Goal: Communication & Community: Share content

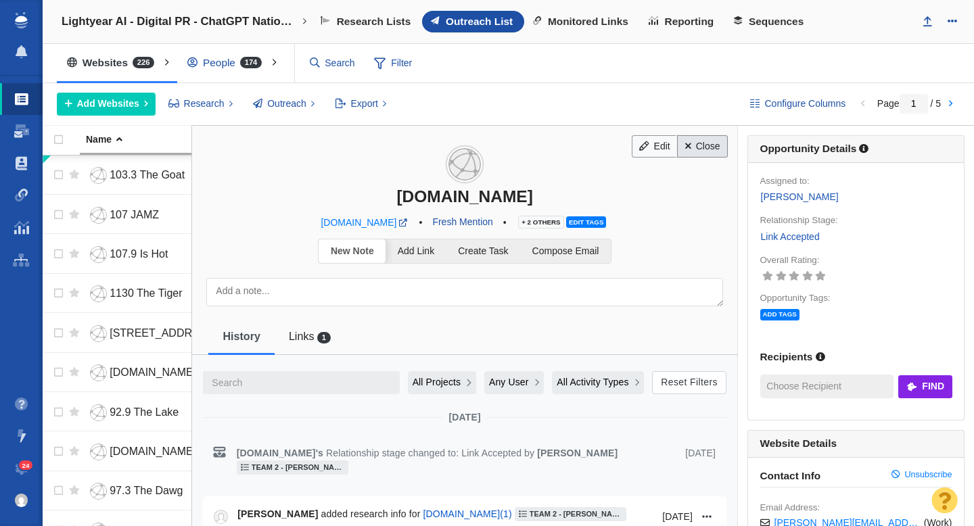
click at [710, 145] on link "Close" at bounding box center [702, 146] width 51 height 23
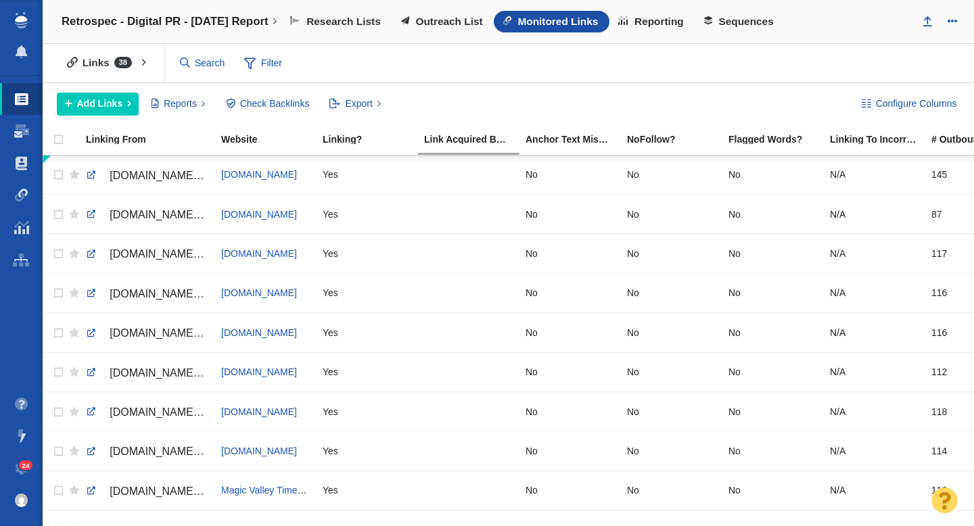
click at [164, 24] on h4 "Retrospec - Digital PR - [DATE] Report" at bounding box center [165, 22] width 207 height 14
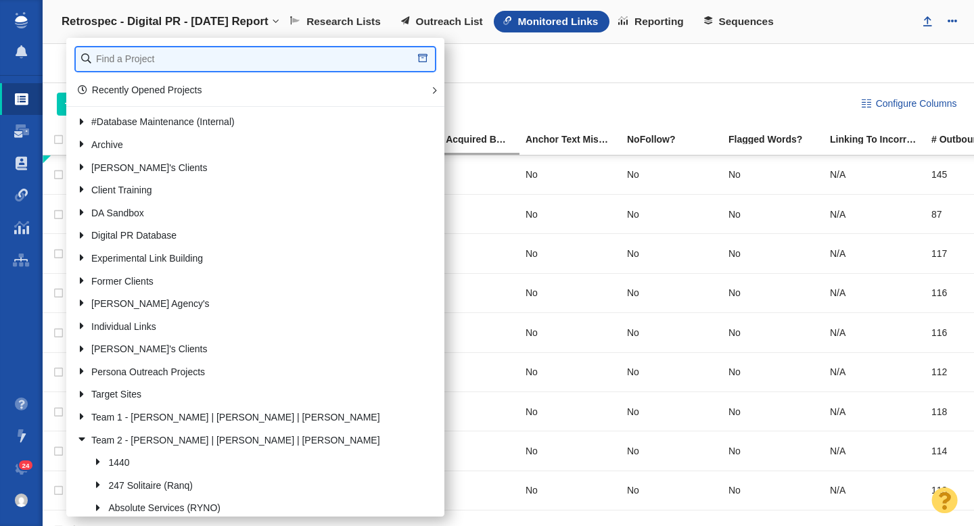
click at [135, 58] on input "text" at bounding box center [255, 59] width 359 height 24
type input "john st"
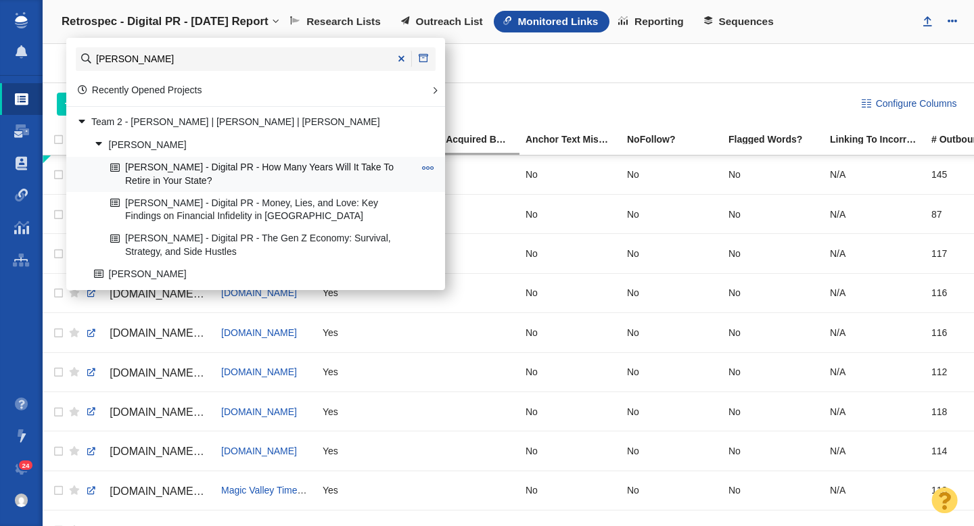
click at [257, 176] on link "[PERSON_NAME] - Digital PR - How Many Years Will It Take To Retire in Your Stat…" at bounding box center [262, 175] width 311 height 34
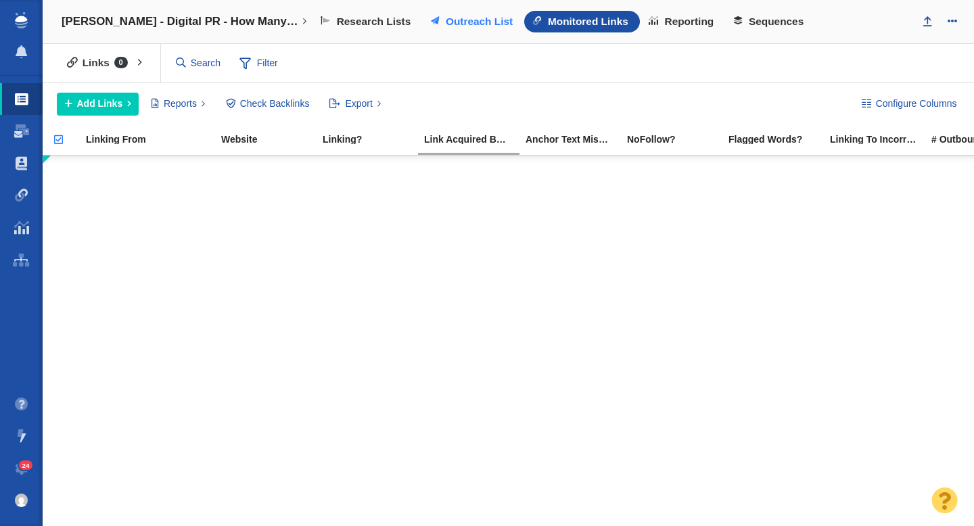
click at [456, 23] on span "Outreach List" at bounding box center [479, 22] width 67 height 12
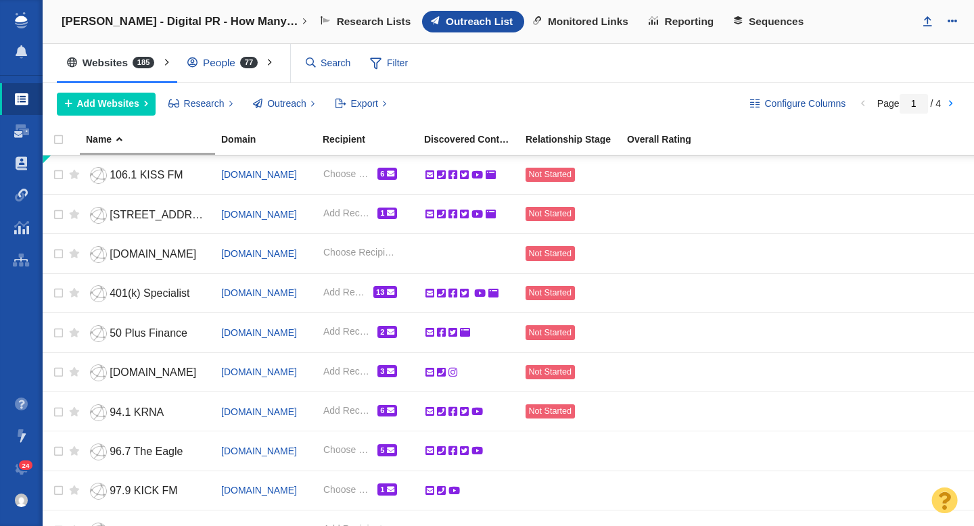
click at [214, 62] on div "People 77" at bounding box center [225, 62] width 97 height 31
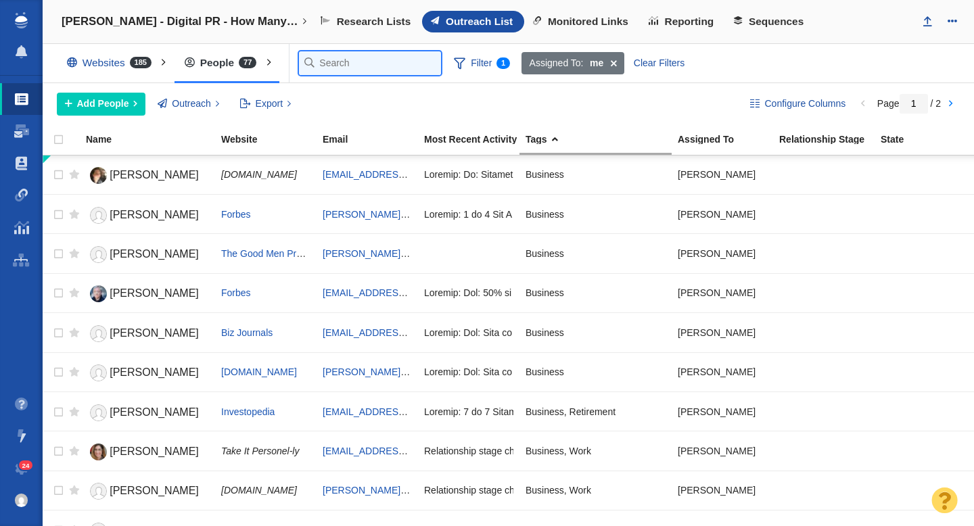
click at [317, 65] on input "text" at bounding box center [370, 63] width 142 height 24
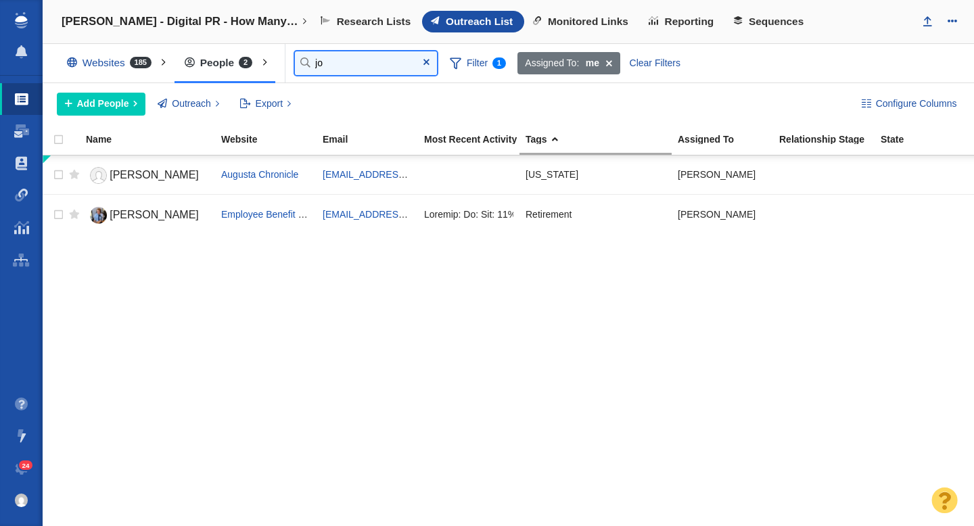
type input "j"
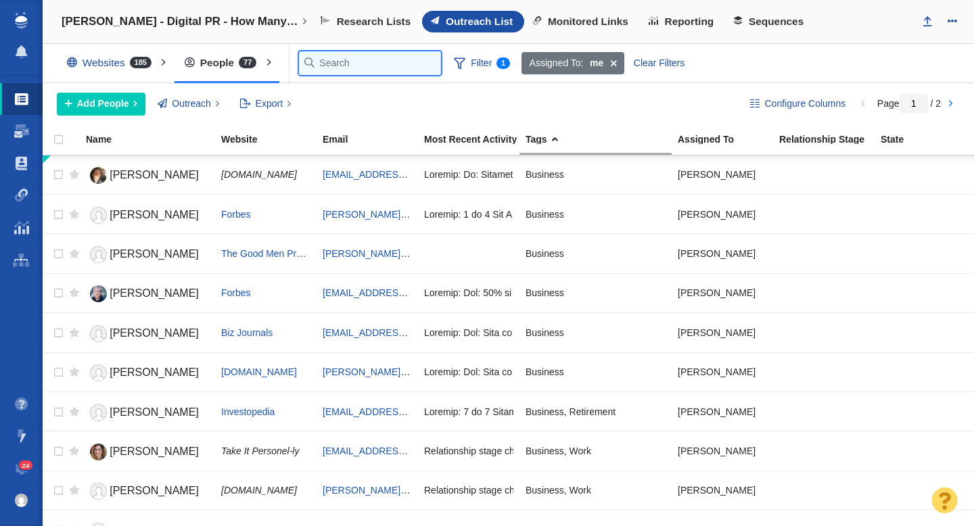
click at [338, 68] on input "text" at bounding box center [370, 63] width 142 height 24
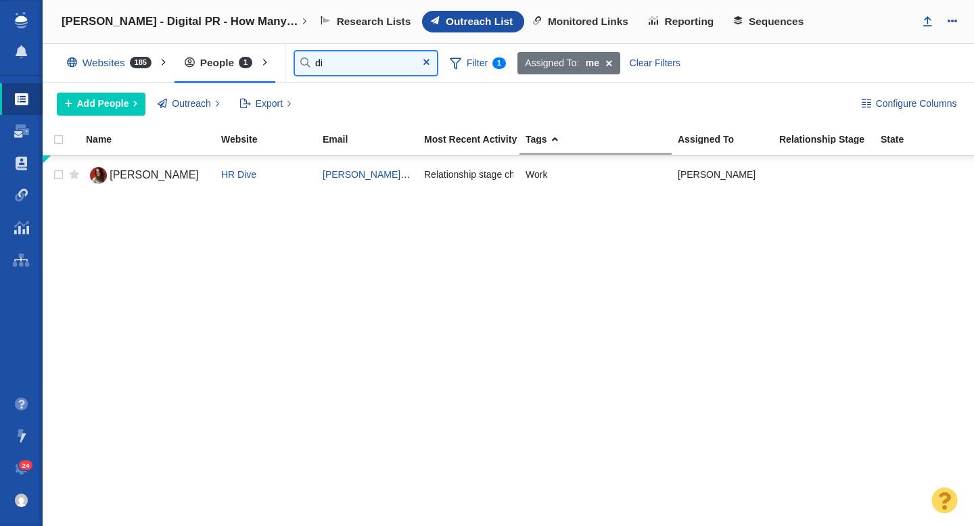
type input "d"
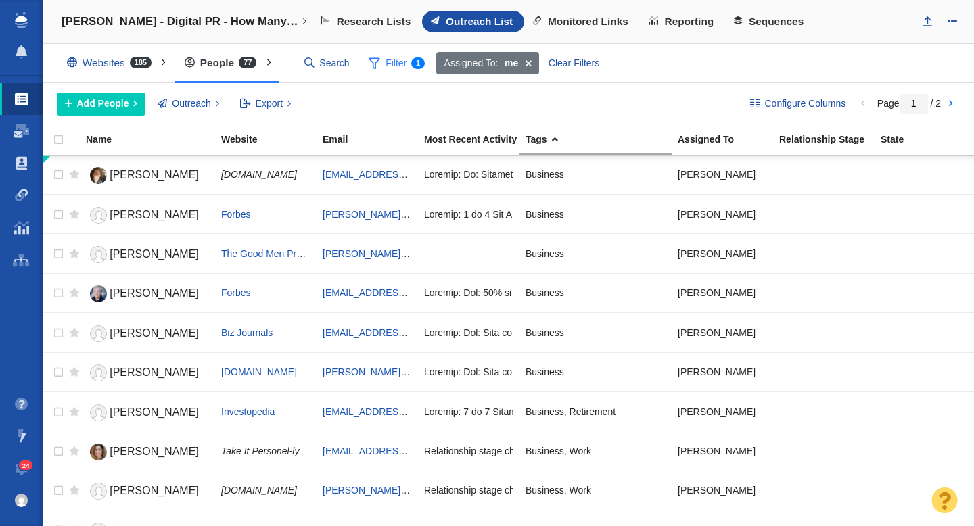
click at [432, 70] on span "Filter 1" at bounding box center [397, 64] width 72 height 26
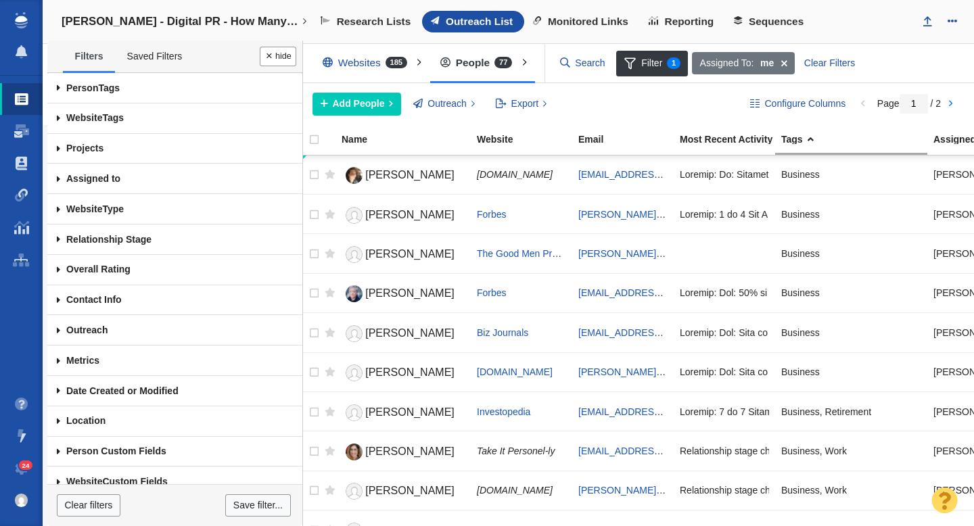
click at [58, 91] on span at bounding box center [58, 88] width 22 height 30
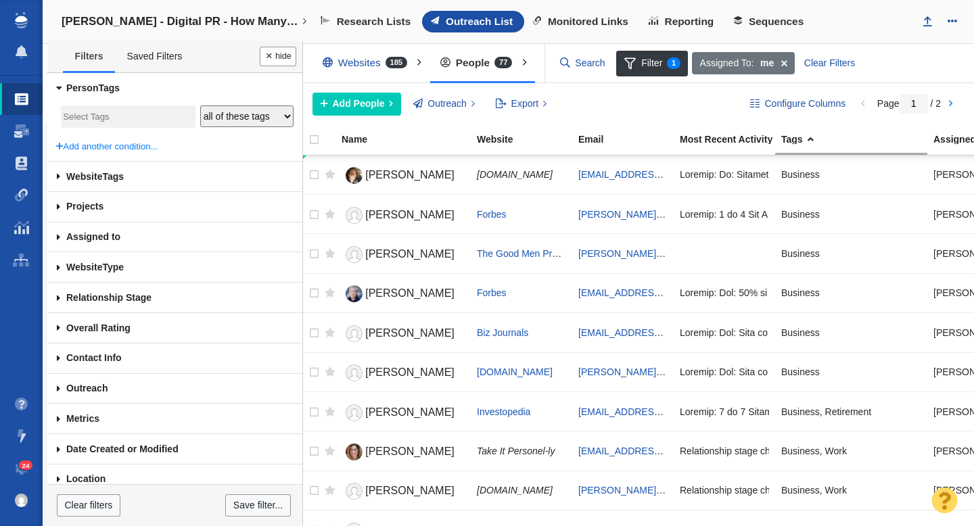
click at [93, 111] on input "search" at bounding box center [128, 117] width 130 height 18
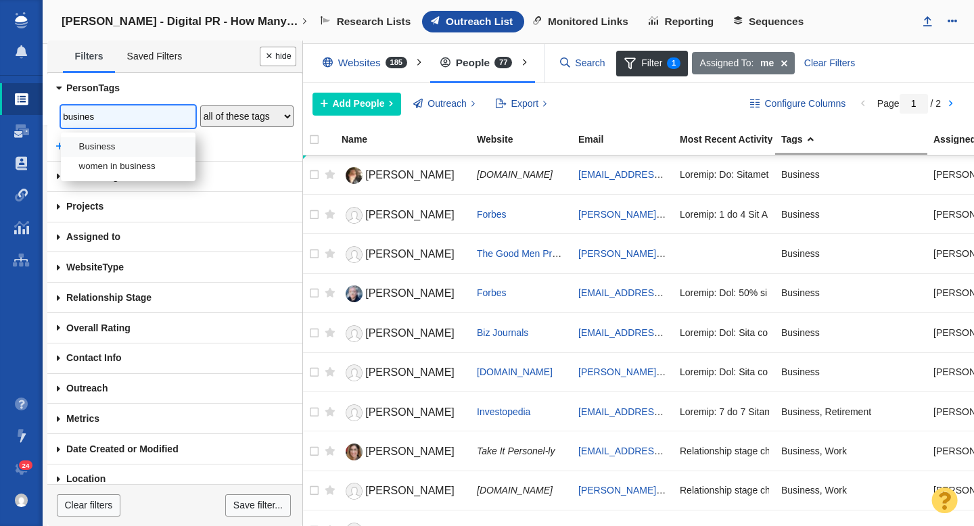
type input "busines"
click at [99, 143] on li "Business" at bounding box center [128, 147] width 135 height 20
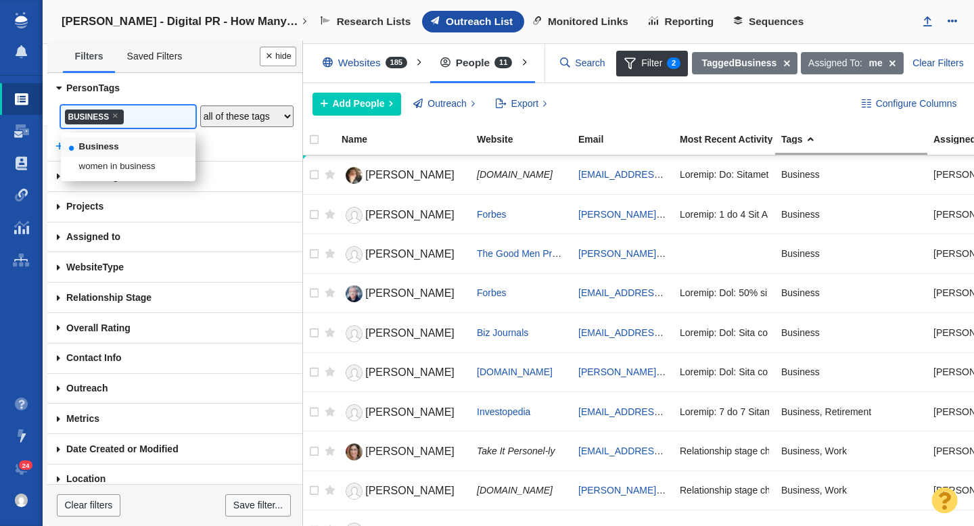
click at [239, 120] on select "any of these tags all of these tags none of these tags" at bounding box center [246, 117] width 93 height 22
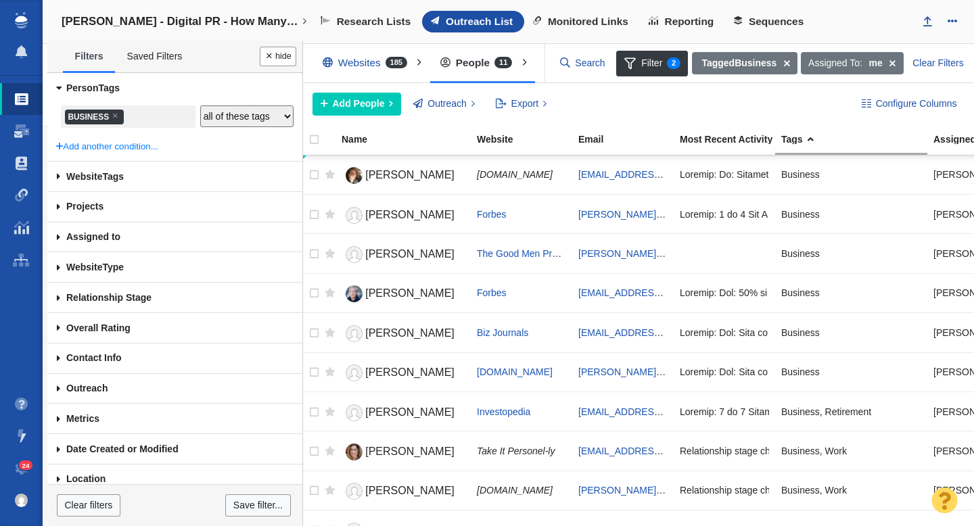
select select "Any"
click at [200, 106] on select "any of these tags all of these tags none of these tags" at bounding box center [246, 117] width 93 height 22
click at [166, 121] on input "search" at bounding box center [152, 117] width 54 height 18
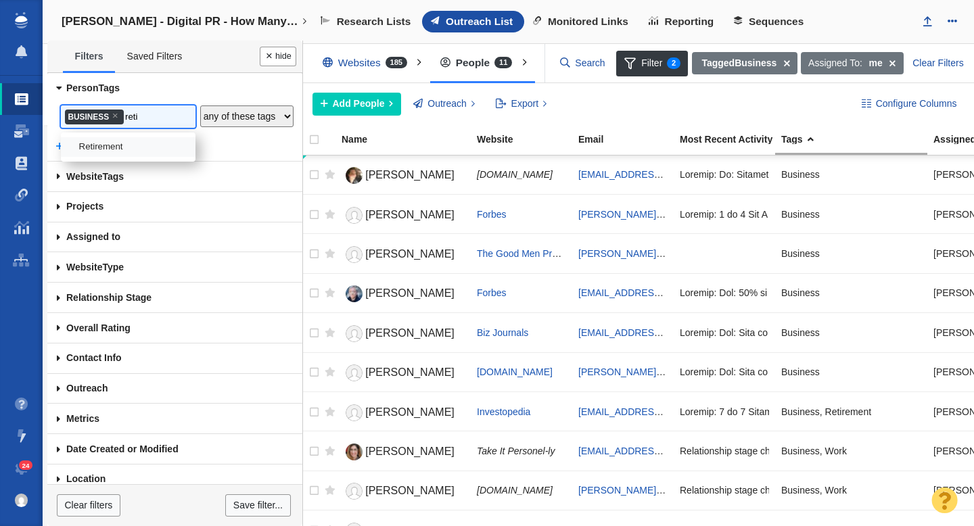
type input "reti"
click at [145, 146] on li "Retirement" at bounding box center [128, 147] width 135 height 20
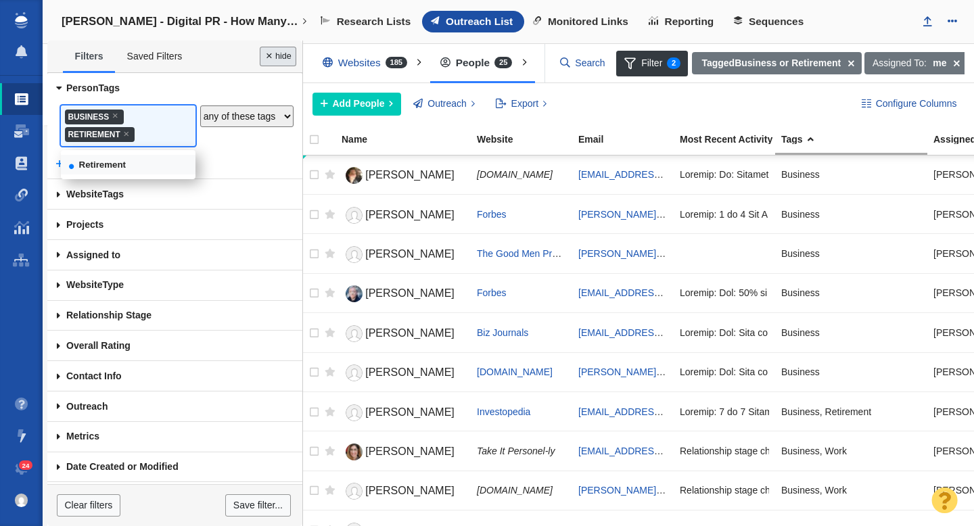
click at [267, 56] on button "Done" at bounding box center [278, 57] width 37 height 20
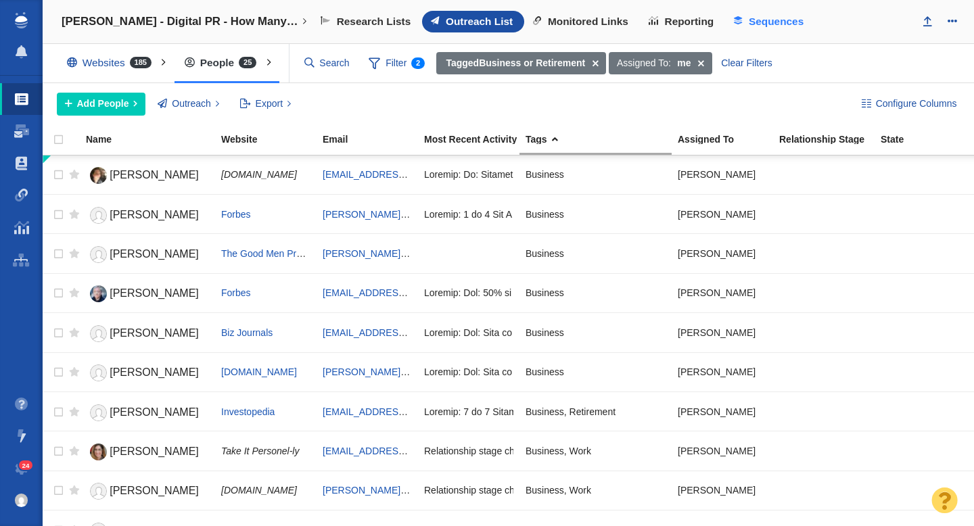
click at [764, 26] on span "Sequences" at bounding box center [776, 22] width 55 height 12
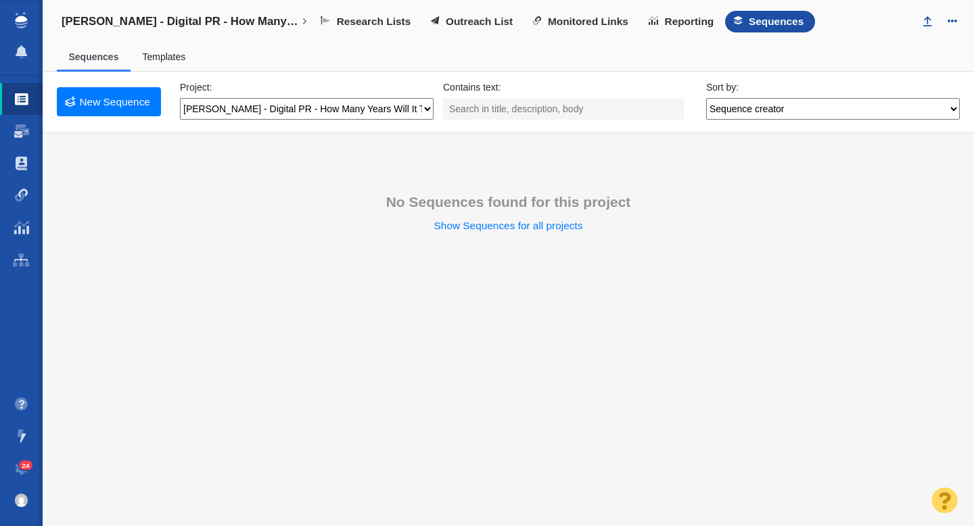
click at [167, 60] on link "Templates" at bounding box center [163, 56] width 43 height 11
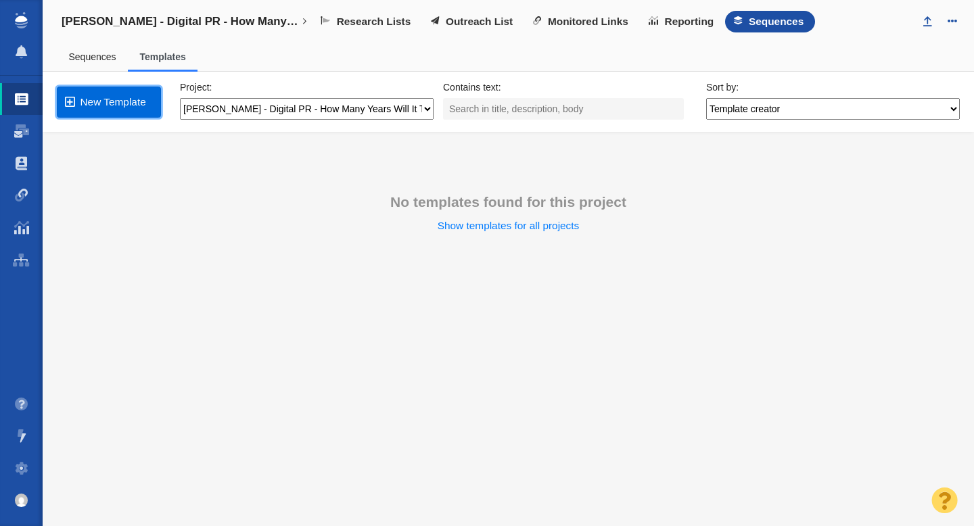
click at [120, 99] on link "New Template" at bounding box center [109, 102] width 104 height 31
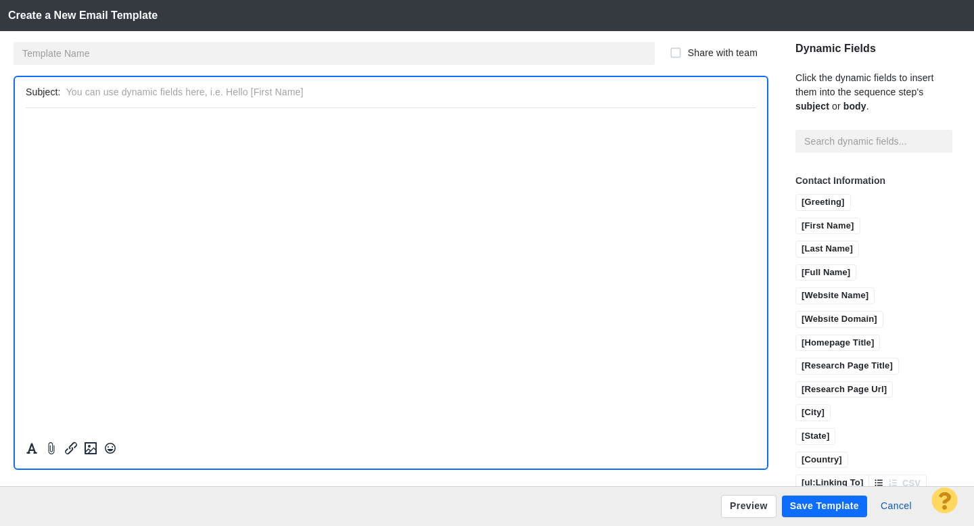
click at [78, 129] on p "﻿" at bounding box center [391, 123] width 731 height 10
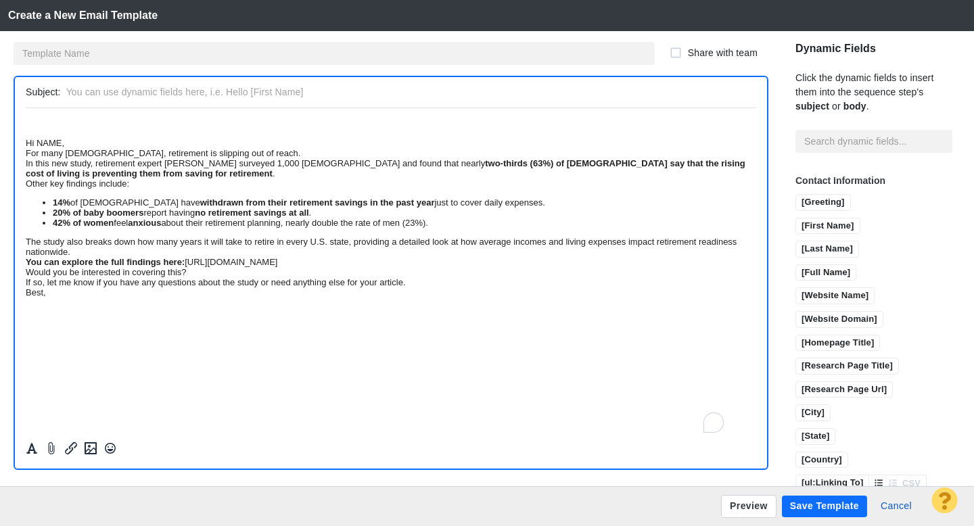
click at [22, 148] on div at bounding box center [391, 291] width 752 height 367
click at [26, 147] on div "Hi NAME," at bounding box center [391, 142] width 731 height 10
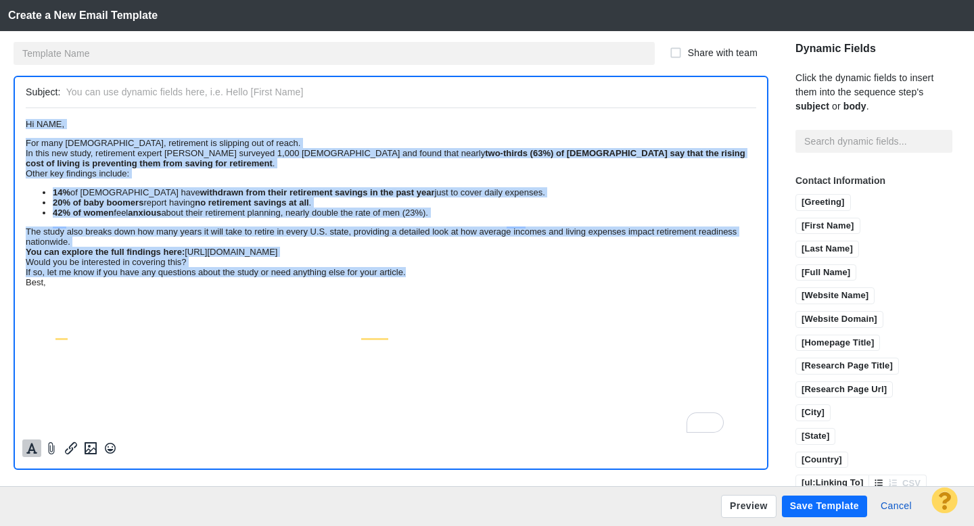
click at [29, 455] on button "Formatting" at bounding box center [31, 449] width 19 height 18
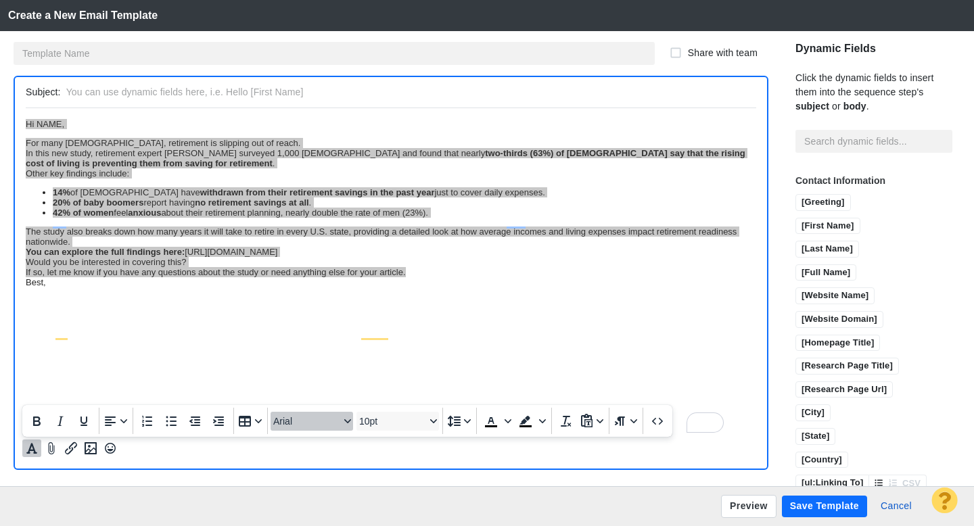
click at [307, 420] on span "Arial" at bounding box center [306, 421] width 66 height 11
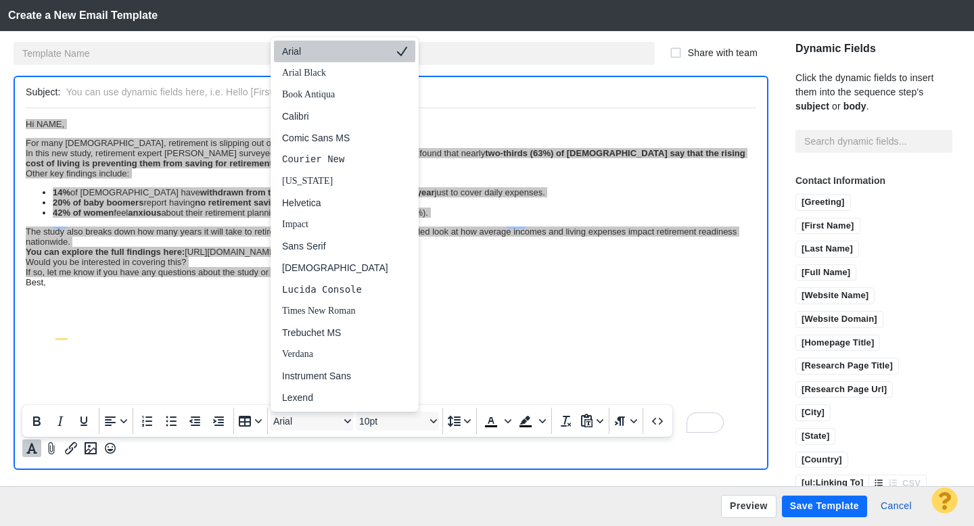
click at [308, 57] on div "Arial" at bounding box center [335, 51] width 106 height 16
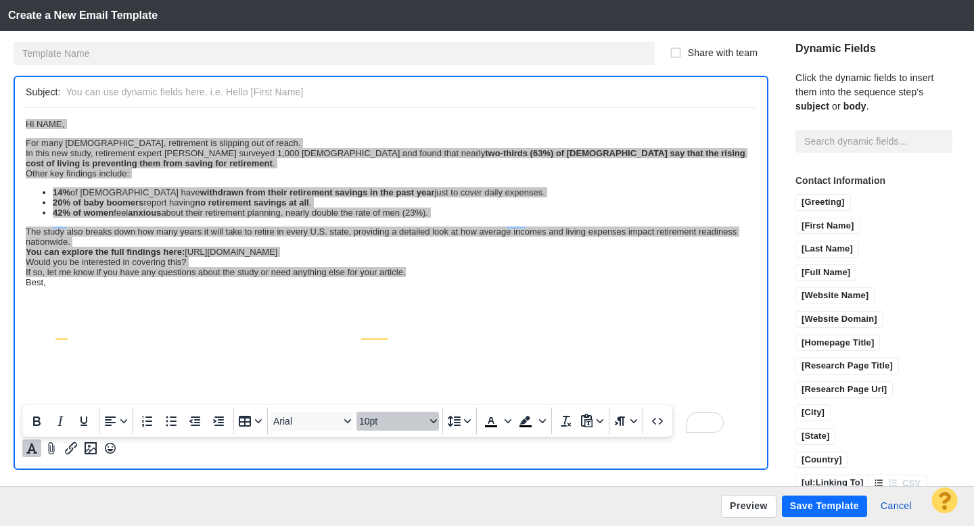
click at [394, 424] on span "10pt" at bounding box center [392, 421] width 66 height 11
click at [394, 291] on div "11pt" at bounding box center [391, 289] width 47 height 16
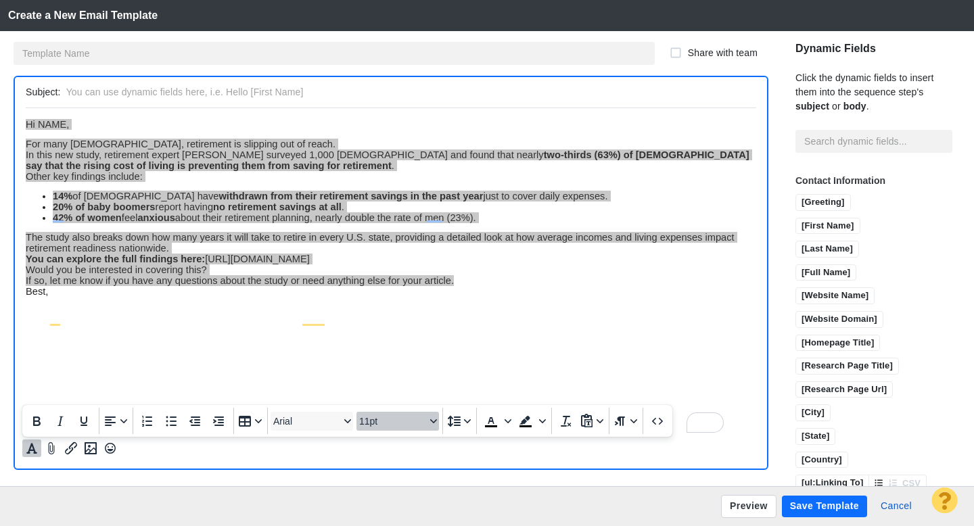
click at [387, 417] on span "11pt" at bounding box center [392, 421] width 66 height 11
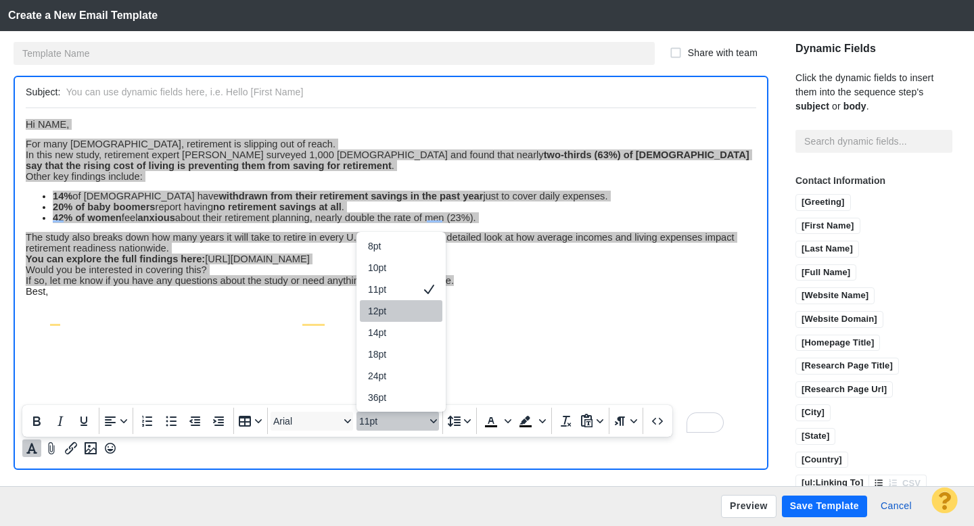
click at [394, 318] on div "12pt" at bounding box center [391, 311] width 47 height 16
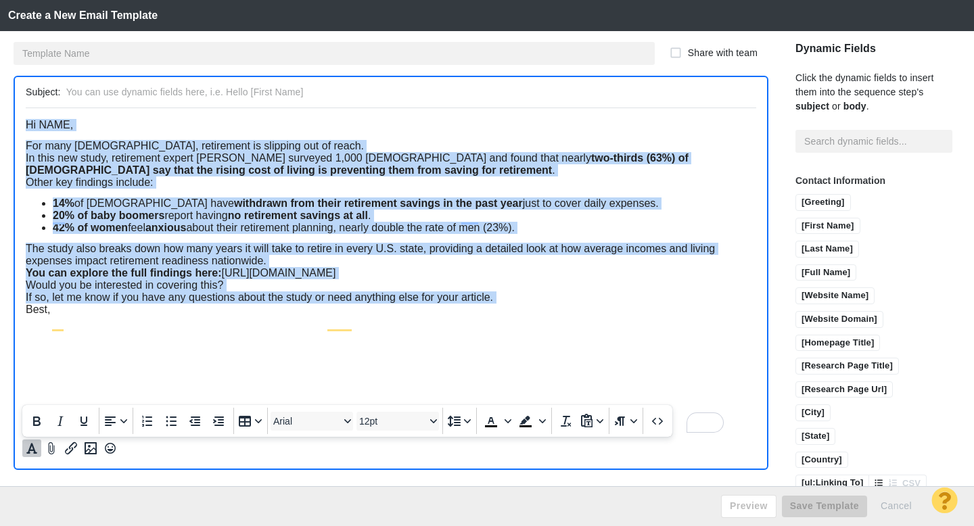
click at [133, 315] on div "Best," at bounding box center [391, 309] width 731 height 12
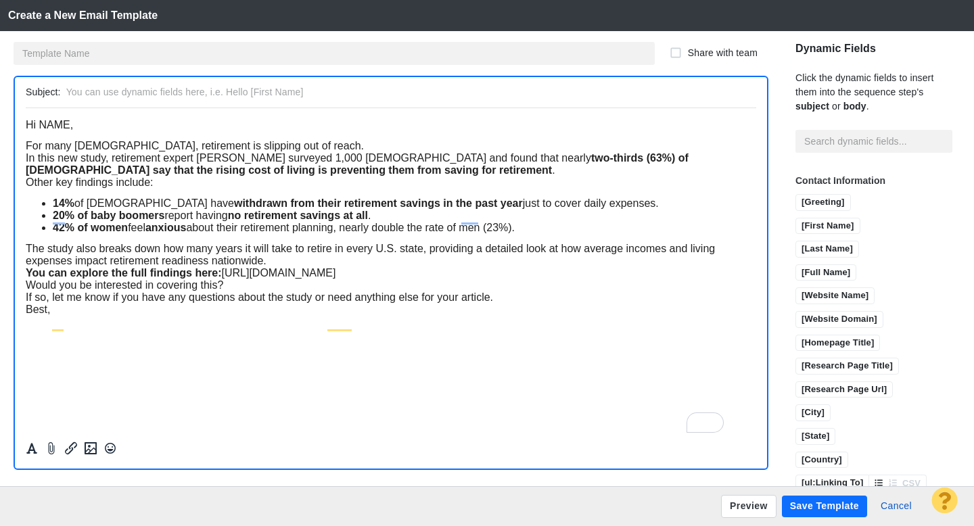
click at [68, 129] on span "Hi NAME," at bounding box center [49, 124] width 47 height 12
click at [796, 219] on input "[First Name]" at bounding box center [828, 227] width 64 height 17
click at [127, 130] on p "Hi [First Name]," at bounding box center [391, 124] width 731 height 12
click at [308, 149] on div "For many Americans, retirement is slipping out of reach." at bounding box center [391, 145] width 731 height 12
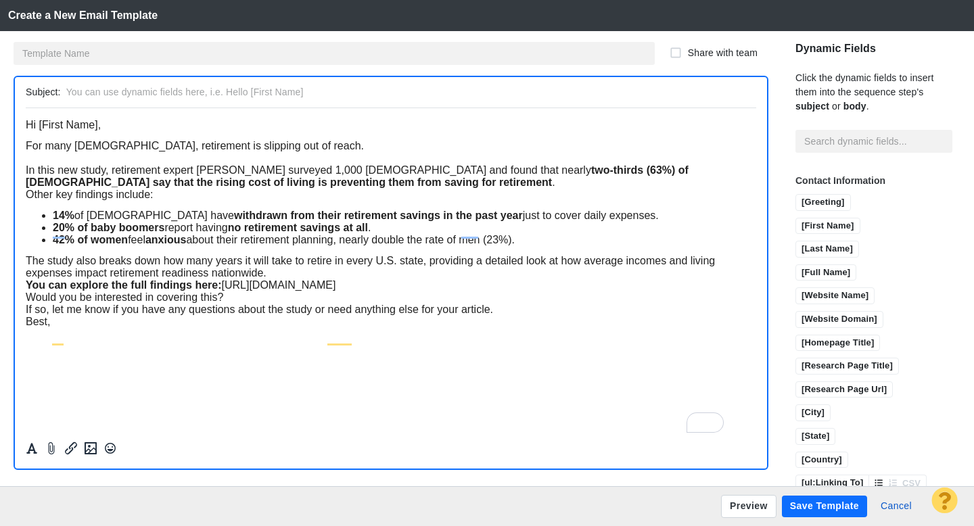
click at [28, 148] on span "For many Americans, retirement is slipping out of reach." at bounding box center [195, 145] width 338 height 12
drag, startPoint x: 115, startPoint y: 178, endPoint x: 26, endPoint y: 177, distance: 88.6
click at [26, 177] on span "In this new study, retirement expert John Stevenson surveyed 1,000 Americans an…" at bounding box center [357, 176] width 663 height 24
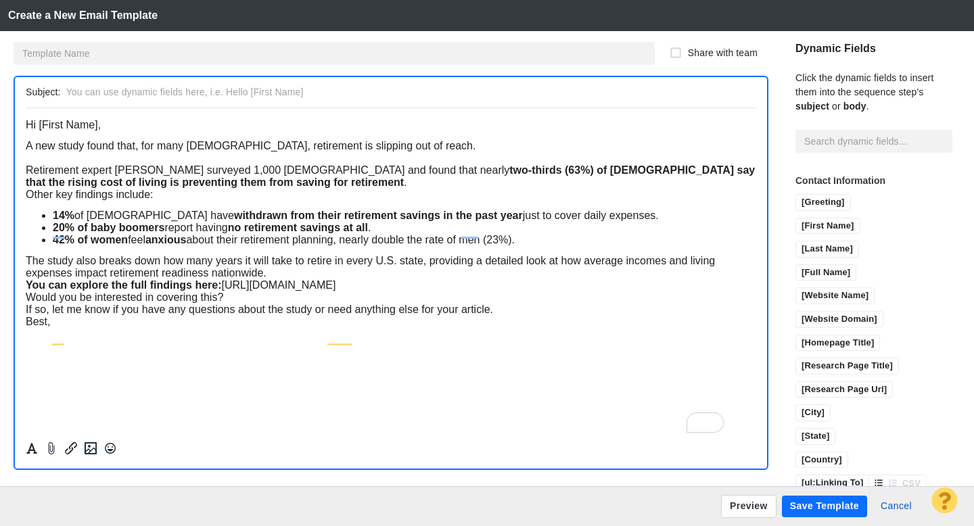
click at [325, 177] on span "Retirement expert John Stevenson surveyed 1,000 Americans and found that nearly…" at bounding box center [390, 176] width 729 height 24
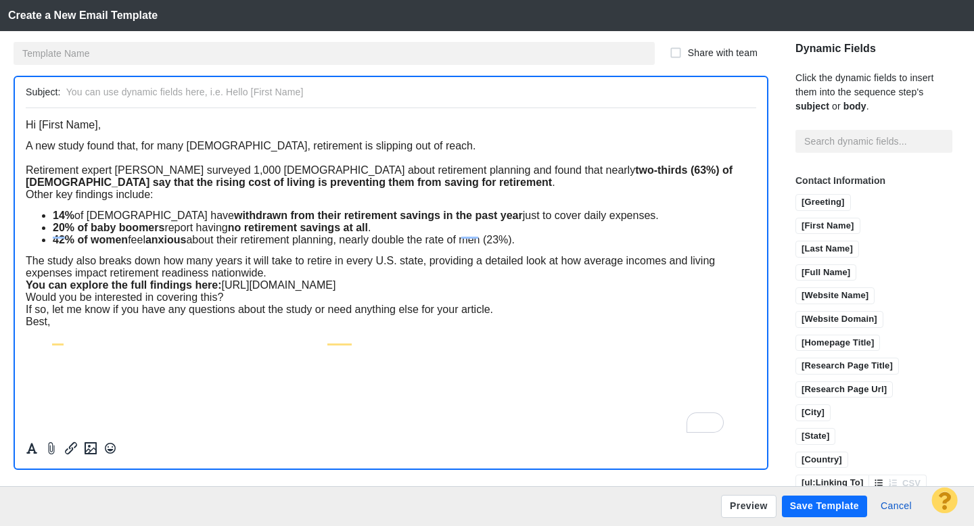
click at [430, 188] on div "Retirement expert John Stevenson surveyed 1,000 Americans about retirement plan…" at bounding box center [391, 176] width 731 height 24
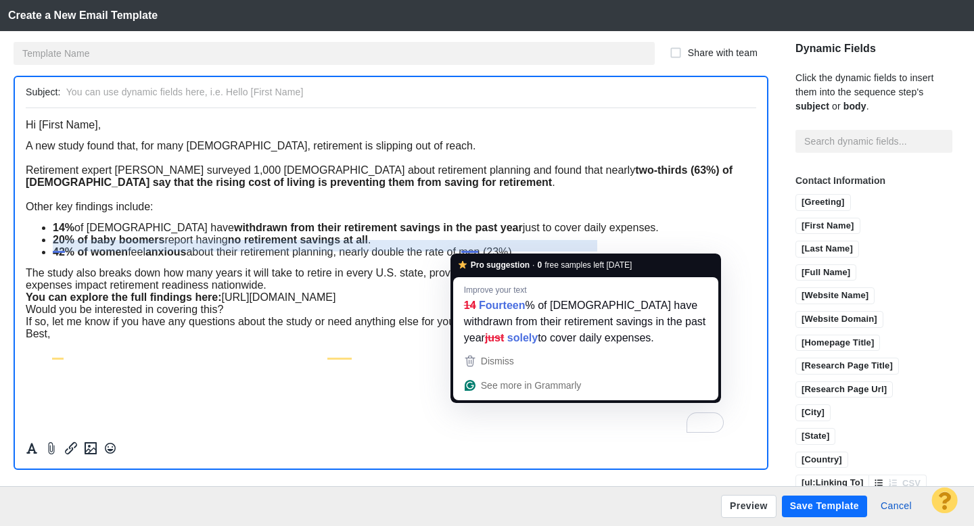
click at [465, 233] on span "14% of Americans have withdrawn from their retirement savings in the past year …" at bounding box center [356, 227] width 606 height 12
click at [310, 257] on span "42% of women feel anxious about their retirement planning, nearly double the ra…" at bounding box center [284, 252] width 462 height 12
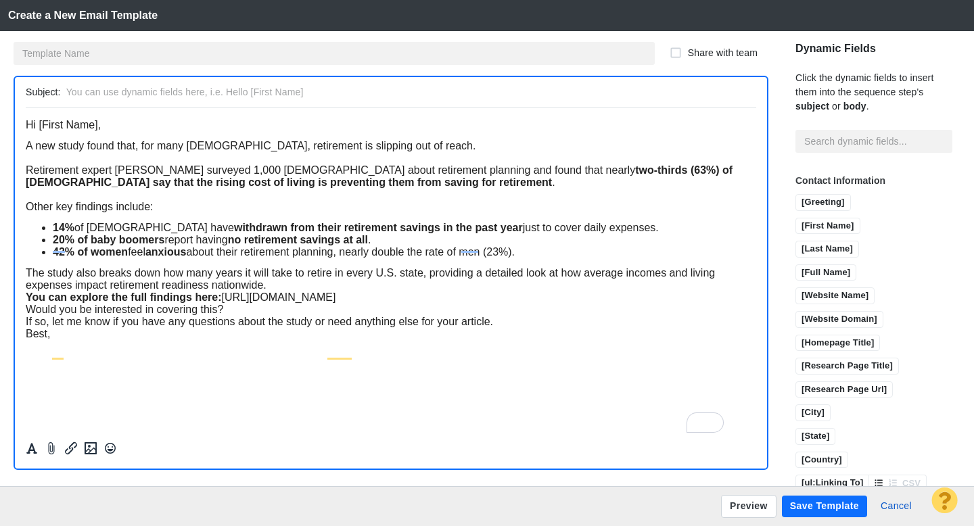
click at [365, 245] on strong "no retirement savings at all" at bounding box center [298, 239] width 140 height 12
click at [390, 246] on li "20% of baby boomers report having no retirement savings at all ." at bounding box center [405, 239] width 704 height 12
click at [277, 291] on div "The study also breaks down how many years it will take to retire in every U.S. …" at bounding box center [391, 279] width 731 height 24
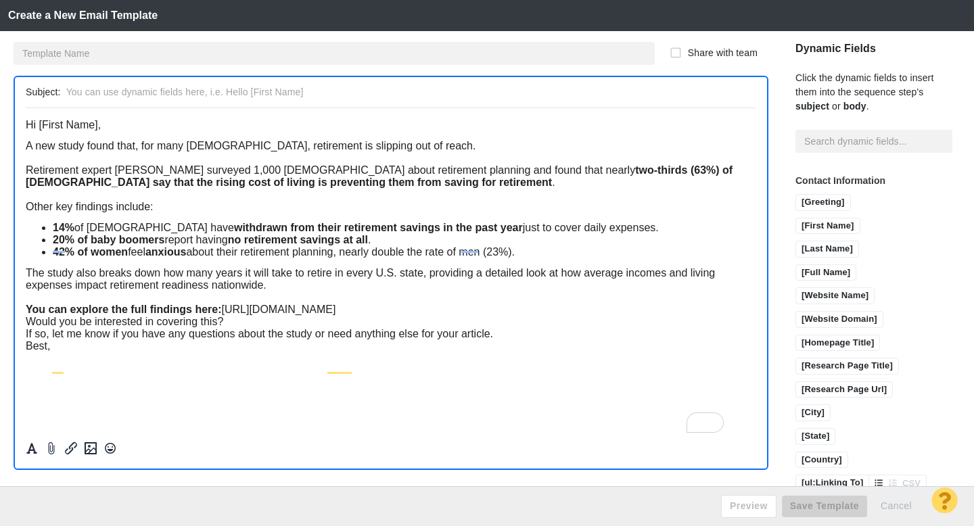
click at [606, 315] on div "You can explore the full findings here: https://johnstevenson.com/how-many-year…" at bounding box center [391, 309] width 731 height 12
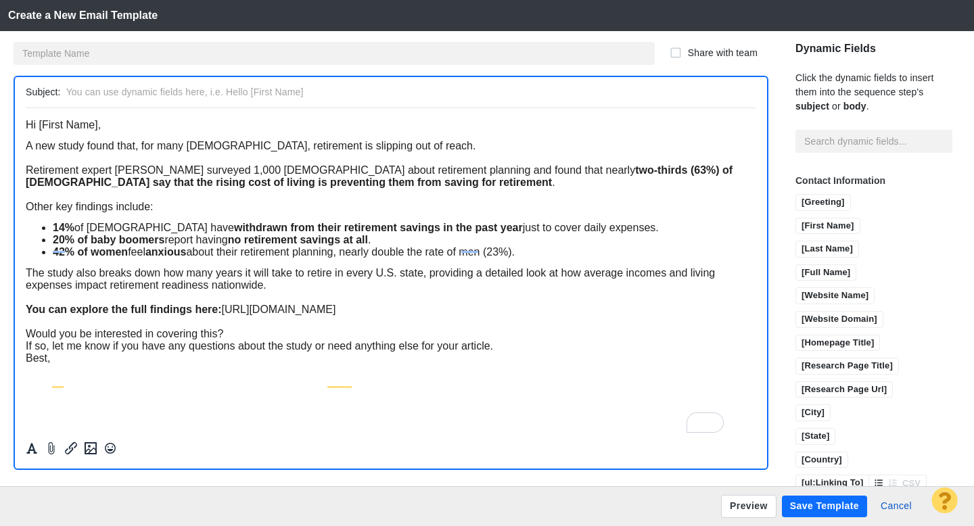
click at [260, 340] on div "Would you be interested in covering this?" at bounding box center [391, 333] width 731 height 12
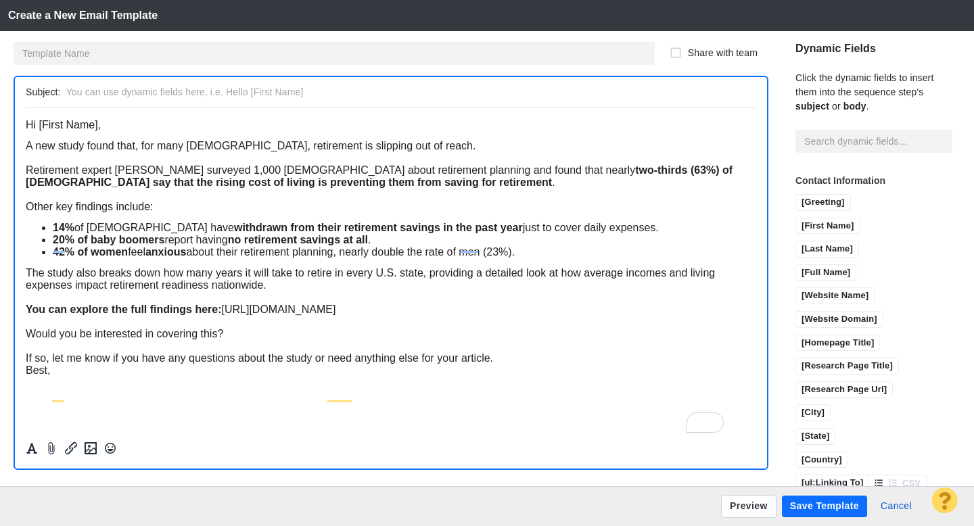
click at [517, 364] on div "If so, let me know if you have any questions about the study or need anything e…" at bounding box center [391, 358] width 731 height 12
click at [327, 352] on div "To enrich screen reader interactions, please activate Accessibility in Grammarl…" at bounding box center [391, 346] width 731 height 12
click at [300, 340] on div "Would you be interested in covering this?" at bounding box center [391, 333] width 731 height 12
click at [503, 364] on div "If so, let me know if you have any questions about the study or need anything e…" at bounding box center [391, 358] width 731 height 12
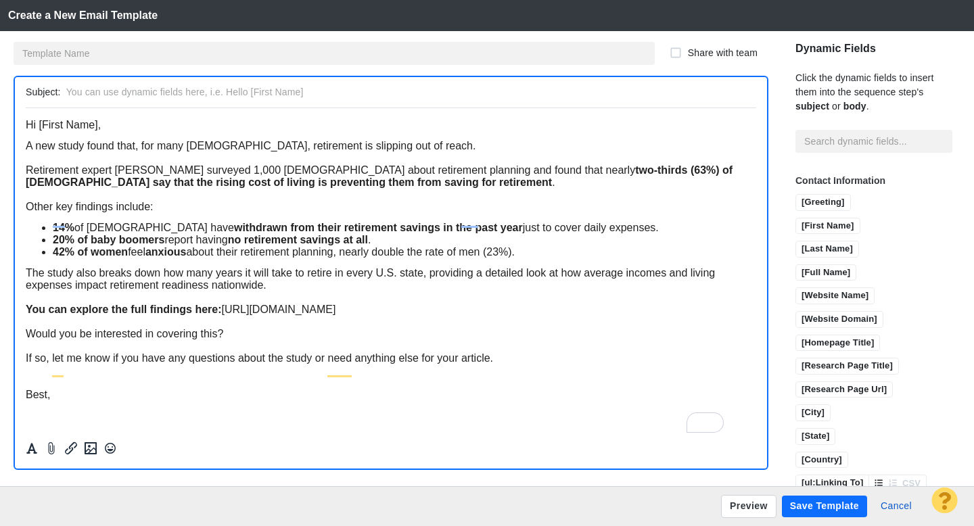
click at [603, 313] on div "You can explore the full findings here: https://johnstevenson.com/how-many-year…" at bounding box center [391, 309] width 731 height 12
click at [340, 285] on div "The study also breaks down how many years it will take to retire in every U.S. …" at bounding box center [391, 279] width 731 height 24
click at [260, 89] on input "text" at bounding box center [408, 93] width 685 height 20
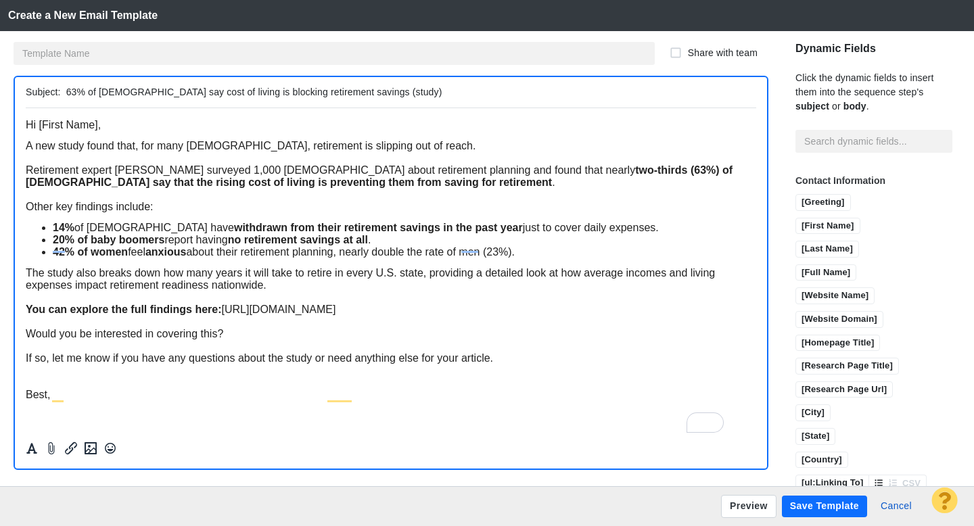
drag, startPoint x: 386, startPoint y: 94, endPoint x: 348, endPoint y: 91, distance: 37.3
click at [348, 91] on input "63% of Americans say cost of living is blocking retirement savings (study)" at bounding box center [408, 93] width 685 height 20
drag, startPoint x: 420, startPoint y: 93, endPoint x: 348, endPoint y: 92, distance: 72.4
click at [348, 92] on input "63% of Americans say cost of living is blocking retirement savings, study finds" at bounding box center [408, 93] width 685 height 20
type input "63% of [DEMOGRAPHIC_DATA] say cost of living is blocking retirement savings [St…"
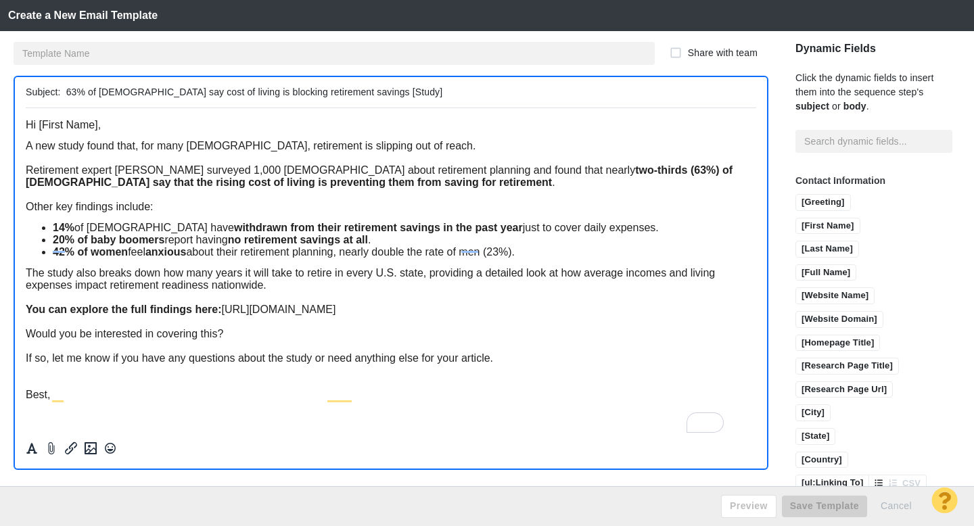
click at [231, 123] on p "Hi [First Name]," at bounding box center [391, 124] width 731 height 12
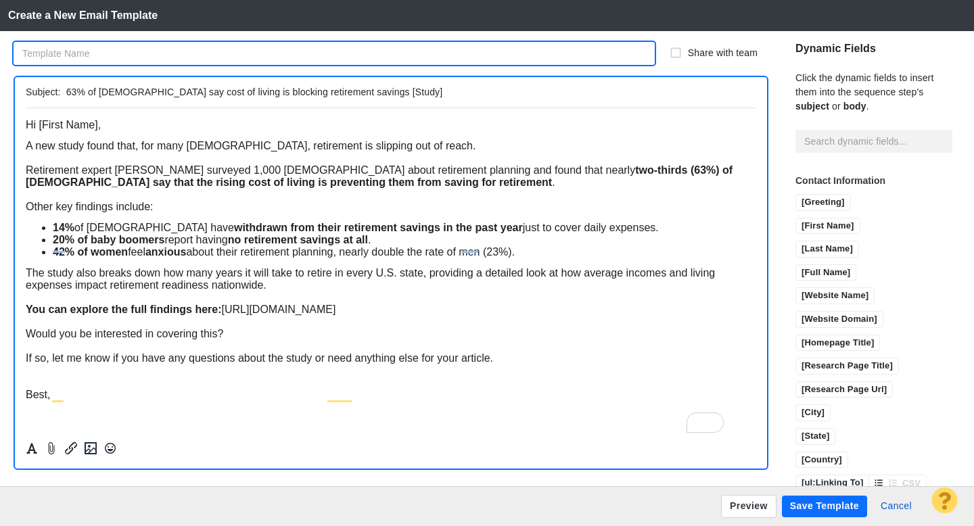
click at [156, 53] on input "text" at bounding box center [334, 53] width 641 height 23
type input "Retirement Pitch"
click at [144, 400] on div "Best," at bounding box center [391, 394] width 731 height 12
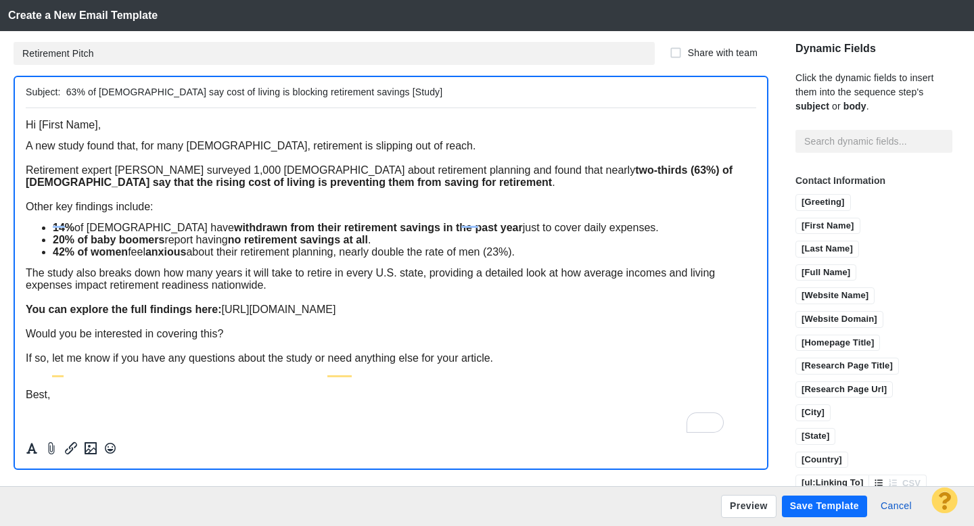
click at [689, 270] on span "The study also breaks down how many years it will take to retire in every U.S. …" at bounding box center [370, 279] width 689 height 24
click at [690, 270] on span "The study also breaks down how many years it will take to retire in every U.S. …" at bounding box center [370, 279] width 689 height 24
click at [360, 281] on div "The study also breaks down how many years it will take to retire in every U.S. …" at bounding box center [391, 279] width 731 height 24
click at [833, 507] on button "Save Template" at bounding box center [824, 507] width 85 height 22
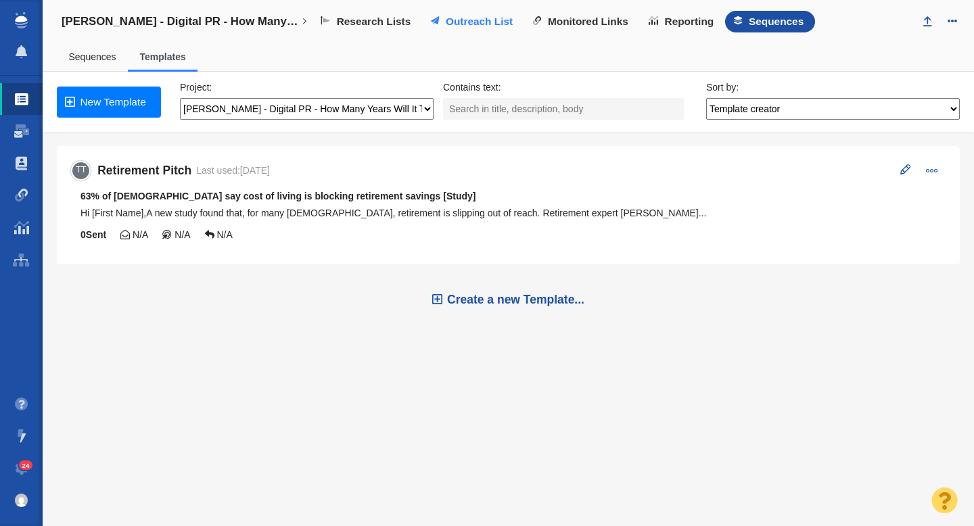
click at [473, 22] on span "Outreach List" at bounding box center [479, 22] width 67 height 12
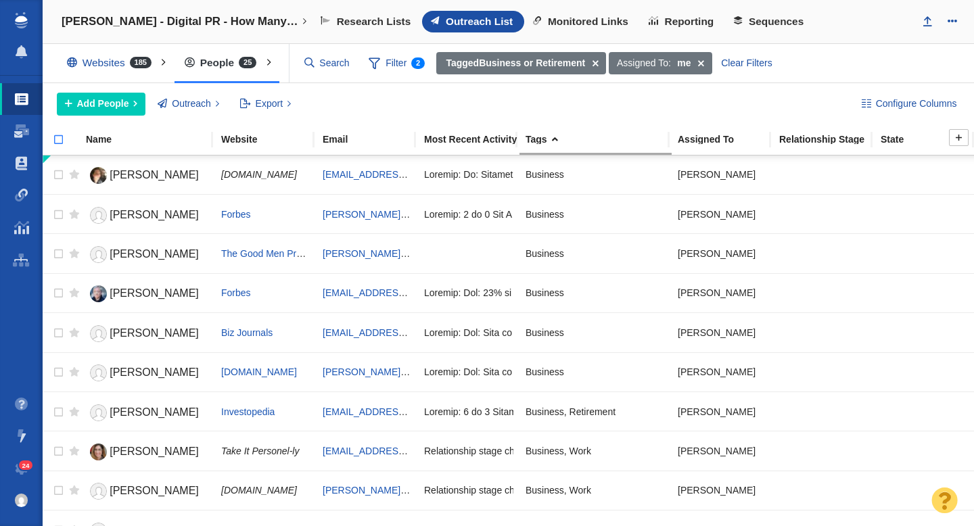
click at [57, 139] on input "checkbox" at bounding box center [53, 147] width 20 height 30
checkbox input "true"
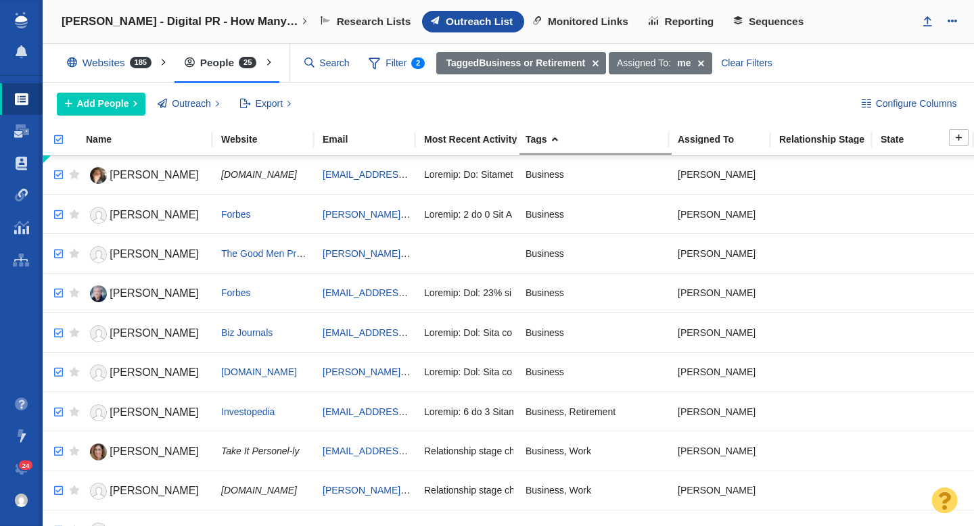
checkbox input "true"
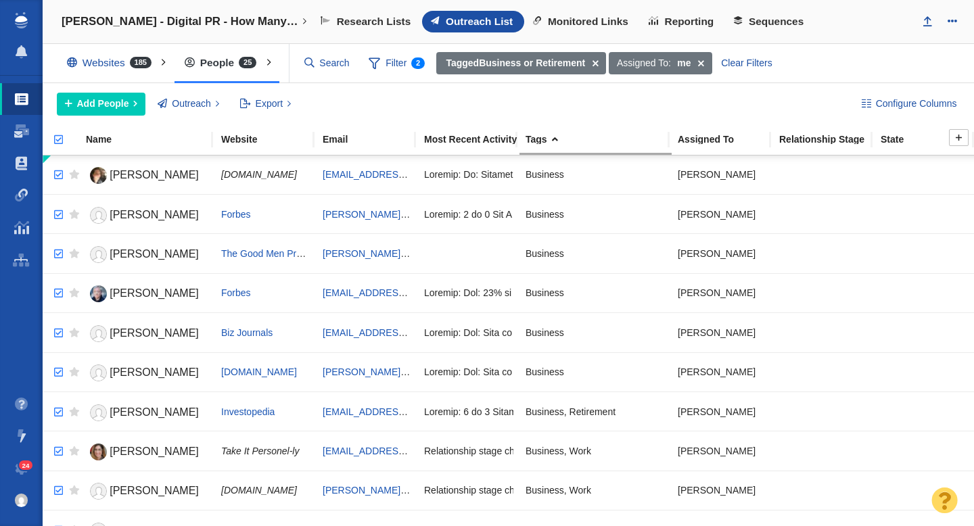
checkbox input "true"
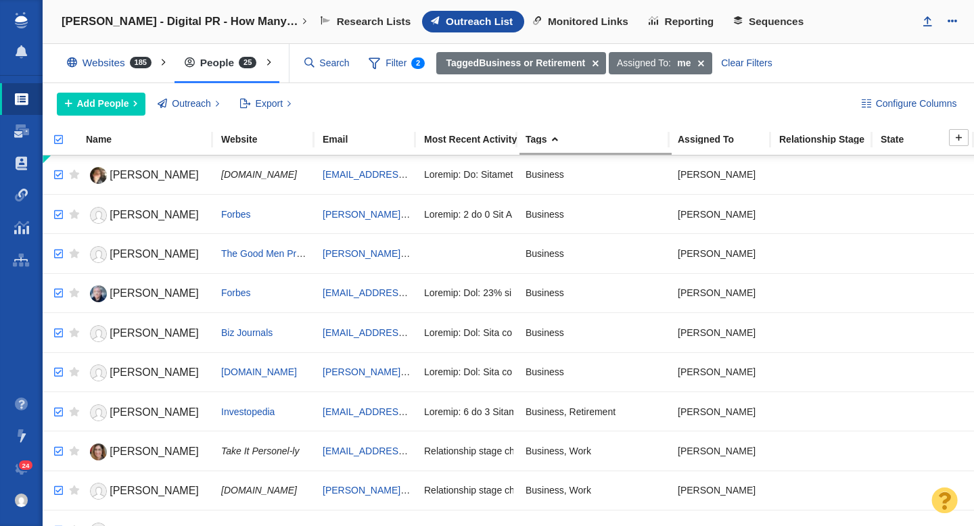
checkbox input "true"
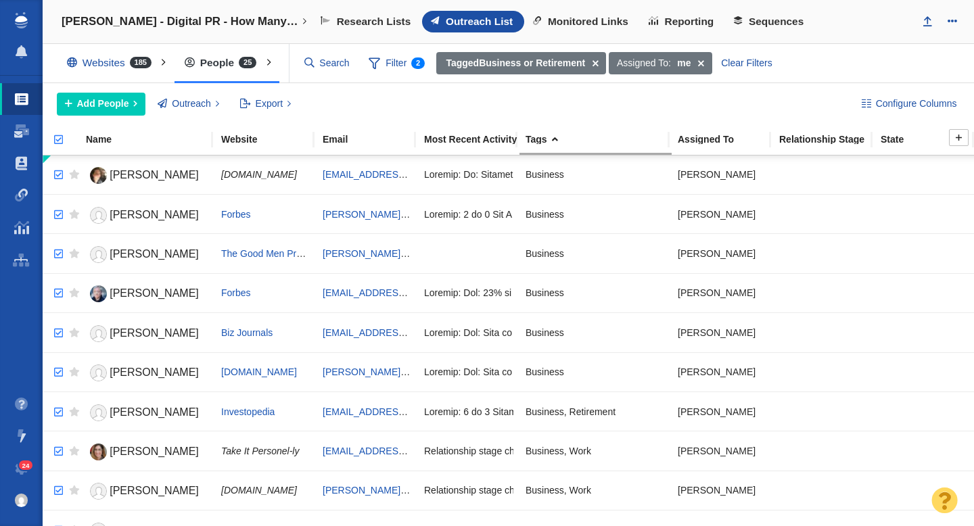
checkbox input "true"
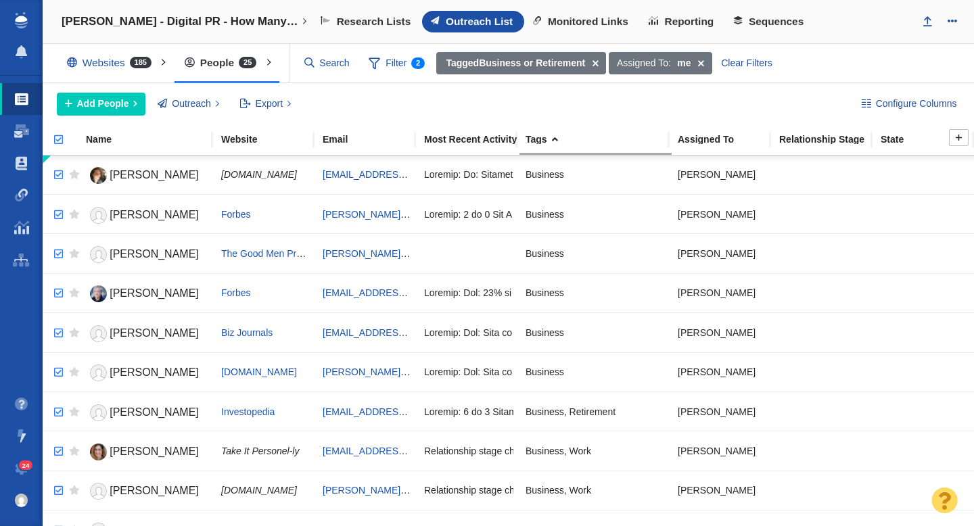
checkbox input "true"
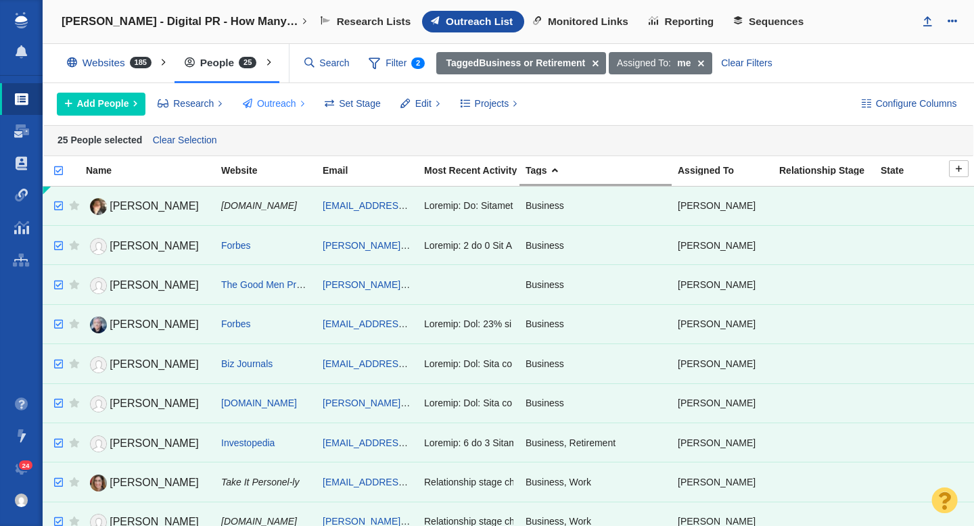
click at [271, 110] on span "Outreach" at bounding box center [276, 104] width 39 height 14
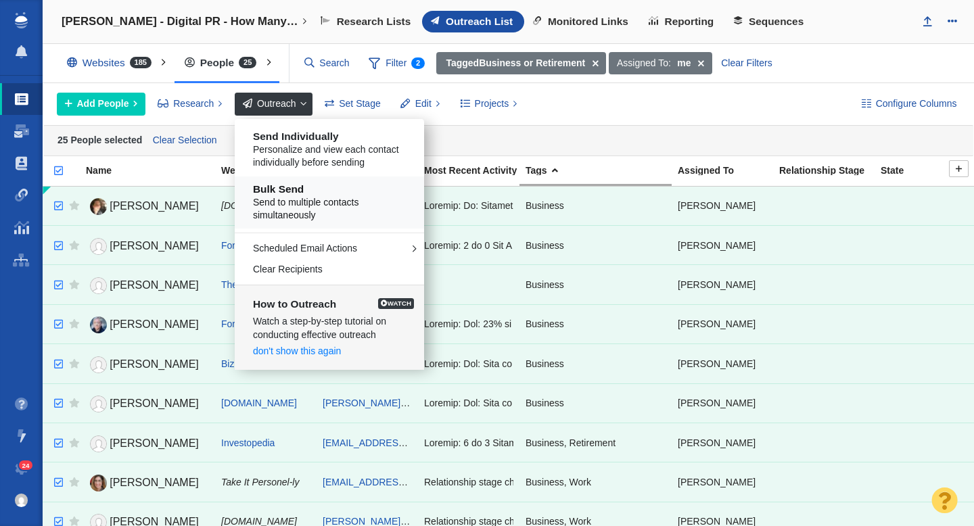
click at [302, 193] on h5 "Bulk Send" at bounding box center [334, 189] width 163 height 12
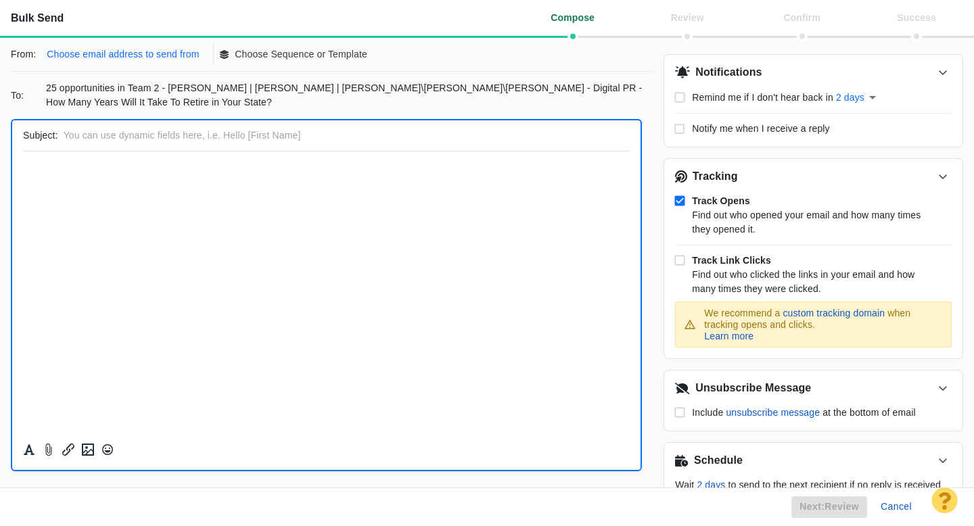
click at [137, 55] on p "Choose email address to send from" at bounding box center [123, 54] width 152 height 14
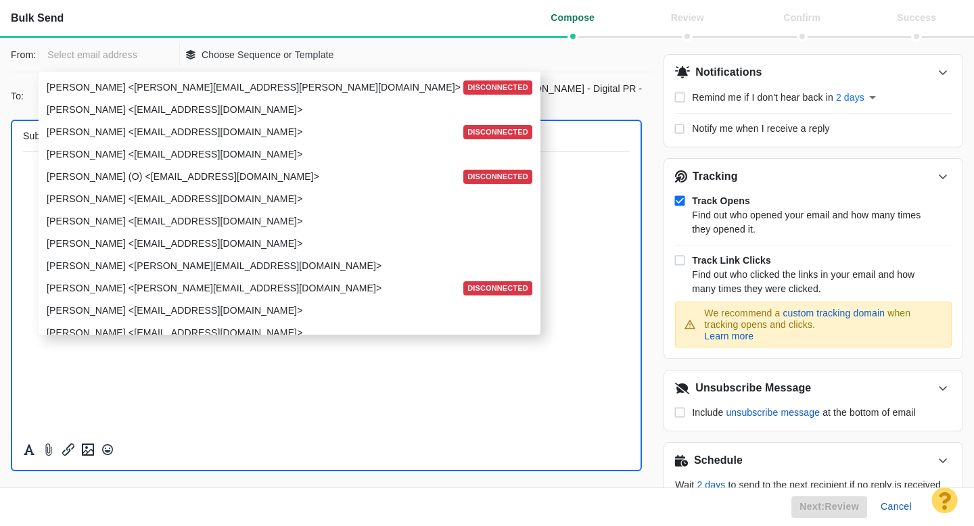
scroll to position [1668, 0]
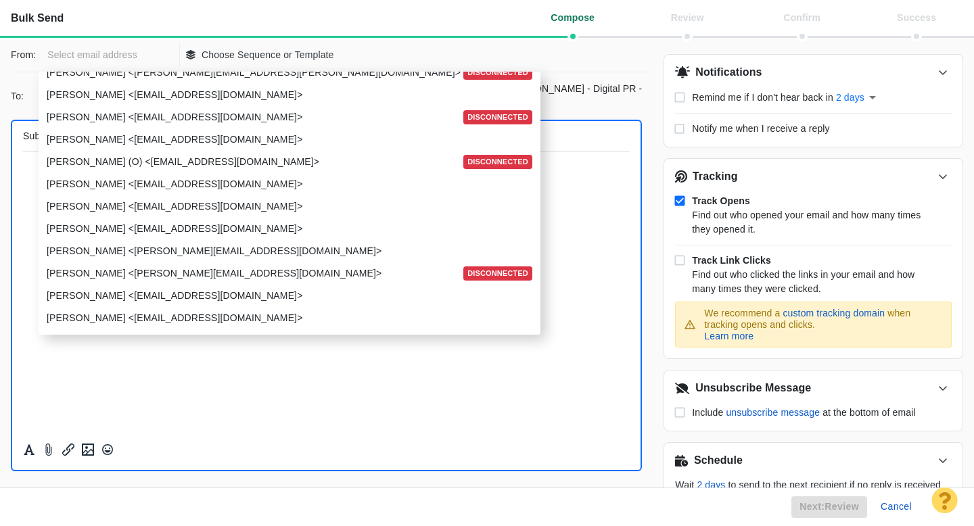
click at [131, 202] on p "Taylor Tomita <ttomita@pageonepower.com>" at bounding box center [288, 207] width 483 height 14
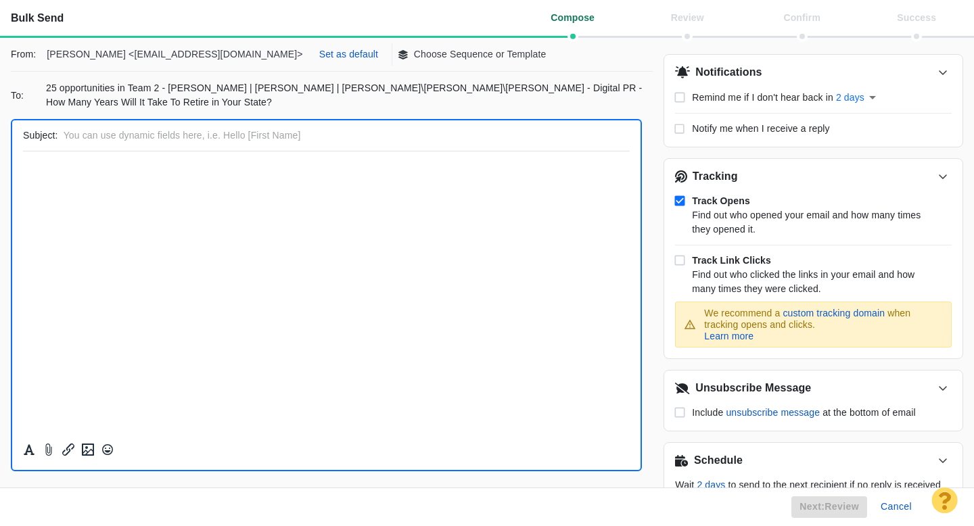
scroll to position [0, 0]
click at [319, 55] on p "Set as default" at bounding box center [348, 54] width 59 height 14
click at [338, 58] on p "Choose Sequence or Template" at bounding box center [404, 54] width 133 height 14
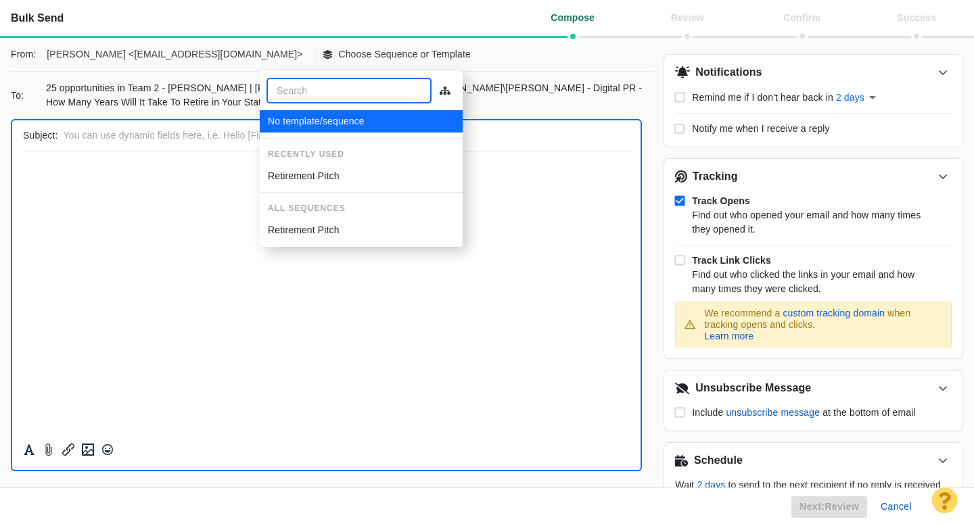
click at [317, 172] on p "Retirement Pitch" at bounding box center [304, 176] width 72 height 14
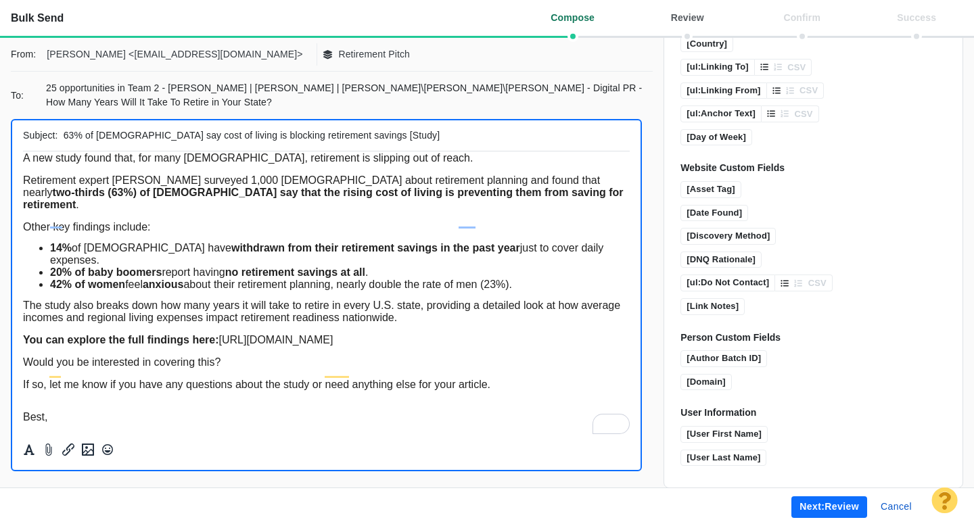
scroll to position [990, 0]
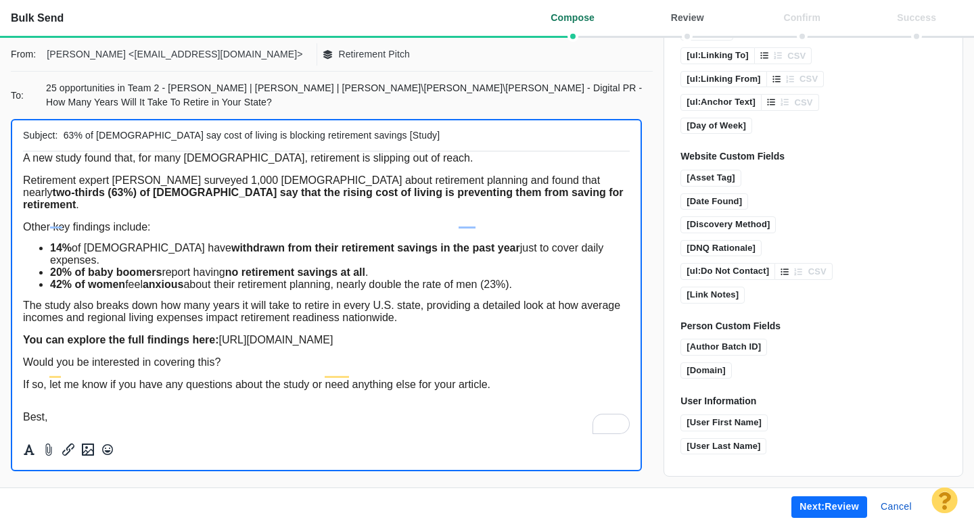
click at [817, 509] on button "Next: review" at bounding box center [829, 508] width 76 height 22
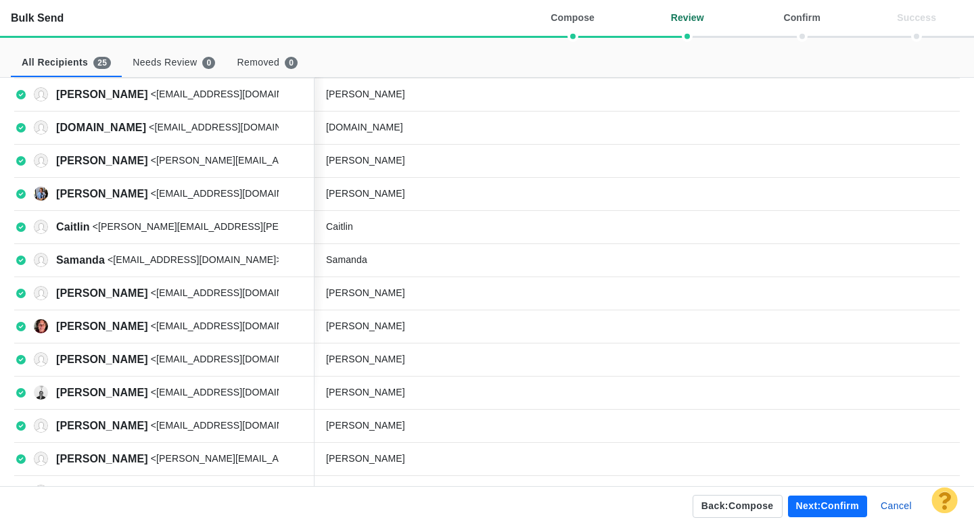
scroll to position [481, 0]
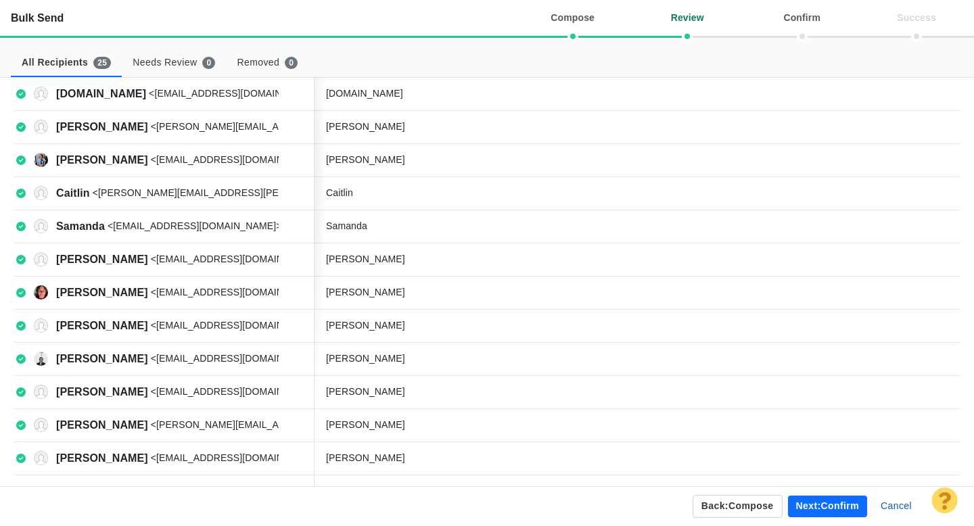
click at [815, 507] on button "Next: confirm" at bounding box center [827, 507] width 79 height 22
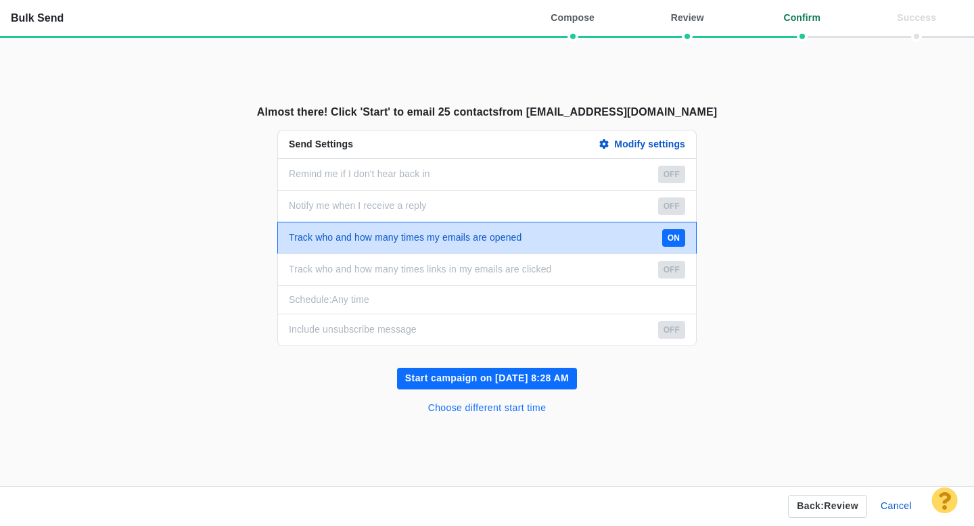
click at [495, 408] on button "Choose different start time" at bounding box center [487, 409] width 135 height 22
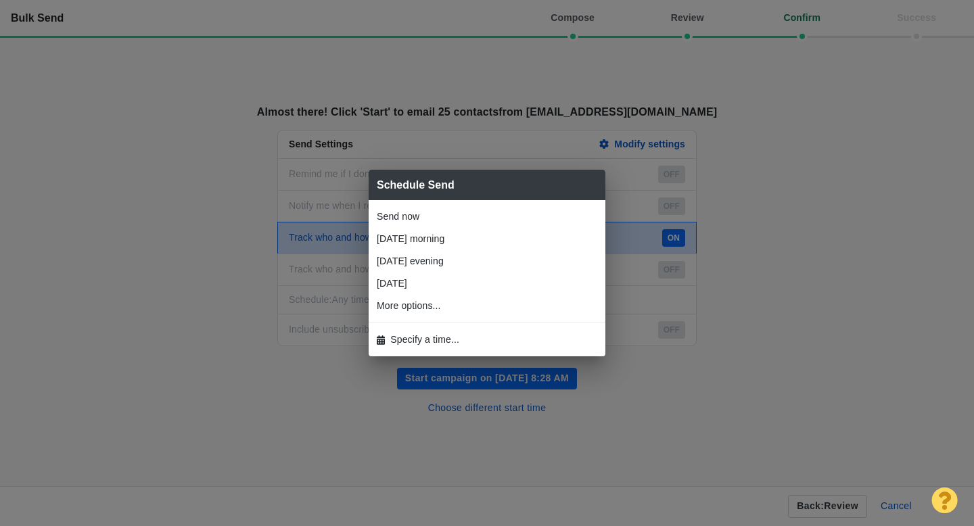
click at [418, 335] on span "Specify a time..." at bounding box center [424, 340] width 69 height 14
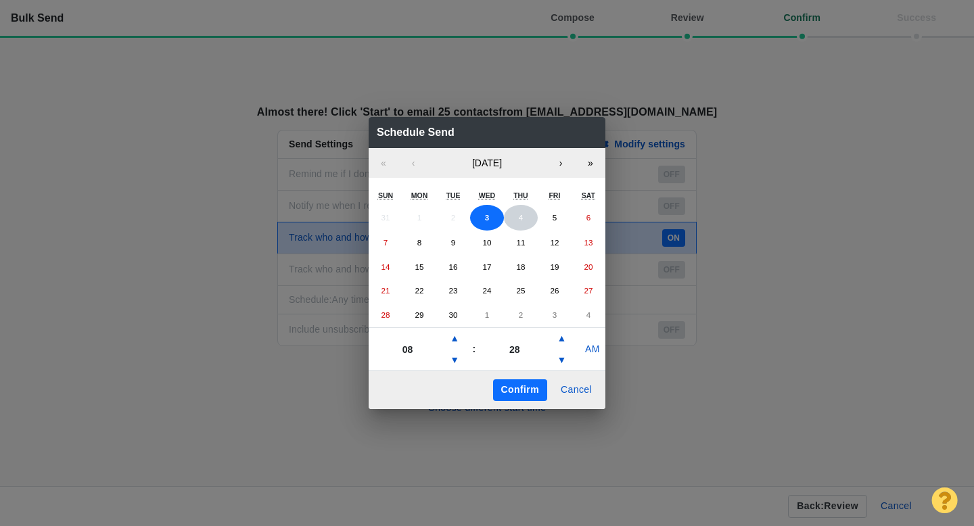
click at [516, 216] on button "4" at bounding box center [521, 218] width 34 height 26
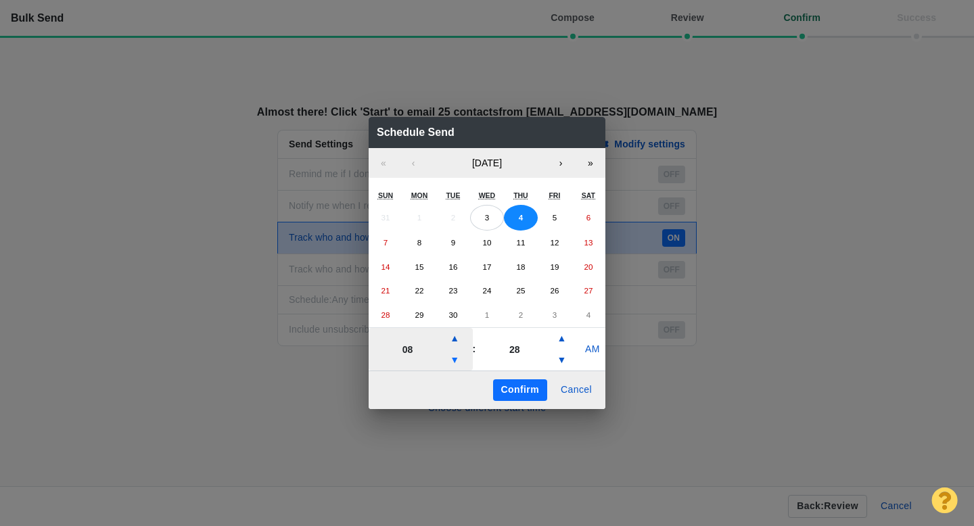
click at [456, 357] on button "▼" at bounding box center [454, 361] width 16 height 22
type input "06"
click at [525, 393] on button "Confirm" at bounding box center [520, 391] width 54 height 22
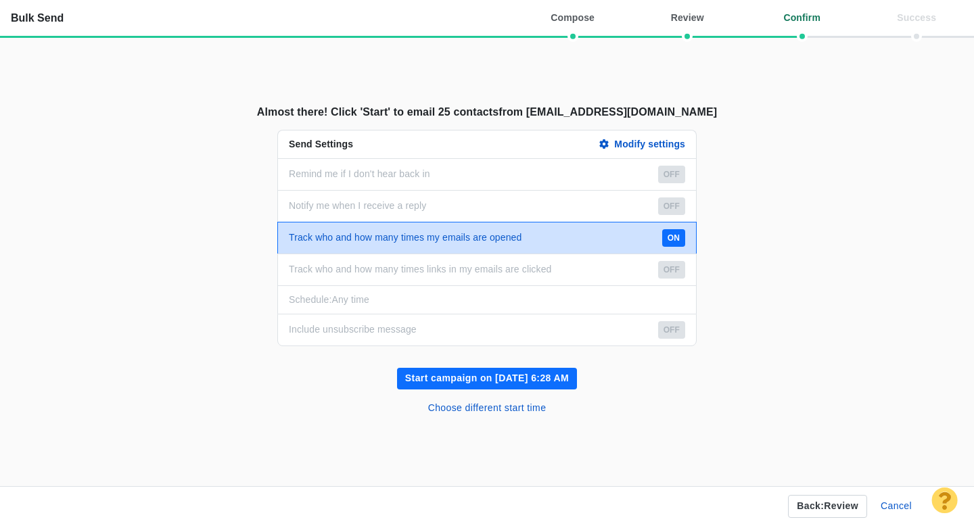
click at [524, 378] on button "Start campaign on Sep 4, 6:28 AM" at bounding box center [487, 379] width 180 height 22
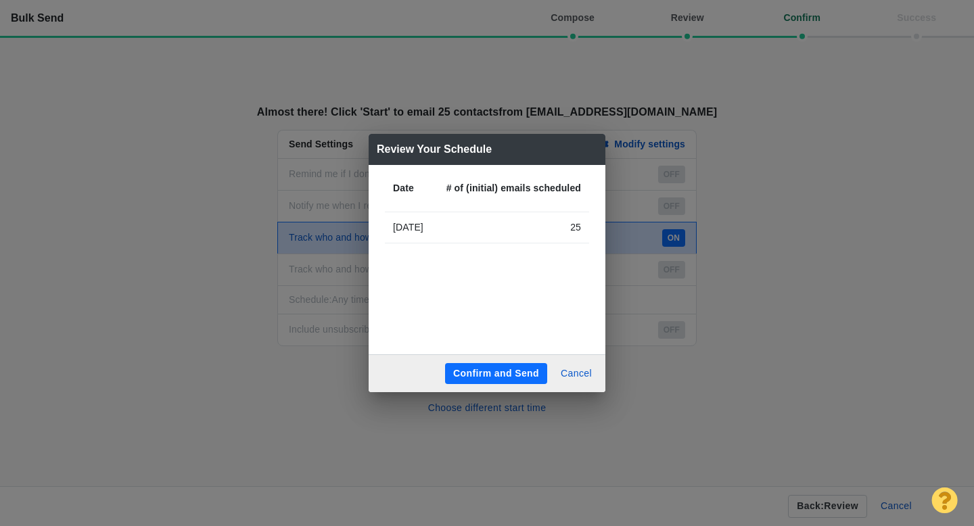
click at [509, 374] on button "Confirm and Send" at bounding box center [496, 374] width 102 height 22
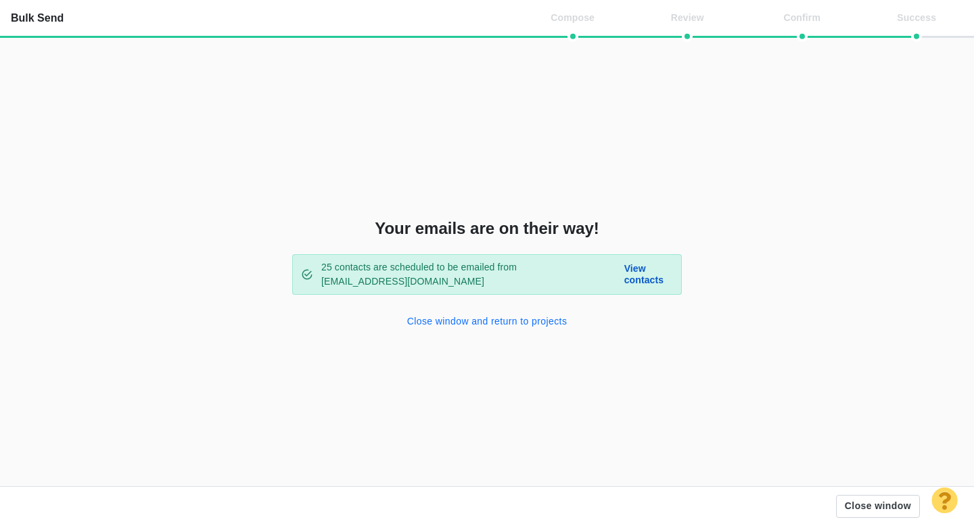
click at [450, 322] on button "Close window and return to projects" at bounding box center [487, 322] width 177 height 22
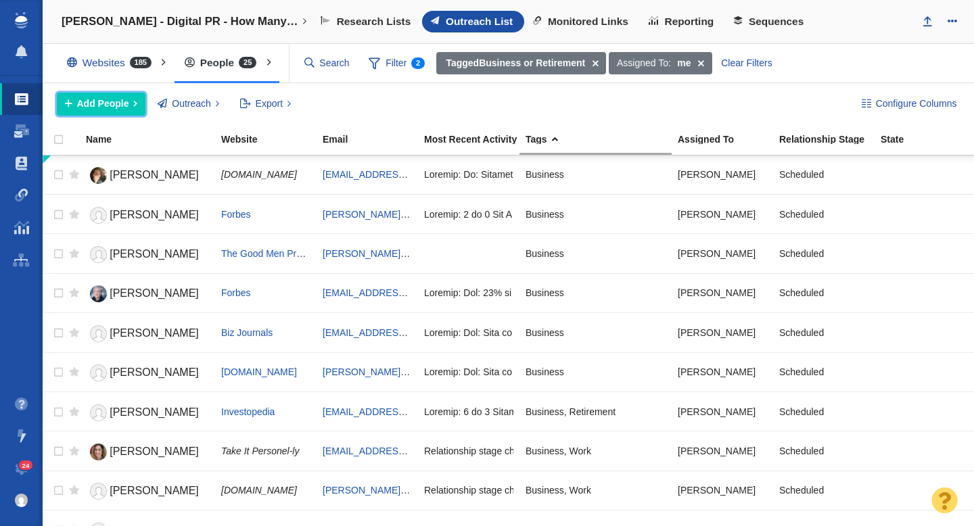
click at [116, 104] on span "Add People" at bounding box center [103, 104] width 52 height 14
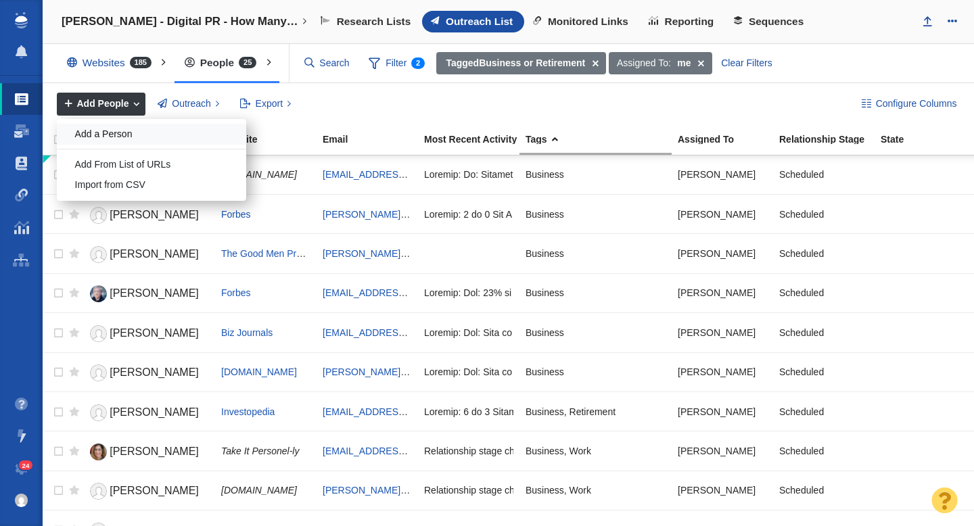
click at [122, 135] on div "Add a Person" at bounding box center [151, 134] width 189 height 21
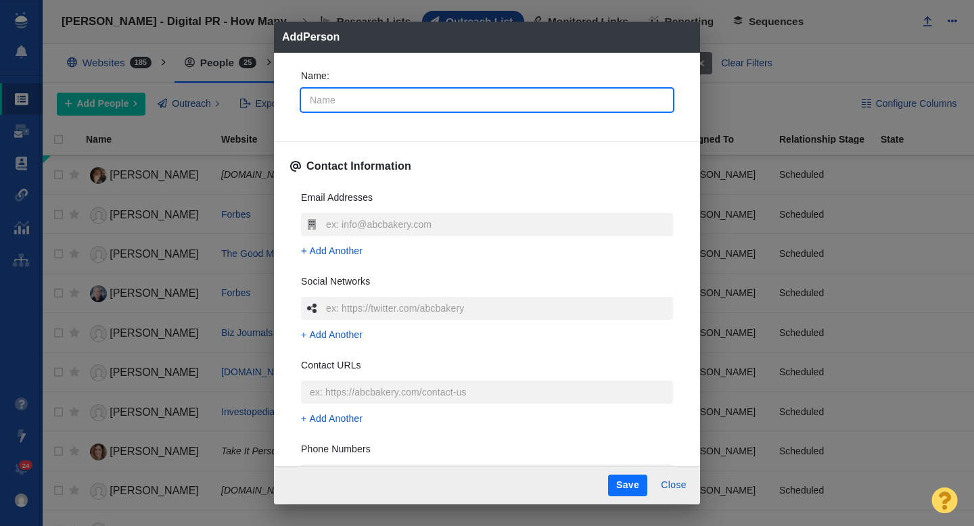
type input "E"
type textarea "x"
type input "El"
type textarea "x"
type input "Eli"
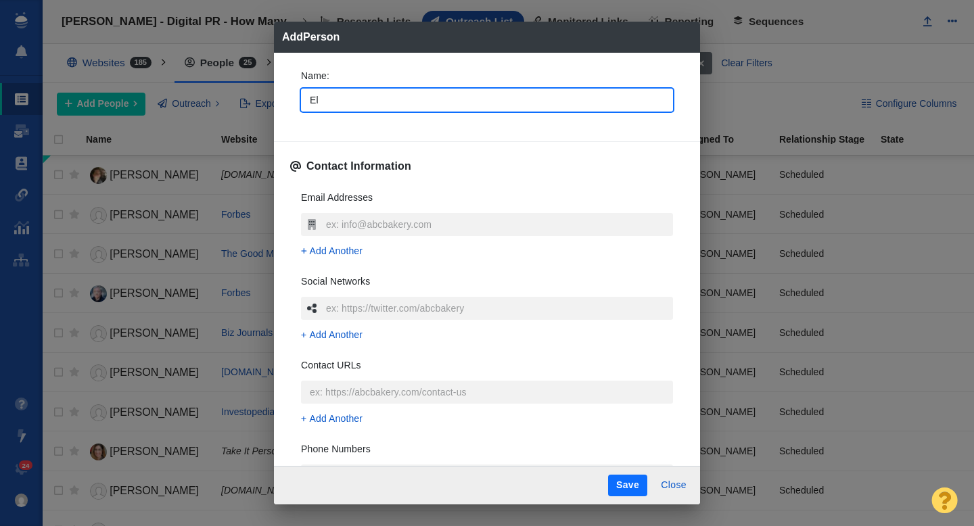
type textarea "x"
type input "Elit"
type textarea "x"
type input "Elita"
type textarea "x"
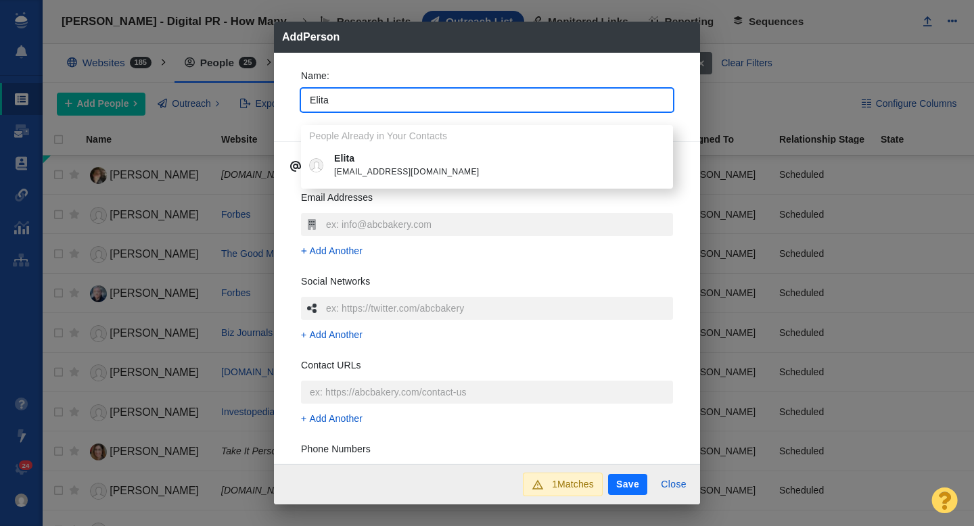
type input "Elita"
type textarea "x"
click at [423, 158] on p "Elita" at bounding box center [496, 159] width 325 height 14
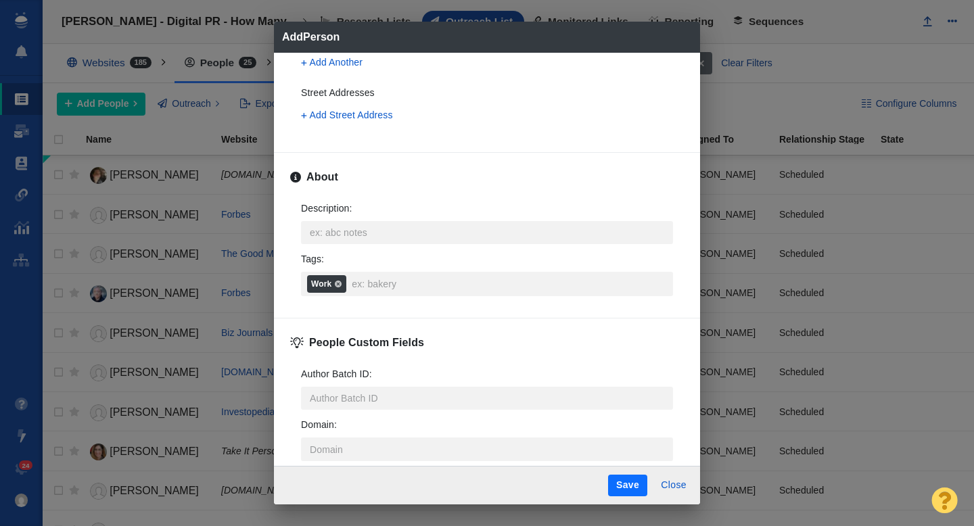
scroll to position [487, 0]
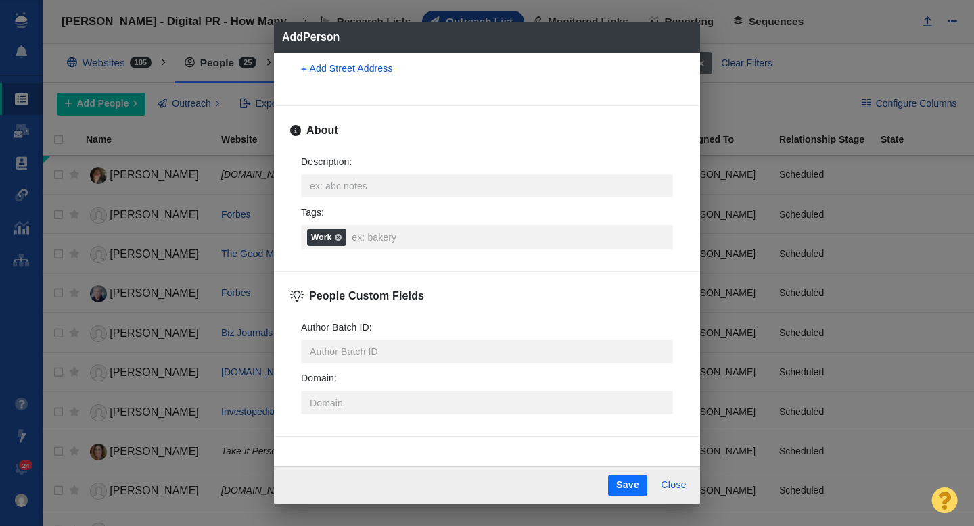
click at [633, 485] on button "Save" at bounding box center [627, 486] width 39 height 22
type textarea "x"
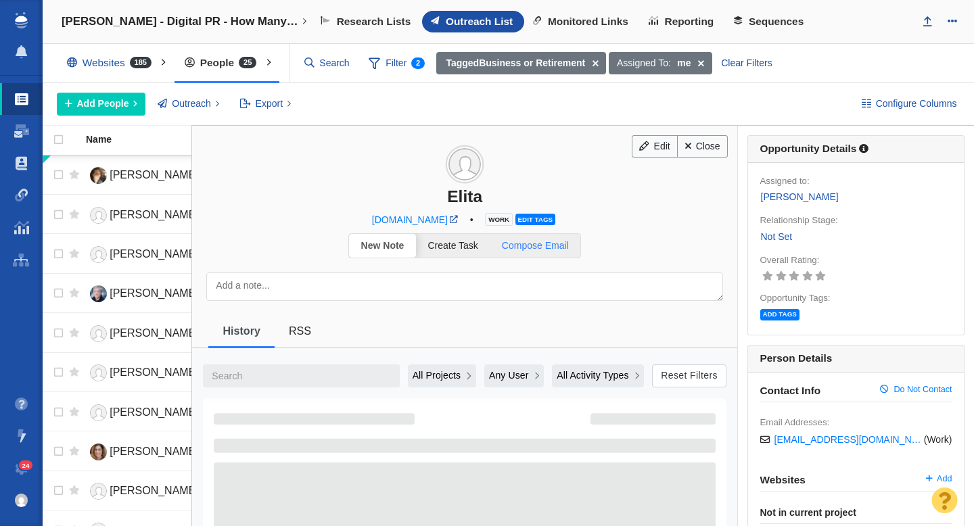
click at [547, 245] on span "Compose Email" at bounding box center [535, 245] width 67 height 11
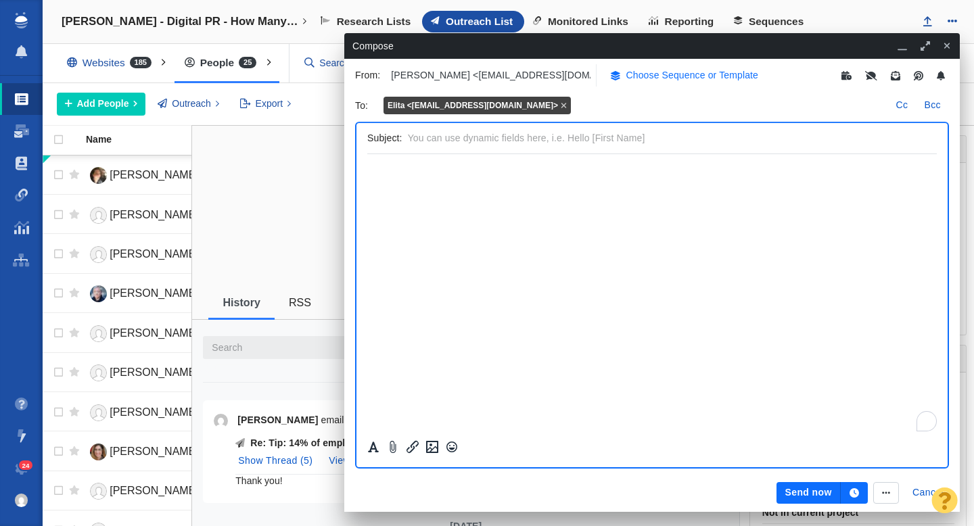
click at [647, 78] on p "Choose Sequence or Template" at bounding box center [692, 75] width 133 height 14
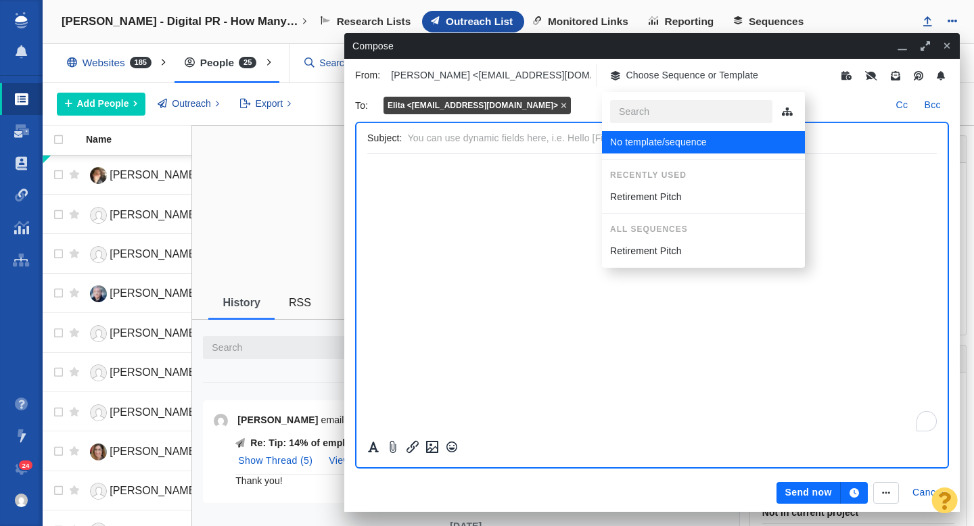
click at [641, 194] on p "Retirement Pitch" at bounding box center [646, 197] width 72 height 14
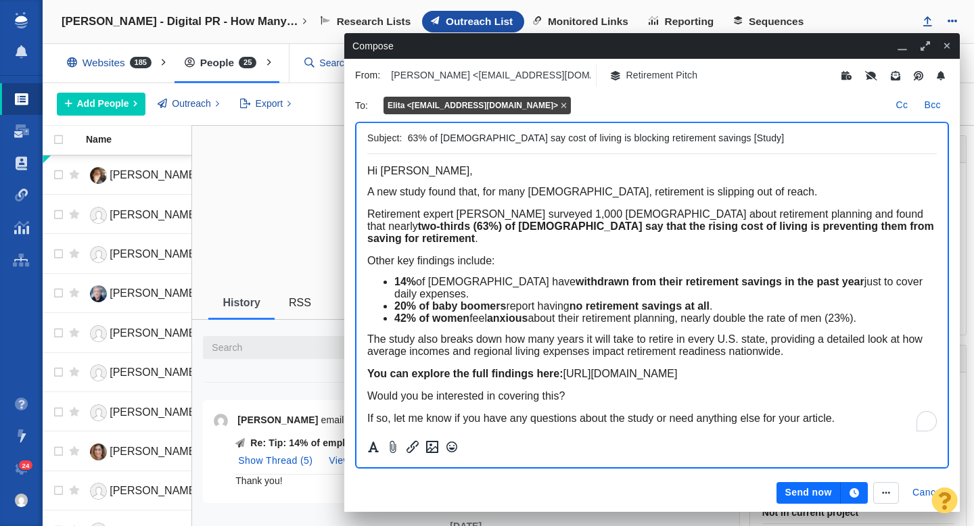
click at [856, 495] on icon "button" at bounding box center [854, 492] width 9 height 9
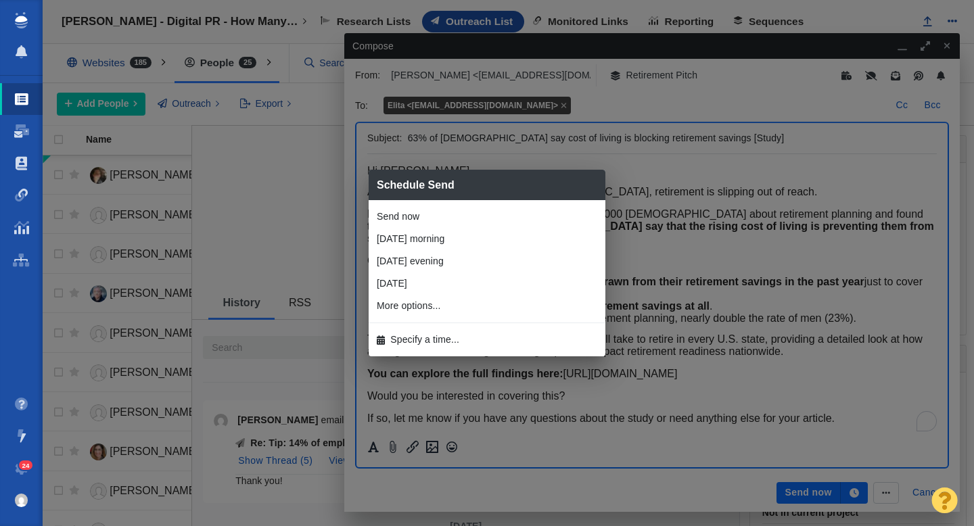
scroll to position [0, 0]
click at [462, 339] on li "Specify a time..." at bounding box center [487, 340] width 237 height 22
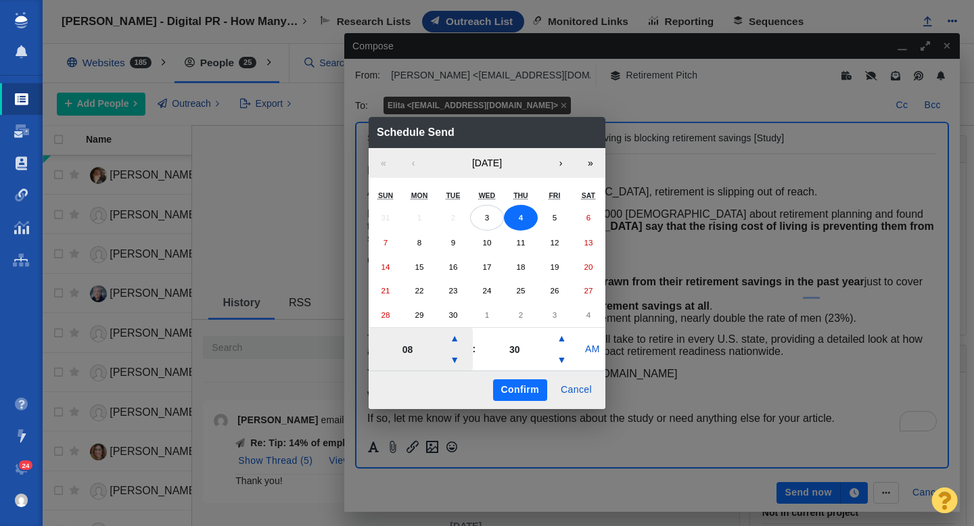
click at [460, 358] on button "▼" at bounding box center [454, 361] width 16 height 22
type input "06"
click at [514, 389] on button "Confirm" at bounding box center [520, 391] width 54 height 22
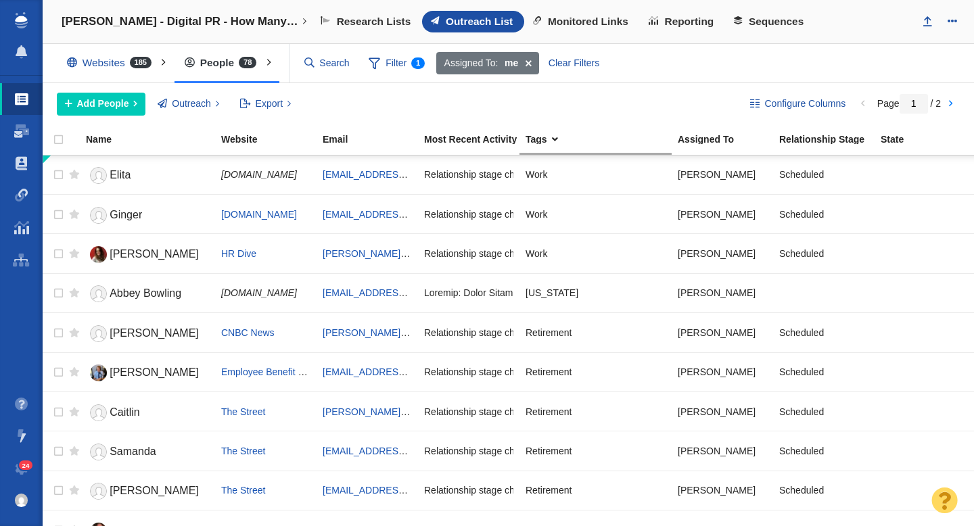
scroll to position [1604, 0]
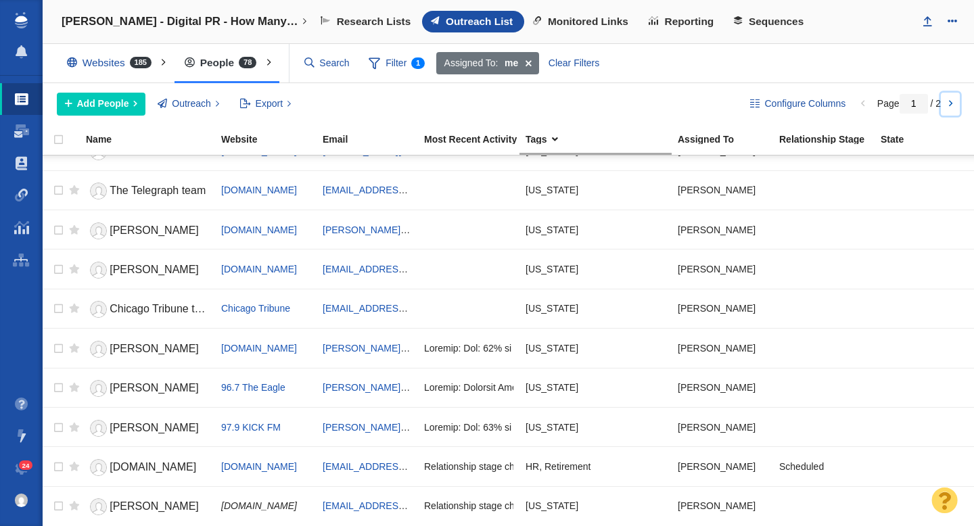
click at [951, 104] on link at bounding box center [950, 104] width 19 height 23
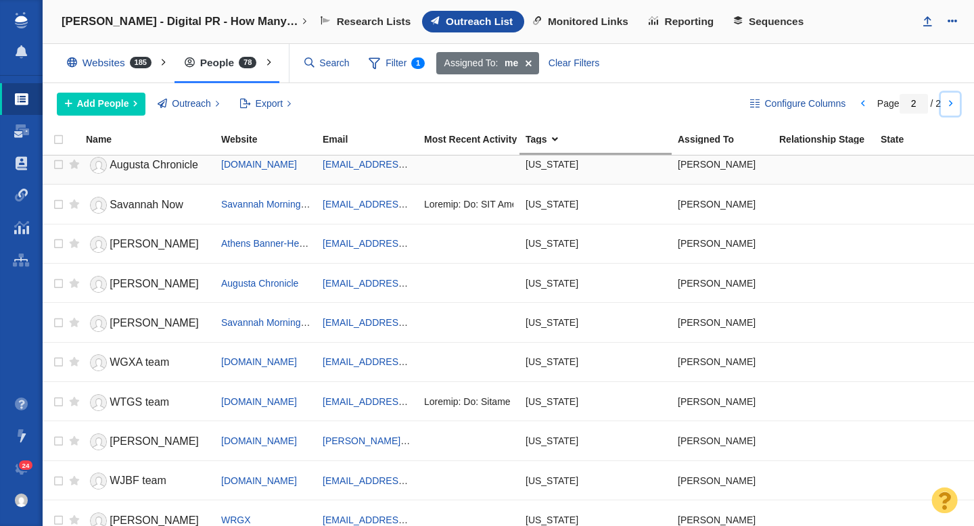
scroll to position [0, 0]
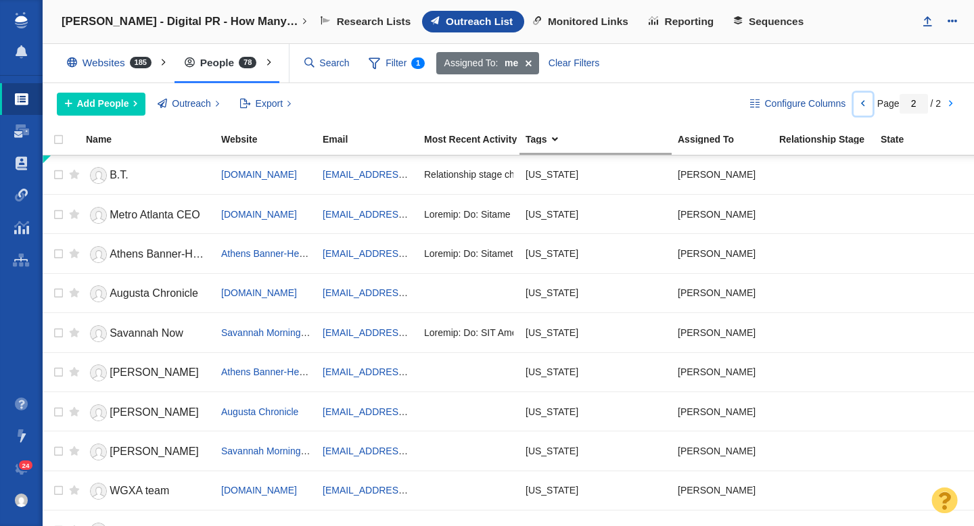
click at [858, 106] on link at bounding box center [863, 104] width 19 height 23
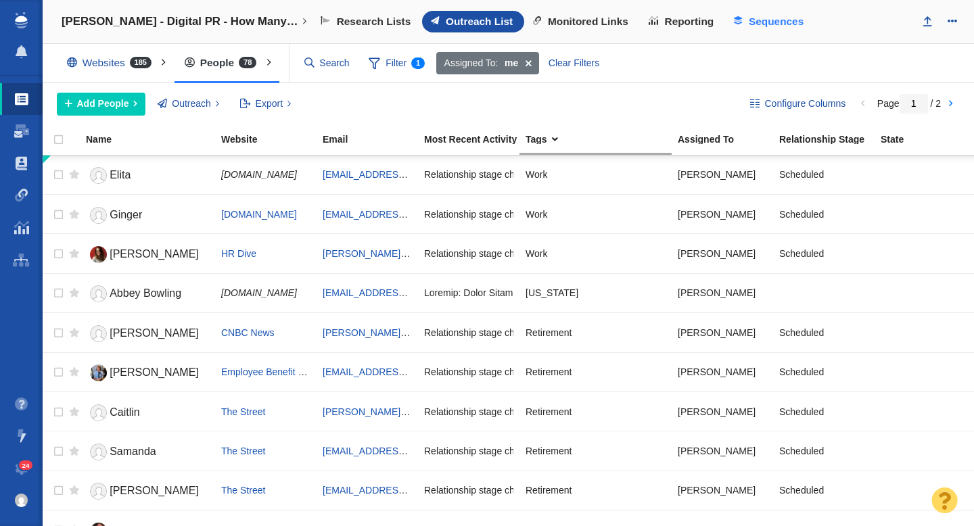
click at [755, 21] on span "Sequences" at bounding box center [776, 22] width 55 height 12
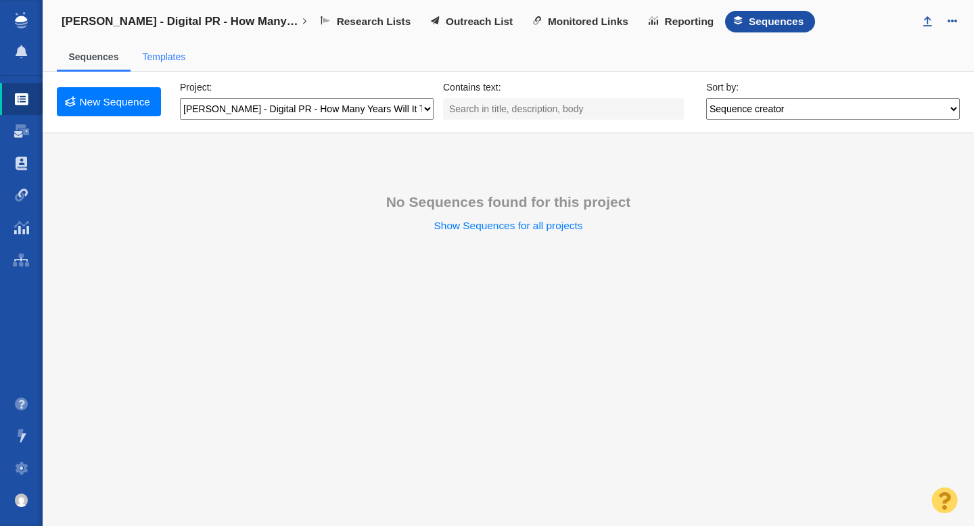
click at [0, 0] on div at bounding box center [0, 0] width 0 height 0
click at [177, 55] on link "Templates" at bounding box center [163, 56] width 43 height 11
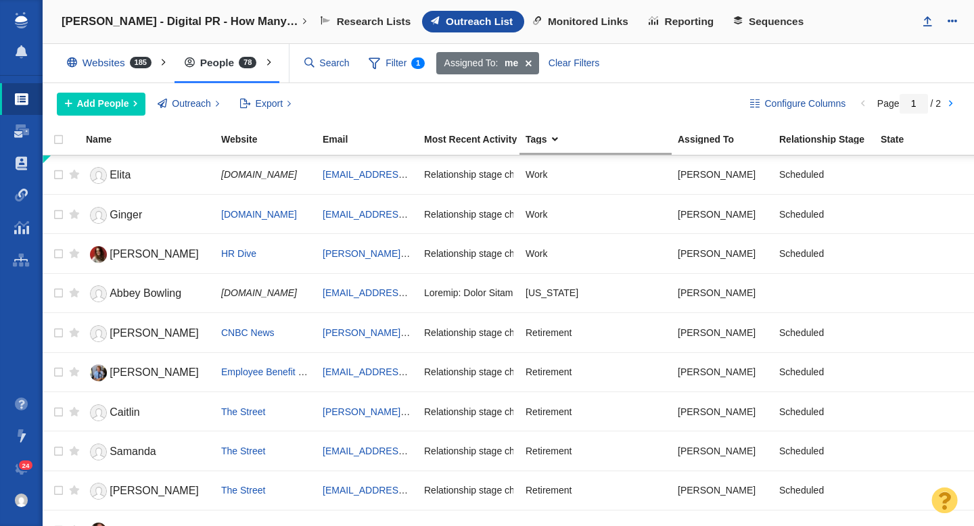
scroll to position [521, 0]
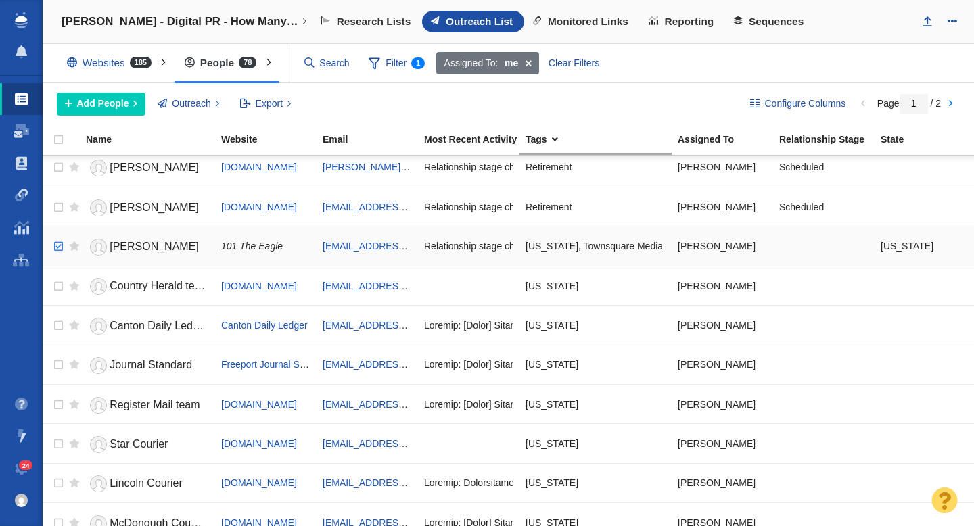
click at [60, 246] on input "checkbox" at bounding box center [57, 247] width 20 height 30
checkbox input "true"
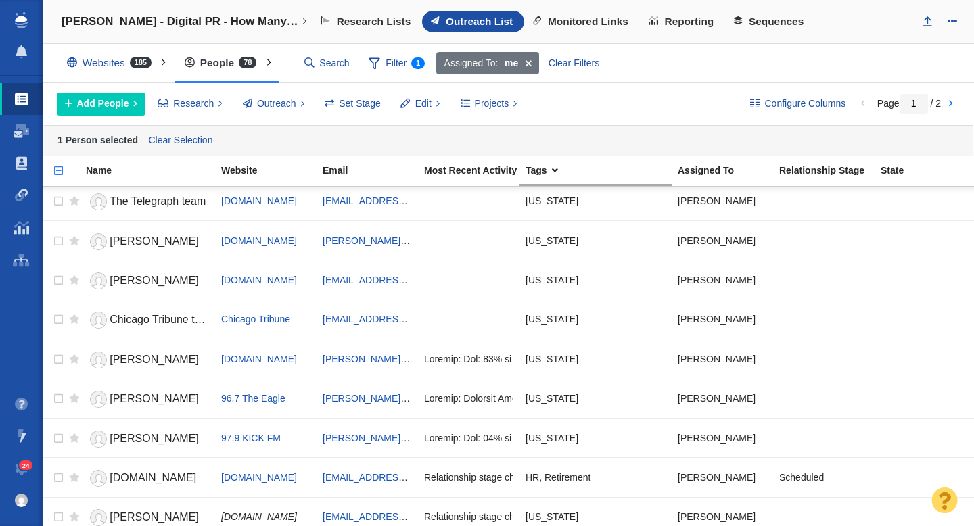
scroll to position [1635, 0]
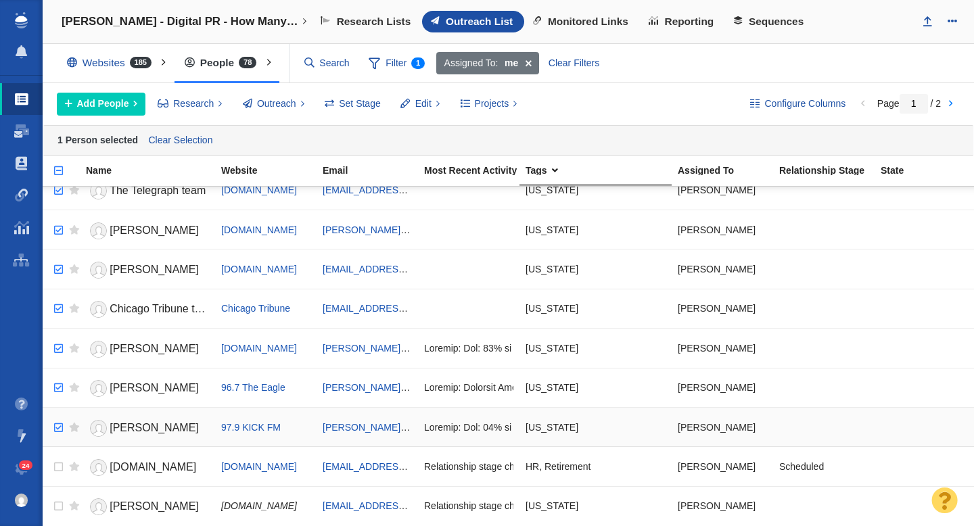
click at [60, 429] on input "checkbox" at bounding box center [57, 428] width 20 height 30
checkbox input "true"
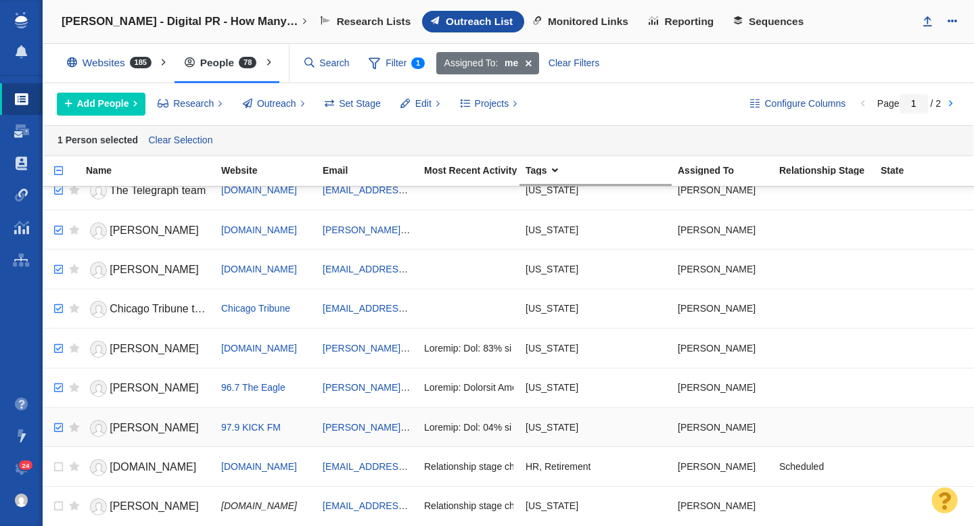
checkbox input "true"
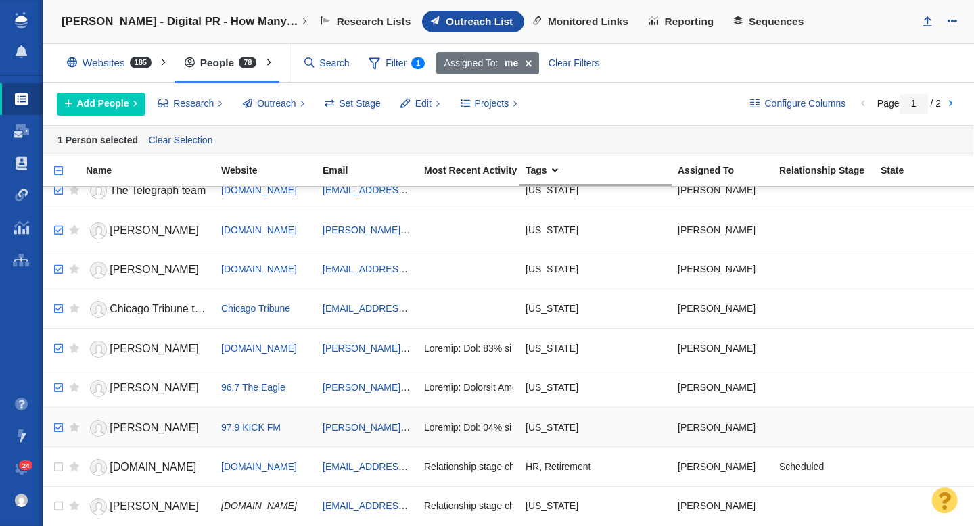
checkbox input "true"
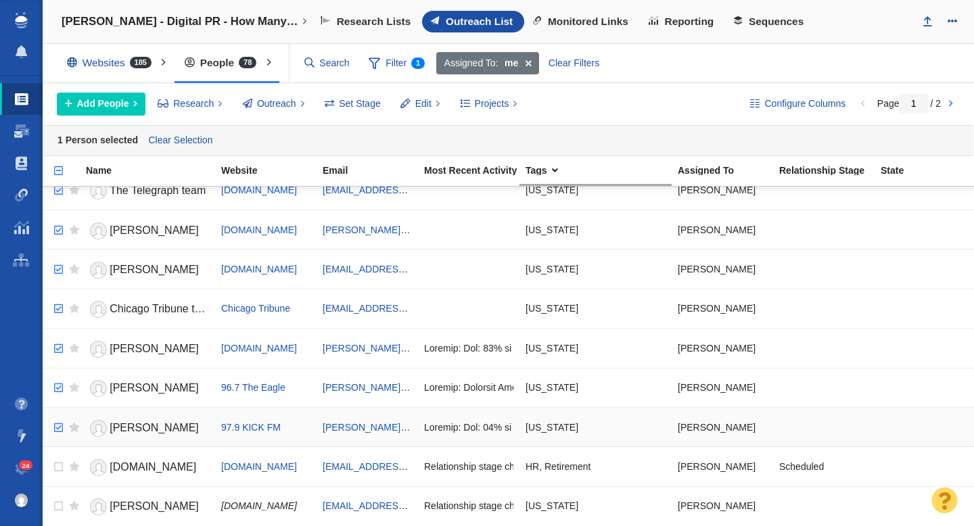
checkbox input "true"
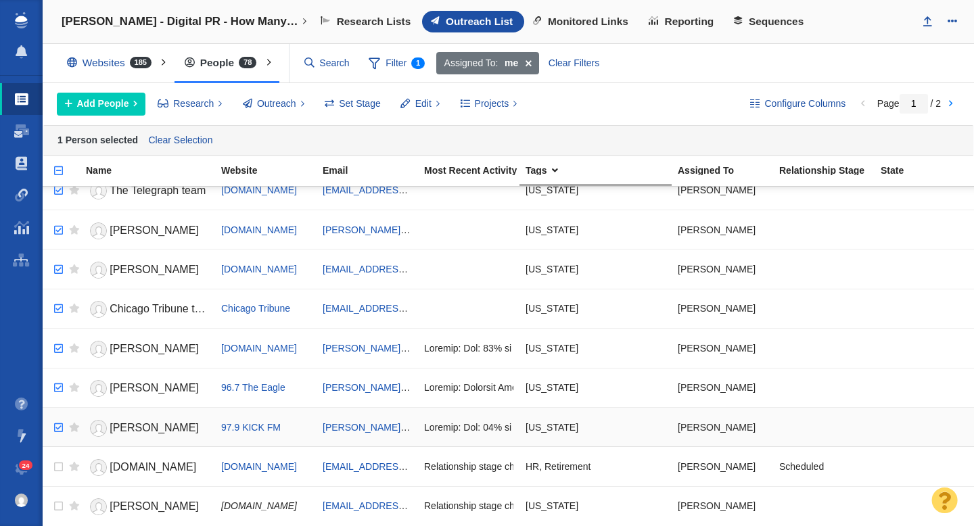
checkbox input "true"
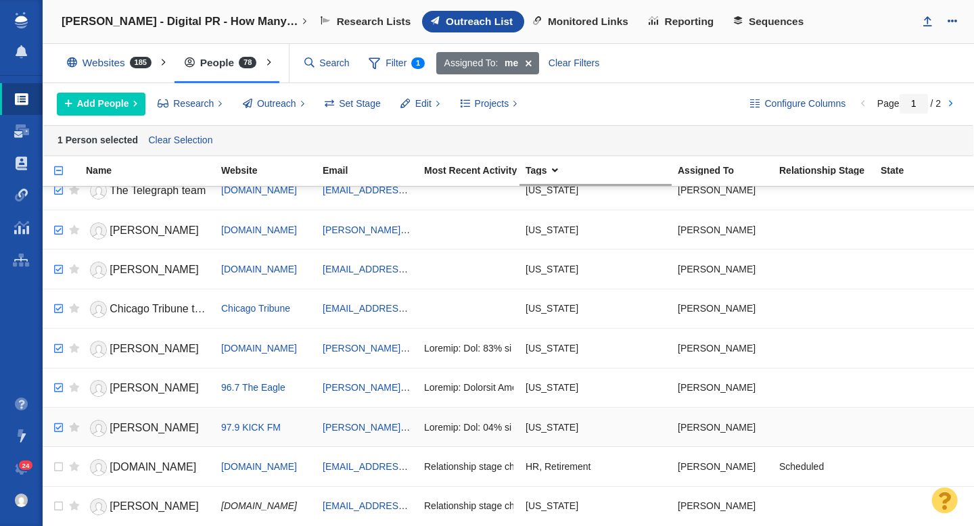
checkbox input "true"
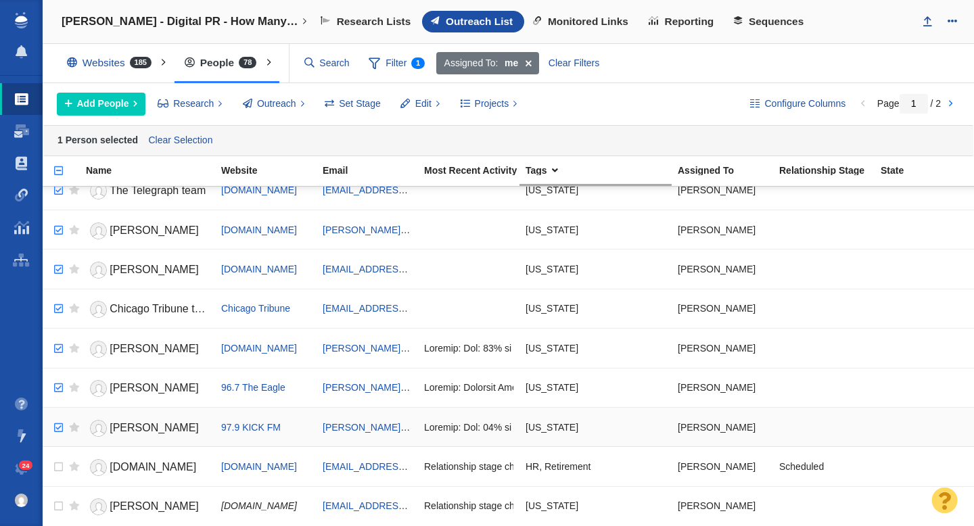
checkbox input "true"
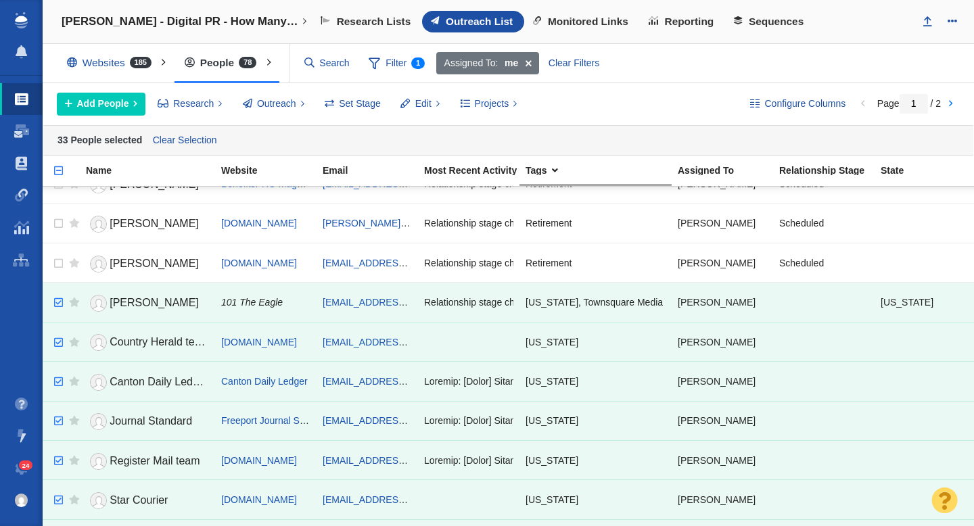
scroll to position [494, 0]
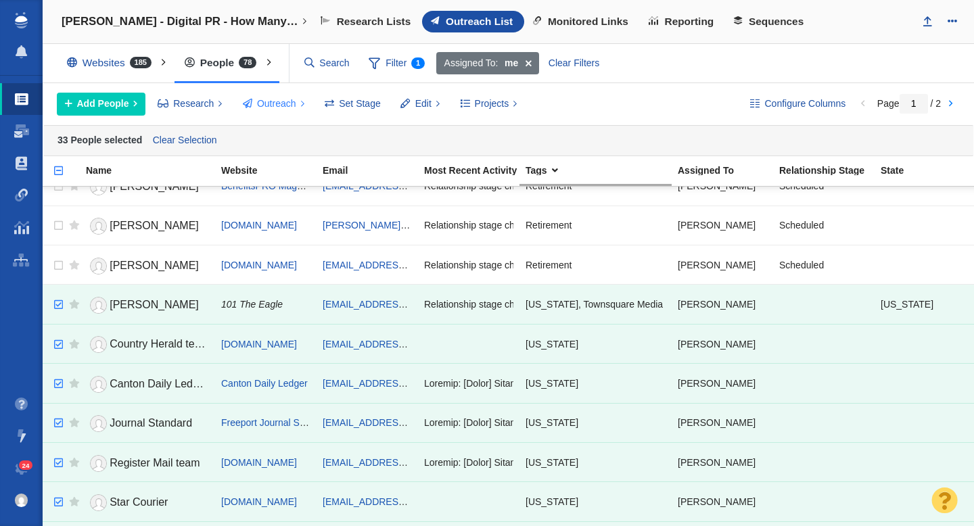
click at [277, 111] on button "Outreach" at bounding box center [273, 104] width 77 height 23
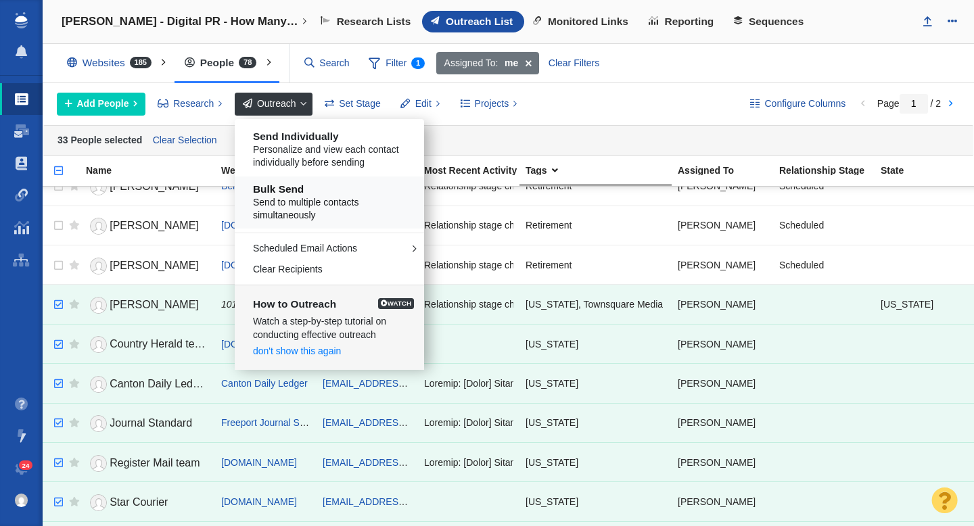
click at [308, 207] on span "Send to multiple contacts simultaneously" at bounding box center [334, 209] width 163 height 26
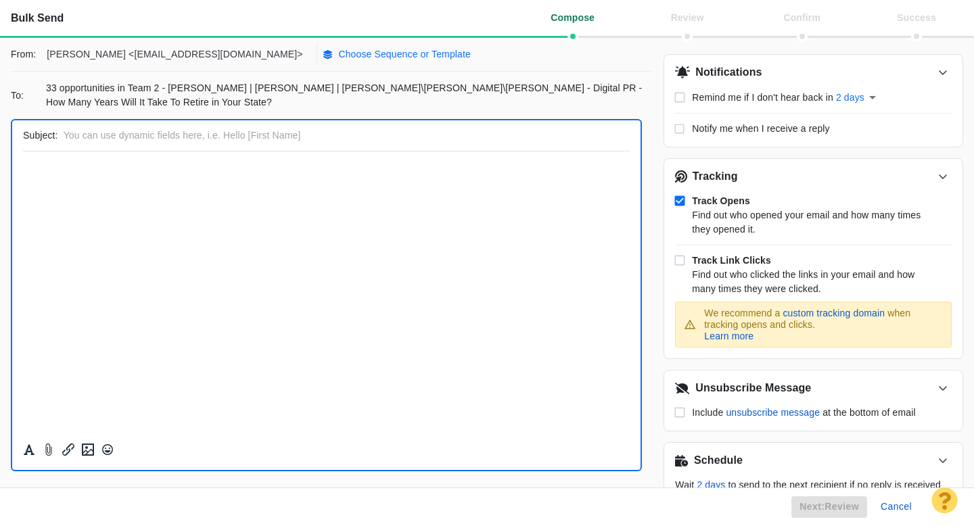
click at [338, 51] on p "Choose Sequence or Template" at bounding box center [404, 54] width 133 height 14
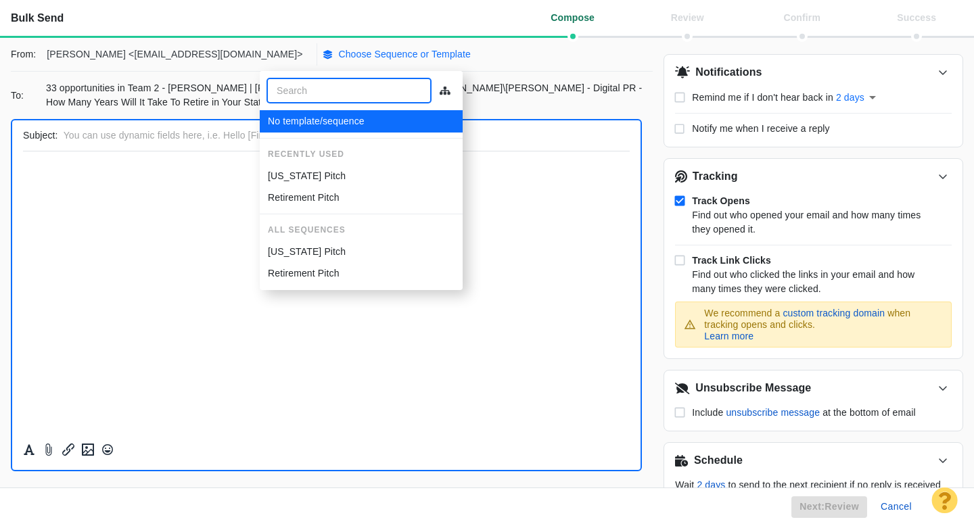
scroll to position [0, 0]
click at [314, 174] on p "[US_STATE] Pitch" at bounding box center [307, 176] width 78 height 14
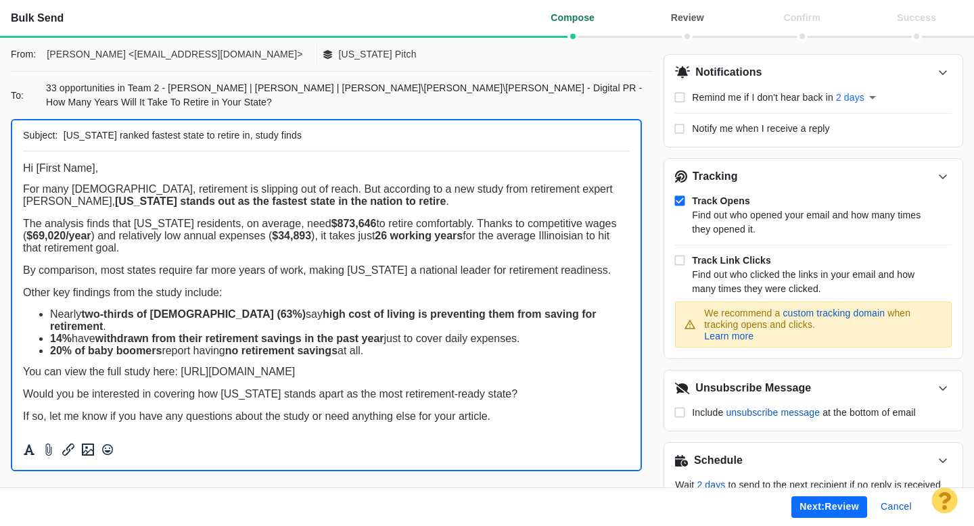
click at [565, 239] on span "The analysis finds that Illinois residents, on average, need $873,646 to retire…" at bounding box center [320, 236] width 594 height 36
click at [829, 507] on button "Next: review" at bounding box center [829, 508] width 76 height 22
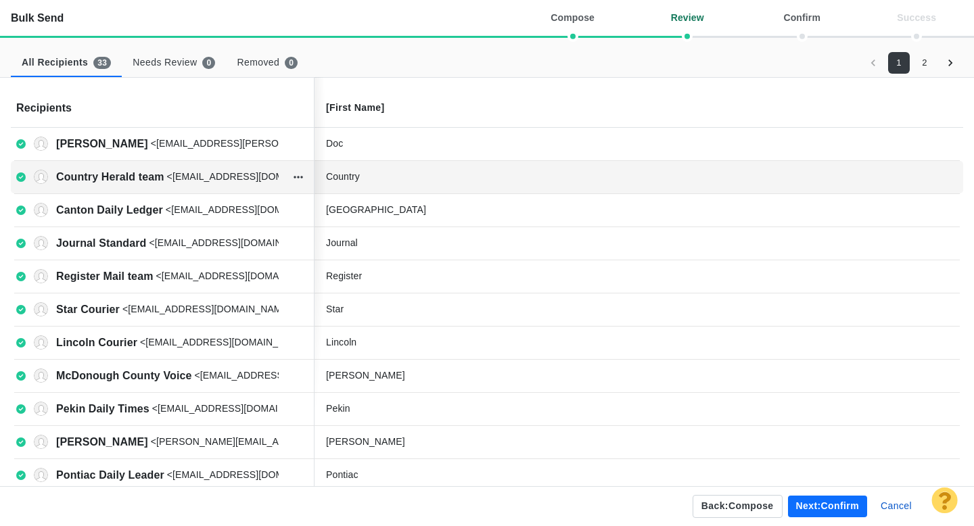
click at [390, 176] on div "Country" at bounding box center [427, 177] width 203 height 14
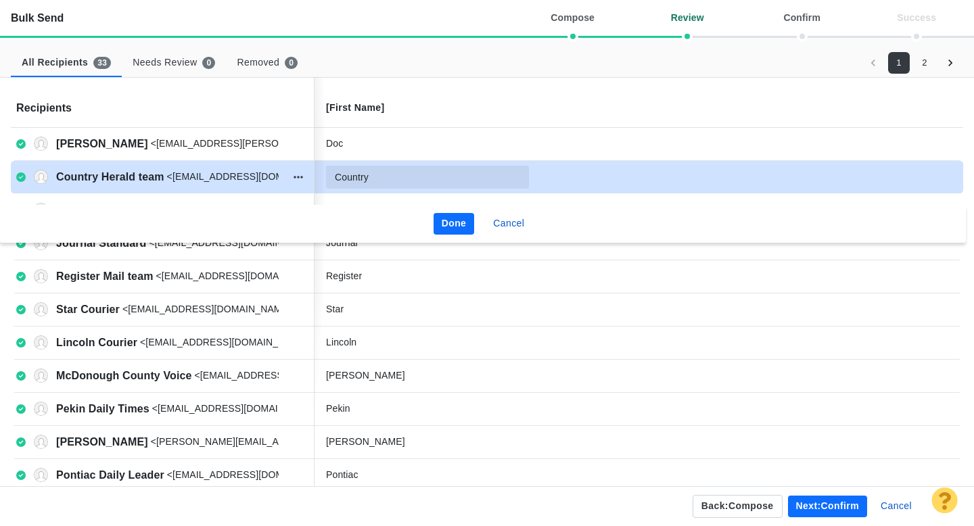
click at [407, 176] on input "Country" at bounding box center [427, 177] width 203 height 23
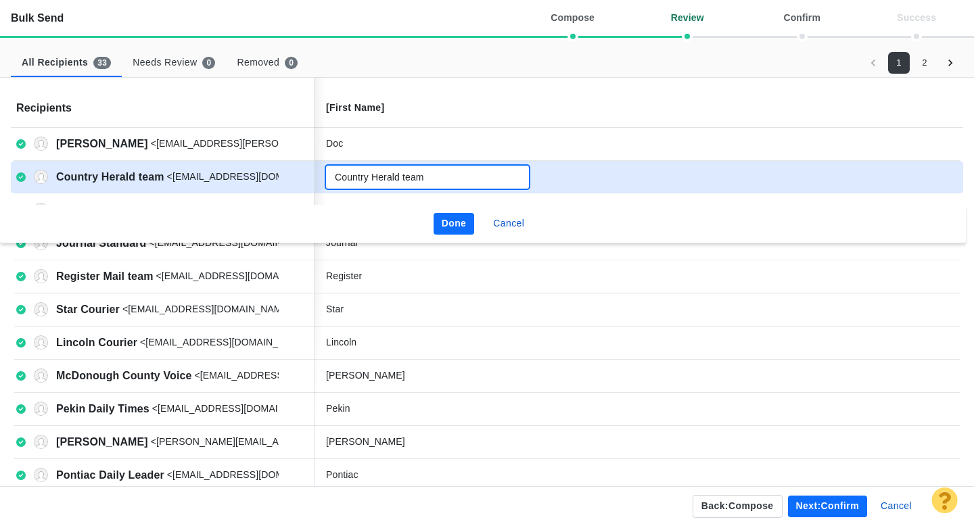
type input "Country Herald team"
click at [449, 225] on button "Done" at bounding box center [454, 224] width 41 height 22
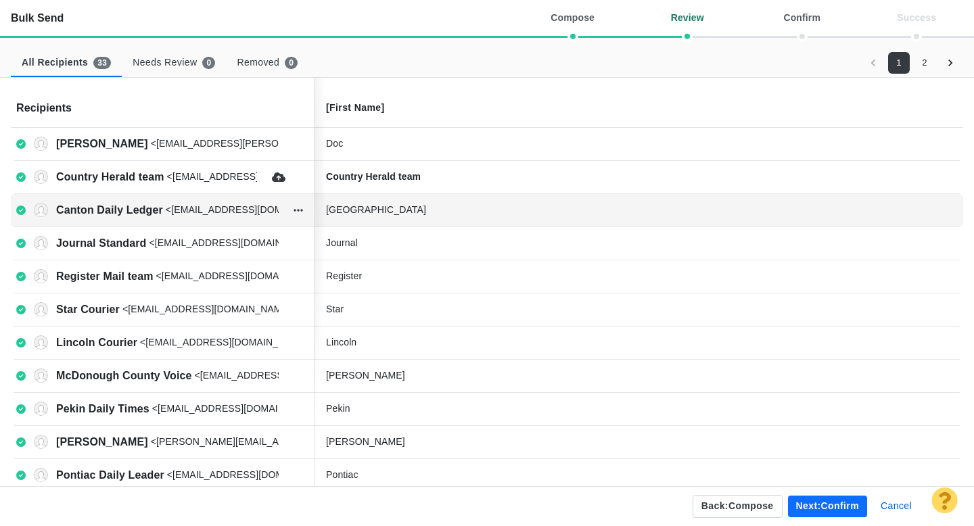
click at [396, 213] on div "Canton" at bounding box center [427, 210] width 203 height 14
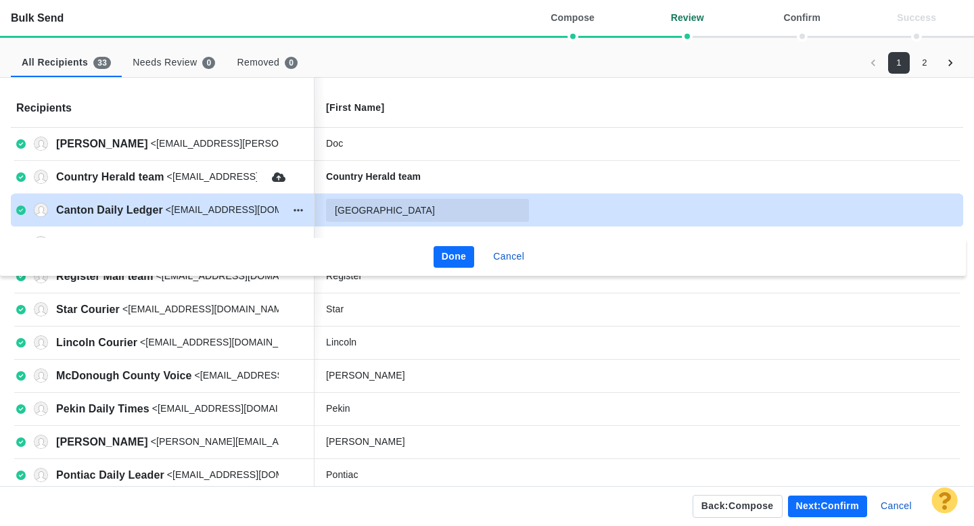
click at [400, 212] on input "Canton" at bounding box center [427, 210] width 203 height 23
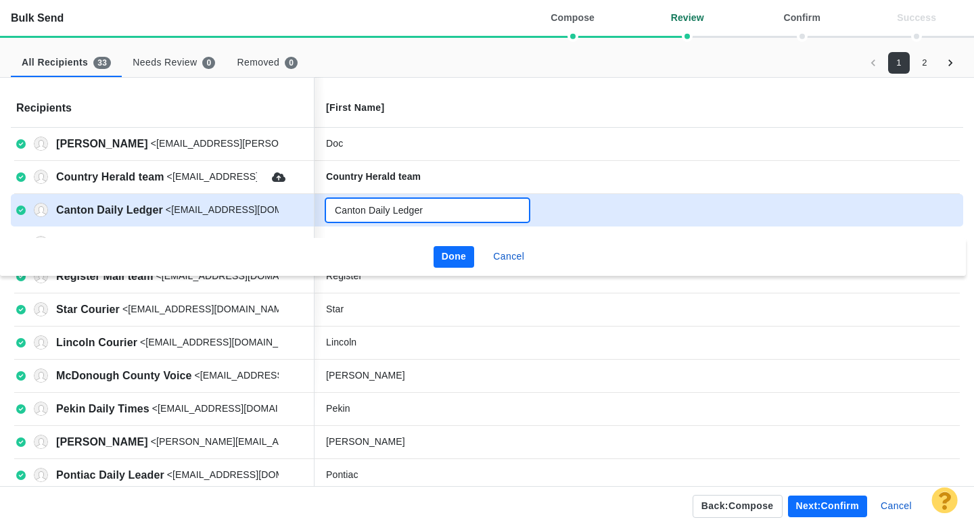
type input "Canton Daily Ledger"
click at [441, 253] on button "Done" at bounding box center [454, 257] width 41 height 22
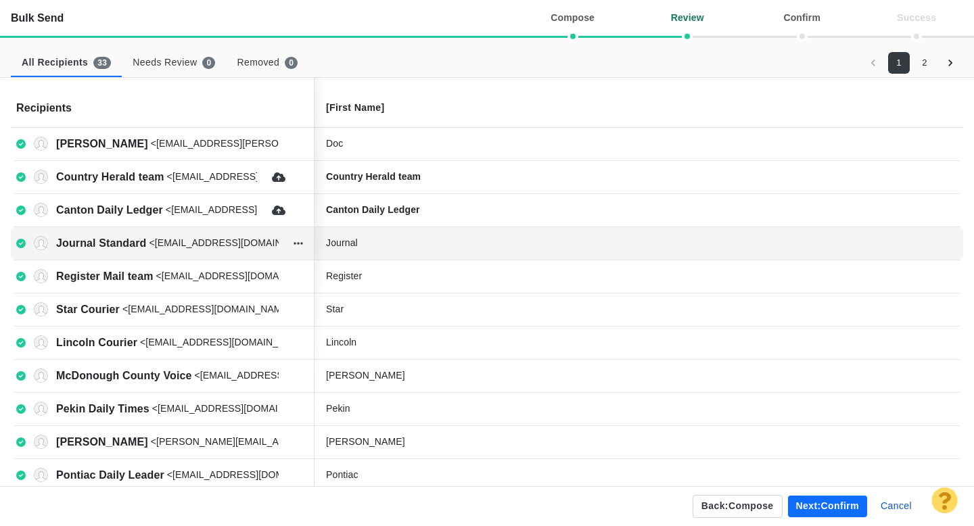
click at [393, 244] on div "Journal" at bounding box center [427, 243] width 203 height 14
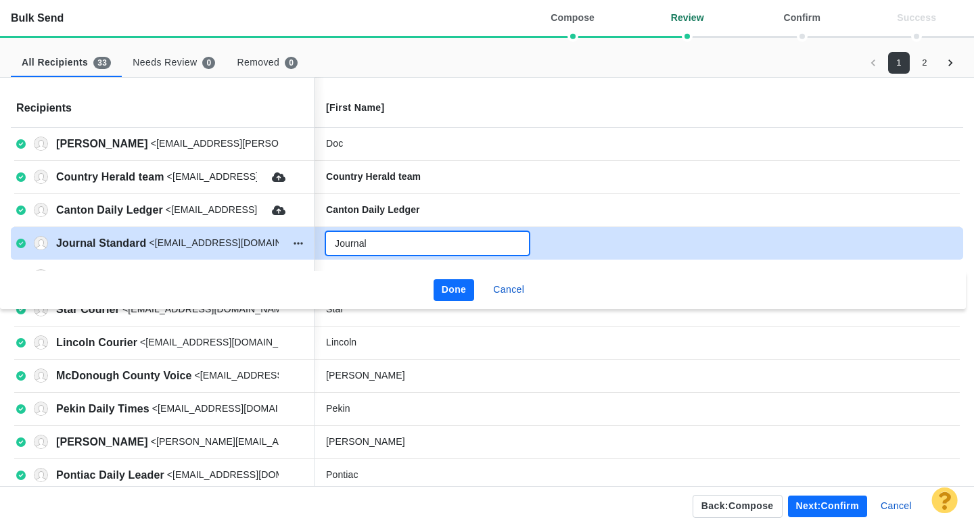
click at [405, 243] on input "Journal" at bounding box center [427, 243] width 203 height 23
type input "Journal Standard"
click at [452, 291] on button "Done" at bounding box center [454, 290] width 41 height 22
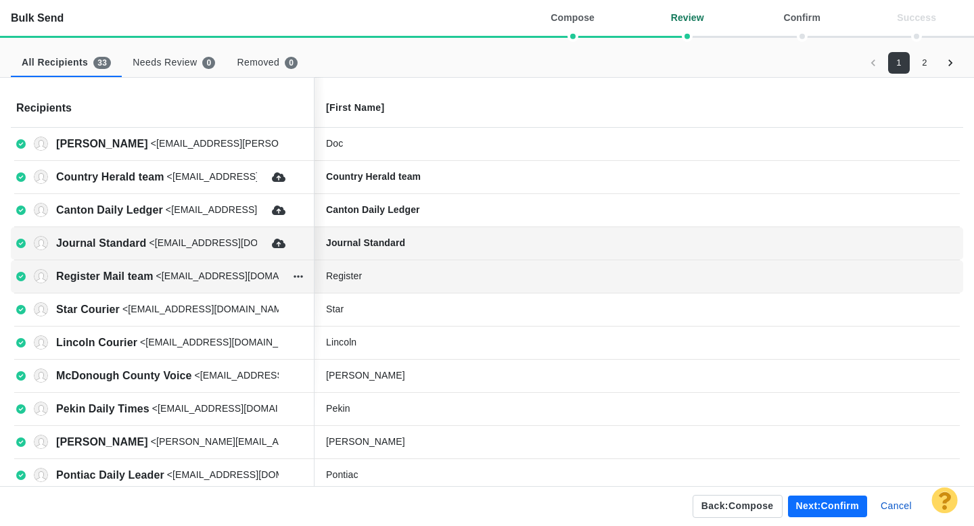
click at [399, 278] on div "Register" at bounding box center [427, 276] width 203 height 14
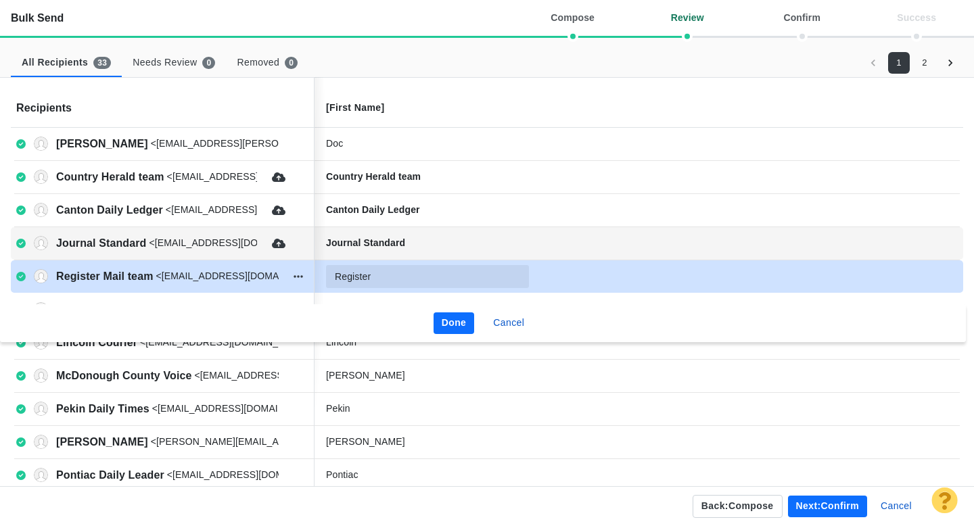
click at [409, 277] on input "Register" at bounding box center [427, 276] width 203 height 23
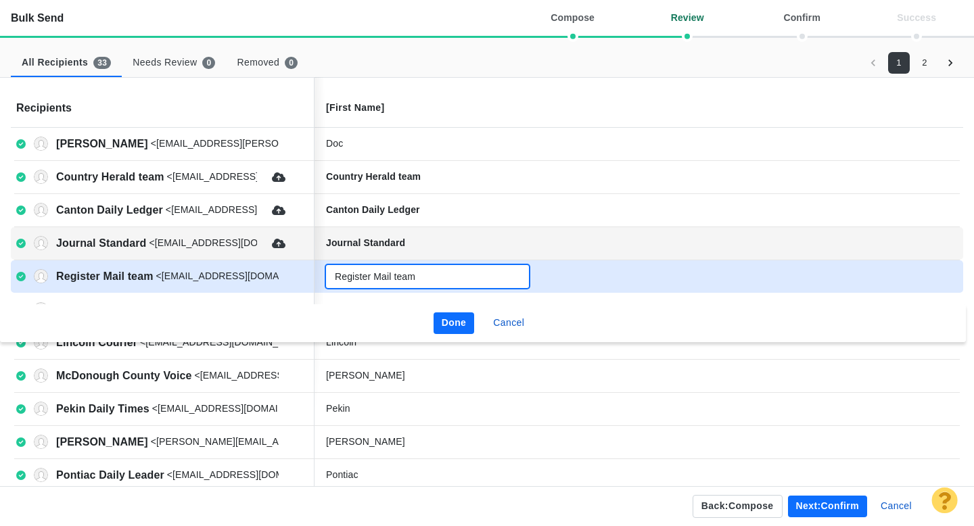
type input "Register Mail team"
click at [451, 319] on button "Done" at bounding box center [454, 324] width 41 height 22
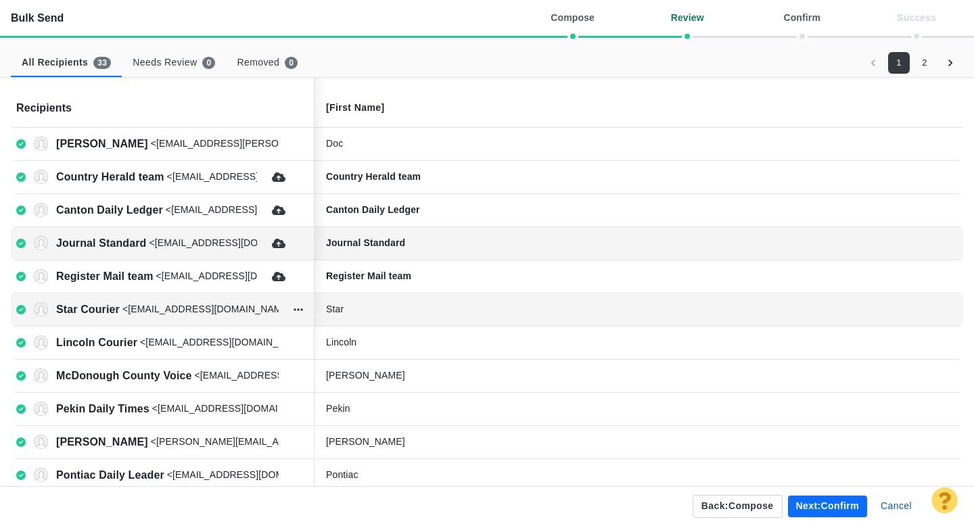
click at [391, 311] on div "Star" at bounding box center [427, 309] width 203 height 14
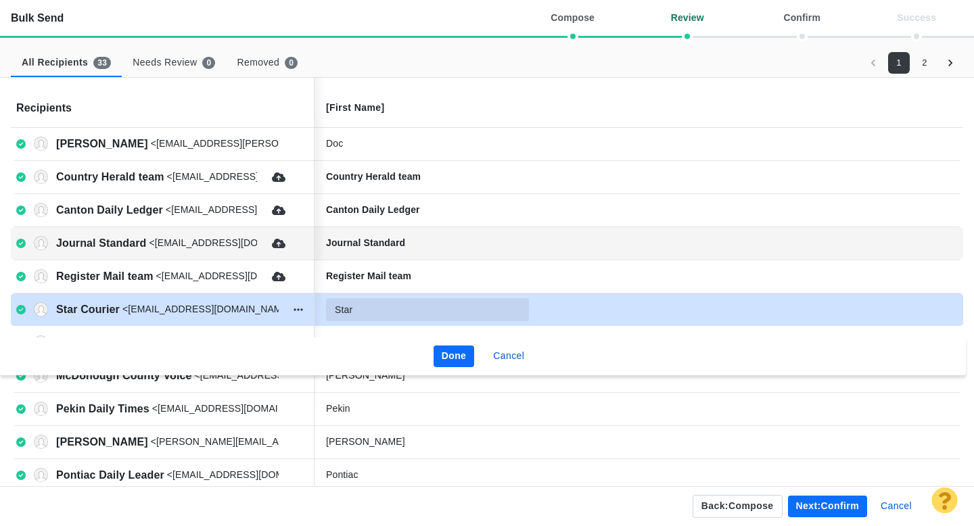
click at [406, 312] on input "Star" at bounding box center [427, 309] width 203 height 23
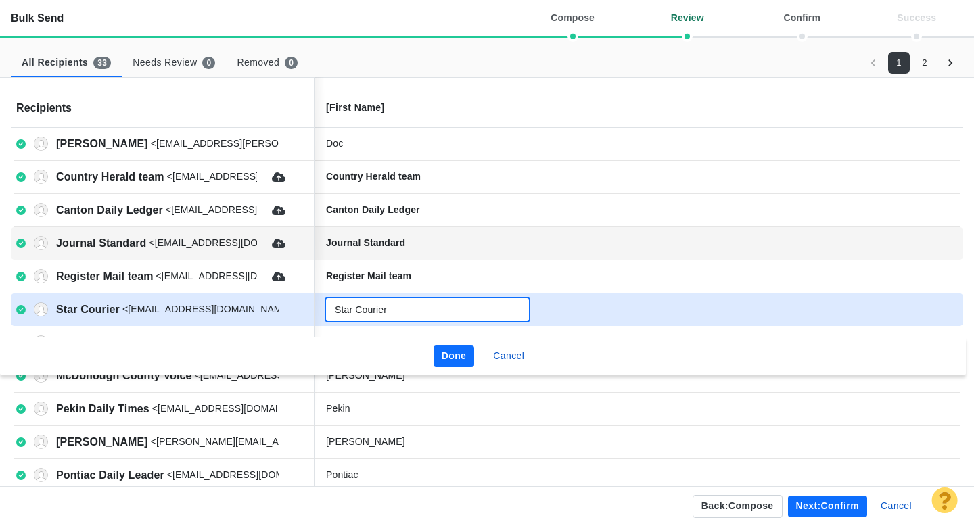
type input "Star Courier"
click at [455, 354] on button "Done" at bounding box center [454, 357] width 41 height 22
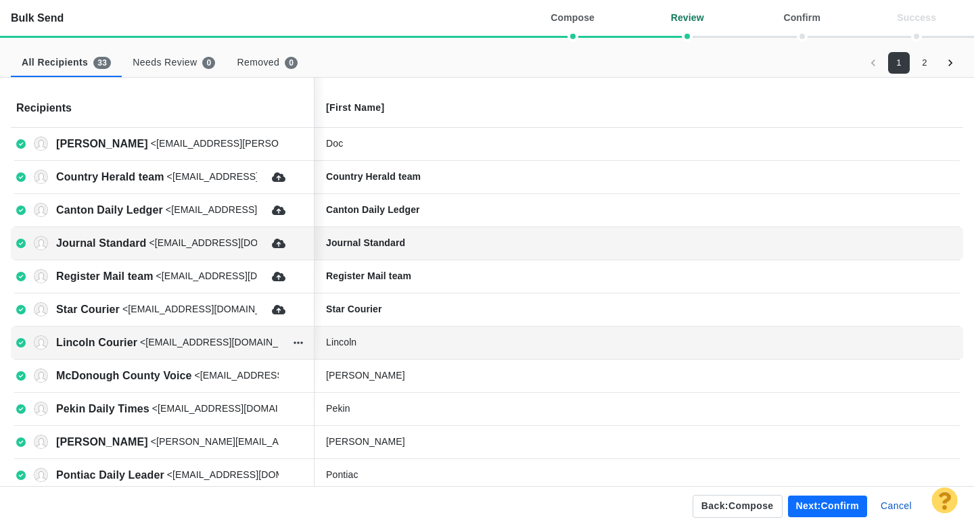
click at [415, 345] on div "Lincoln" at bounding box center [427, 343] width 203 height 14
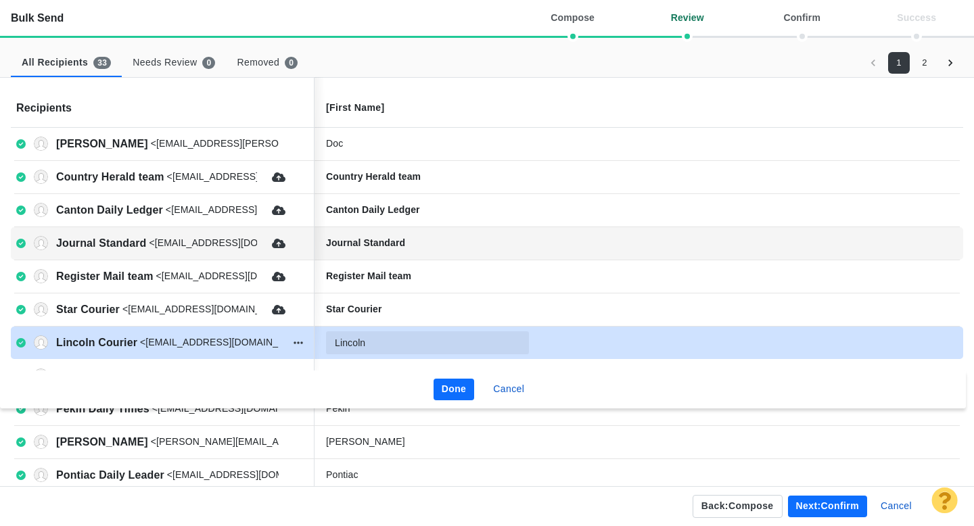
click at [415, 345] on input "Lincoln" at bounding box center [427, 342] width 203 height 23
type input "Lincoln Courier"
click at [459, 387] on button "Done" at bounding box center [454, 390] width 41 height 22
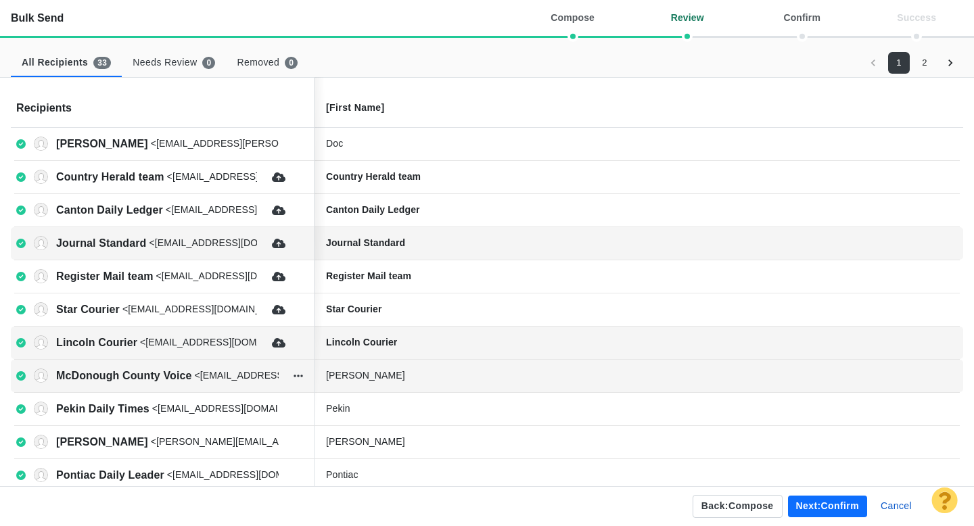
click at [415, 373] on div "McDonough" at bounding box center [427, 376] width 203 height 14
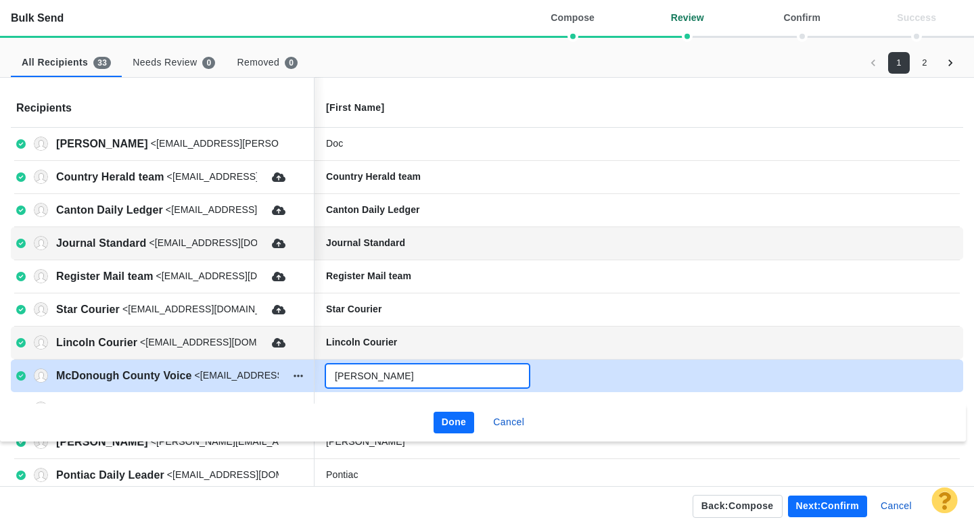
click at [432, 378] on input "McDonough" at bounding box center [427, 376] width 203 height 23
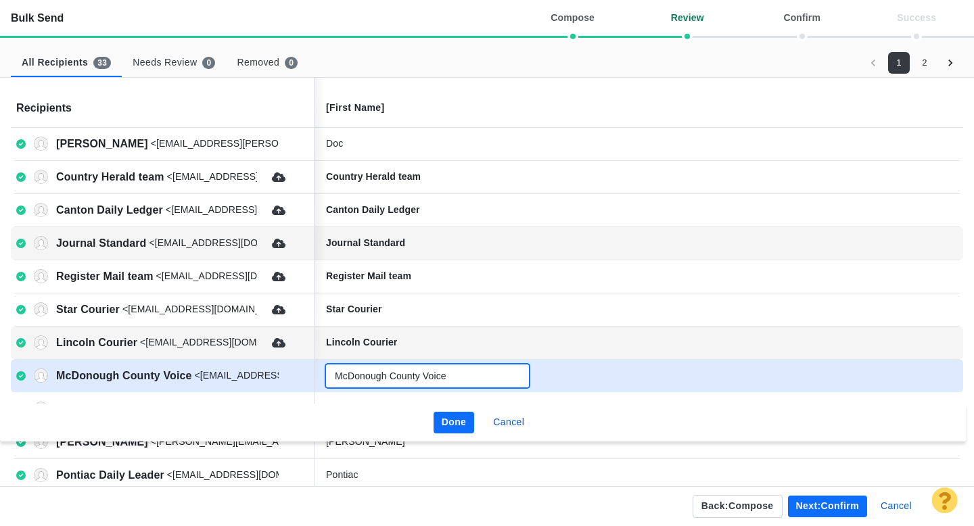
type input "McDonough County Voice"
click at [452, 426] on button "Done" at bounding box center [454, 423] width 41 height 22
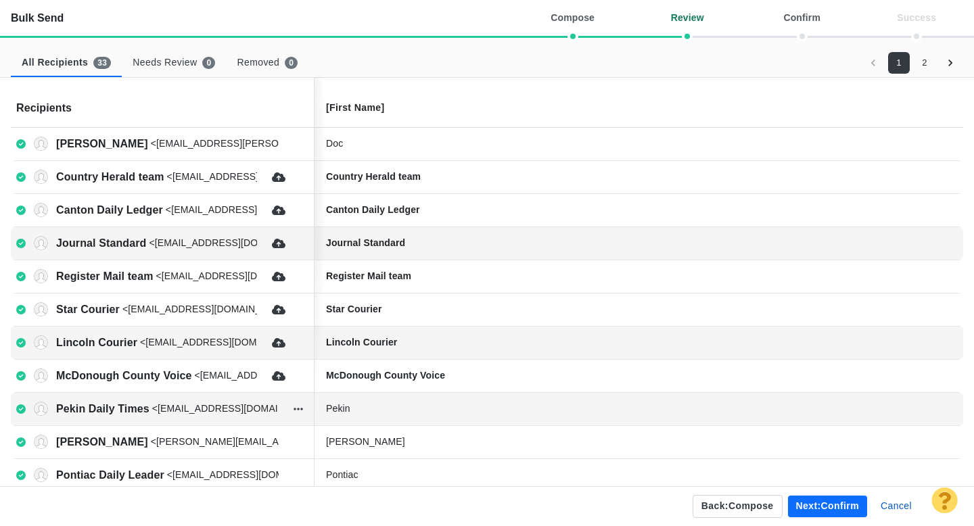
click at [397, 407] on div "Pekin" at bounding box center [427, 409] width 203 height 14
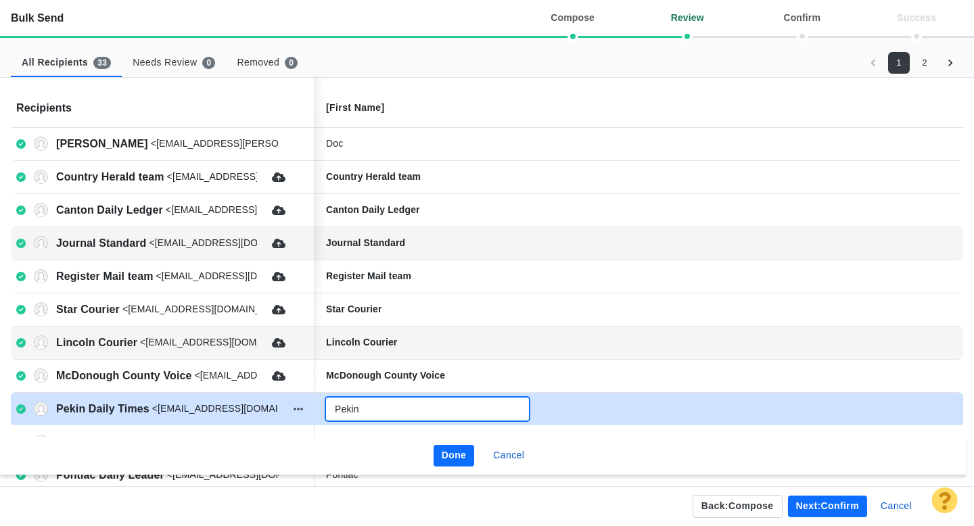
click at [409, 408] on input "Pekin" at bounding box center [427, 409] width 203 height 23
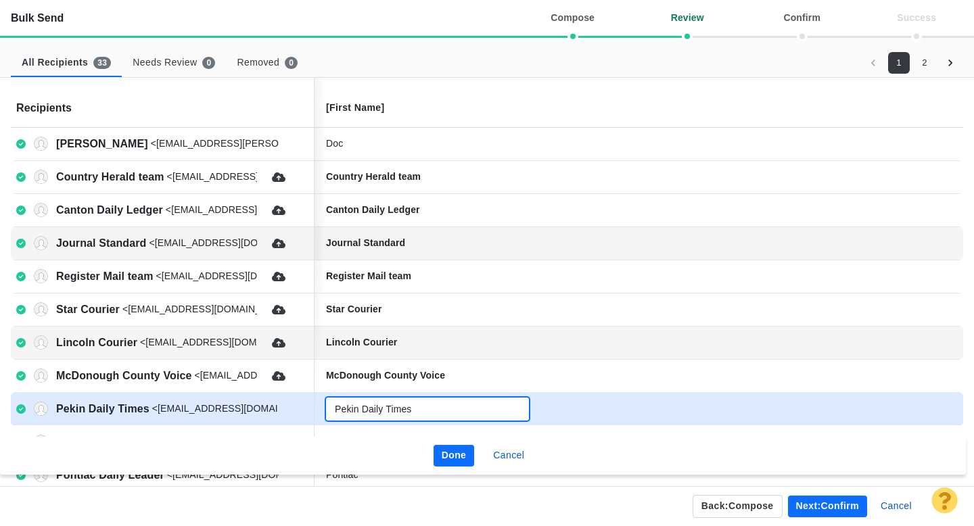
type input "Pekin Daily Times"
click at [461, 461] on button "Done" at bounding box center [454, 456] width 41 height 22
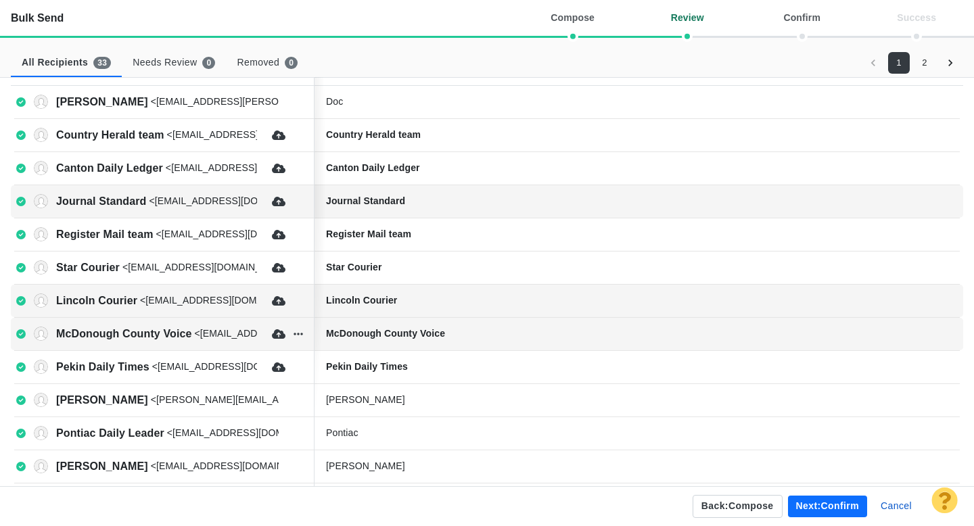
scroll to position [68, 0]
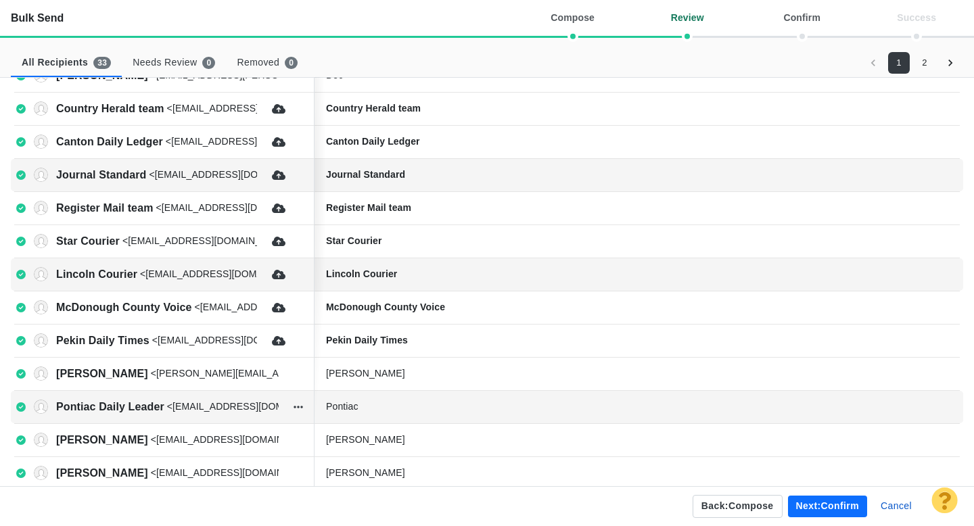
click at [419, 405] on div "Pontiac" at bounding box center [427, 407] width 203 height 14
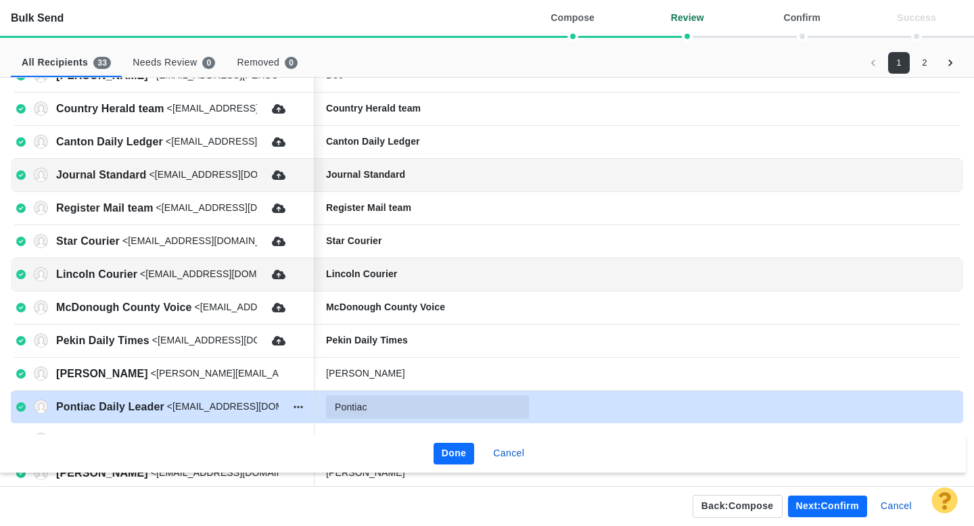
click at [406, 411] on input "Pontiac" at bounding box center [427, 407] width 203 height 23
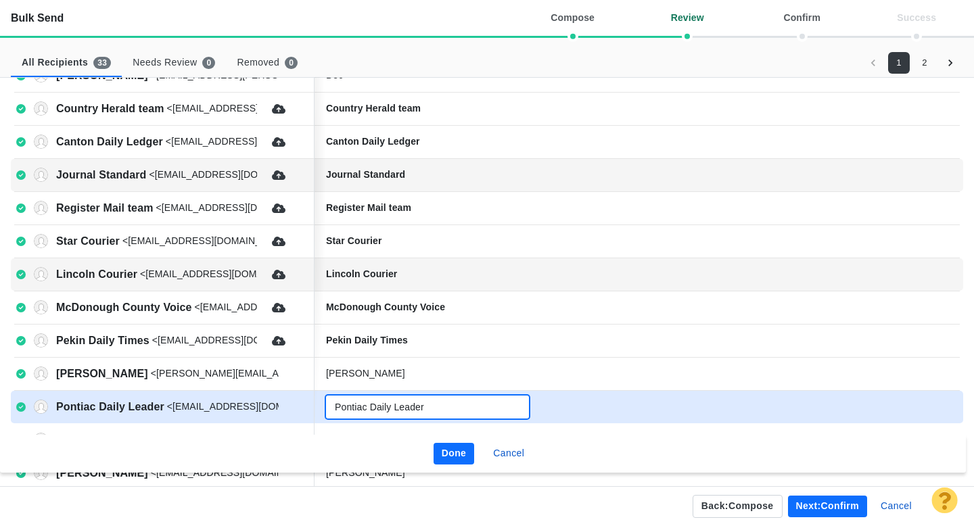
type input "Pontiac Daily Leader"
click at [469, 444] on button "Done" at bounding box center [454, 454] width 41 height 22
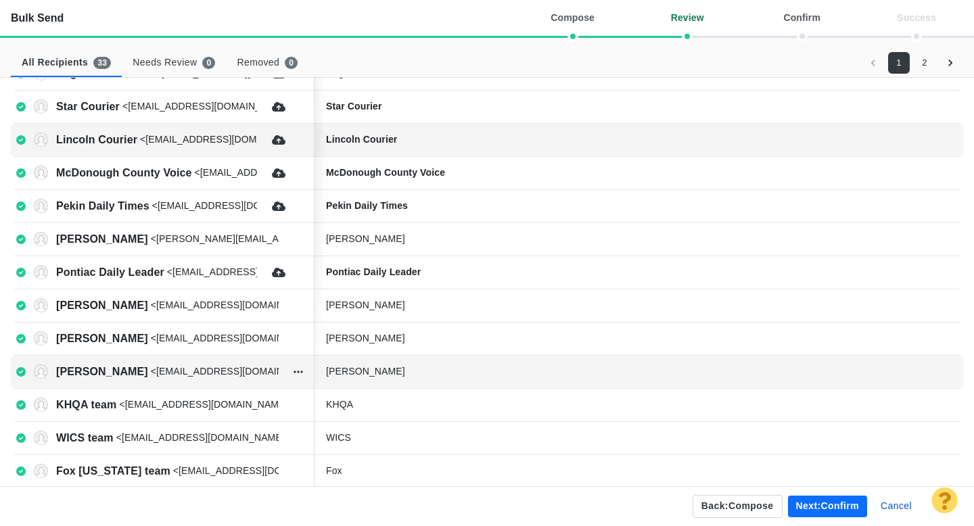
scroll to position [204, 0]
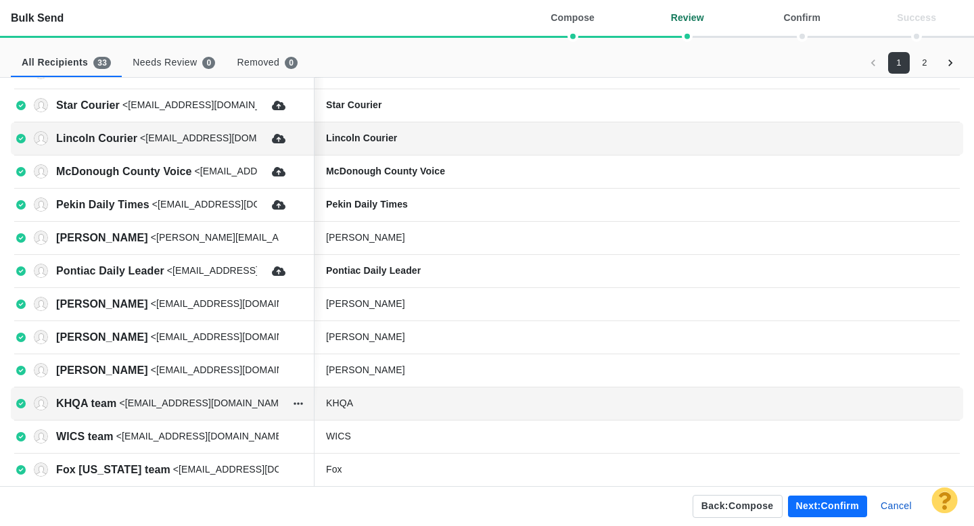
click at [420, 405] on div "KHQA" at bounding box center [427, 403] width 203 height 14
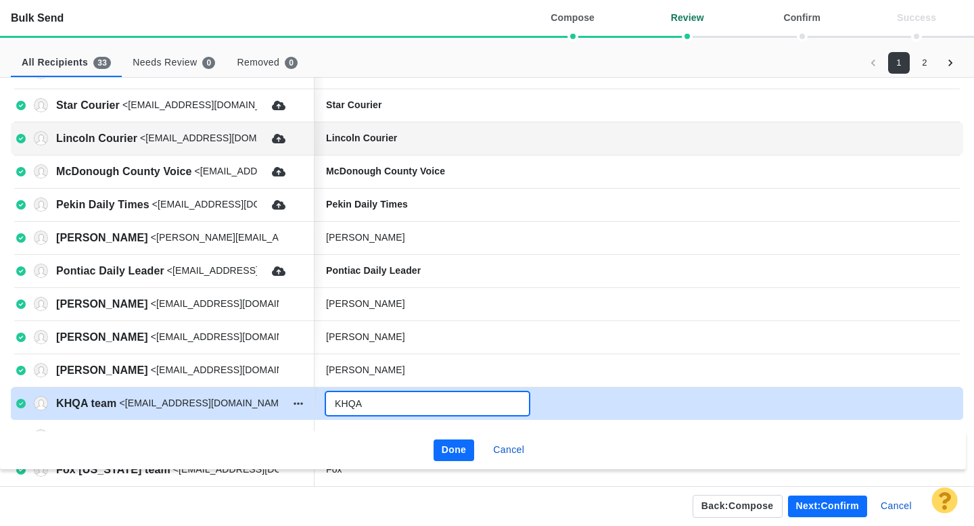
click at [429, 405] on input "KHQA" at bounding box center [427, 403] width 203 height 23
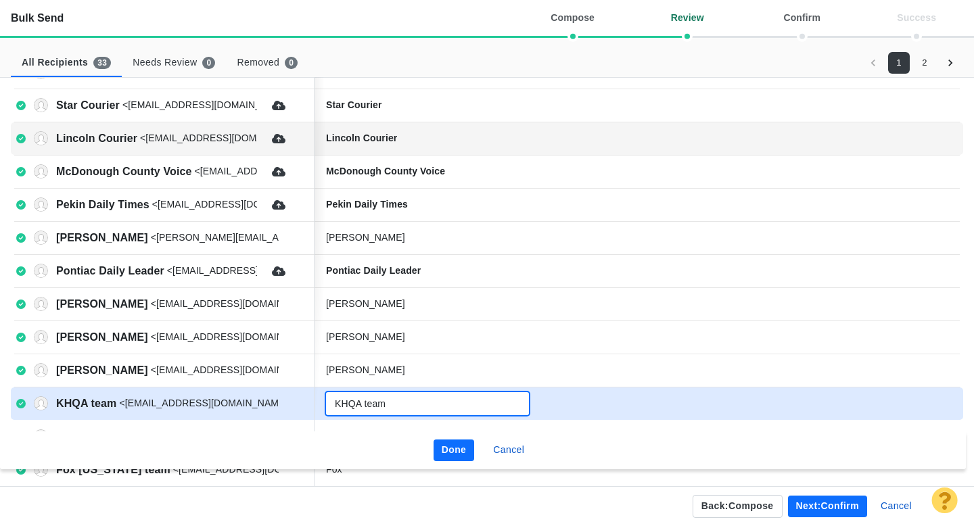
type input "KHQA team"
click at [449, 444] on button "Done" at bounding box center [454, 451] width 41 height 22
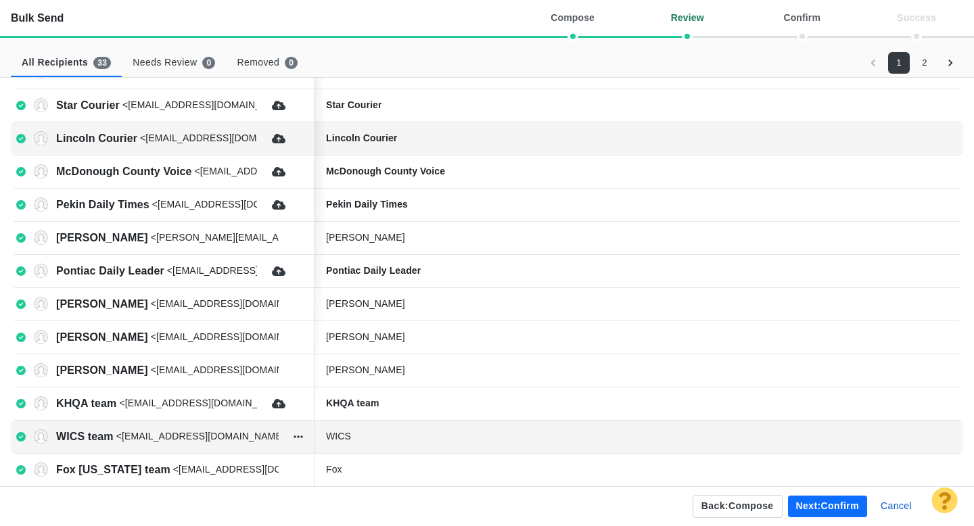
click at [426, 426] on div "WICS" at bounding box center [635, 436] width 641 height 27
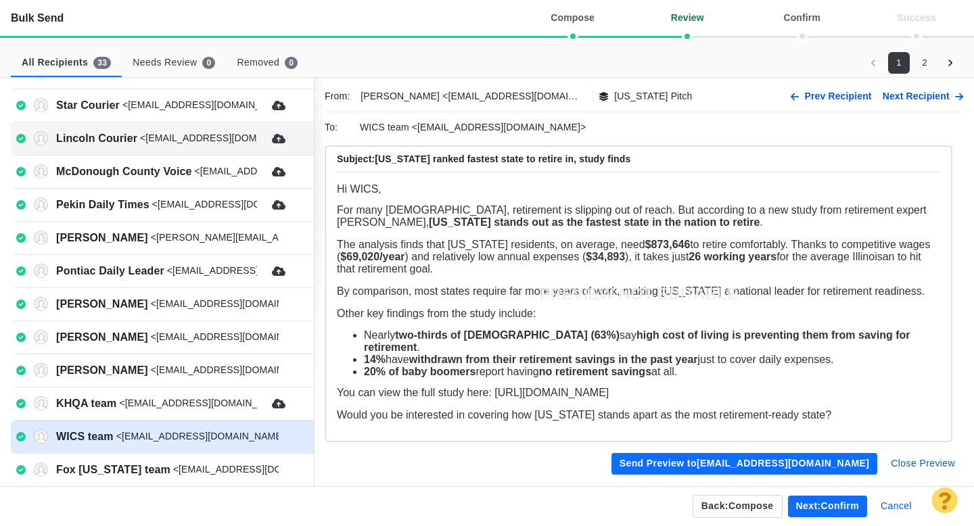
scroll to position [0, 0]
click at [895, 508] on button "Cancel" at bounding box center [896, 507] width 47 height 22
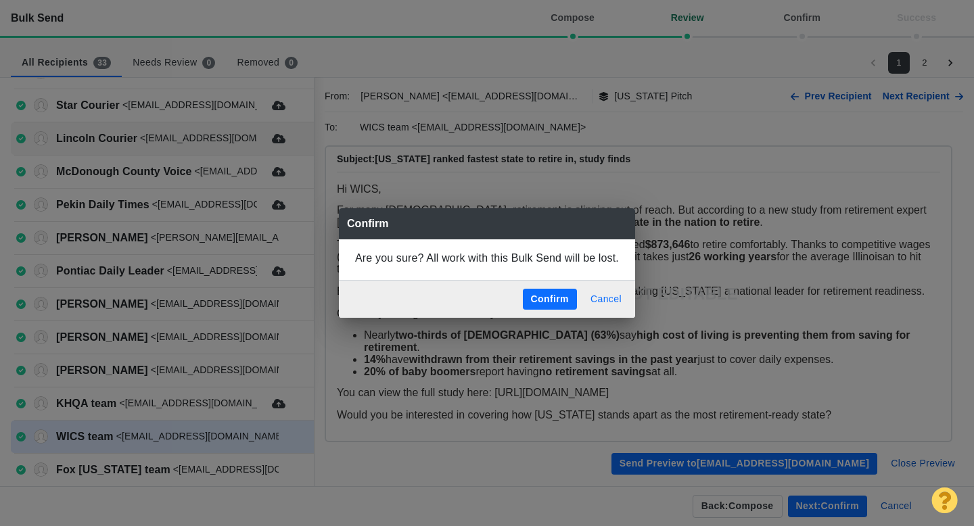
click at [610, 300] on button "Cancel" at bounding box center [605, 300] width 47 height 22
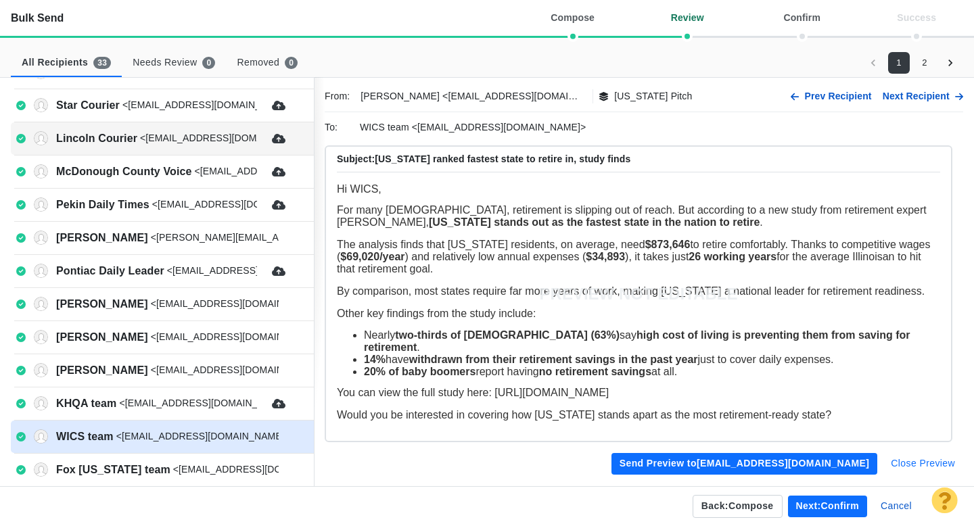
click at [917, 469] on button "Close Preview" at bounding box center [923, 464] width 81 height 22
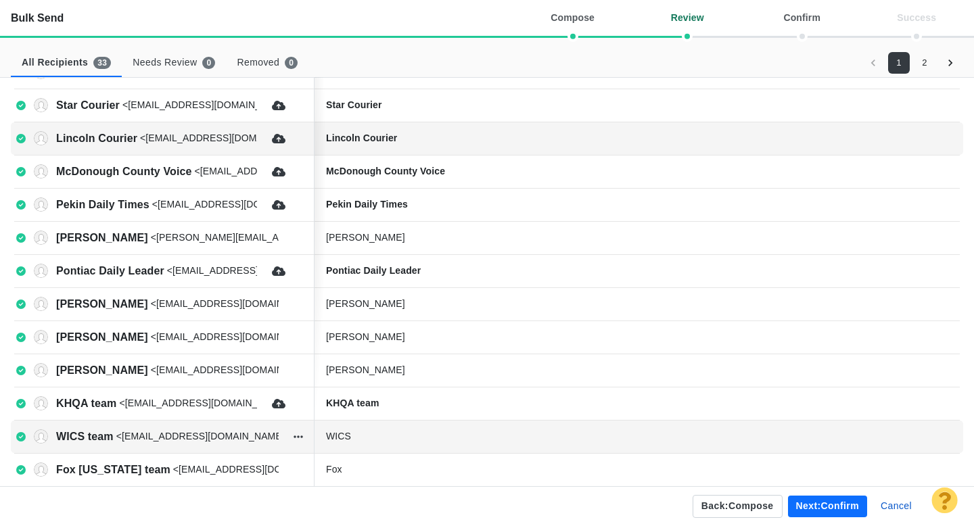
click at [417, 440] on div "WICS" at bounding box center [427, 437] width 203 height 14
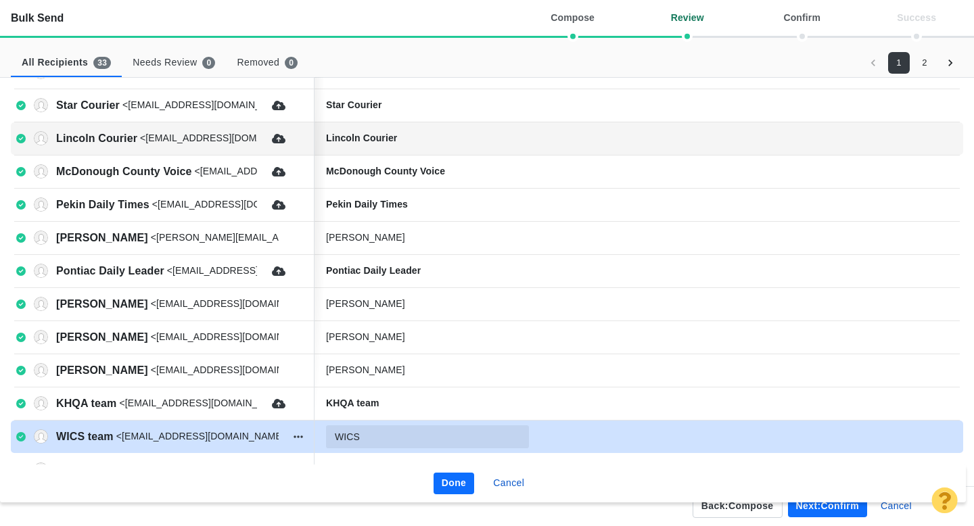
click at [396, 437] on input "WICS" at bounding box center [427, 437] width 203 height 23
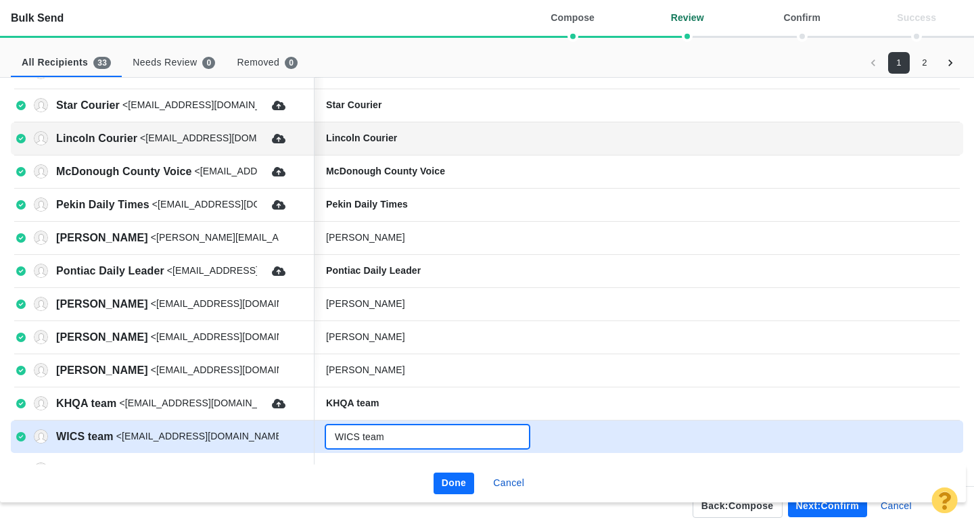
type input "WICS team"
click at [449, 482] on button "Done" at bounding box center [454, 484] width 41 height 22
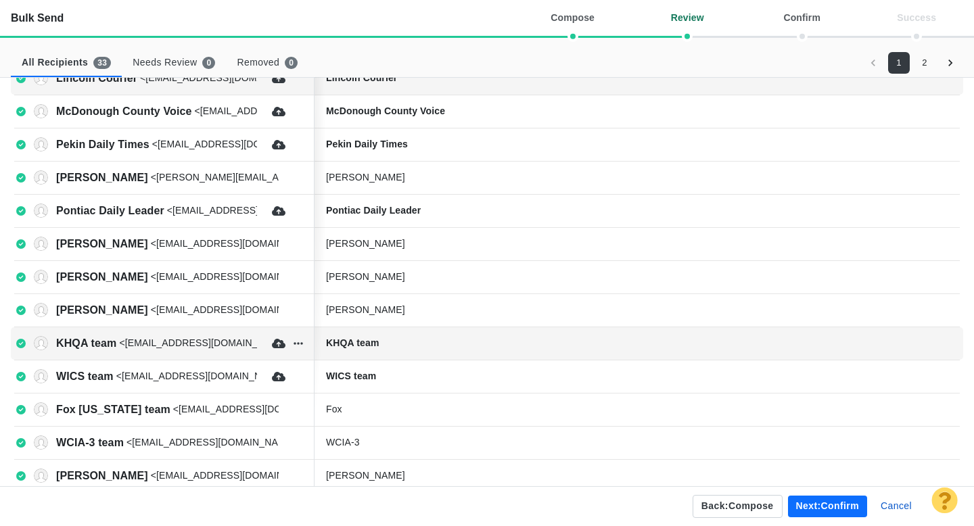
scroll to position [269, 0]
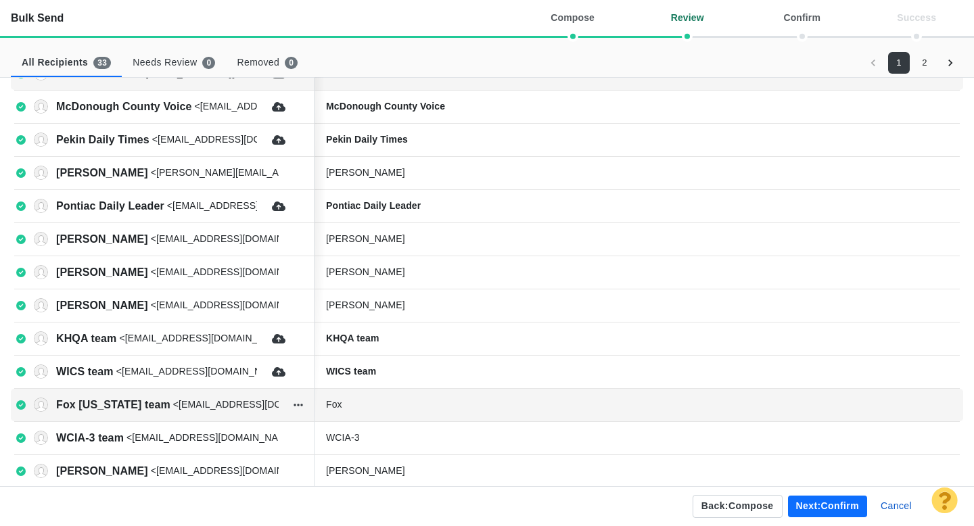
click at [403, 401] on div "Fox" at bounding box center [427, 405] width 203 height 14
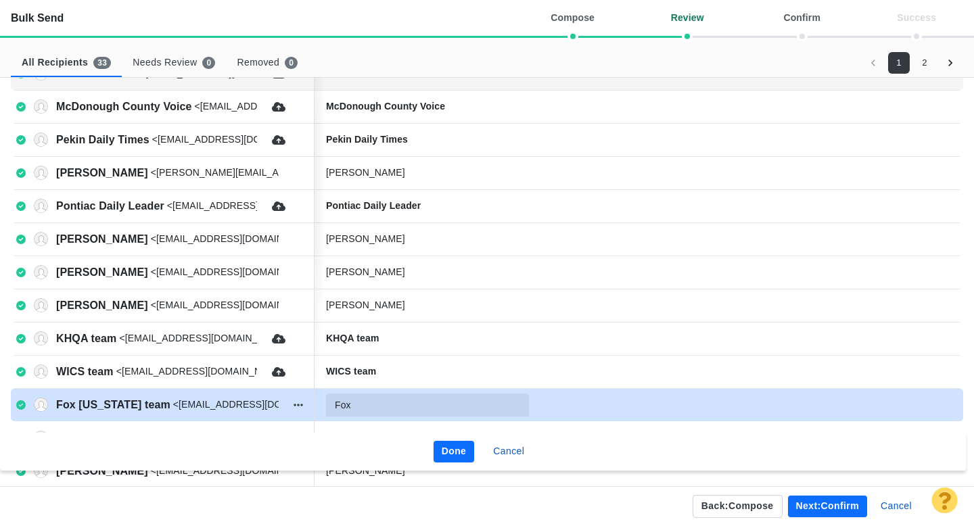
click at [394, 405] on input "Fox" at bounding box center [427, 405] width 203 height 23
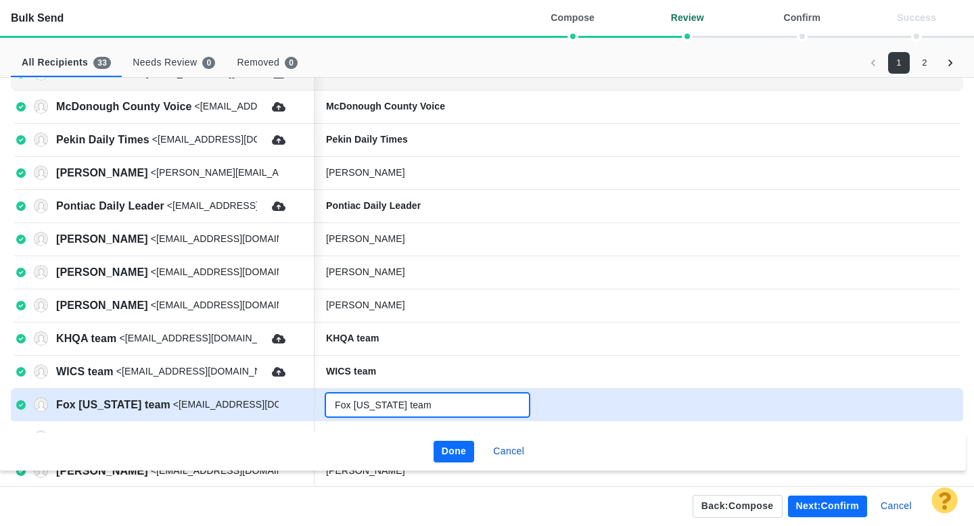
type input "Fox Illinois team"
click at [454, 443] on button "Done" at bounding box center [454, 452] width 41 height 22
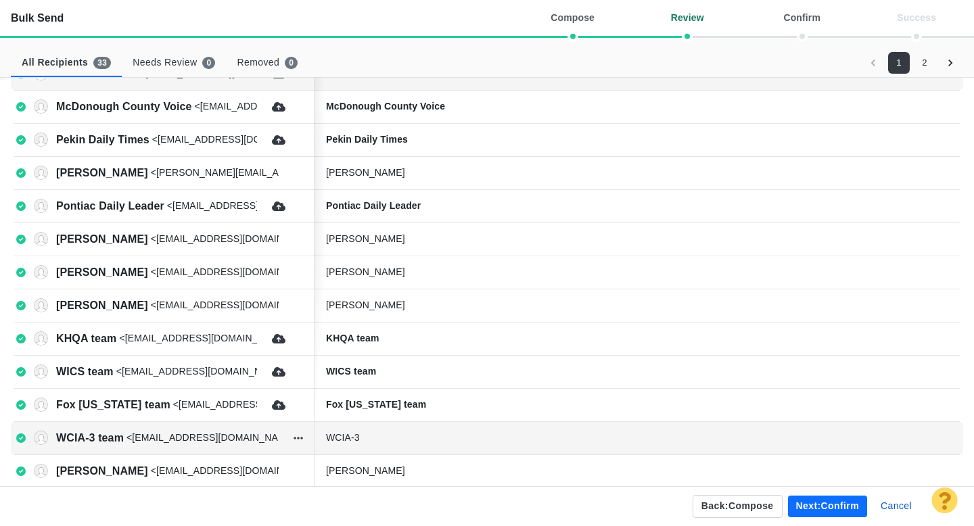
click at [422, 436] on div "WCIA-3" at bounding box center [427, 438] width 203 height 14
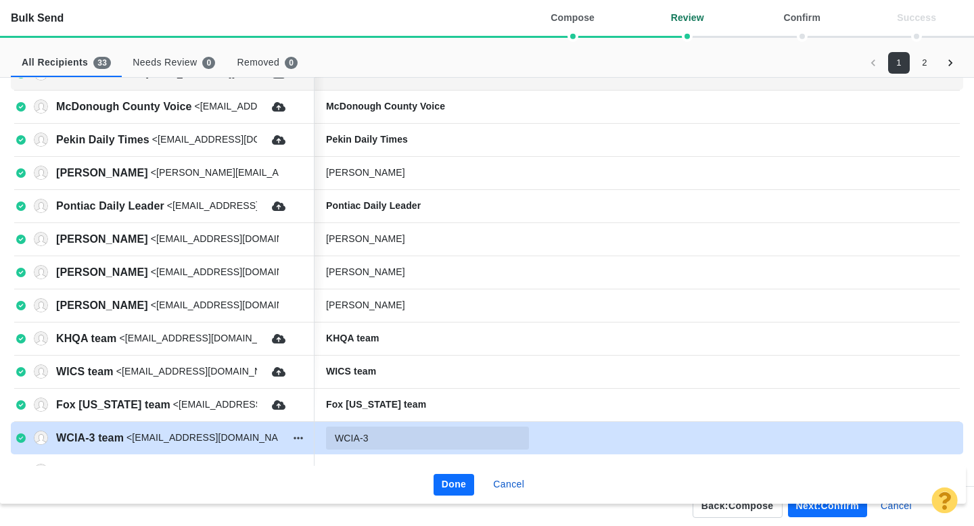
click at [415, 437] on input "WCIA-3" at bounding box center [427, 438] width 203 height 23
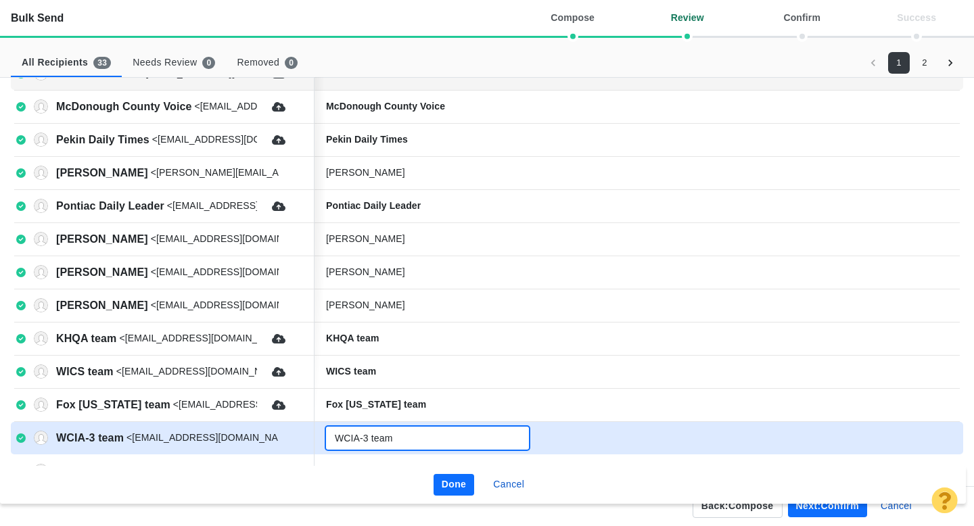
type input "WCIA-3 team"
click at [452, 486] on button "Done" at bounding box center [454, 485] width 41 height 22
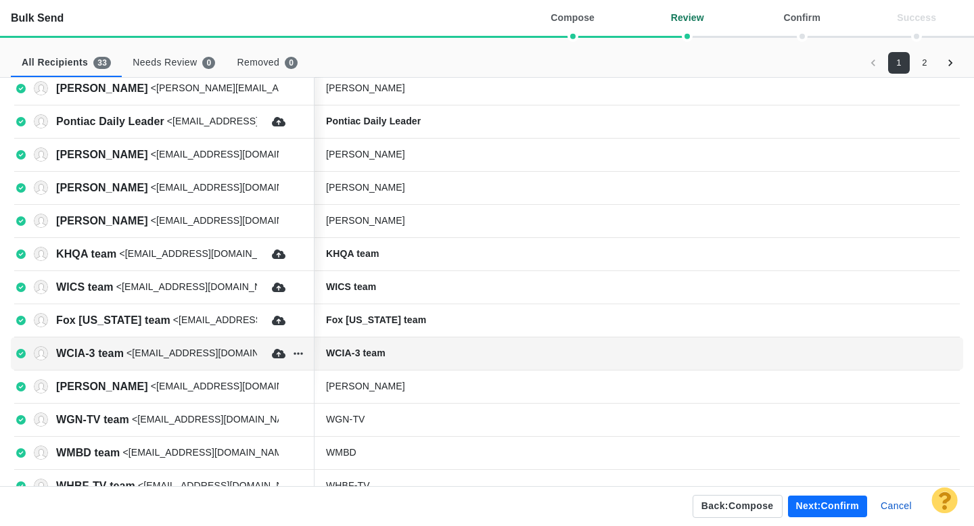
scroll to position [356, 0]
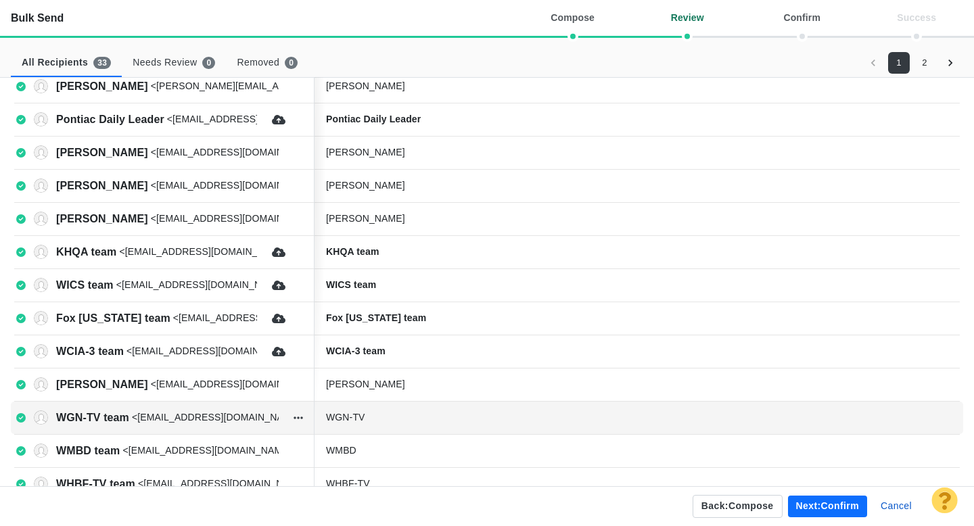
click at [429, 420] on div "WGN-TV" at bounding box center [427, 418] width 203 height 14
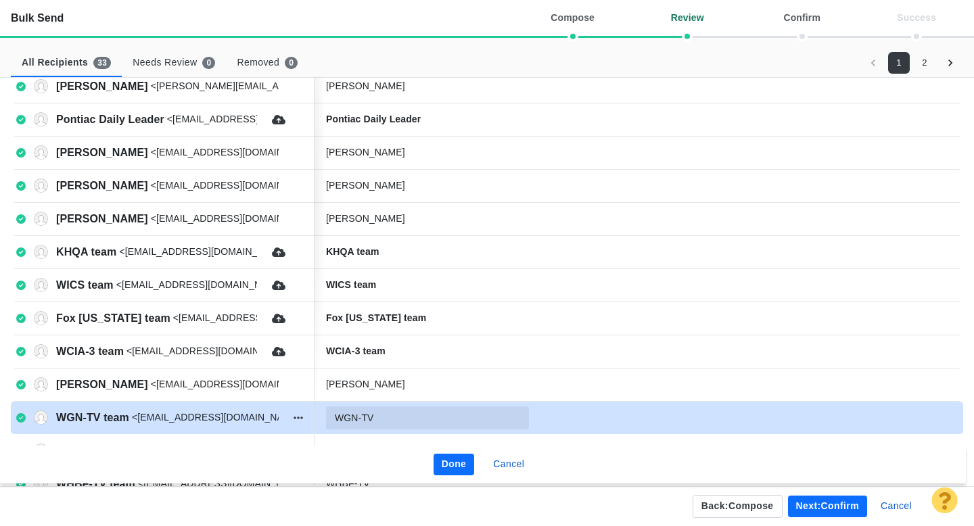
click at [435, 419] on input "WGN-TV" at bounding box center [427, 418] width 203 height 23
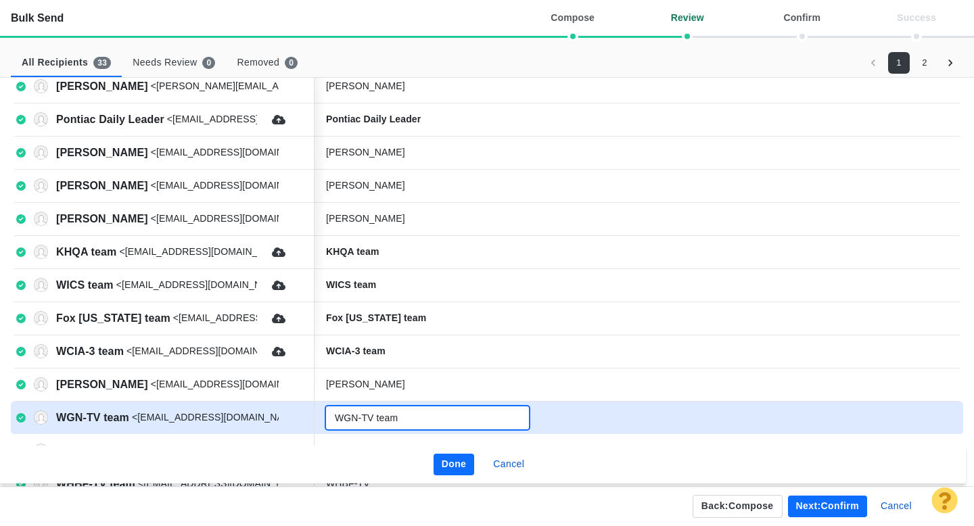
type input "WGN-TV team"
click at [451, 462] on button "Done" at bounding box center [454, 465] width 41 height 22
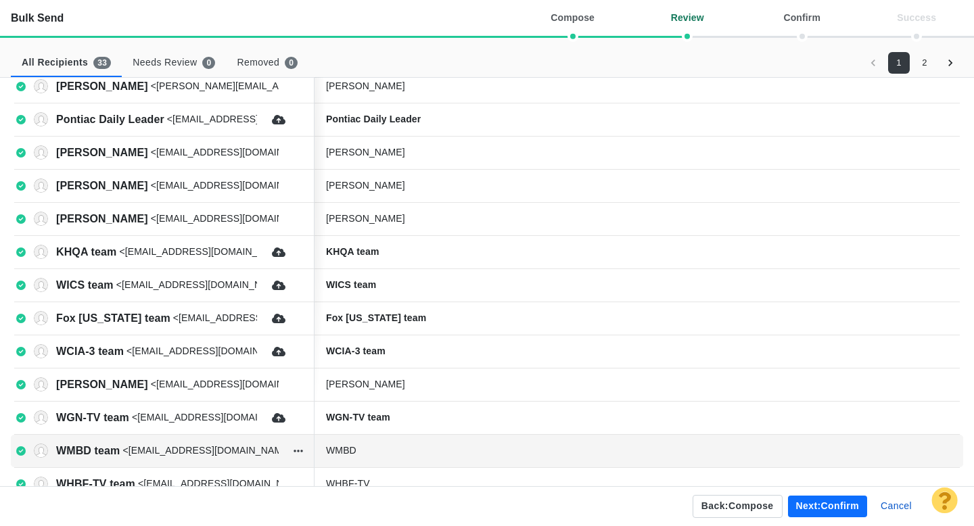
click at [427, 448] on div "WMBD" at bounding box center [427, 451] width 203 height 14
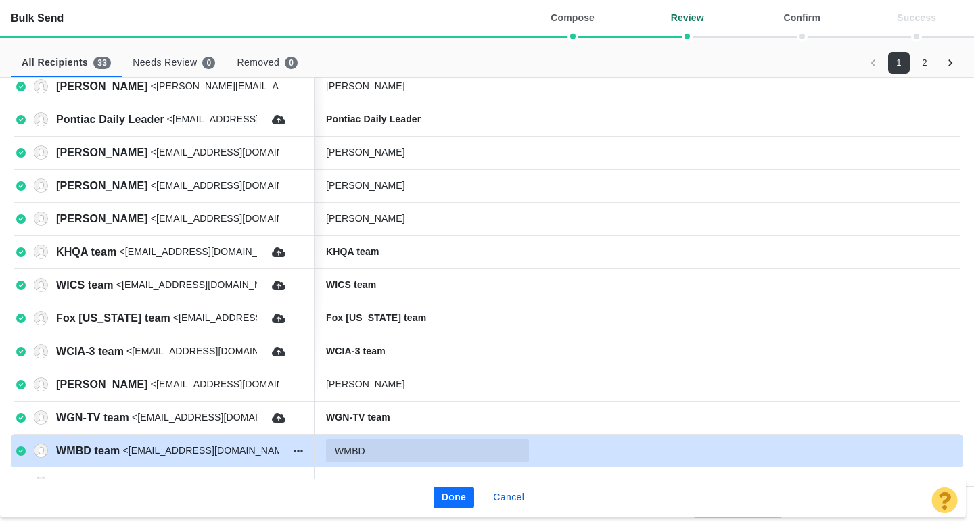
click at [419, 451] on input "WMBD" at bounding box center [427, 451] width 203 height 23
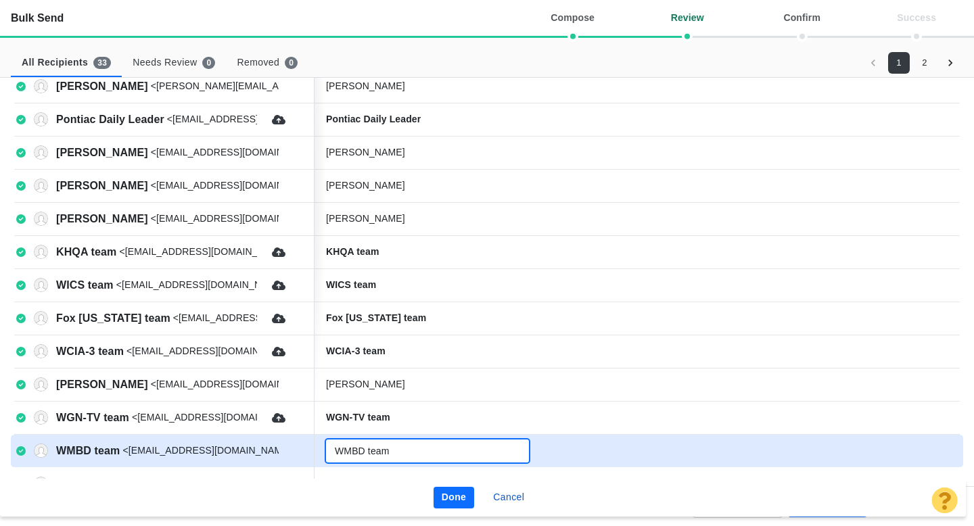
type input "WMBD team"
click at [453, 492] on button "Done" at bounding box center [454, 498] width 41 height 22
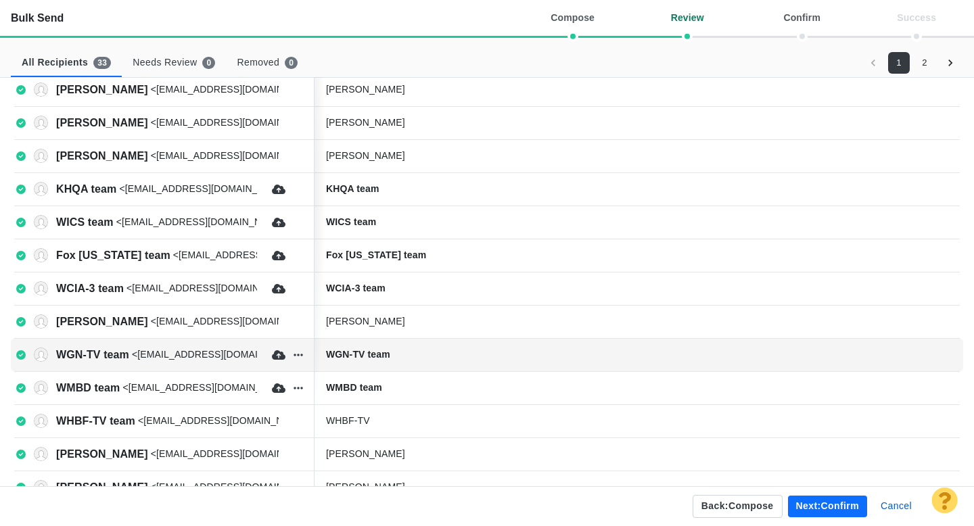
scroll to position [436, 0]
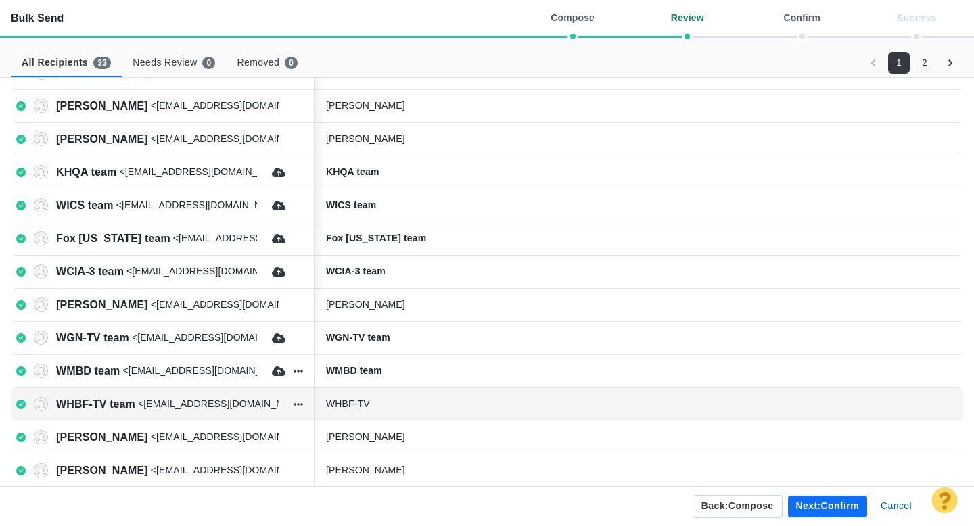
click at [429, 405] on div "WHBF-TV" at bounding box center [427, 404] width 203 height 14
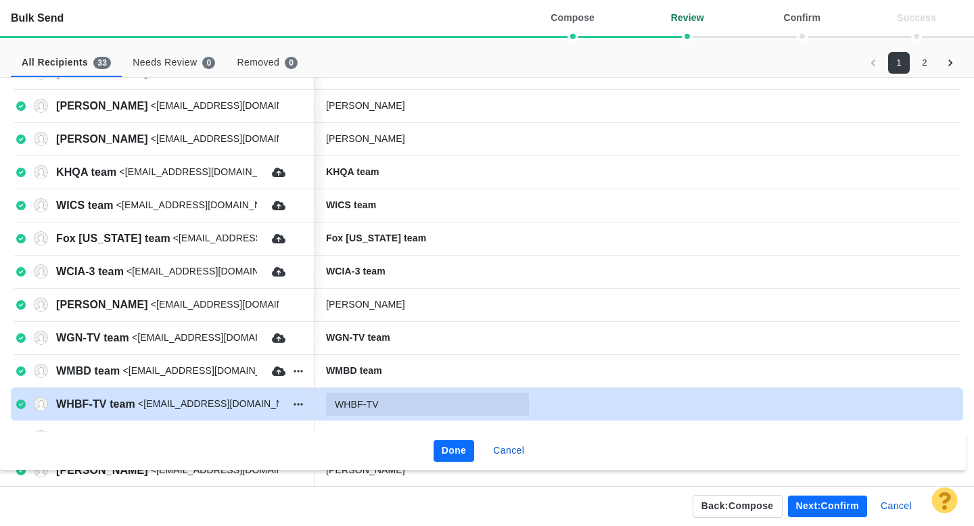
click at [419, 404] on input "WHBF-TV" at bounding box center [427, 404] width 203 height 23
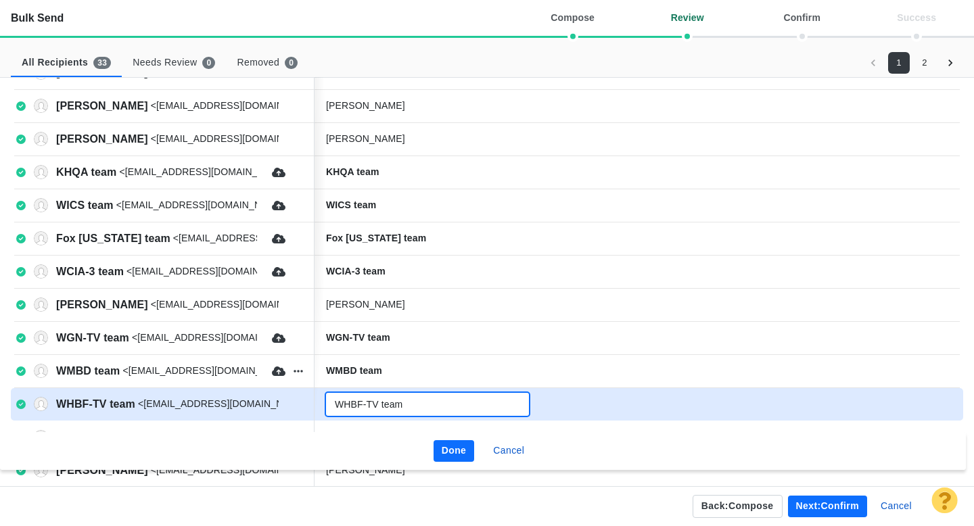
type input "WHBF-TV team"
click at [446, 455] on button "Done" at bounding box center [454, 451] width 41 height 22
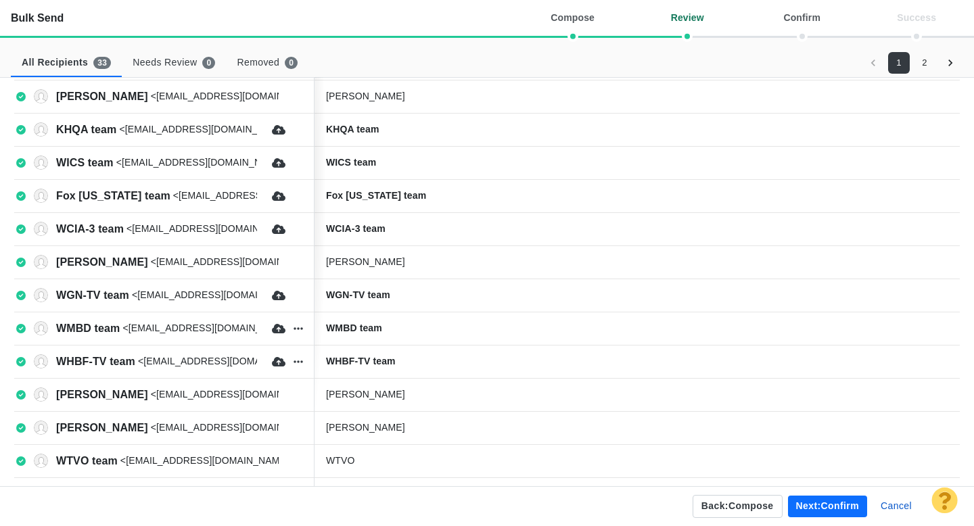
scroll to position [481, 0]
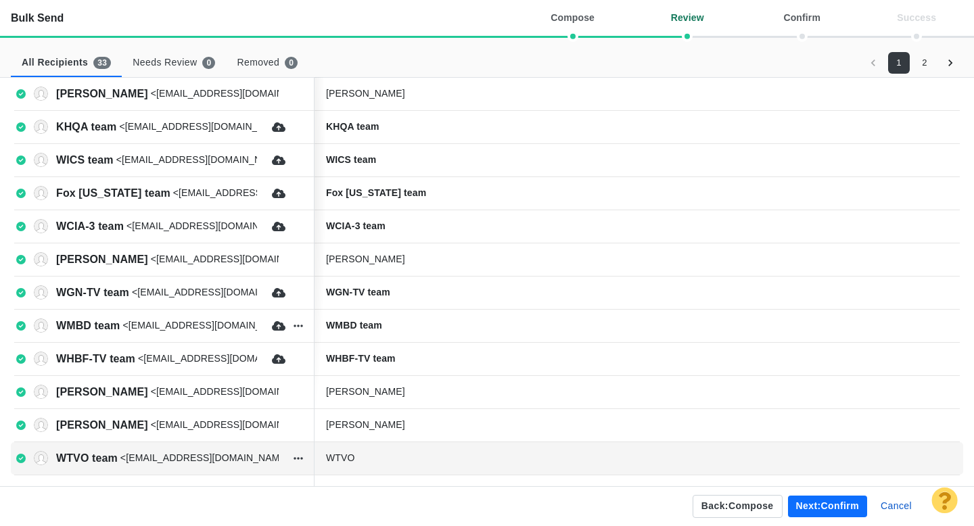
click at [403, 458] on div "WTVO" at bounding box center [427, 458] width 203 height 14
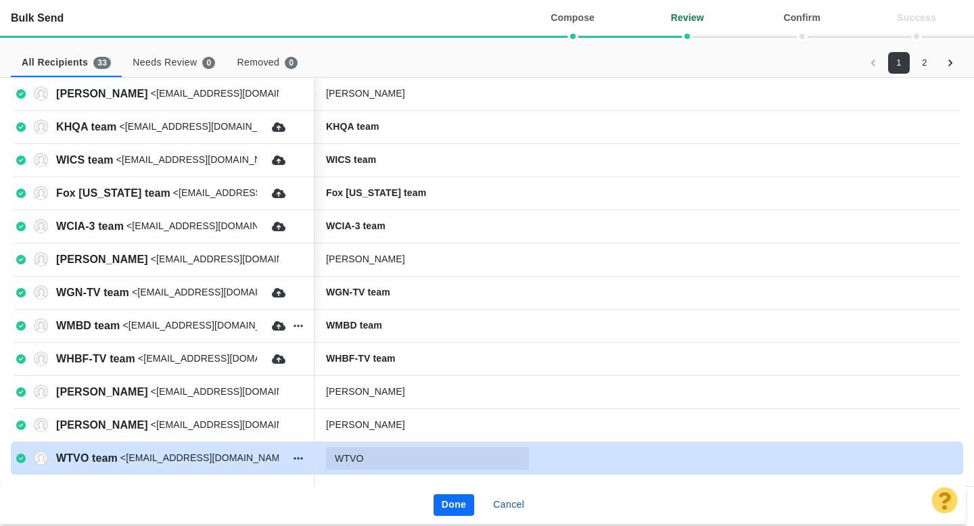
click at [421, 459] on input "WTVO" at bounding box center [427, 458] width 203 height 23
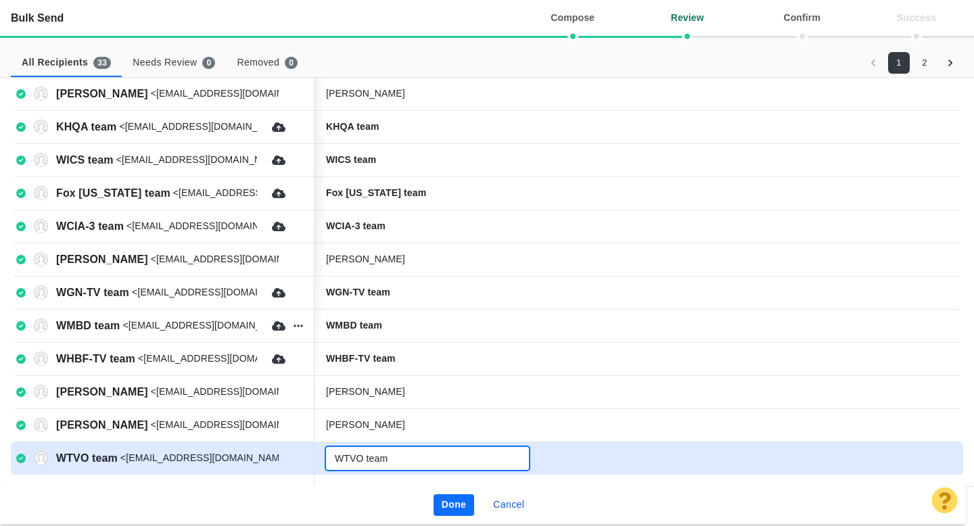
type input "WTVO team"
click at [451, 509] on button "Done" at bounding box center [454, 506] width 41 height 22
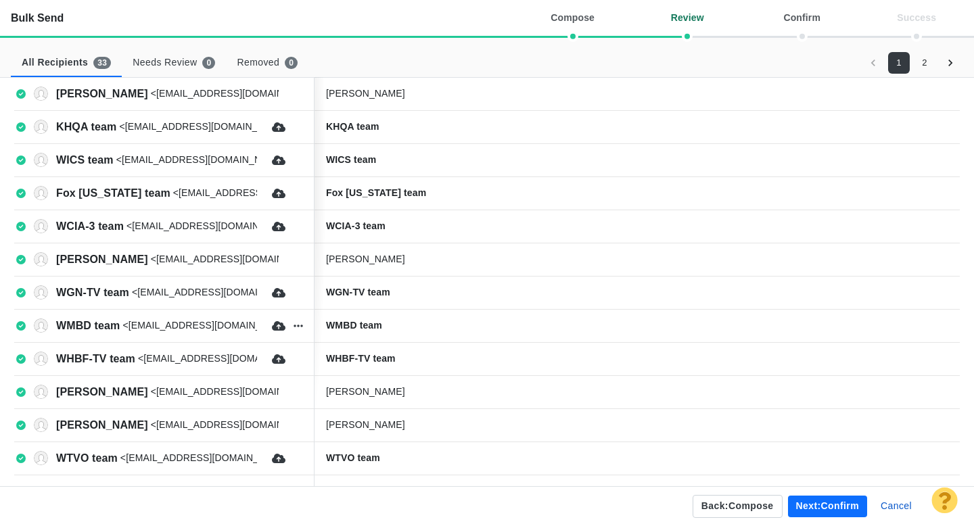
click at [955, 58] on icon "Go to next page" at bounding box center [951, 63] width 14 height 14
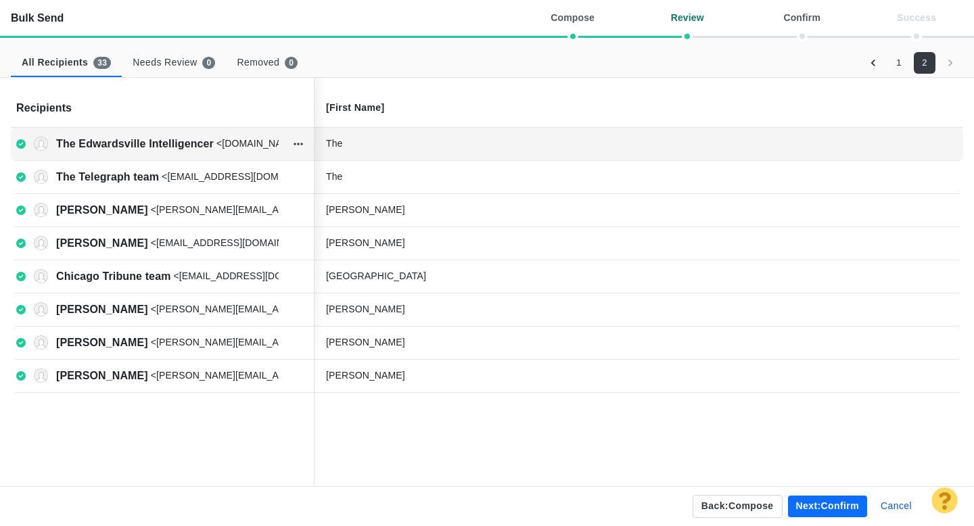
click at [462, 143] on div "The" at bounding box center [427, 144] width 203 height 14
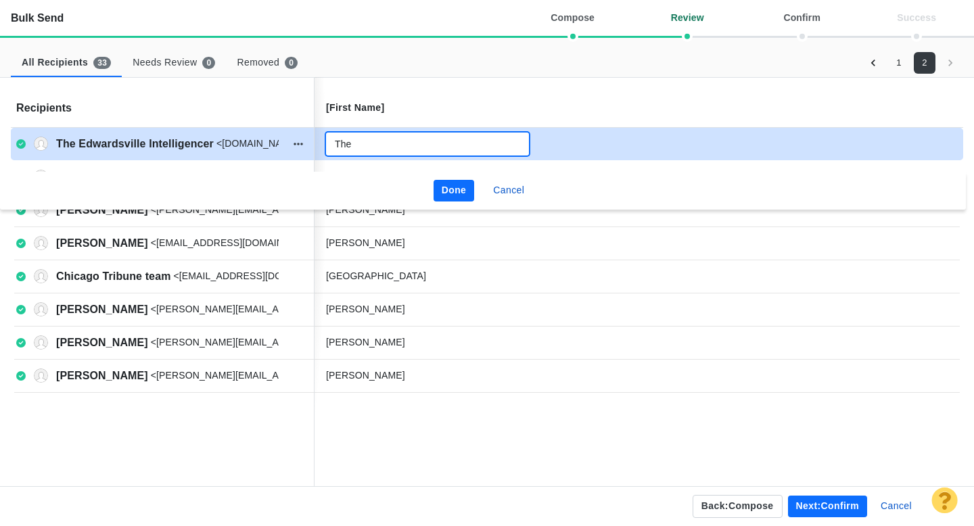
click at [436, 145] on input "The" at bounding box center [427, 144] width 203 height 23
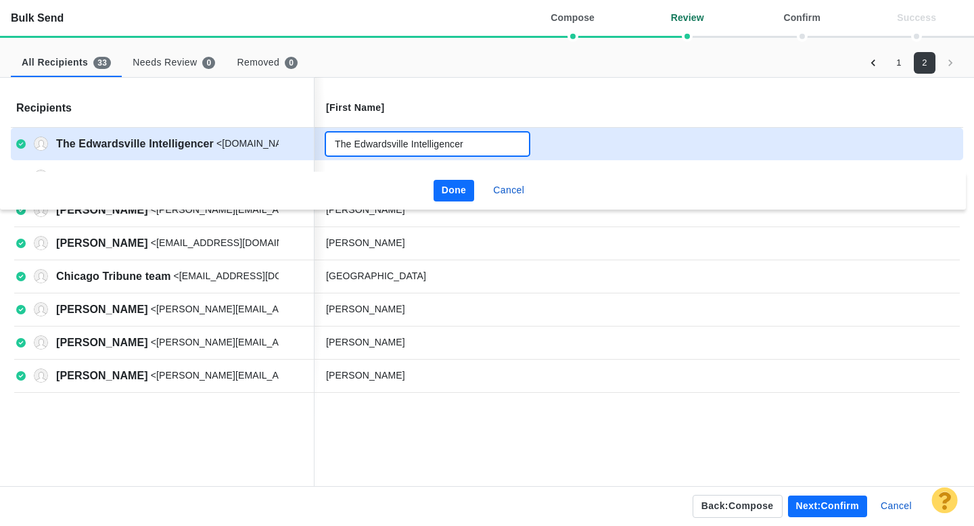
type input "The Edwardsville Intelligencer"
click at [442, 191] on button "Done" at bounding box center [454, 191] width 41 height 22
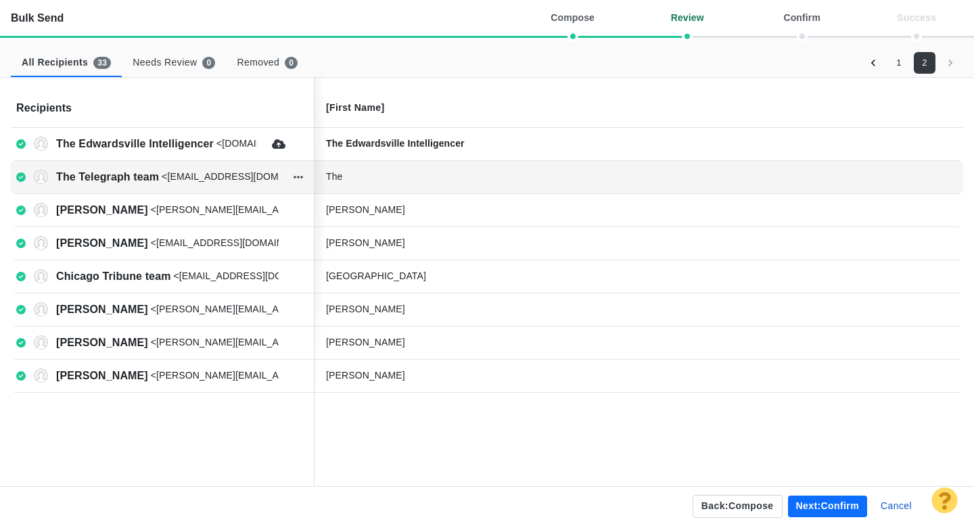
click at [413, 184] on div "The" at bounding box center [635, 177] width 641 height 27
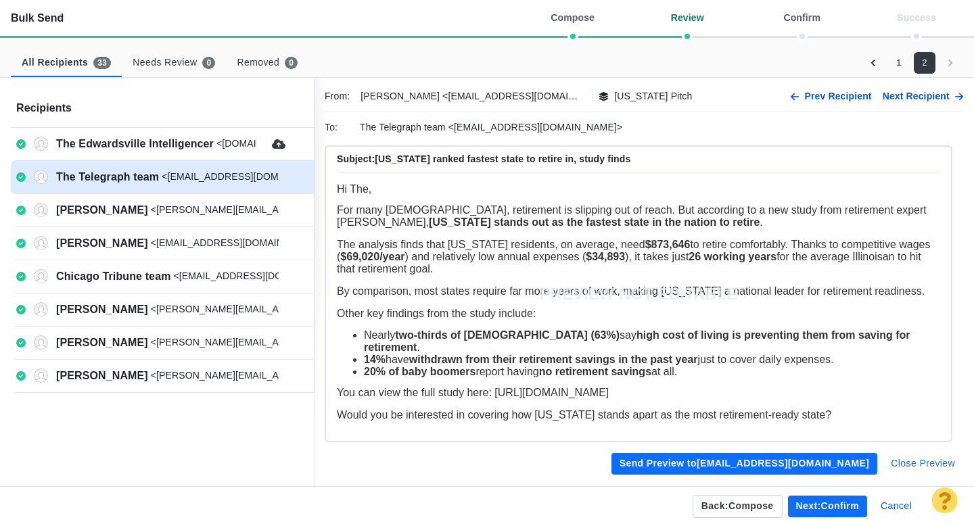
click at [923, 459] on button "Close Preview" at bounding box center [923, 464] width 81 height 22
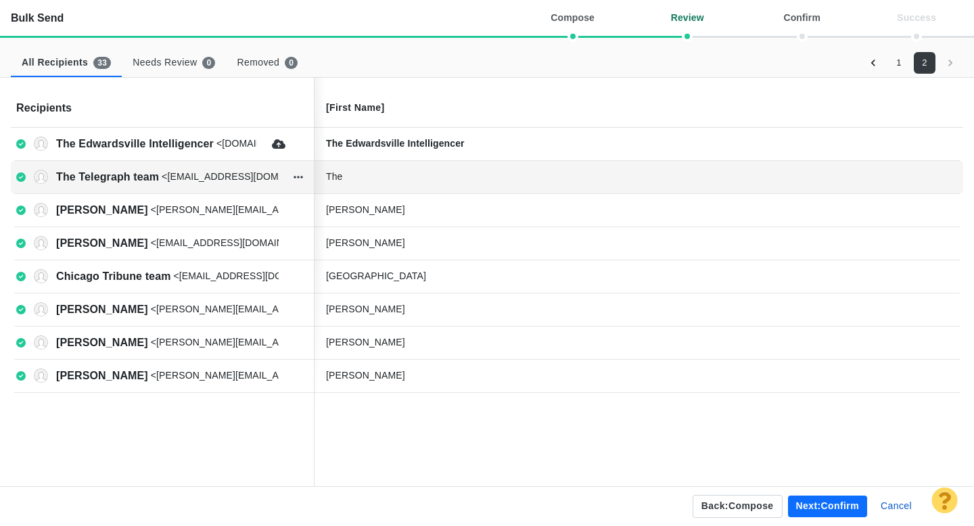
click at [374, 183] on div "The" at bounding box center [427, 177] width 203 height 14
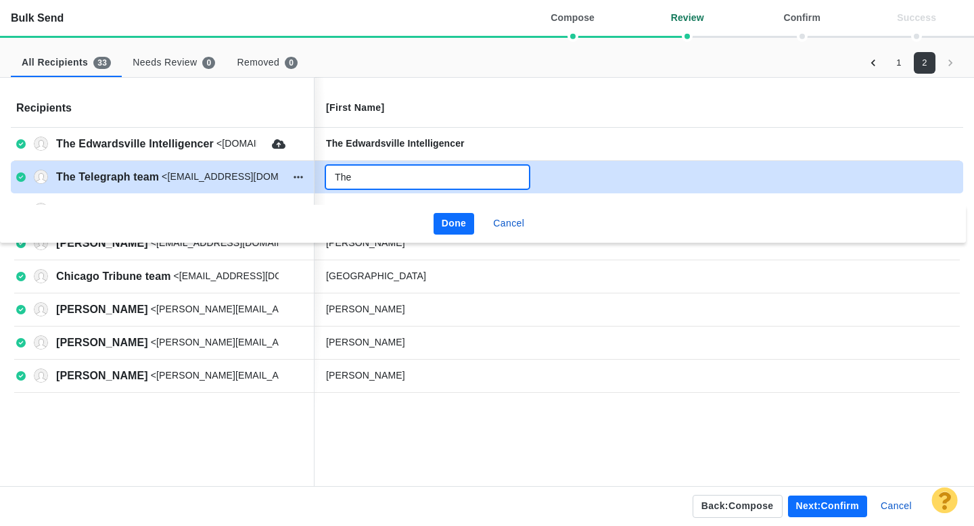
click at [393, 177] on input "The" at bounding box center [427, 177] width 203 height 23
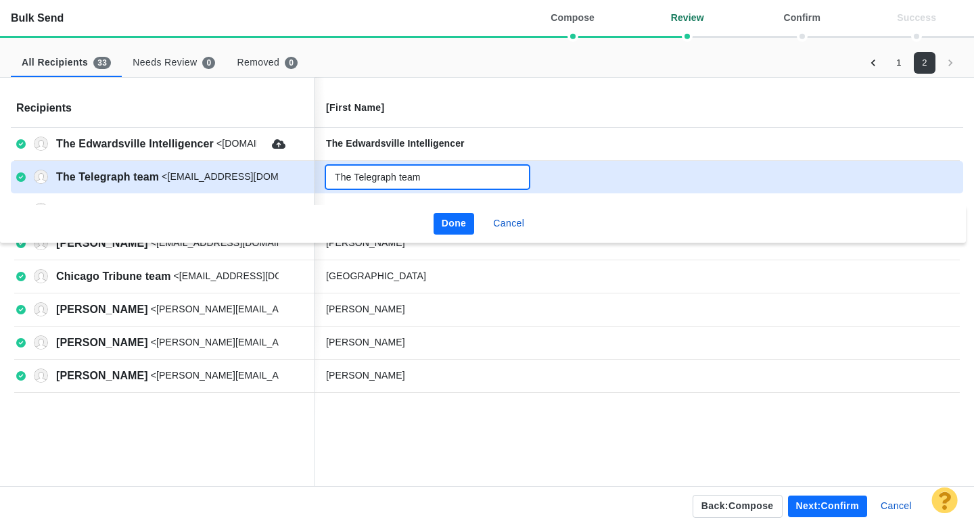
type input "The Telegraph team"
click at [457, 218] on button "Done" at bounding box center [454, 224] width 41 height 22
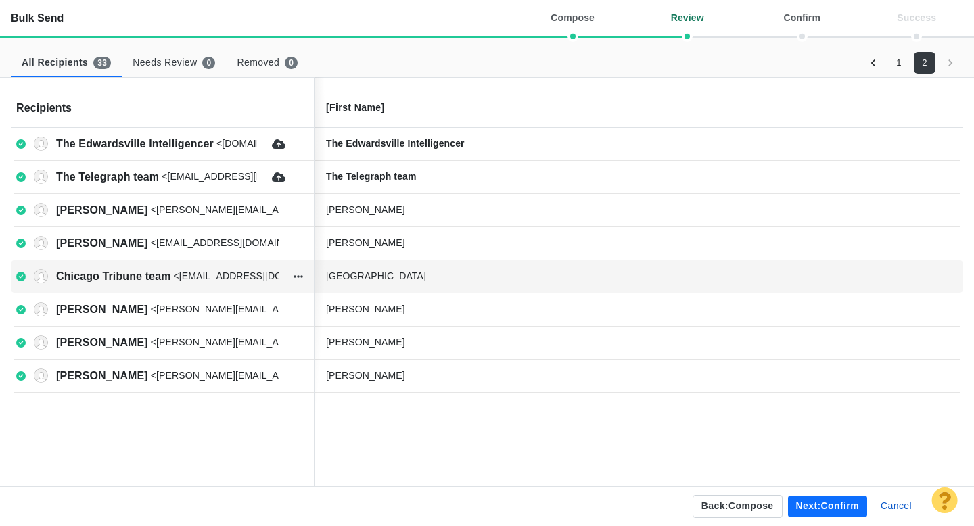
click at [398, 282] on div "Chicago" at bounding box center [427, 276] width 203 height 14
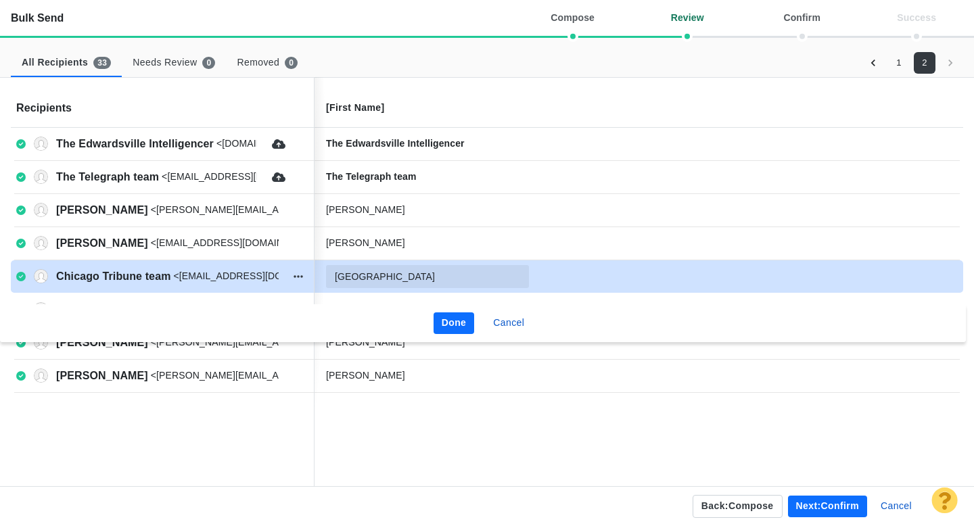
click at [412, 279] on input "Chicago" at bounding box center [427, 276] width 203 height 23
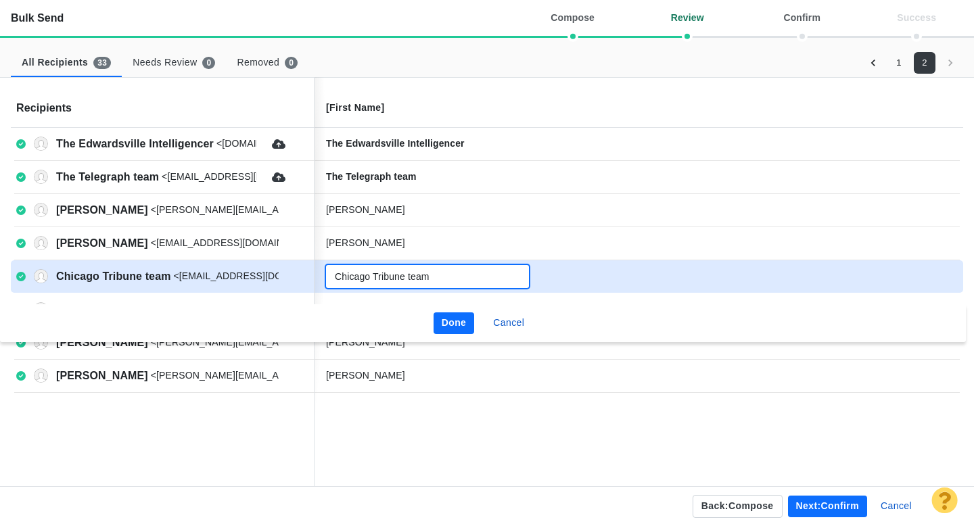
type input "Chicago Tribune team"
click at [459, 322] on button "Done" at bounding box center [454, 324] width 41 height 22
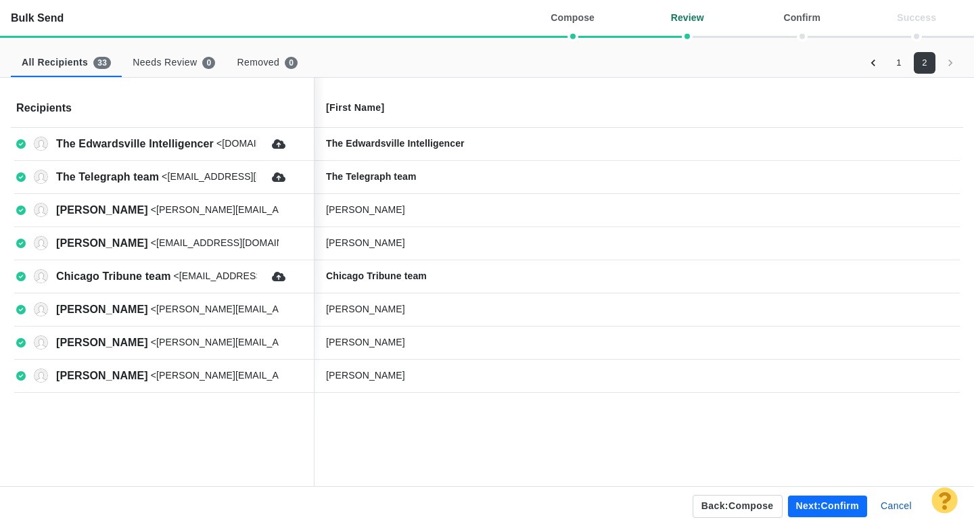
click at [800, 503] on button "Next: confirm" at bounding box center [827, 507] width 79 height 22
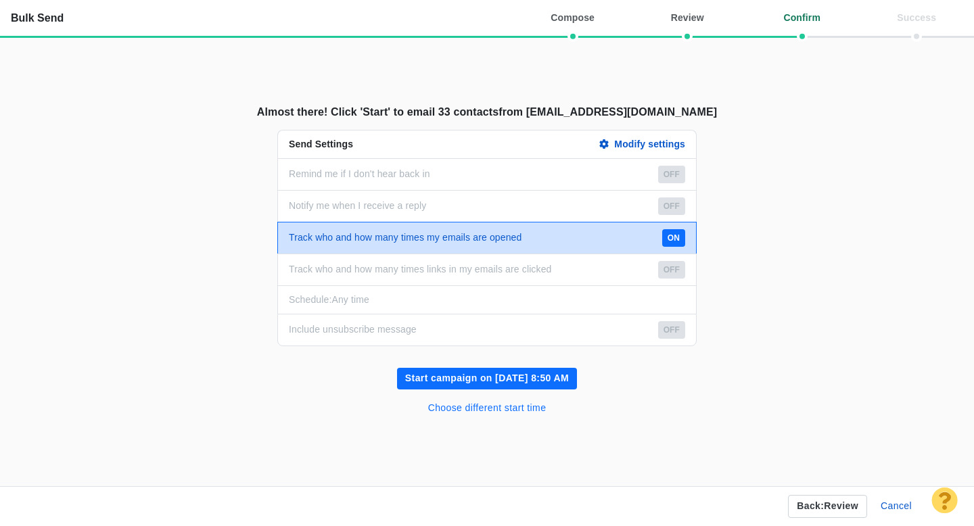
click at [505, 409] on button "Choose different start time" at bounding box center [487, 409] width 135 height 22
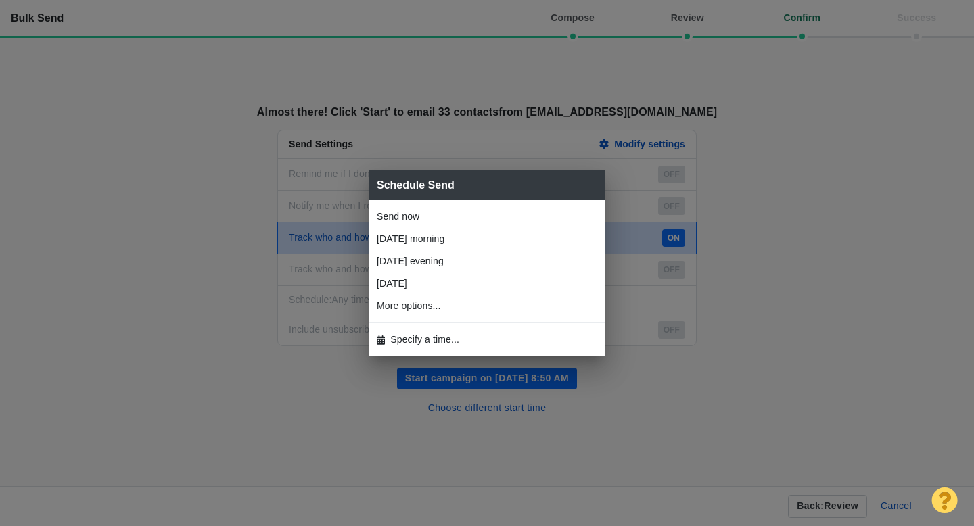
click at [453, 336] on span "Specify a time..." at bounding box center [424, 340] width 69 height 14
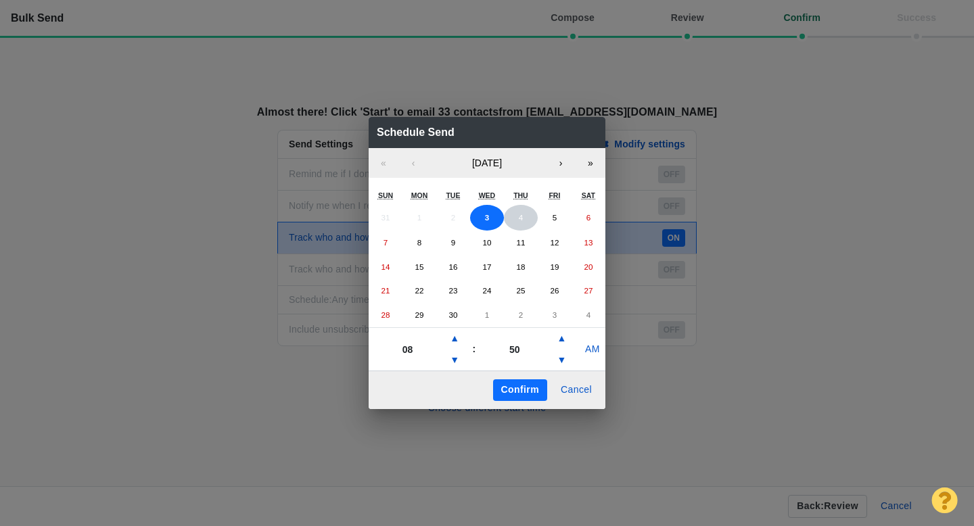
click at [526, 215] on button "4" at bounding box center [521, 218] width 34 height 26
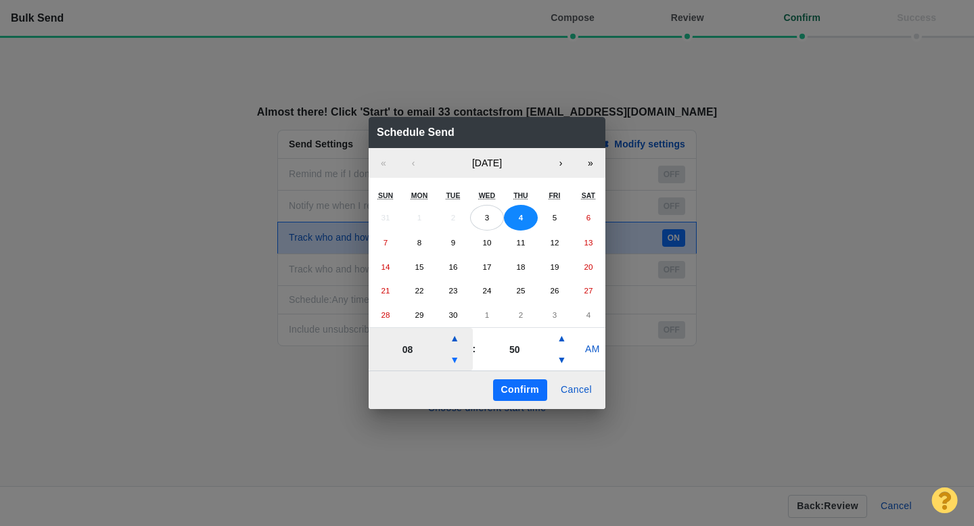
click at [457, 357] on button "▼" at bounding box center [454, 361] width 16 height 22
type input "07"
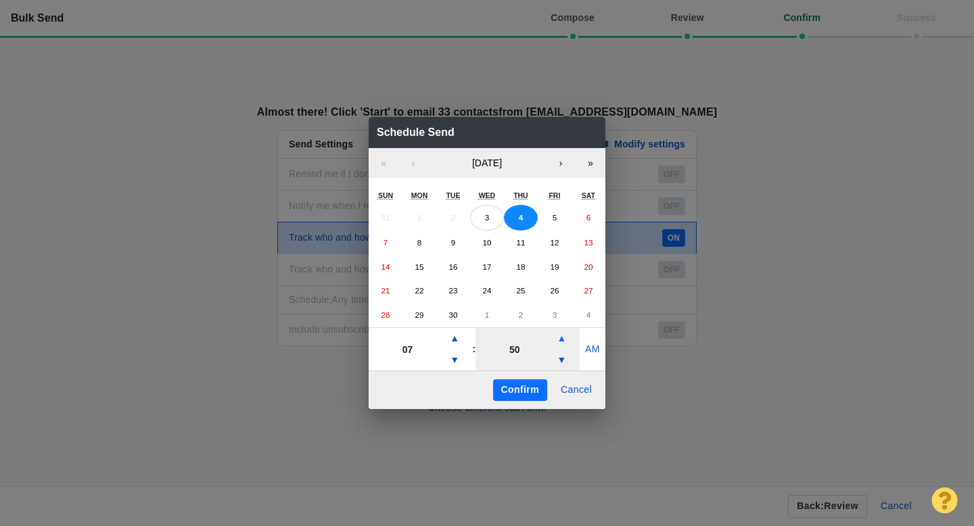
click at [564, 340] on button "▲" at bounding box center [561, 339] width 16 height 22
type input "55"
click at [564, 340] on button "▲" at bounding box center [561, 339] width 16 height 22
type input "08"
click at [564, 340] on button "▲" at bounding box center [561, 339] width 16 height 22
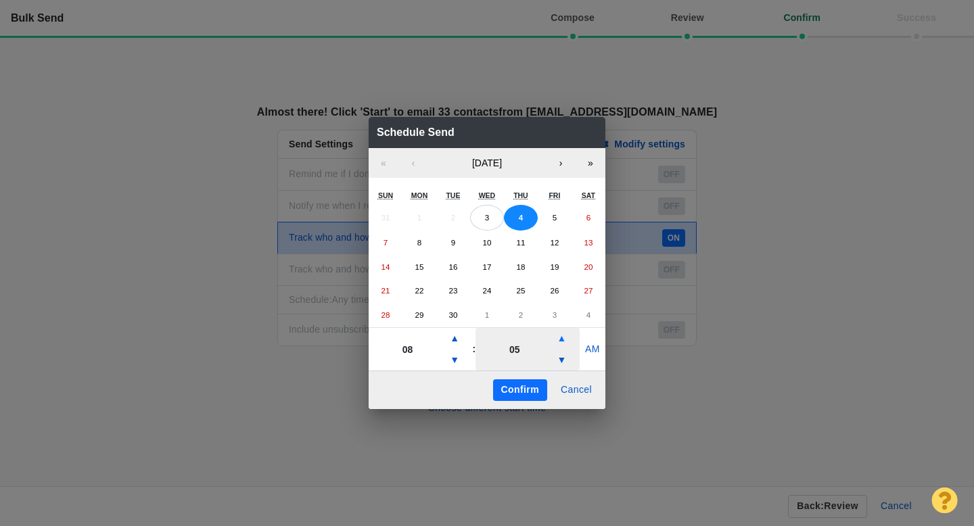
click at [560, 335] on button "▲" at bounding box center [561, 339] width 16 height 22
type input "10"
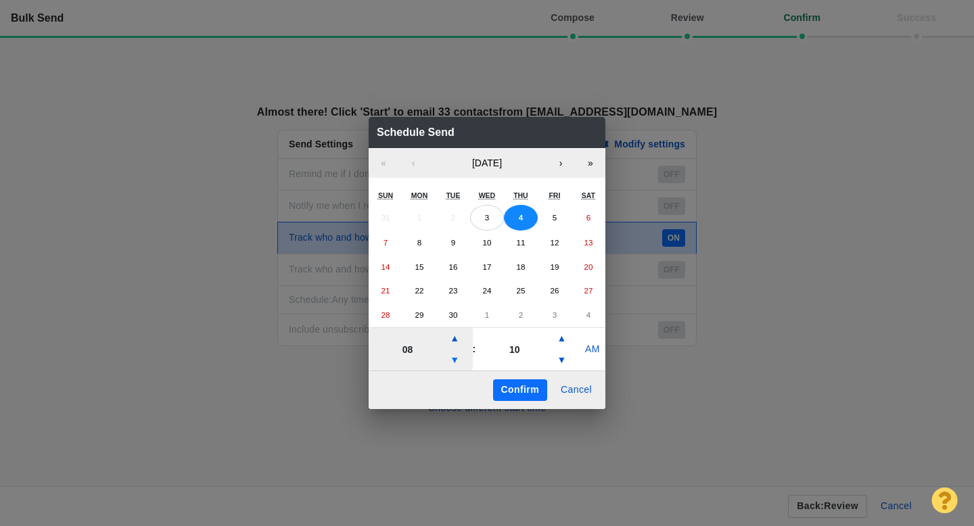
click at [455, 359] on button "▼" at bounding box center [454, 361] width 16 height 22
type input "07"
click at [520, 387] on button "Confirm" at bounding box center [520, 391] width 54 height 22
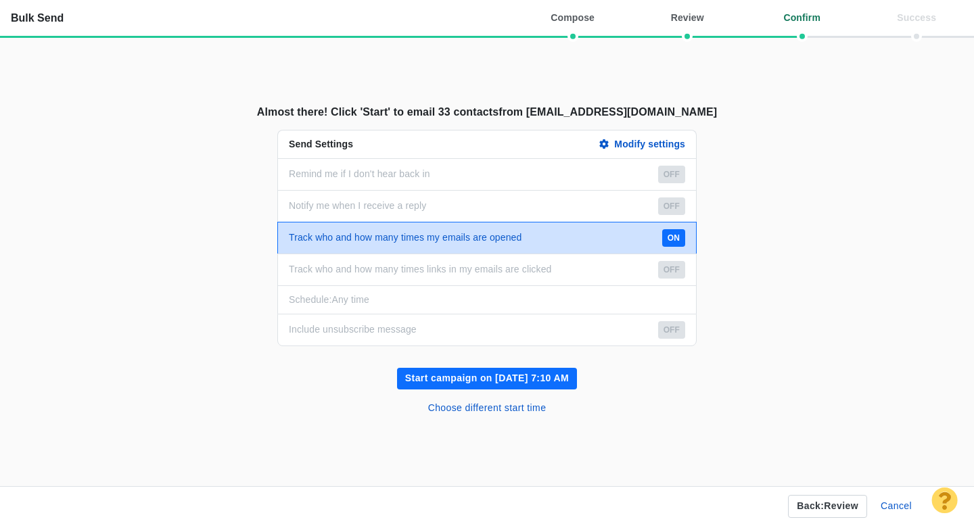
click at [494, 375] on button "Start campaign on Sep 4, 7:10 AM" at bounding box center [487, 379] width 180 height 22
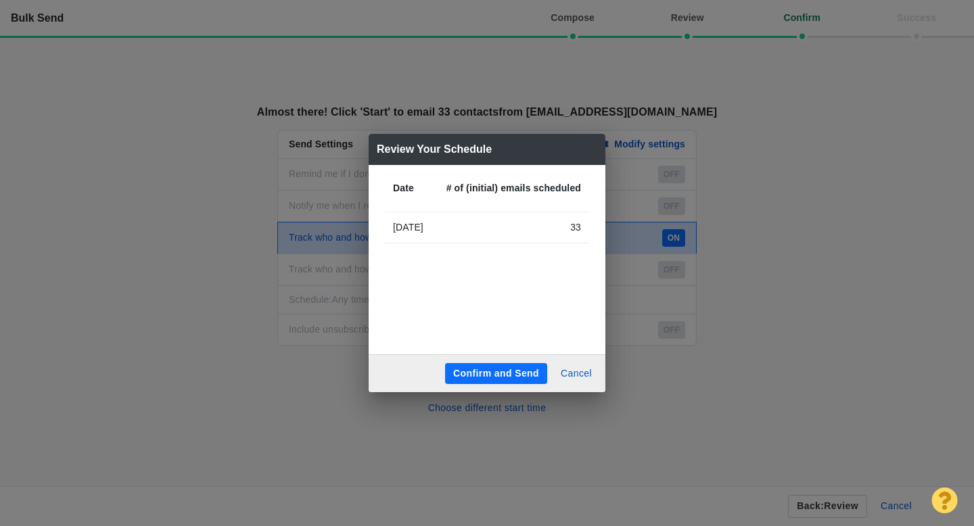
click at [497, 373] on button "Confirm and Send" at bounding box center [496, 374] width 102 height 22
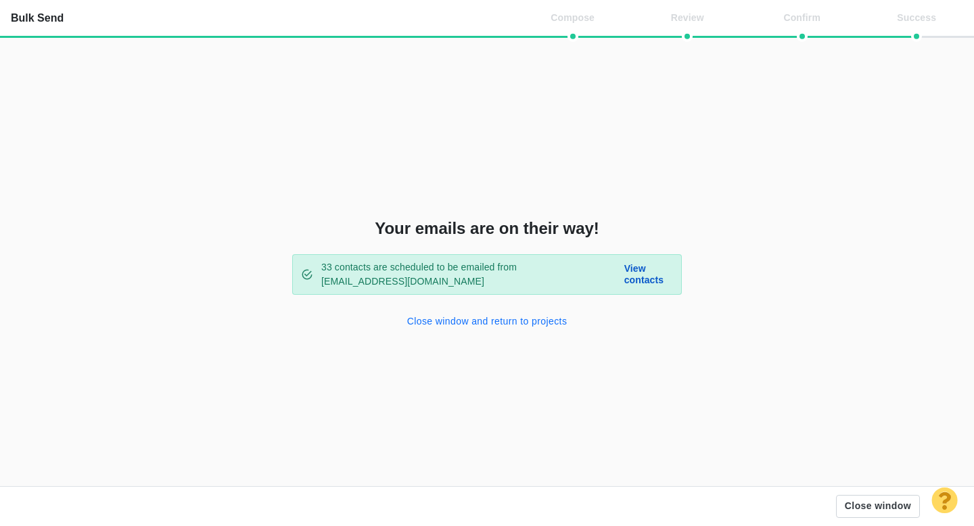
click at [496, 321] on button "Close window and return to projects" at bounding box center [487, 322] width 177 height 22
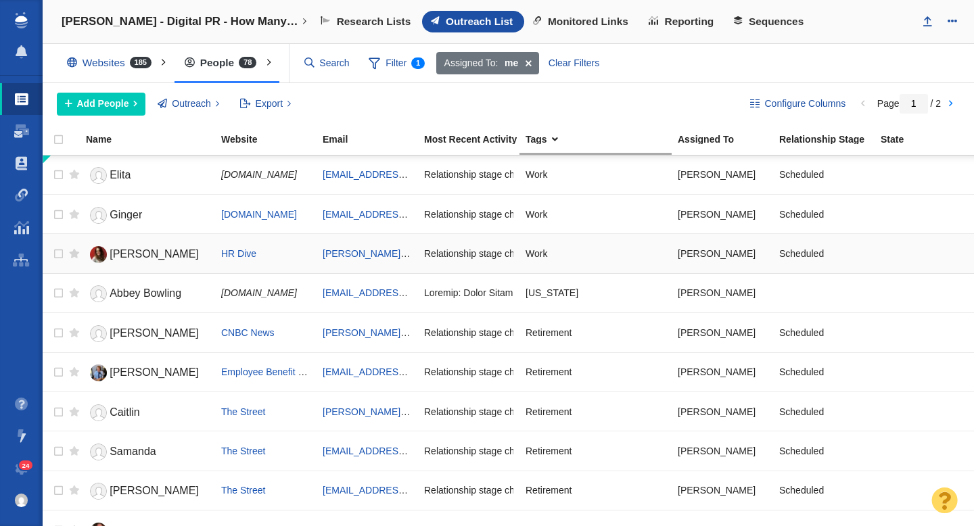
click at [127, 255] on span "Carolyn" at bounding box center [154, 254] width 89 height 12
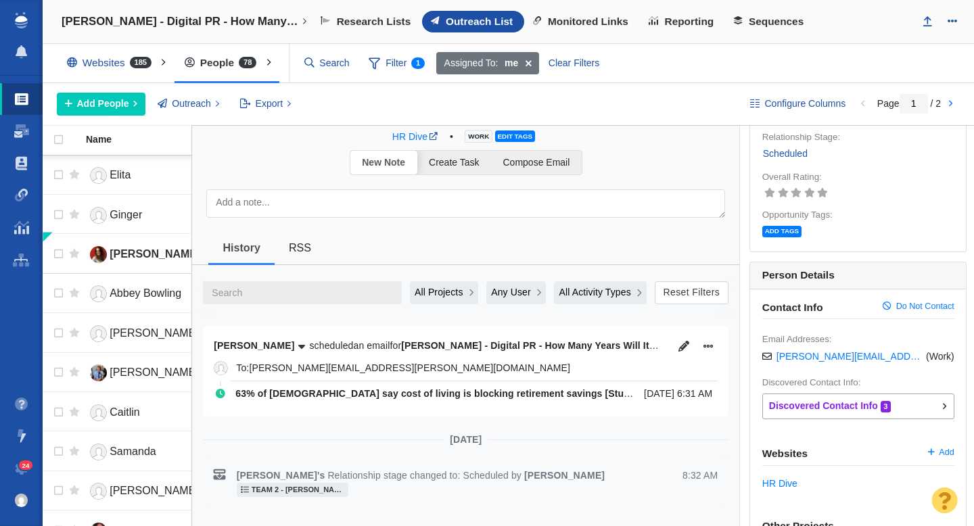
scroll to position [90, 0]
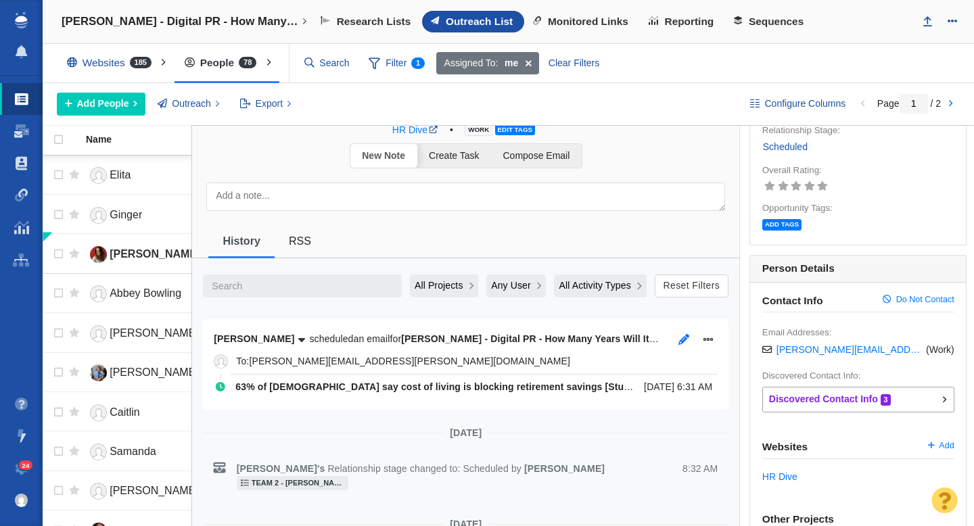
click at [680, 336] on icon "button" at bounding box center [684, 339] width 11 height 11
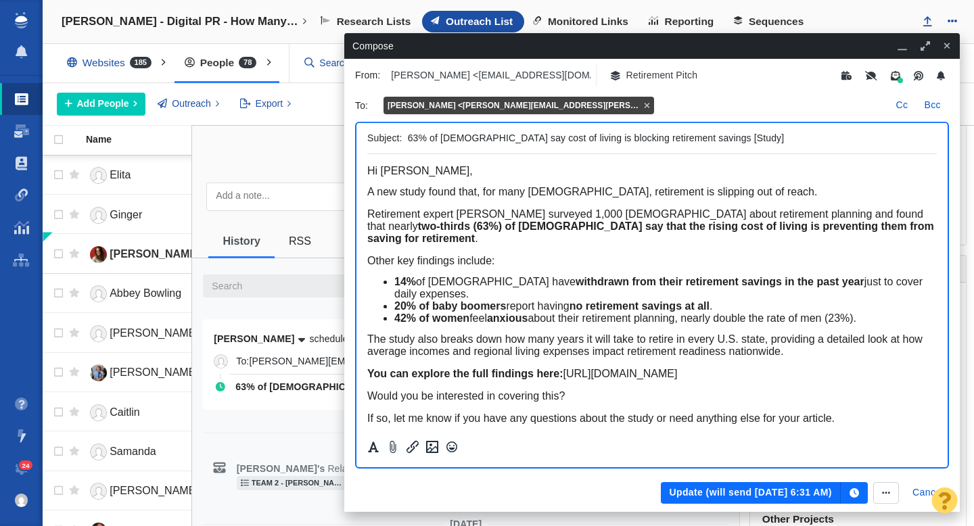
scroll to position [0, 0]
click at [728, 488] on button "Update (will send Sep 4, 6:31 AM)" at bounding box center [750, 493] width 179 height 22
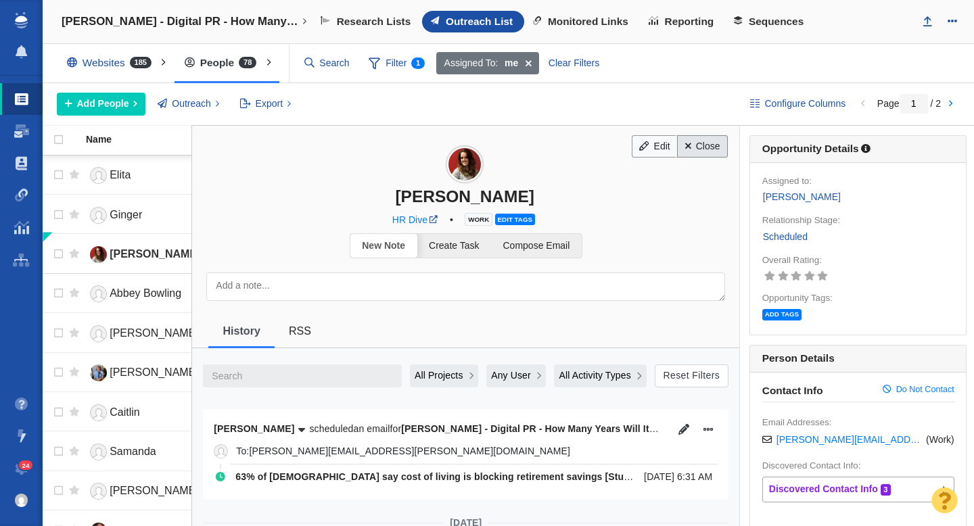
click at [685, 152] on link "Close" at bounding box center [702, 146] width 51 height 23
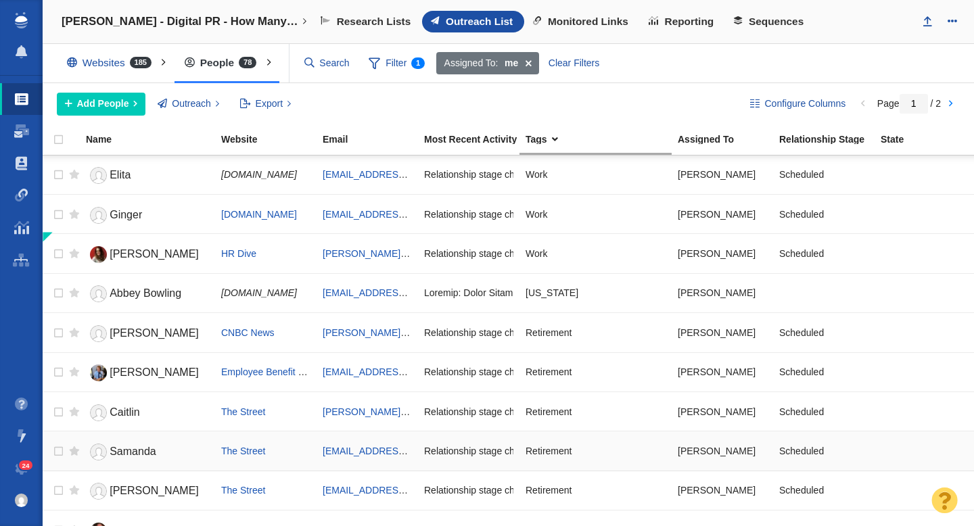
click at [145, 447] on span "Samanda" at bounding box center [133, 452] width 47 height 12
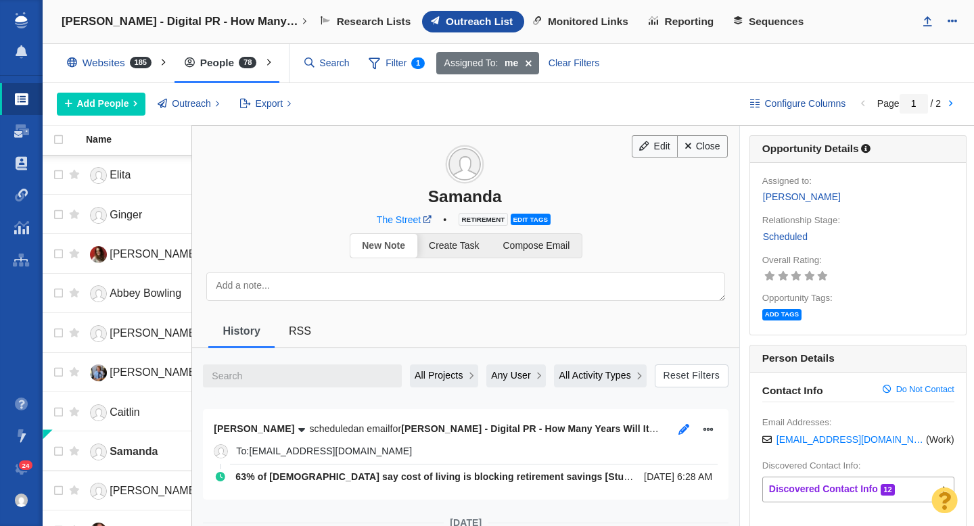
click at [682, 430] on icon "button" at bounding box center [684, 429] width 11 height 11
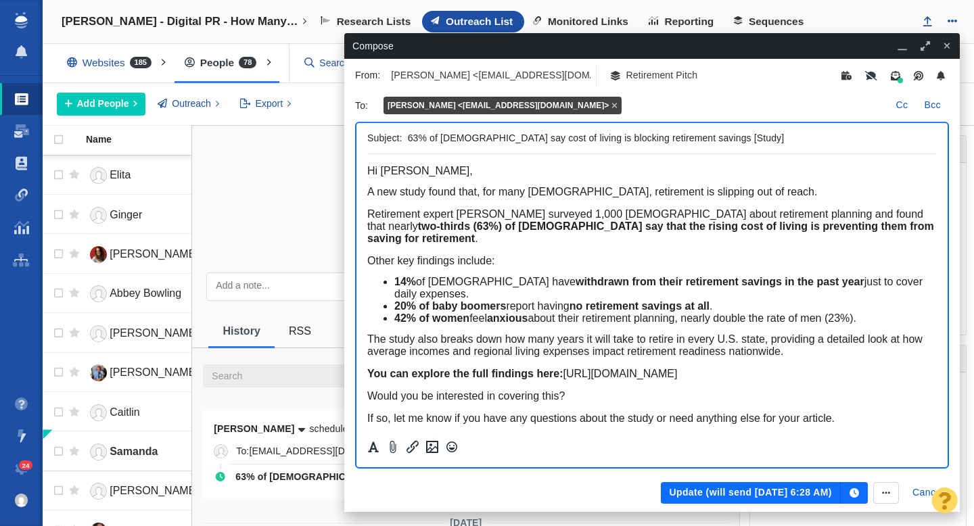
click at [752, 495] on button "Update (will send Sep 4, 6:28 AM)" at bounding box center [750, 493] width 179 height 22
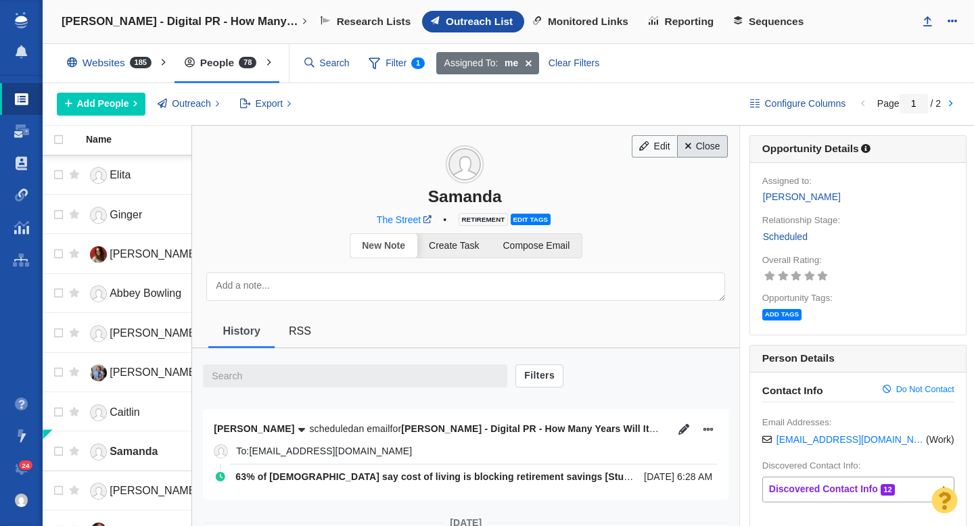
click at [685, 149] on span at bounding box center [688, 145] width 6 height 9
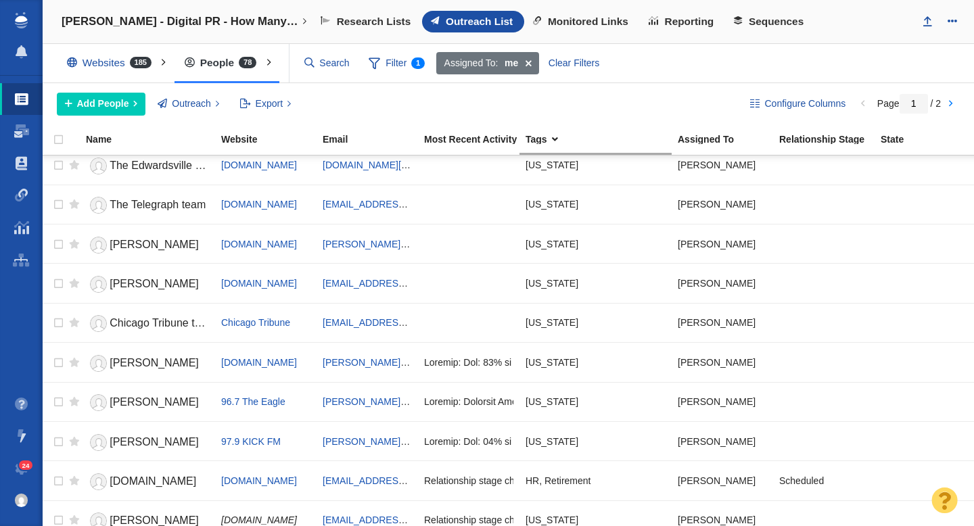
scroll to position [1604, 0]
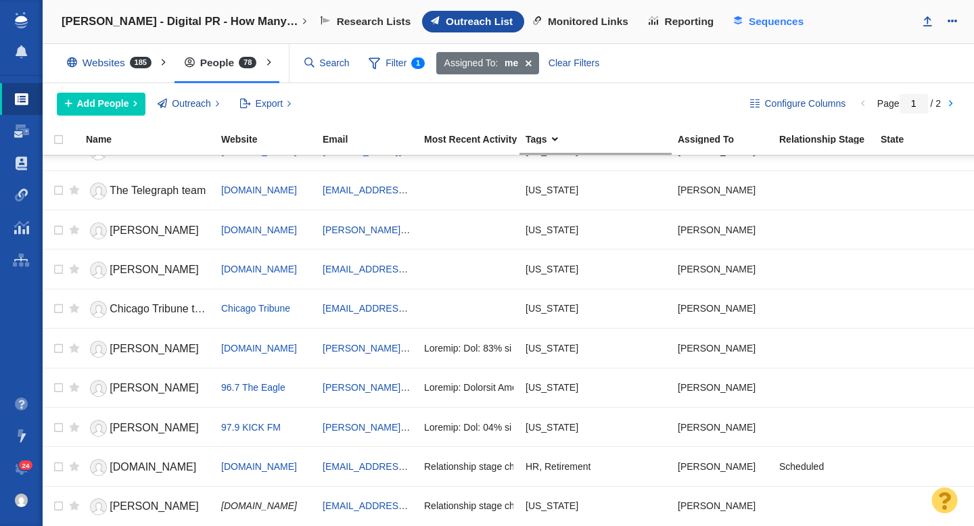
click at [764, 22] on span "Sequences" at bounding box center [776, 22] width 55 height 12
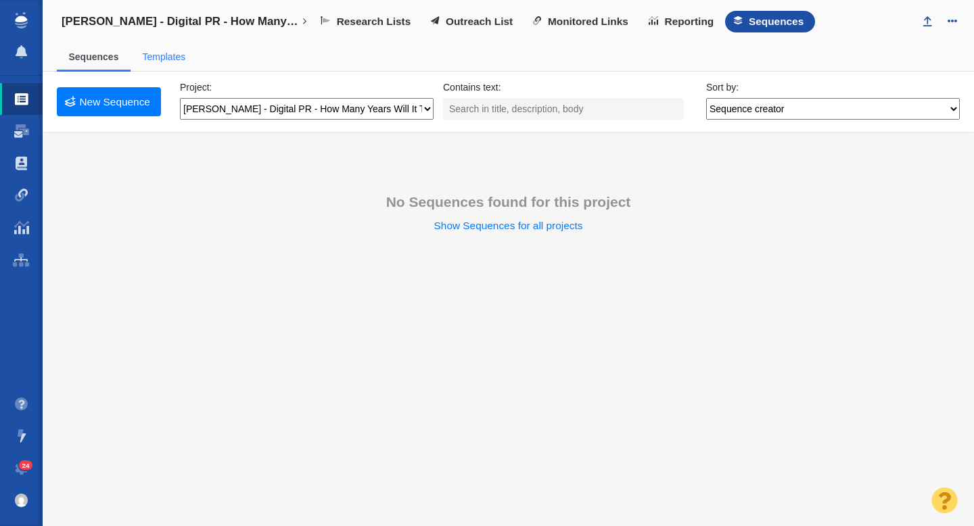
click at [171, 57] on link "Templates" at bounding box center [163, 56] width 43 height 11
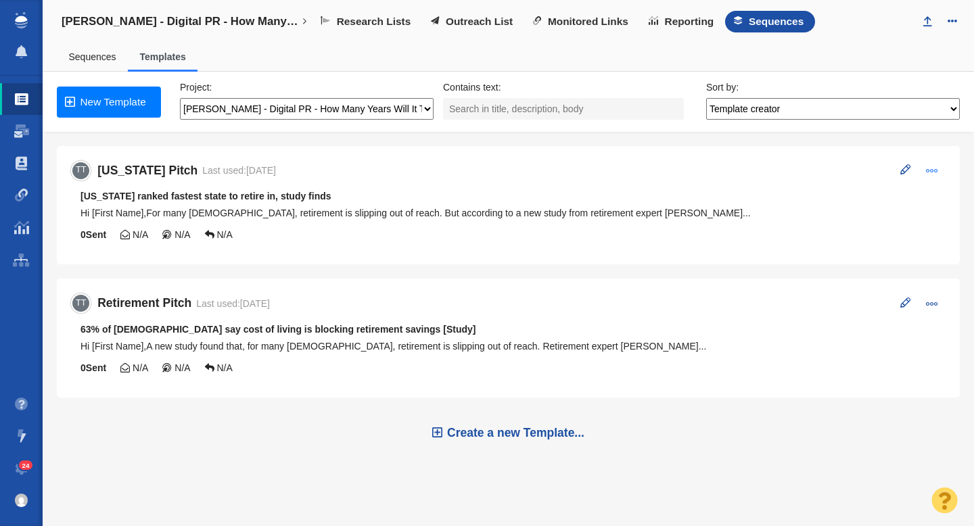
click at [930, 173] on span at bounding box center [932, 170] width 12 height 12
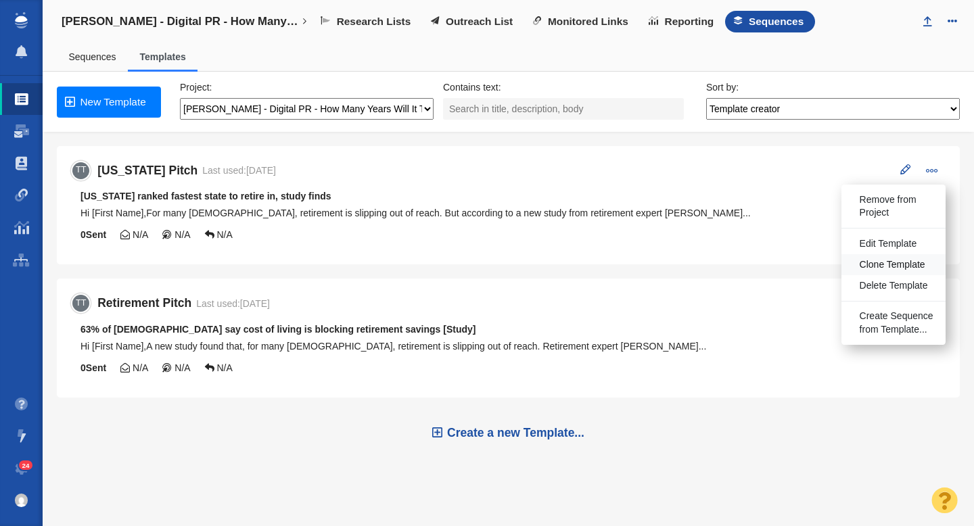
click at [906, 267] on span "Clone Template" at bounding box center [893, 265] width 66 height 14
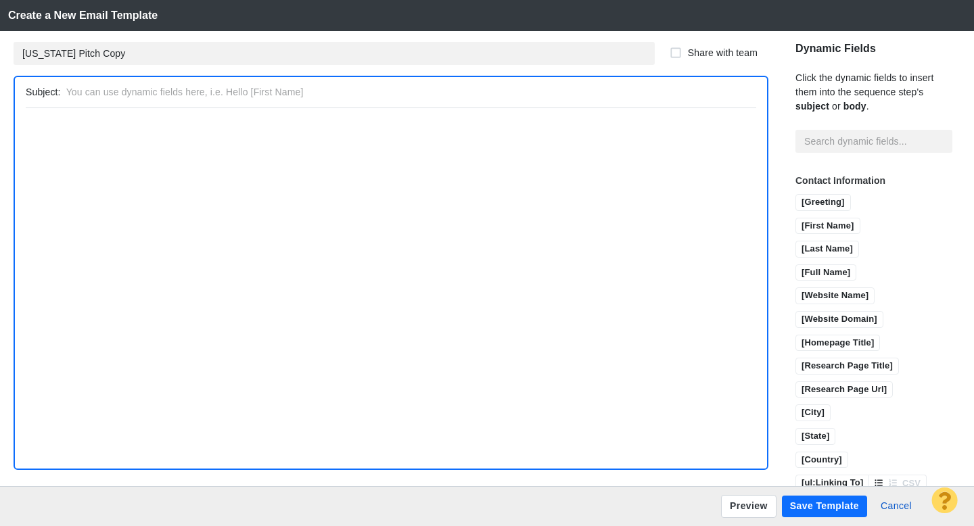
type input "[US_STATE] ranked fastest state to retire in, study finds"
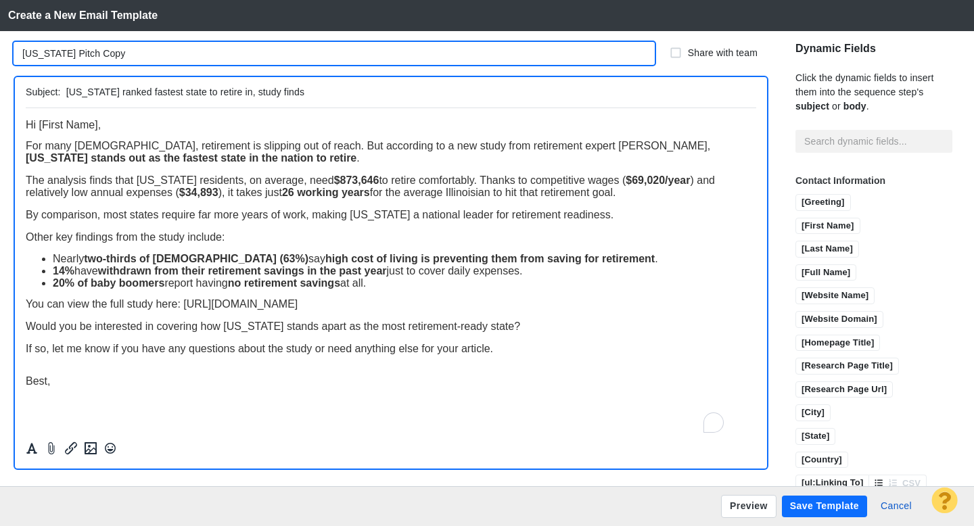
drag, startPoint x: 53, startPoint y: 51, endPoint x: 15, endPoint y: 52, distance: 37.9
click at [15, 52] on input "[US_STATE] Pitch Copy" at bounding box center [334, 53] width 641 height 23
drag, startPoint x: 118, startPoint y: 53, endPoint x: 86, endPoint y: 55, distance: 32.5
click at [86, 55] on input "[US_STATE] Pitch Copy" at bounding box center [334, 53] width 641 height 23
type input "[US_STATE] Pitch"
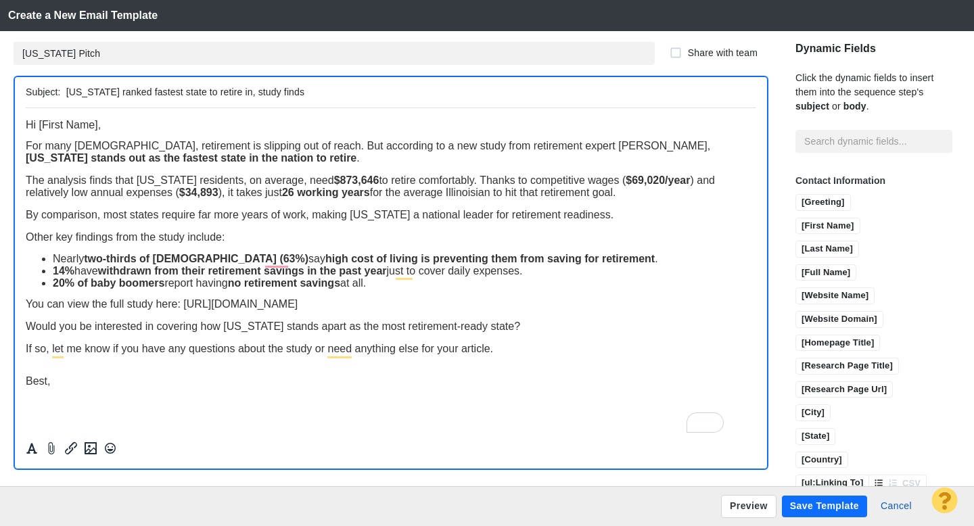
drag, startPoint x: 94, startPoint y: 92, endPoint x: 65, endPoint y: 91, distance: 29.1
click at [66, 91] on input "[US_STATE] ranked fastest state to retire in, study finds" at bounding box center [408, 93] width 685 height 20
click at [133, 93] on input "[US_STATE] ranked fastest state to retire in, study finds" at bounding box center [408, 93] width 685 height 20
click at [220, 91] on input "[US_STATE] ranked among fastest state to retire in, study finds" at bounding box center [408, 93] width 685 height 20
type input "[US_STATE] ranked among fastest states to retire in, study finds"
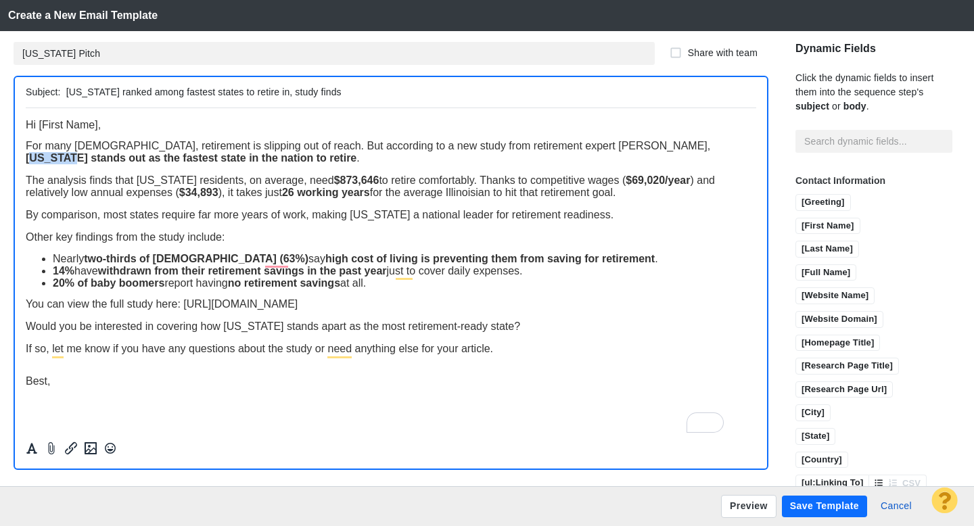
drag, startPoint x: 666, startPoint y: 150, endPoint x: 633, endPoint y: 148, distance: 33.2
click at [357, 152] on strong "[US_STATE] stands out as the fastest state in the nation to retire" at bounding box center [191, 158] width 331 height 12
drag, startPoint x: 668, startPoint y: 149, endPoint x: 635, endPoint y: 149, distance: 33.1
click at [635, 149] on span "For many [DEMOGRAPHIC_DATA], retirement is slipping out of reach. But according…" at bounding box center [368, 151] width 685 height 24
click at [60, 161] on strong "[US_STATE] stands out as the fastest state in the nation to retire" at bounding box center [191, 158] width 331 height 12
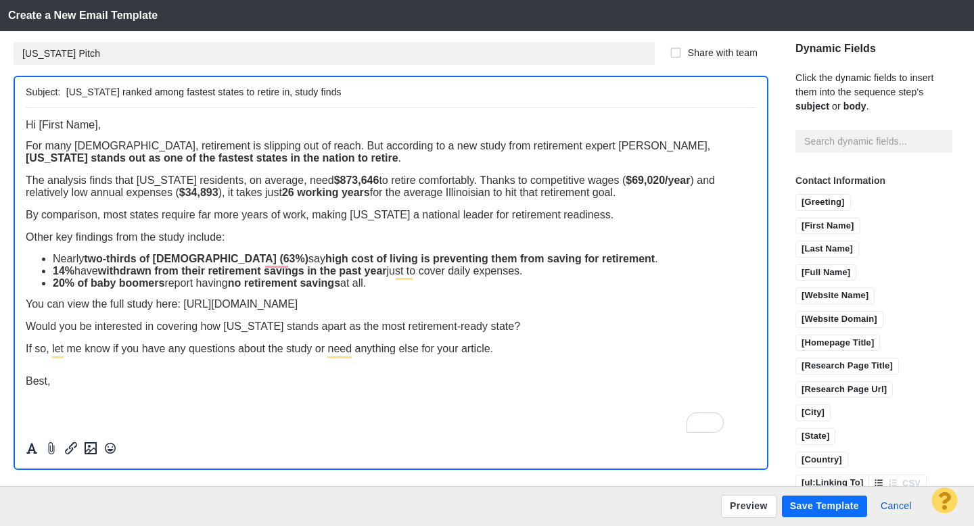
click at [313, 160] on div "For many [DEMOGRAPHIC_DATA], retirement is slipping out of reach. But according…" at bounding box center [391, 151] width 731 height 24
drag, startPoint x: 166, startPoint y: 182, endPoint x: 137, endPoint y: 182, distance: 29.8
click at [137, 182] on span "The analysis finds that [US_STATE] residents, on average, need $873,646 to reti…" at bounding box center [370, 186] width 689 height 24
drag, startPoint x: 361, startPoint y: 182, endPoint x: 317, endPoint y: 183, distance: 44.0
click at [317, 183] on span "The analysis finds that [US_STATE] residents, on average, need $873,646 to reti…" at bounding box center [370, 186] width 689 height 24
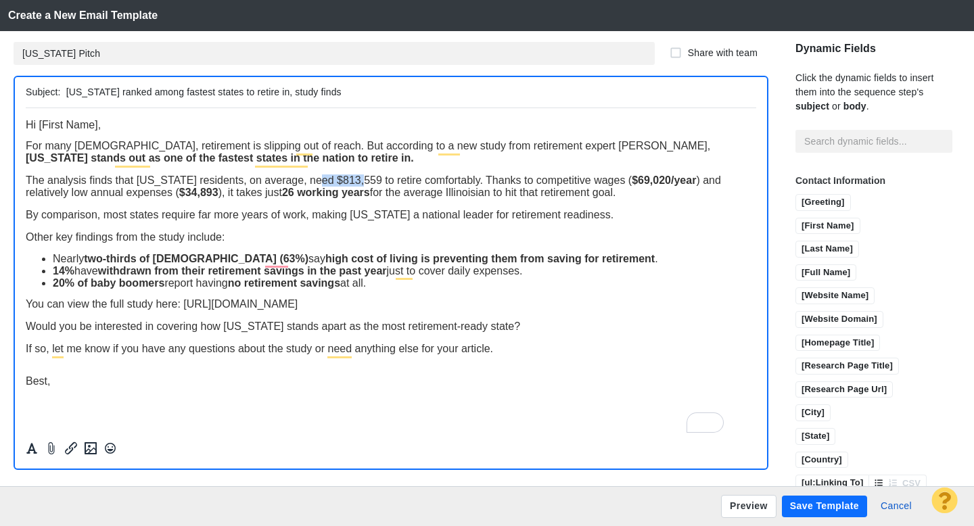
drag, startPoint x: 361, startPoint y: 183, endPoint x: 316, endPoint y: 182, distance: 44.7
click at [316, 182] on span "The analysis finds that [US_STATE] residents, on average, need $813,559 to reti…" at bounding box center [373, 186] width 695 height 24
drag, startPoint x: 649, startPoint y: 182, endPoint x: 613, endPoint y: 183, distance: 36.6
click at [626, 183] on strong "$69,020/year" at bounding box center [658, 180] width 64 height 12
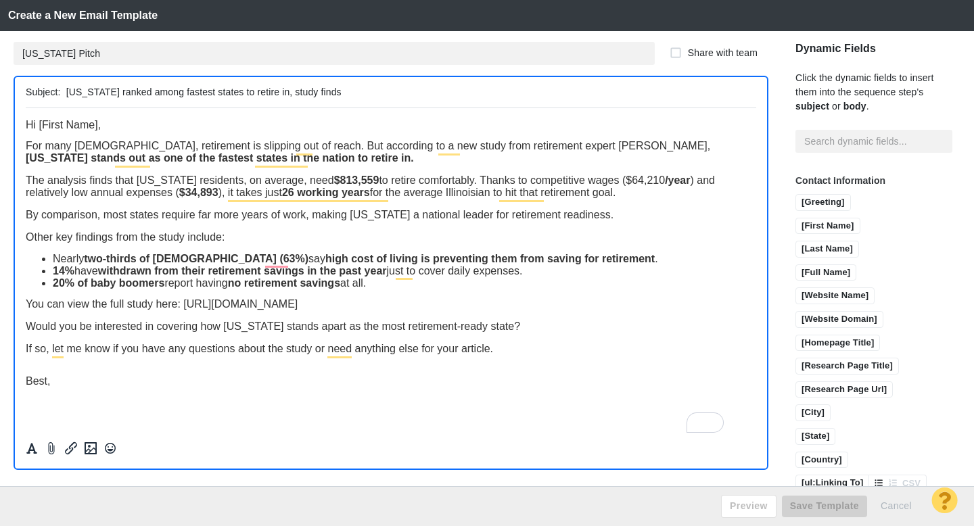
drag, startPoint x: 649, startPoint y: 183, endPoint x: 612, endPoint y: 181, distance: 37.2
click at [612, 182] on span "The analysis finds that [US_STATE] residents, on average, need $813,559 to reti…" at bounding box center [370, 186] width 689 height 24
drag, startPoint x: 217, startPoint y: 196, endPoint x: 181, endPoint y: 196, distance: 35.9
click at [181, 196] on strong "$34,893" at bounding box center [198, 192] width 39 height 12
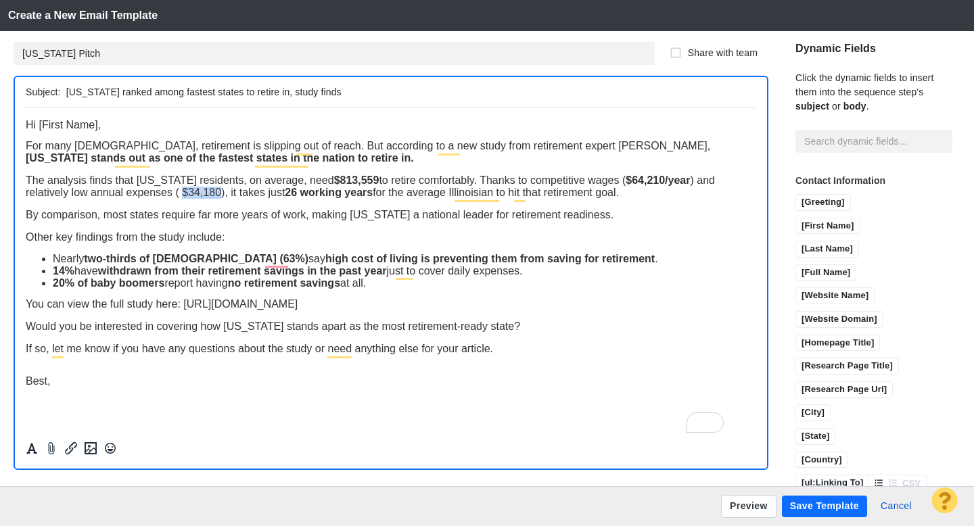
drag, startPoint x: 221, startPoint y: 195, endPoint x: 183, endPoint y: 195, distance: 37.9
click at [183, 195] on span "The analysis finds that [US_STATE] residents, on average, need $813,559 to reti…" at bounding box center [370, 186] width 689 height 24
click at [300, 197] on strong "26 working years" at bounding box center [326, 192] width 88 height 12
drag, startPoint x: 499, startPoint y: 193, endPoint x: 453, endPoint y: 193, distance: 46.0
click at [453, 193] on span "The analysis finds that Georgia residents, on average, need $813,559 to retire …" at bounding box center [370, 186] width 689 height 24
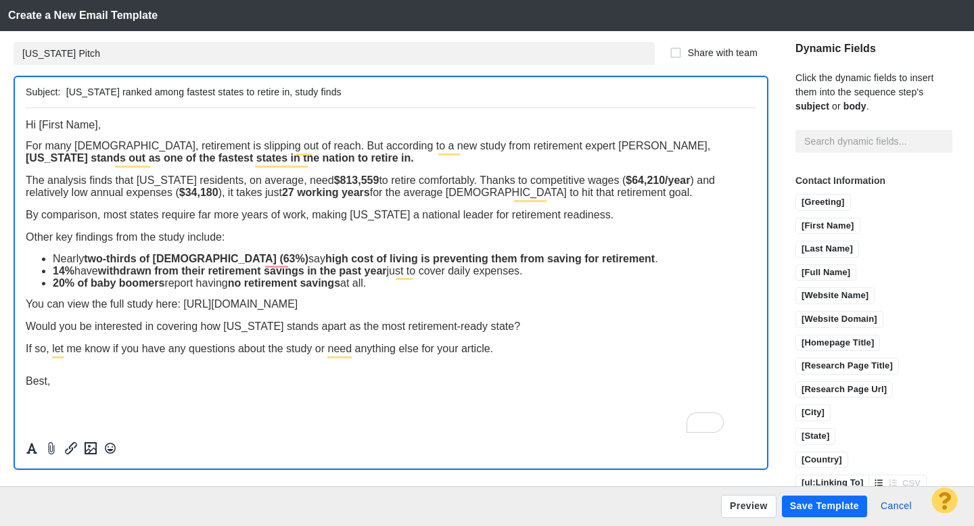
click at [277, 214] on span "By comparison, most states require far more years of work, making Illinois a na…" at bounding box center [320, 214] width 588 height 12
drag, startPoint x: 254, startPoint y: 331, endPoint x: 223, endPoint y: 331, distance: 31.1
click at [223, 331] on span "Would you be interested in covering how Illinois stands apart as the most retir…" at bounding box center [273, 326] width 495 height 12
drag, startPoint x: 358, startPoint y: 330, endPoint x: 298, endPoint y: 329, distance: 59.5
click at [298, 328] on span "Would you be interested in covering how Georgia stands apart as the most retire…" at bounding box center [273, 326] width 495 height 12
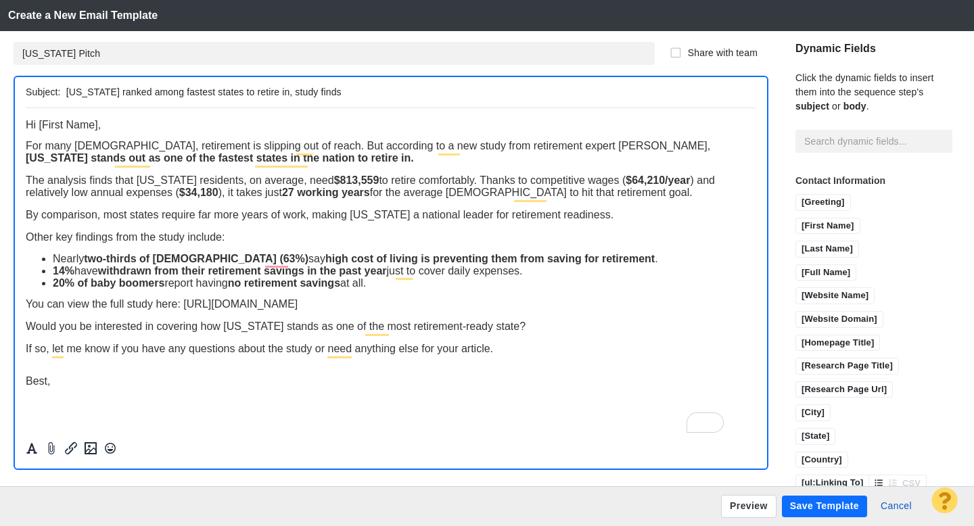
click at [499, 329] on span "Would you be interested in covering how Georgia stands as one of the most retir…" at bounding box center [276, 326] width 500 height 12
click at [534, 323] on div "Would you be interested in covering how [US_STATE] stands as one of the most re…" at bounding box center [391, 326] width 731 height 12
click at [825, 508] on button "Save Template" at bounding box center [824, 507] width 85 height 22
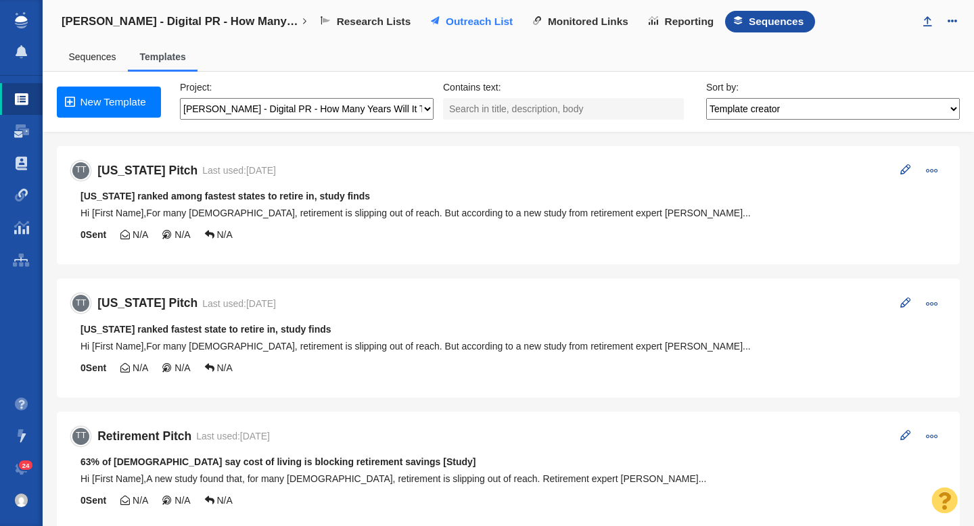
click at [489, 24] on span "Outreach List" at bounding box center [479, 22] width 67 height 12
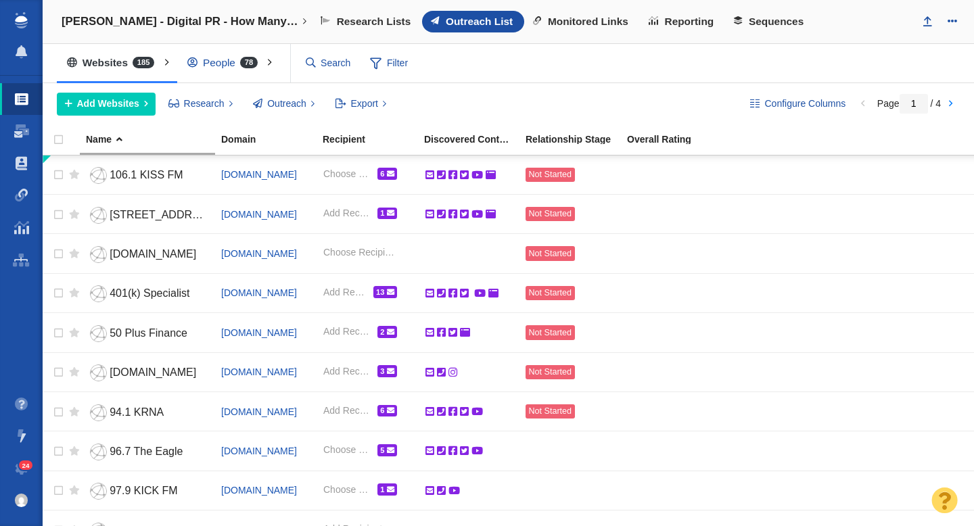
click at [216, 64] on div "People 78" at bounding box center [225, 62] width 97 height 31
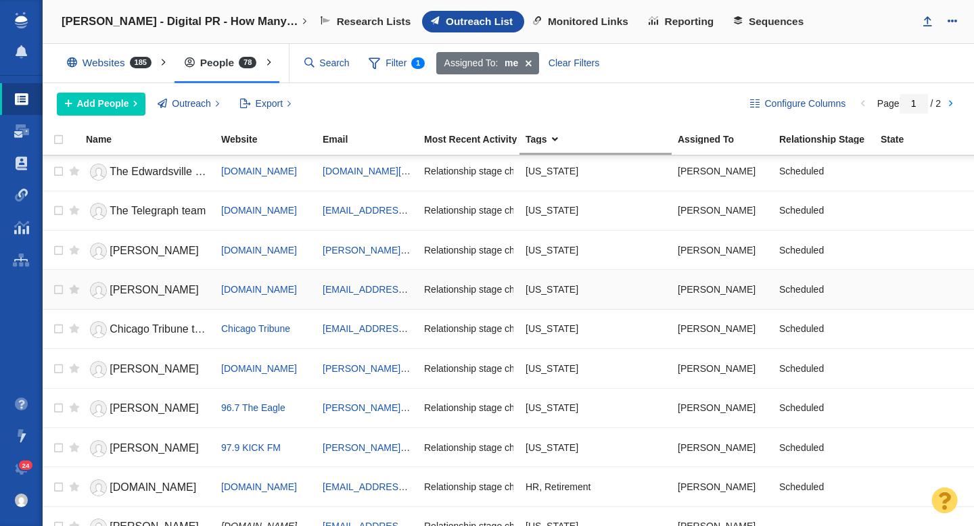
scroll to position [1604, 0]
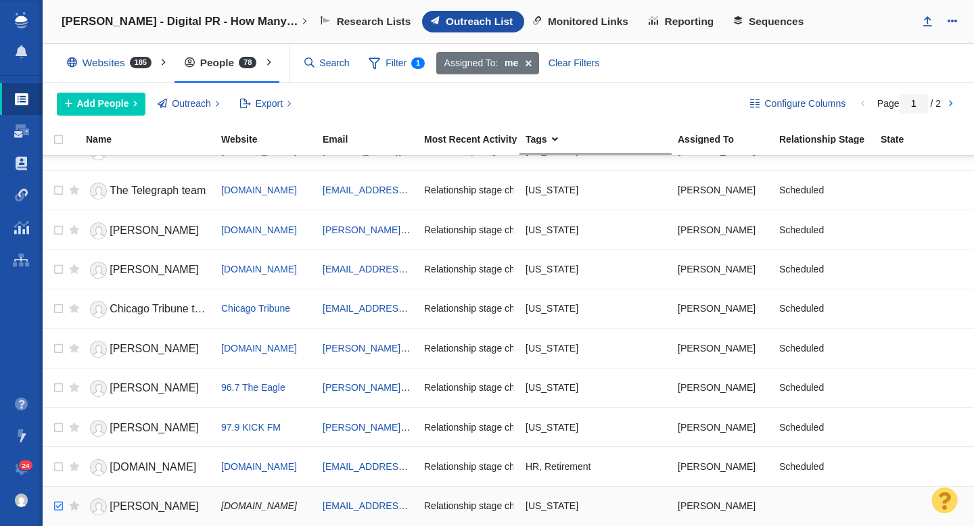
checkbox input "true"
click at [58, 503] on input "checkbox" at bounding box center [57, 507] width 20 height 30
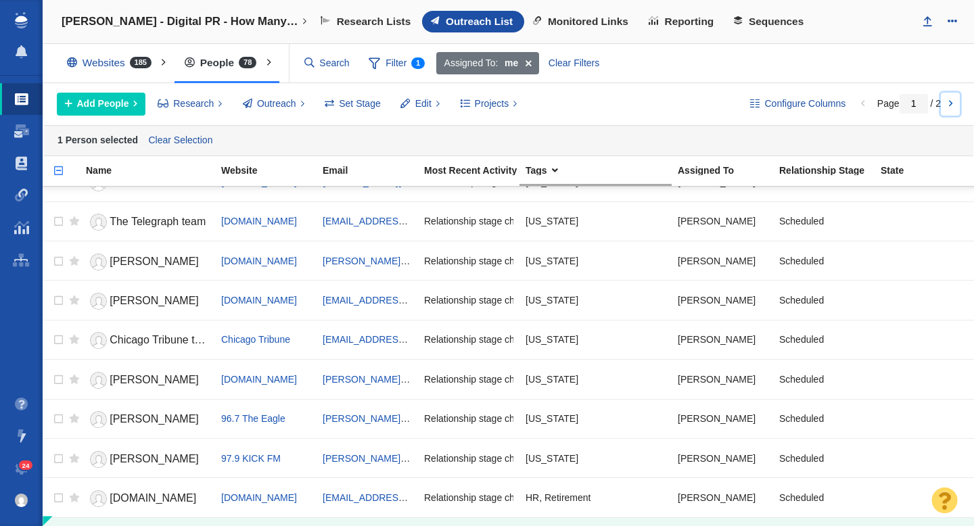
click at [950, 104] on link at bounding box center [950, 104] width 19 height 23
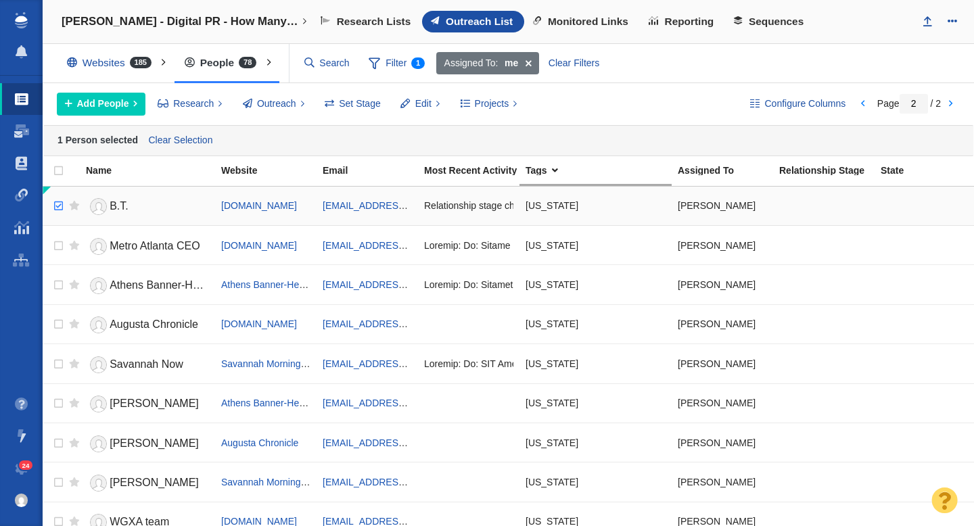
checkbox input "true"
click at [61, 207] on input "checkbox" at bounding box center [57, 206] width 20 height 30
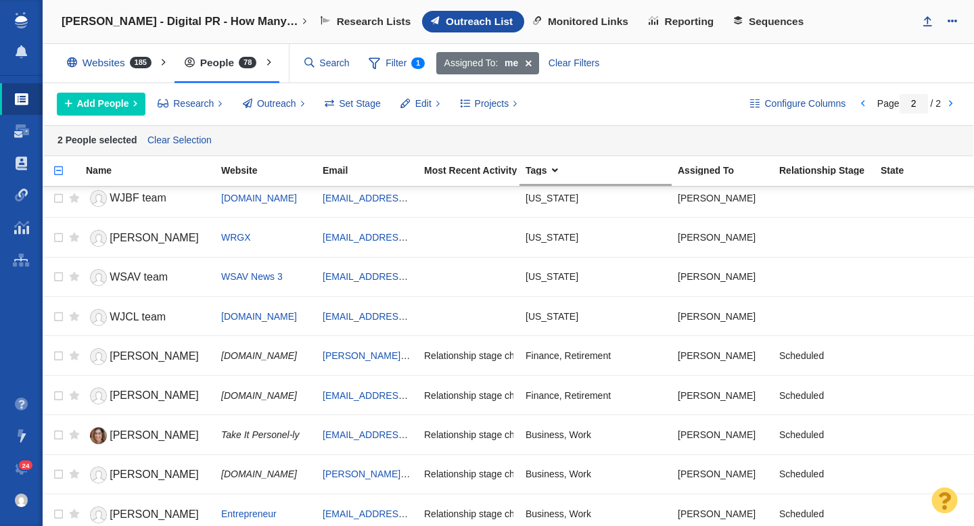
scroll to position [446, 0]
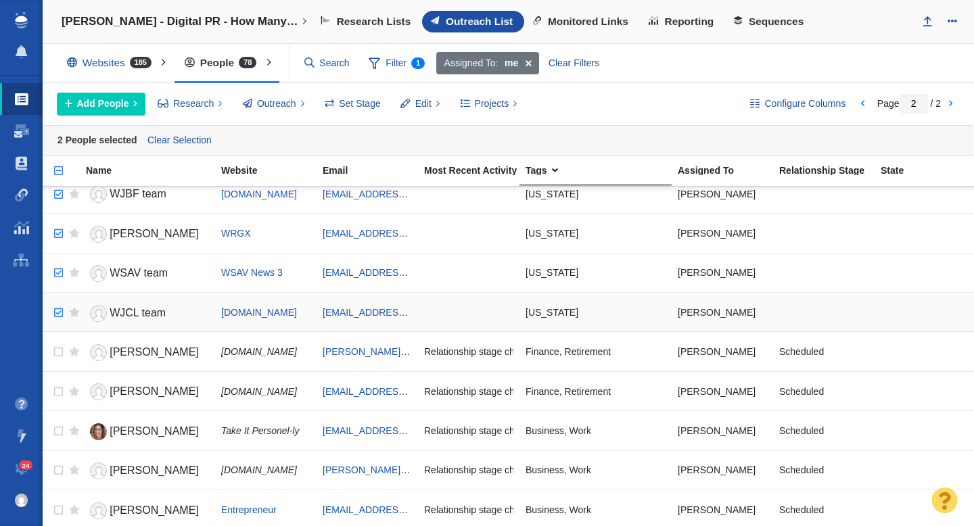
checkbox input "true"
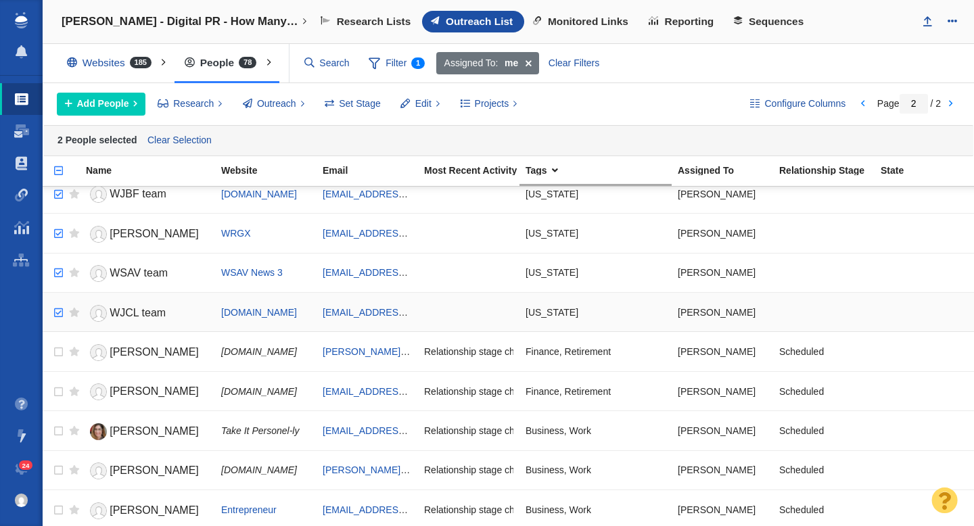
checkbox input "true"
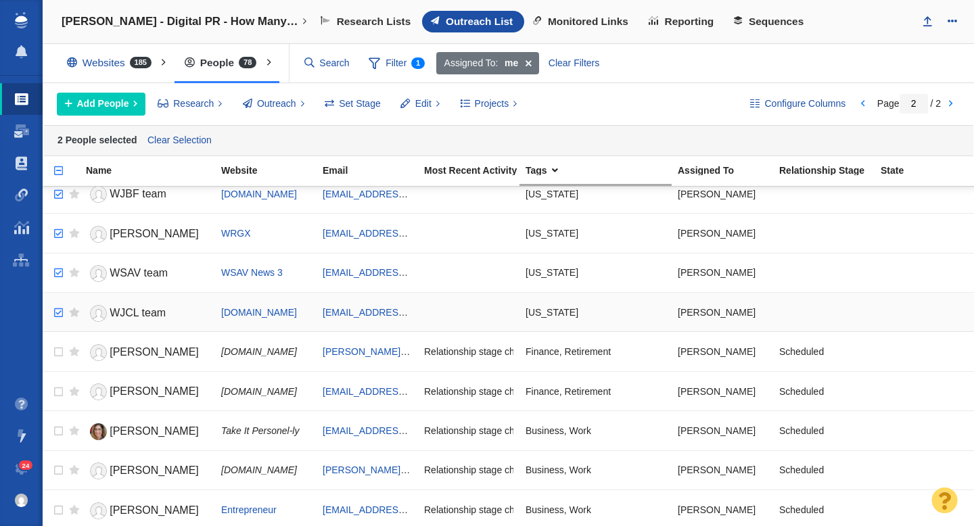
checkbox input "true"
click at [54, 313] on input "checkbox" at bounding box center [57, 313] width 20 height 30
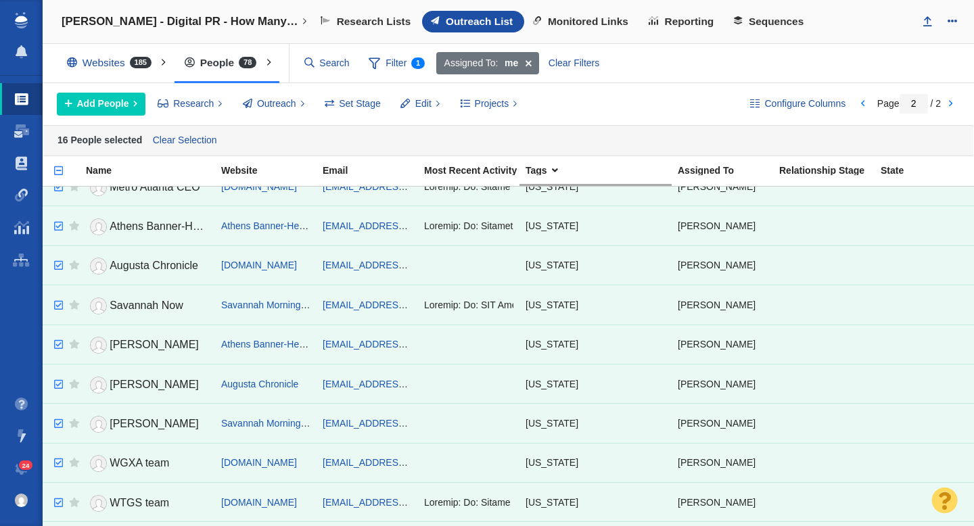
scroll to position [0, 0]
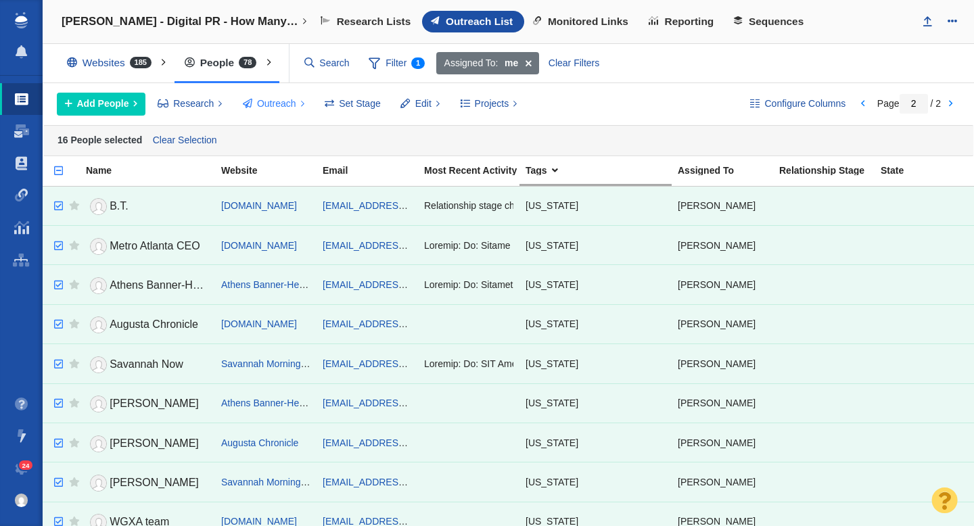
click at [270, 106] on span "Outreach" at bounding box center [276, 104] width 39 height 14
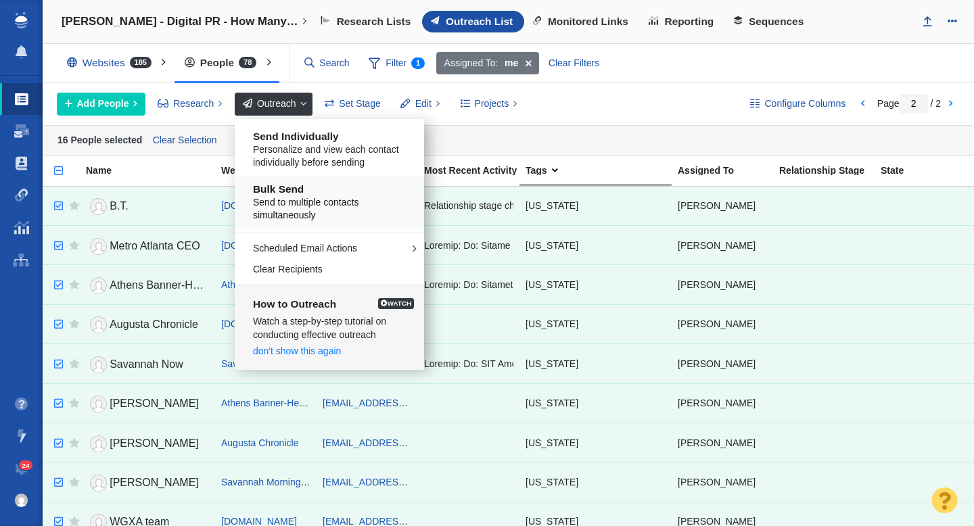
click at [293, 193] on h5 "Bulk Send" at bounding box center [334, 189] width 163 height 12
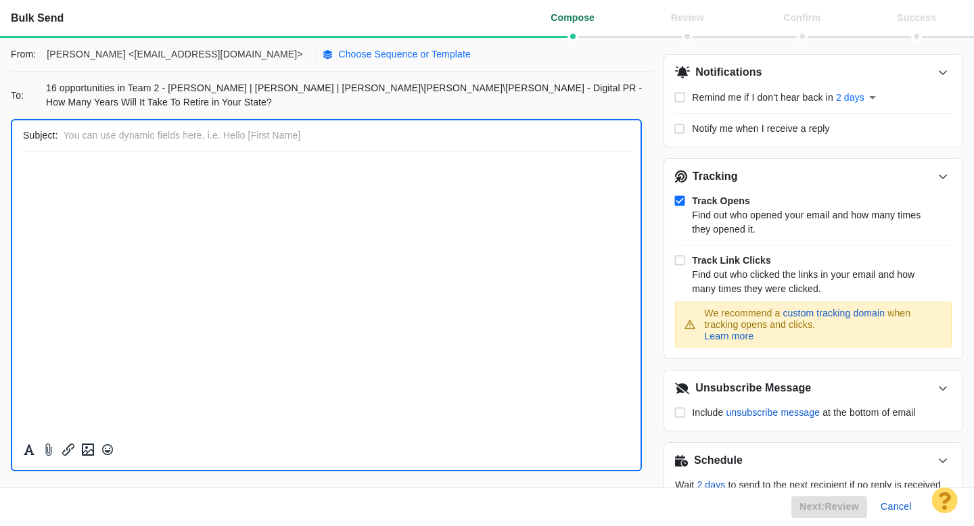
click at [338, 59] on p "Choose Sequence or Template" at bounding box center [404, 54] width 133 height 14
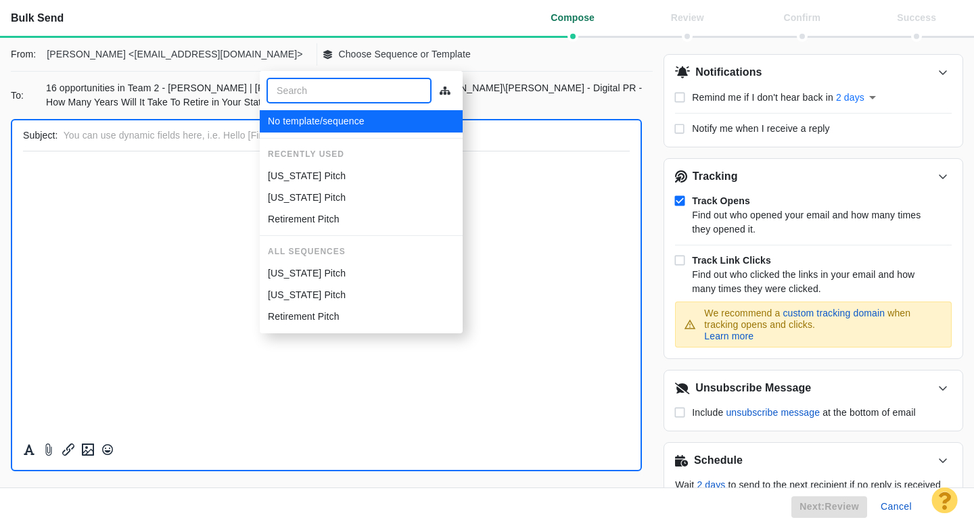
click at [313, 175] on p "[US_STATE] Pitch" at bounding box center [307, 176] width 78 height 14
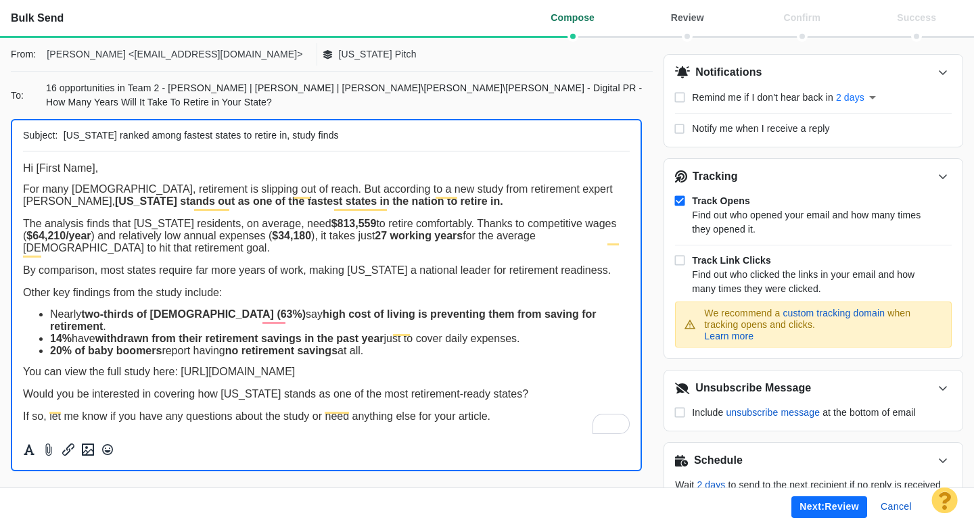
click at [276, 234] on strong "$34,180" at bounding box center [291, 236] width 39 height 12
click at [276, 242] on strong "$34,180" at bounding box center [291, 236] width 39 height 12
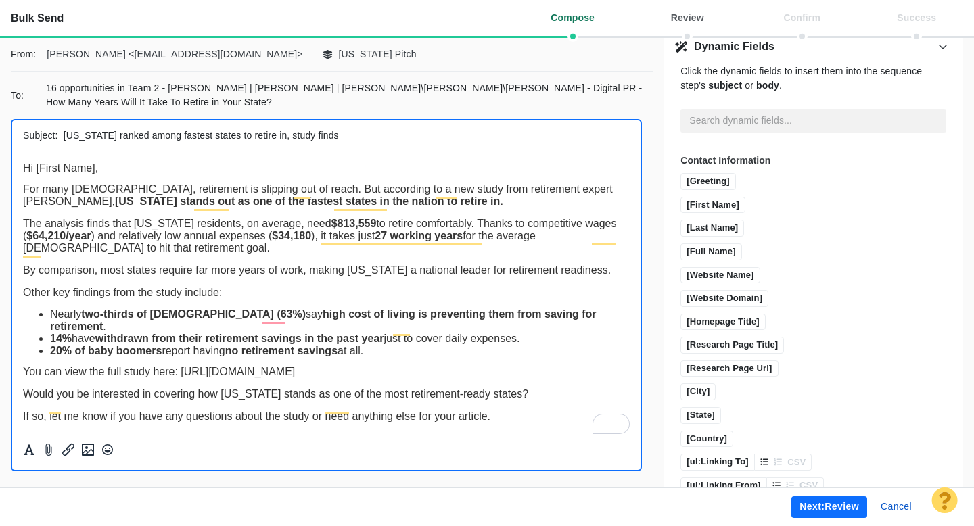
scroll to position [585, 0]
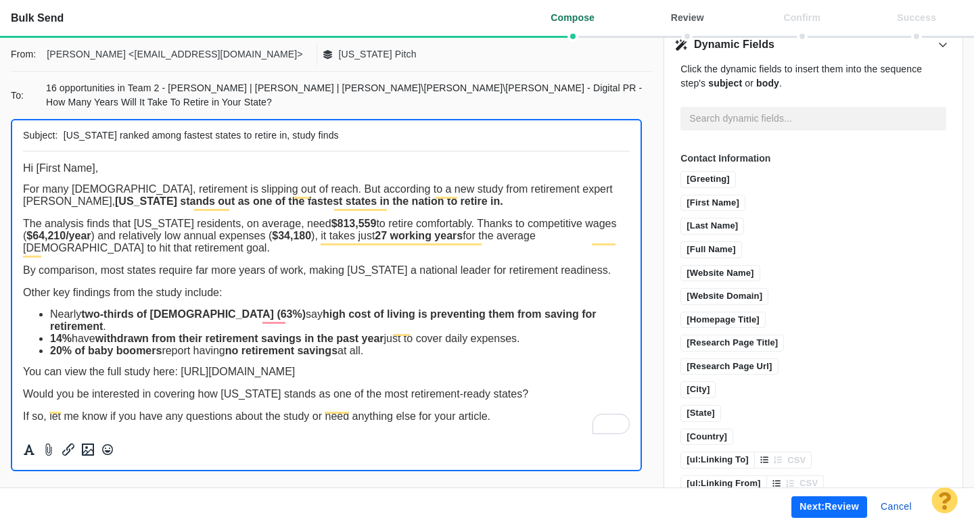
click at [812, 507] on button "Next: review" at bounding box center [829, 508] width 76 height 22
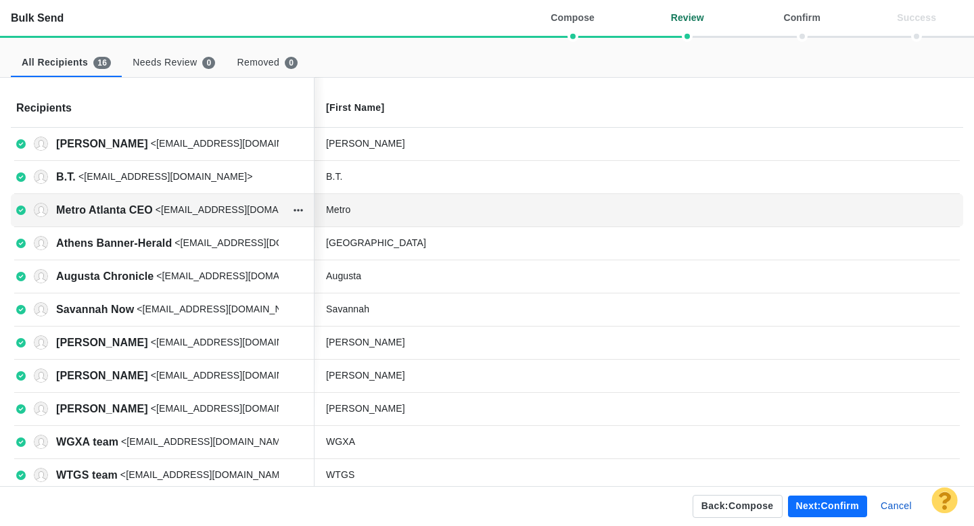
click at [382, 212] on div "Metro" at bounding box center [427, 210] width 203 height 14
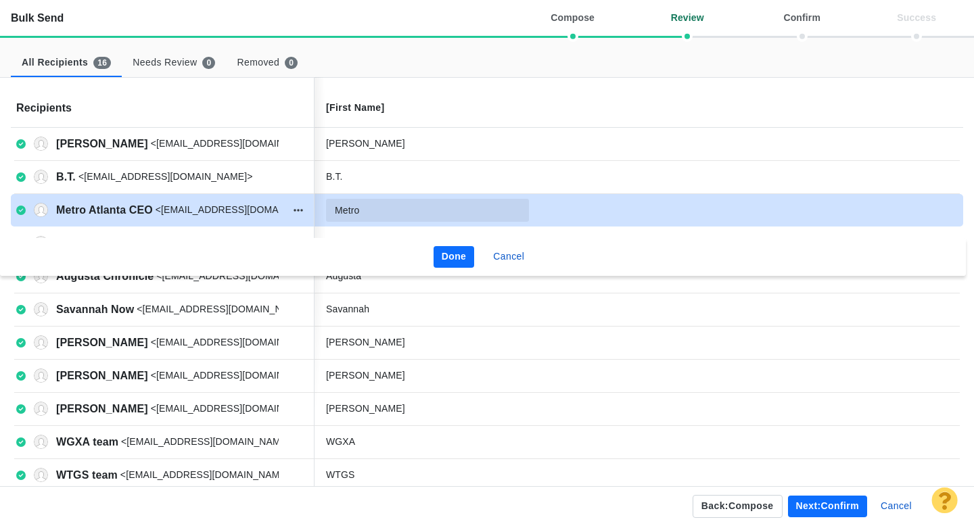
click at [392, 212] on input "Metro" at bounding box center [427, 210] width 203 height 23
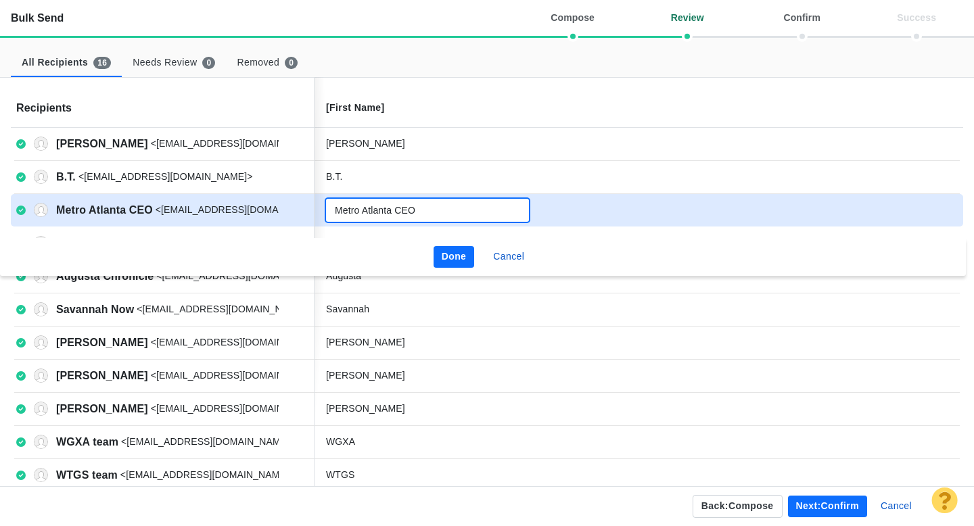
type input "Metro Atlanta CEO"
click at [446, 251] on button "Done" at bounding box center [454, 257] width 41 height 22
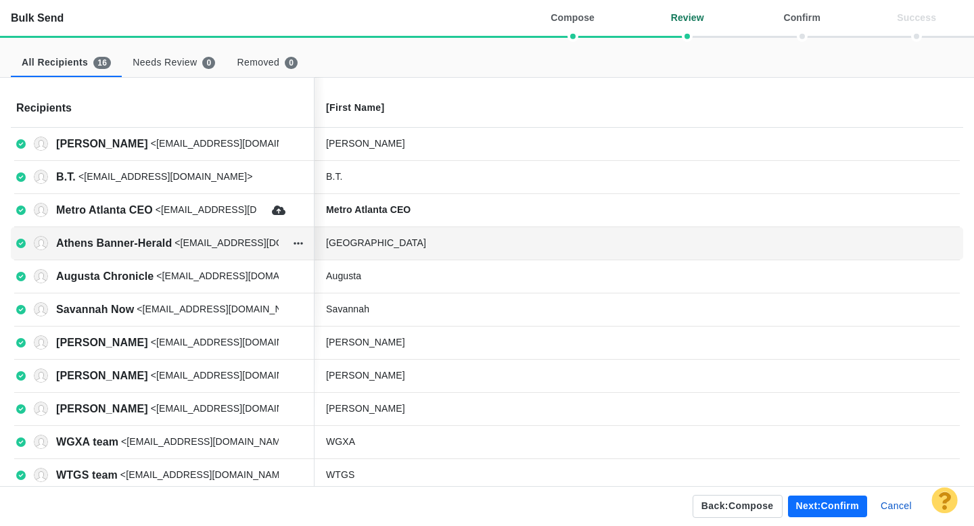
click at [415, 249] on div "Athens" at bounding box center [427, 243] width 203 height 14
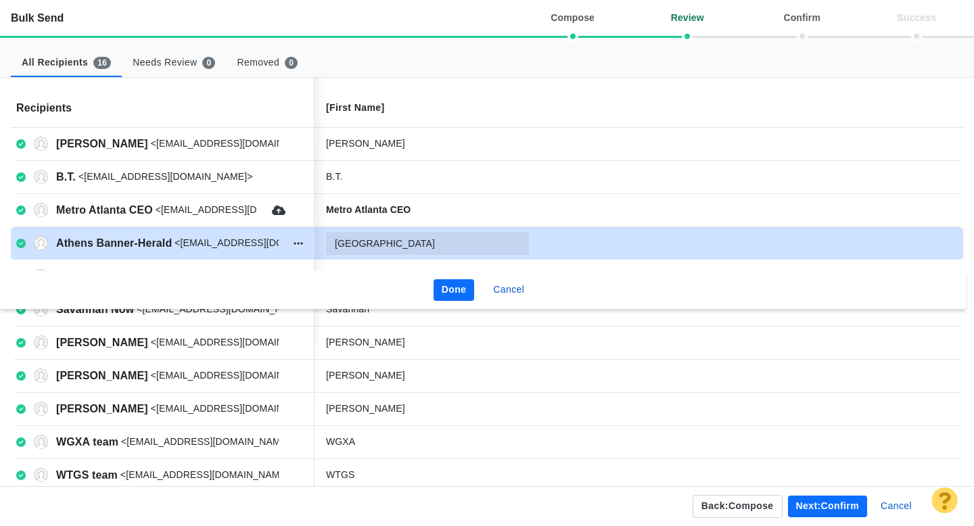
click at [403, 247] on input "Athens" at bounding box center [427, 243] width 203 height 23
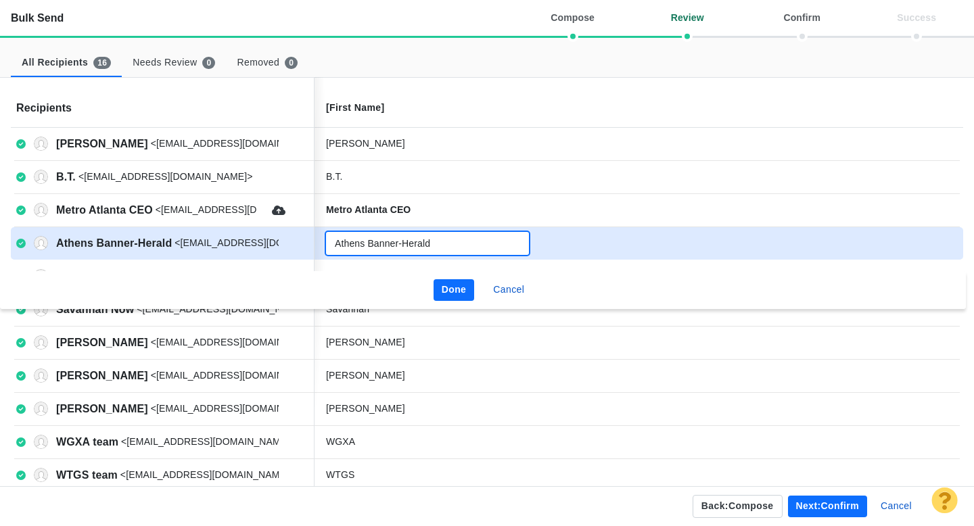
type input "Athens Banner-Herald"
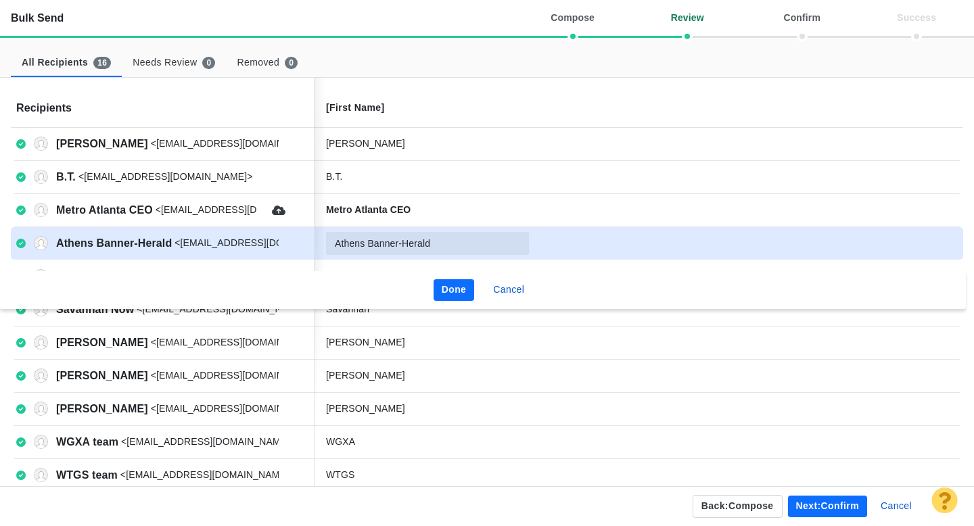
click at [453, 290] on button "Done" at bounding box center [454, 290] width 41 height 22
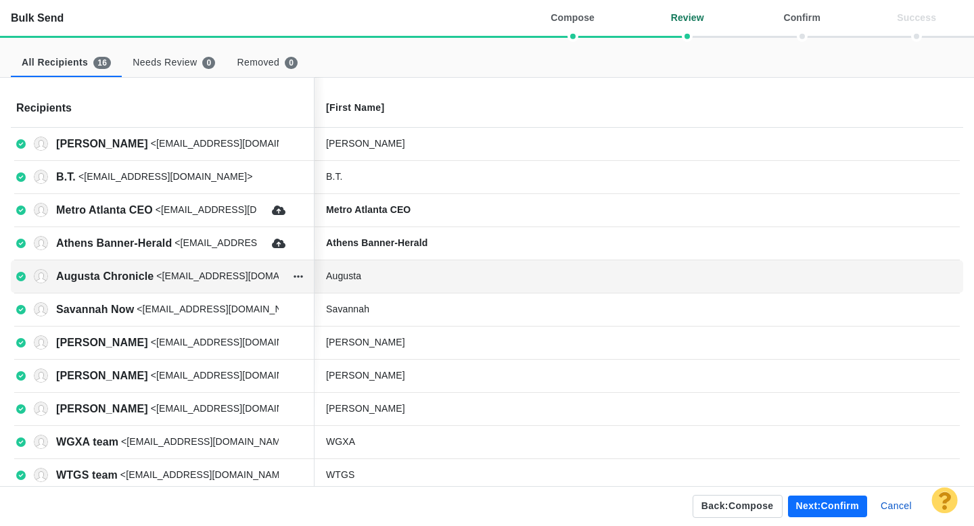
click at [406, 281] on div "Augusta" at bounding box center [427, 276] width 203 height 14
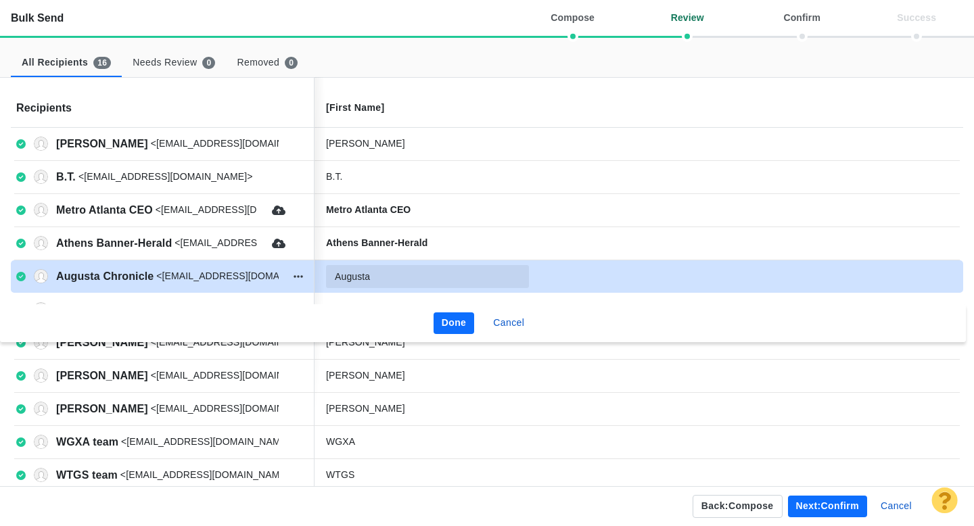
click at [394, 281] on input "Augusta" at bounding box center [427, 276] width 203 height 23
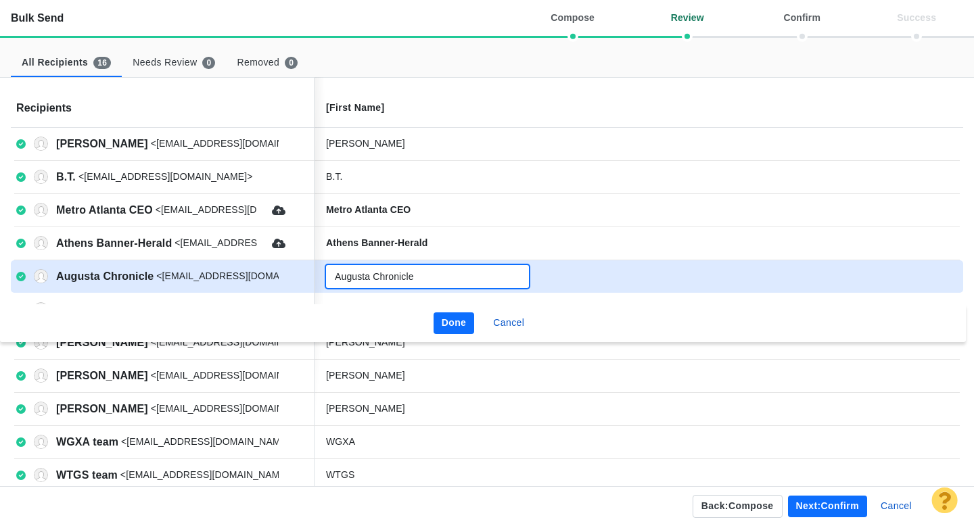
type input "Augusta Chronicle"
click at [469, 323] on button "Done" at bounding box center [454, 324] width 41 height 22
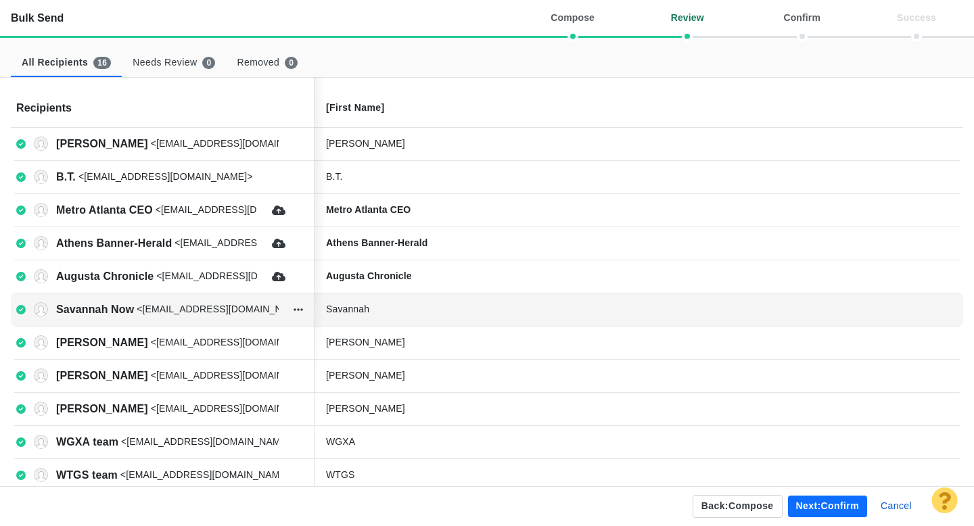
click at [400, 310] on div "Savannah" at bounding box center [427, 309] width 203 height 14
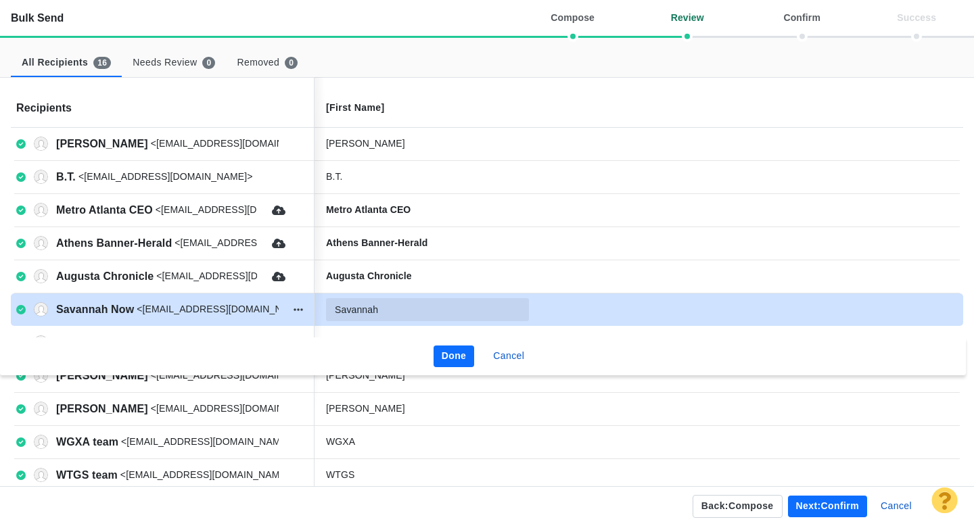
click at [416, 313] on input "Savannah" at bounding box center [427, 309] width 203 height 23
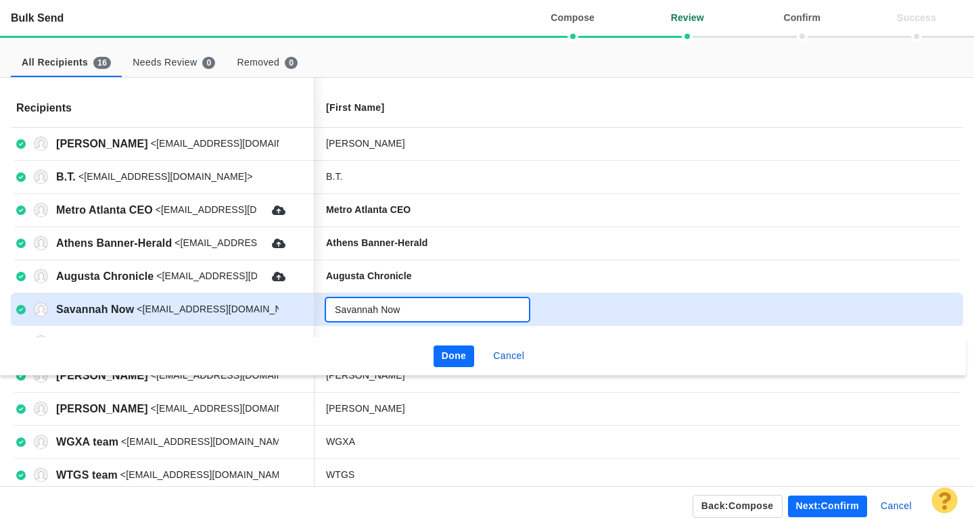
type input "Savannah Now"
click at [446, 356] on button "Done" at bounding box center [454, 357] width 41 height 22
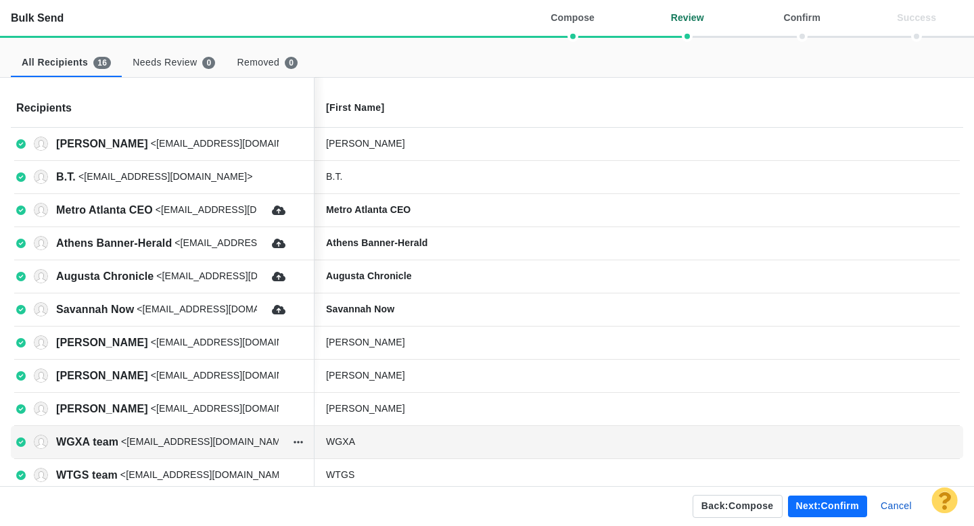
click at [400, 444] on div "WGXA" at bounding box center [427, 442] width 203 height 14
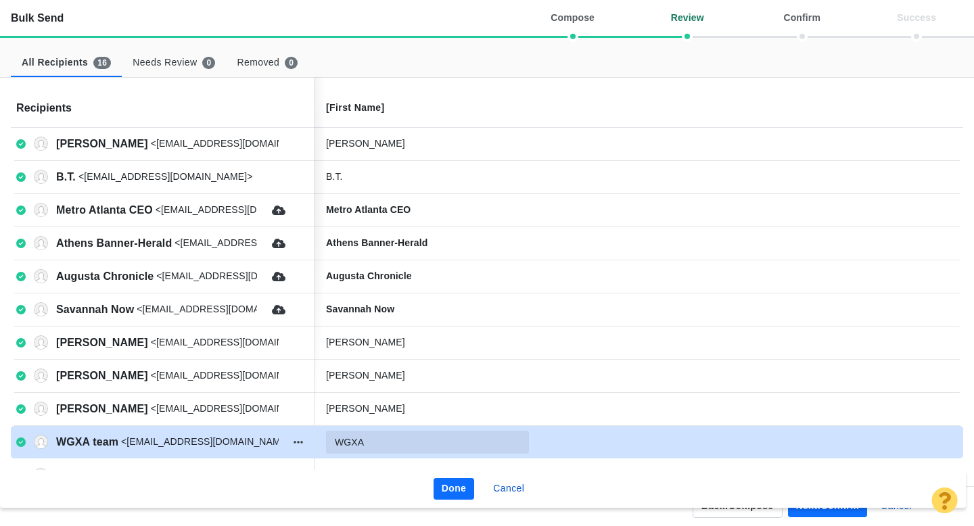
click at [411, 444] on input "WGXA" at bounding box center [427, 442] width 203 height 23
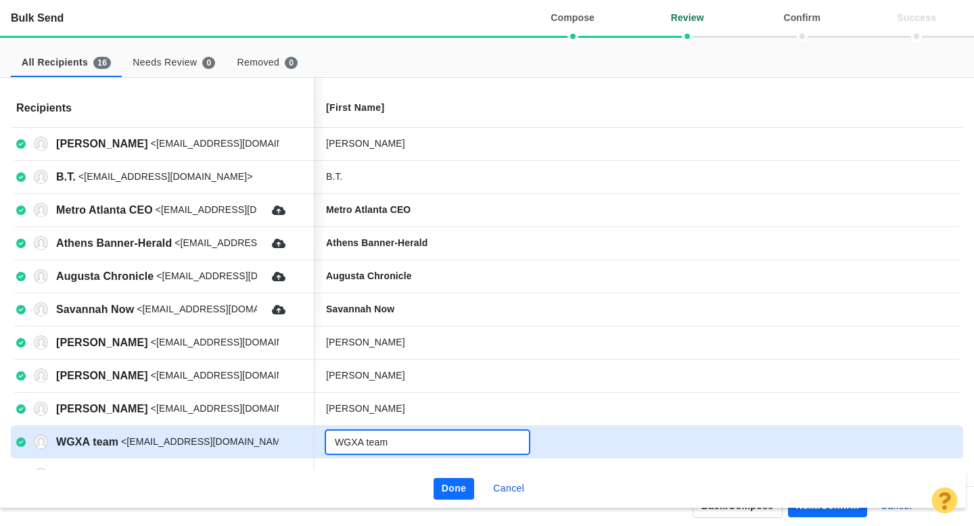
type input "WGXA team"
click at [446, 486] on button "Done" at bounding box center [454, 489] width 41 height 22
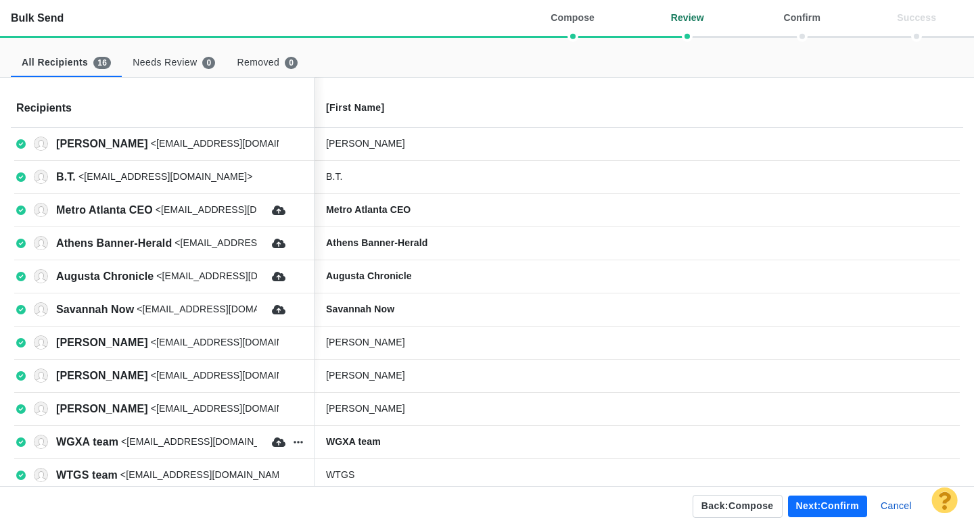
scroll to position [42, 0]
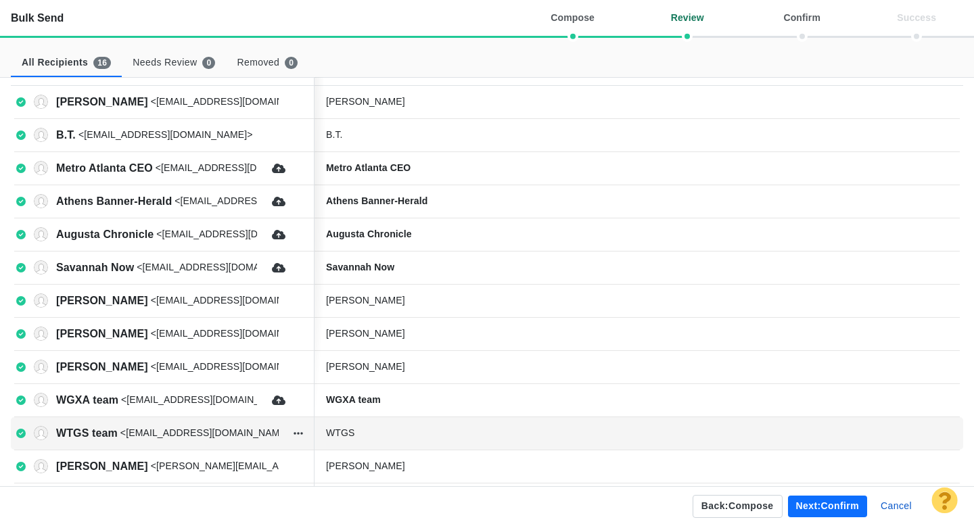
click at [413, 440] on div "WTGS" at bounding box center [427, 433] width 203 height 14
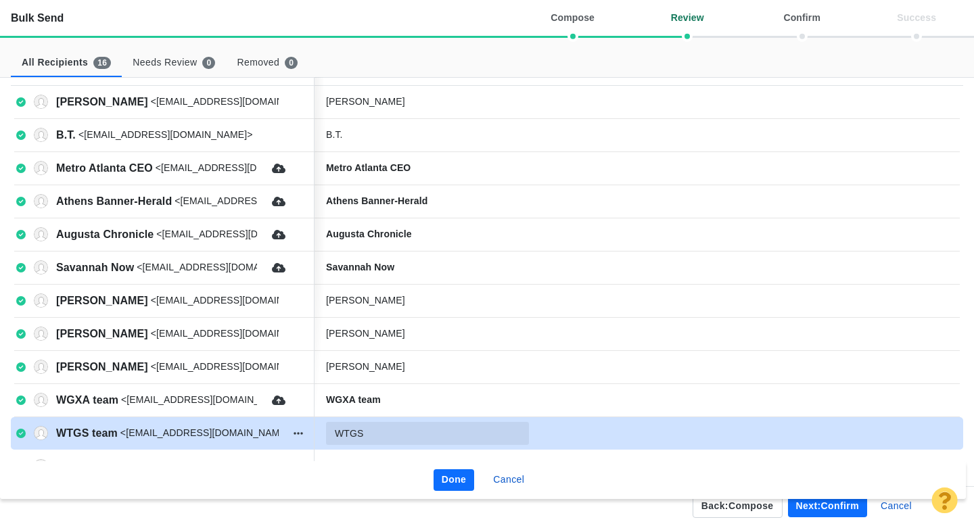
click at [402, 436] on input "WTGS" at bounding box center [427, 433] width 203 height 23
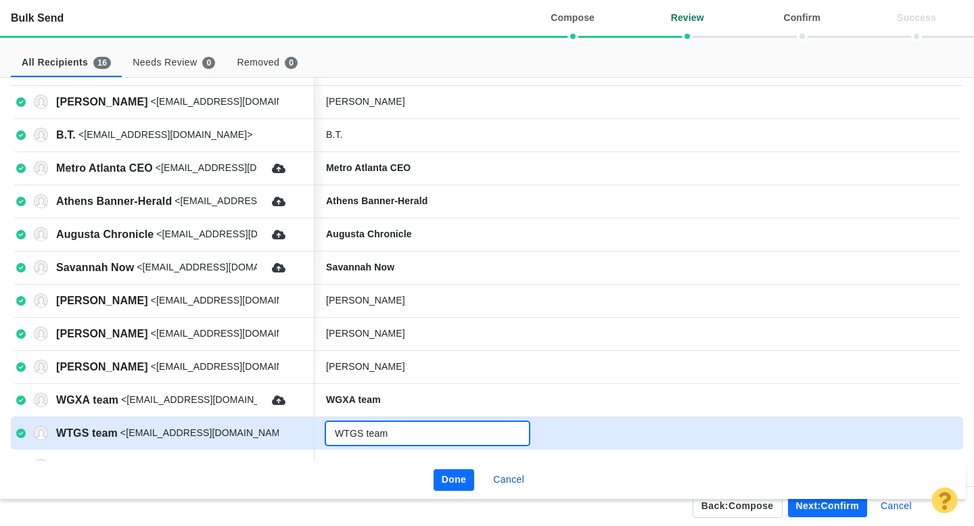
type input "WTGS team"
click at [444, 478] on button "Done" at bounding box center [454, 480] width 41 height 22
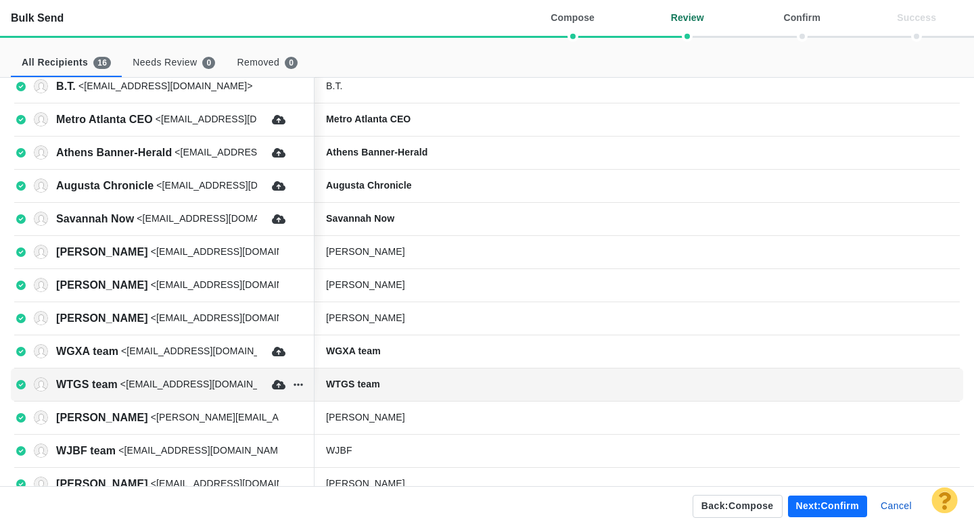
scroll to position [108, 0]
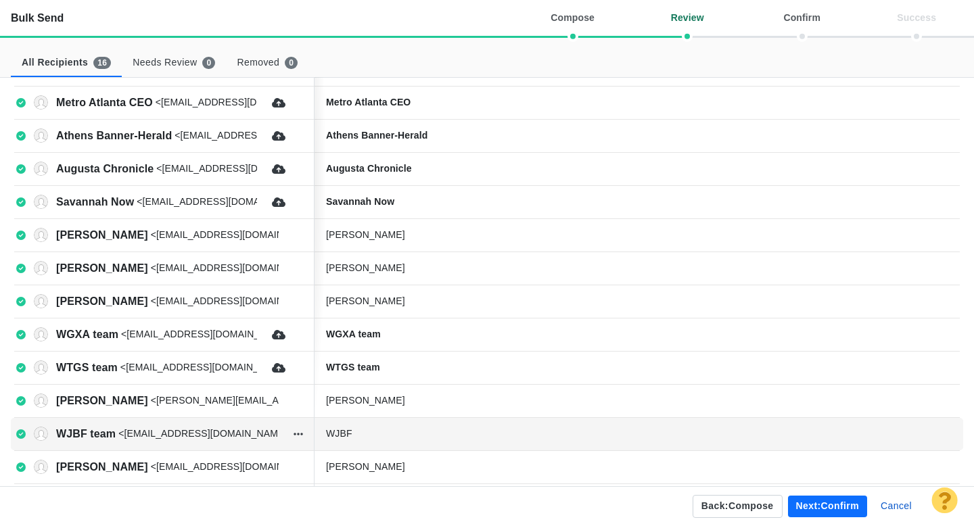
click at [430, 423] on div "WJBF" at bounding box center [635, 434] width 641 height 27
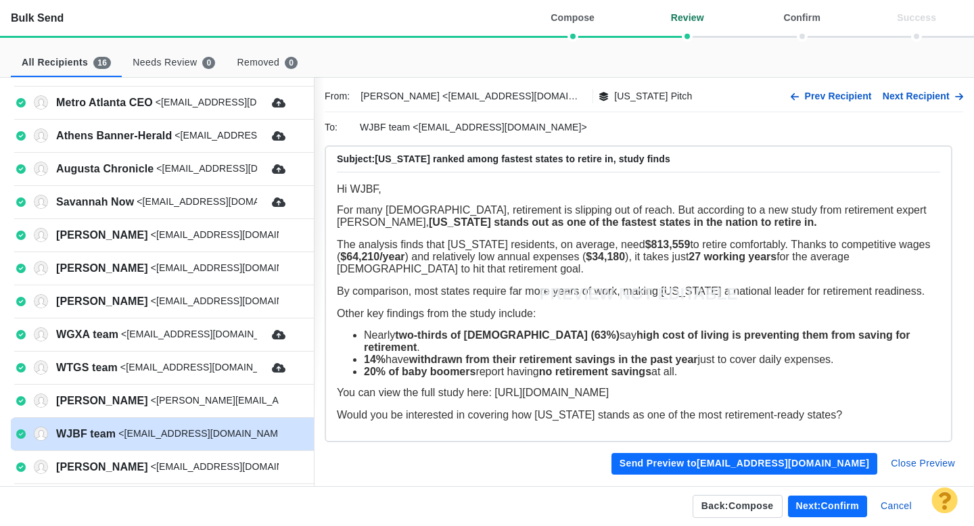
scroll to position [0, 0]
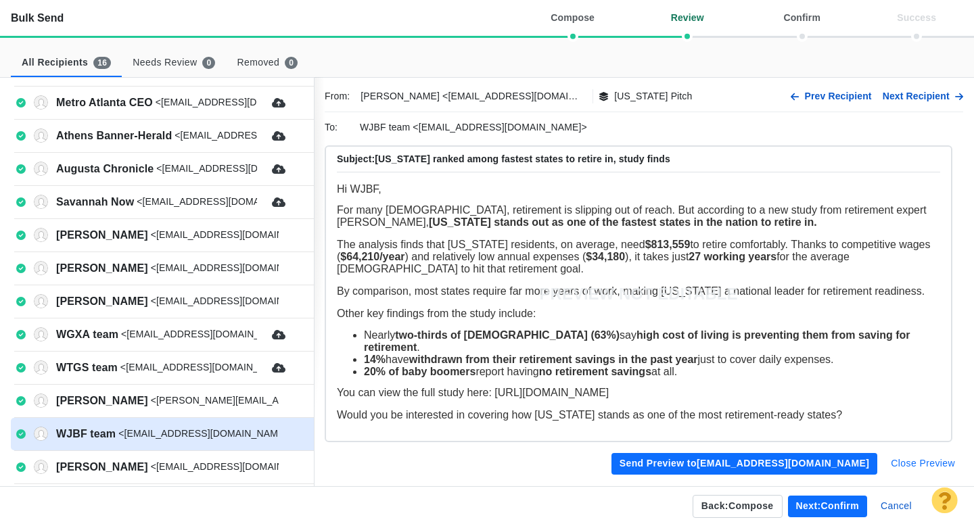
click at [910, 463] on button "Close Preview" at bounding box center [923, 464] width 81 height 22
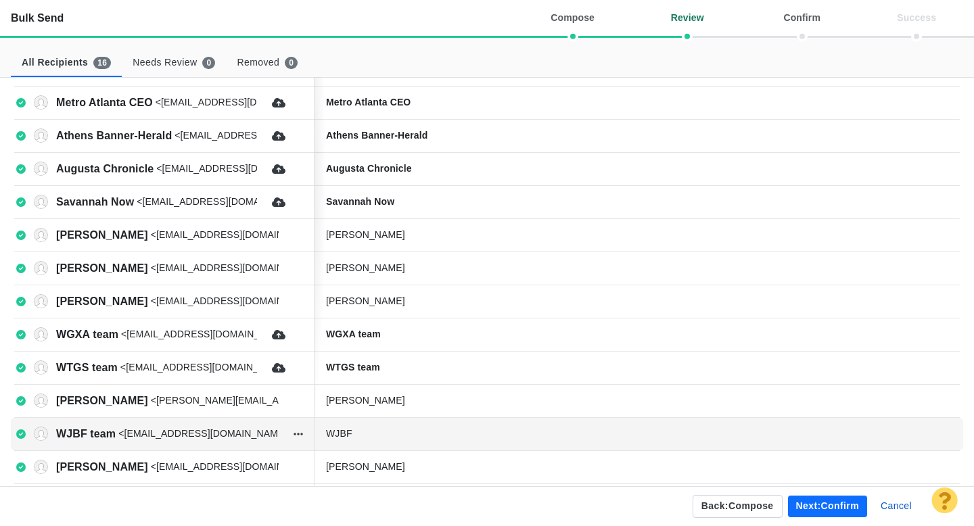
click at [415, 433] on div "WJBF" at bounding box center [427, 434] width 203 height 14
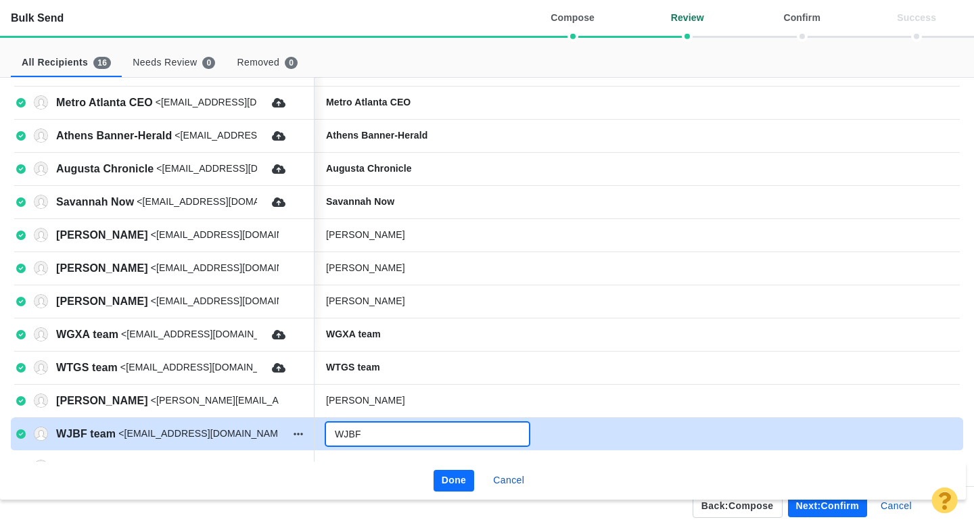
click at [392, 434] on input "WJBF" at bounding box center [427, 434] width 203 height 23
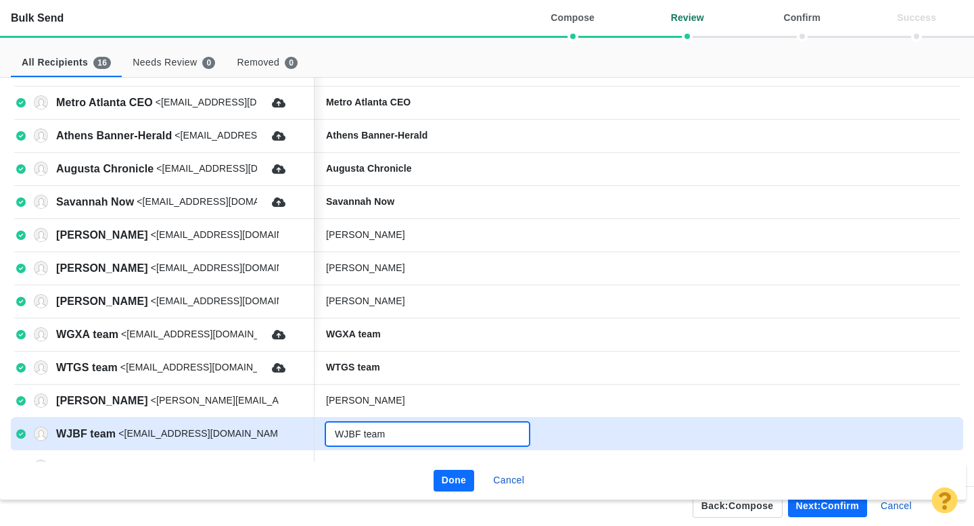
type input "WJBF team"
click at [451, 480] on button "Done" at bounding box center [454, 481] width 41 height 22
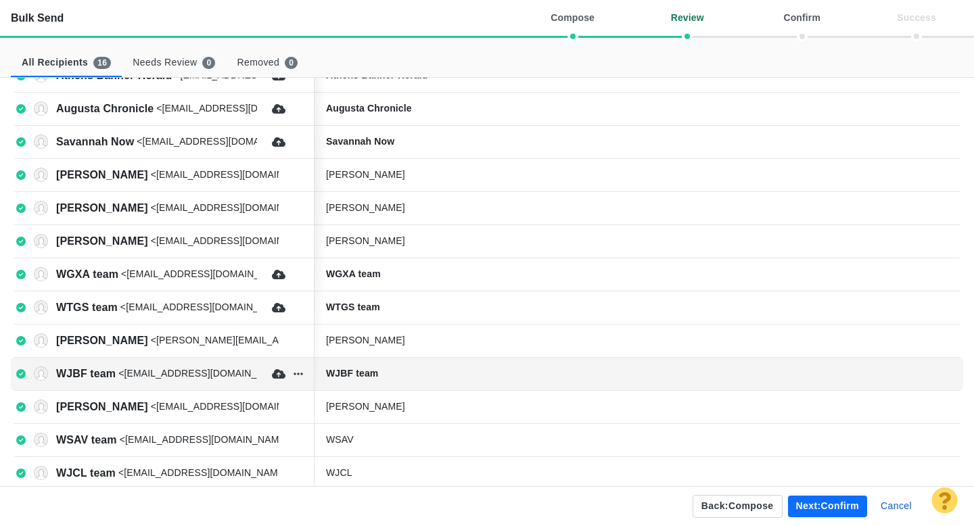
scroll to position [177, 0]
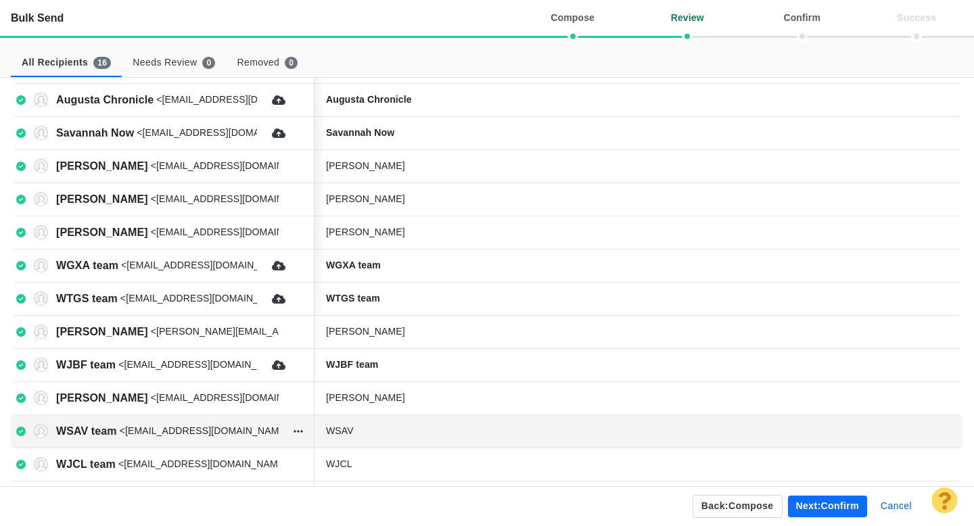
click at [403, 430] on div "WSAV" at bounding box center [427, 431] width 203 height 14
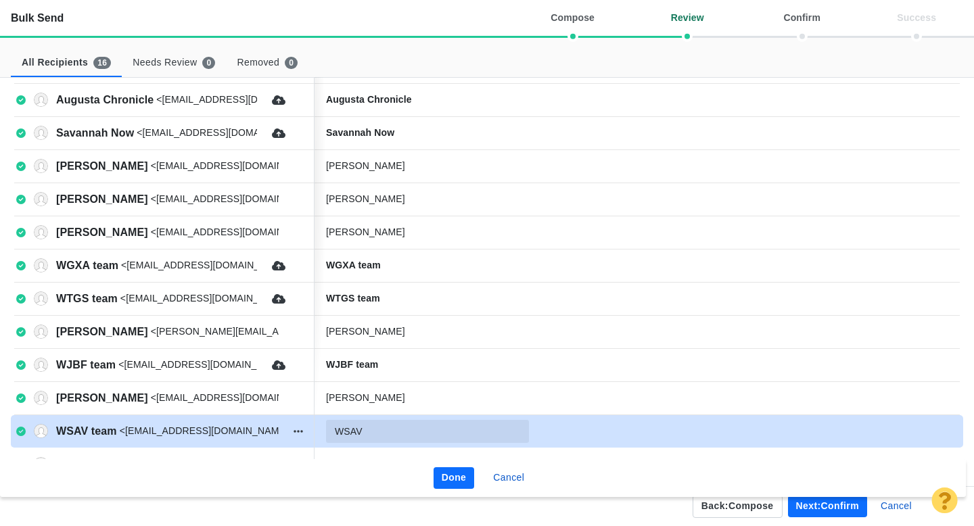
click at [394, 430] on input "WSAV" at bounding box center [427, 431] width 203 height 23
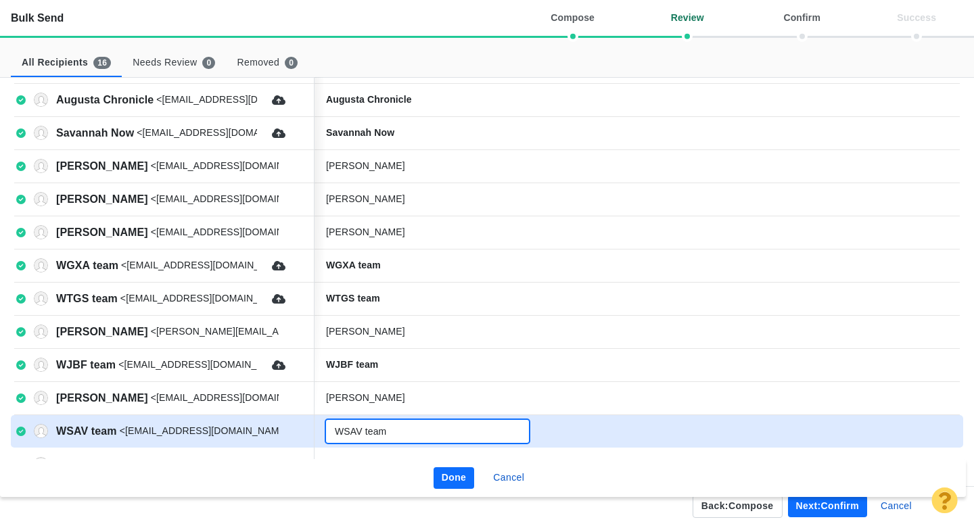
type input "WSAV team"
click at [449, 474] on button "Done" at bounding box center [454, 478] width 41 height 22
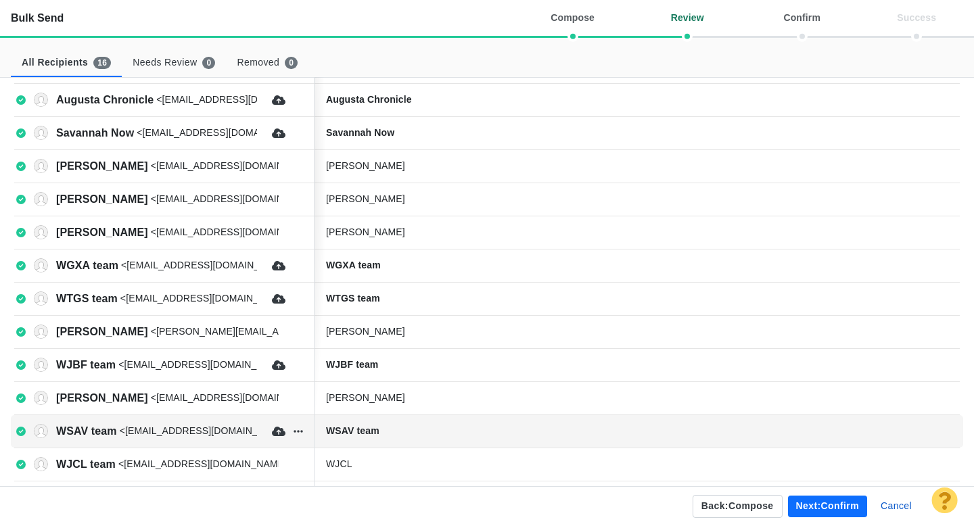
scroll to position [183, 0]
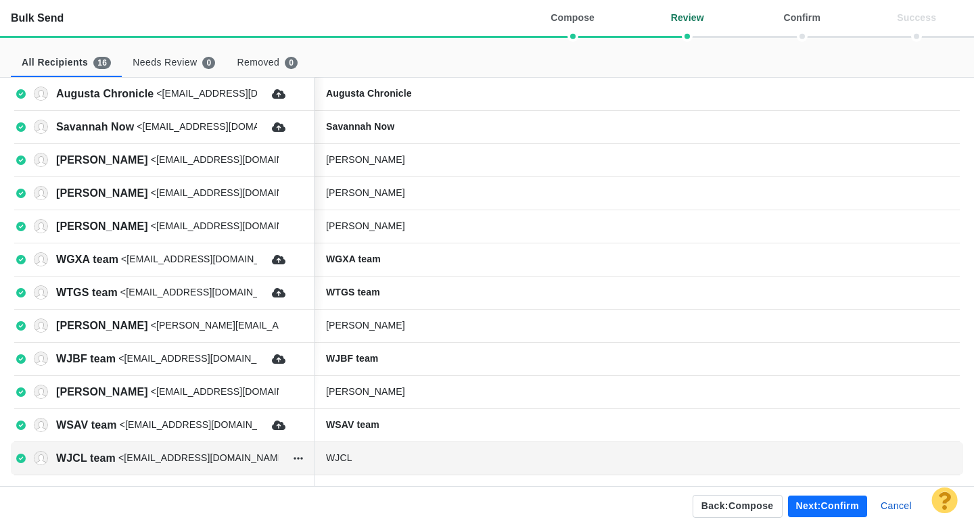
click at [386, 459] on div "WJCL" at bounding box center [427, 458] width 203 height 14
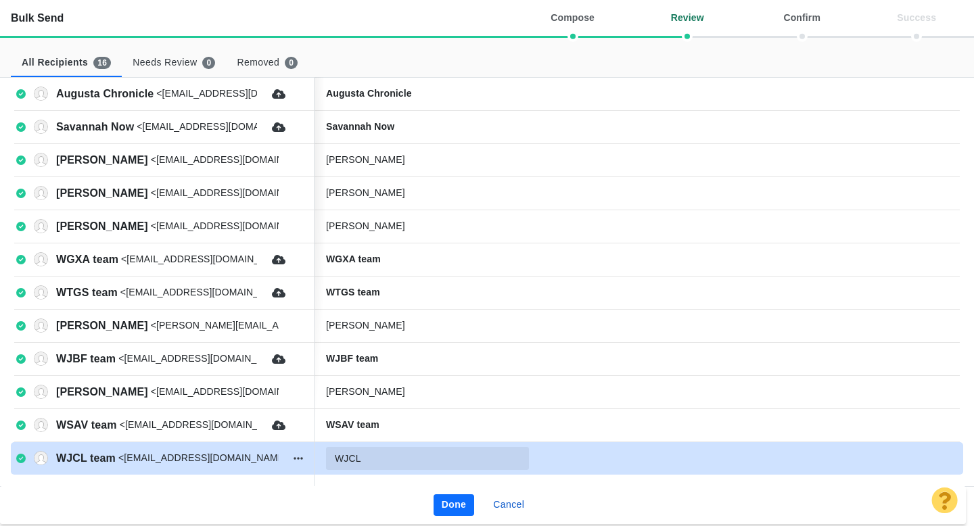
click at [402, 460] on input "WJCL" at bounding box center [427, 458] width 203 height 23
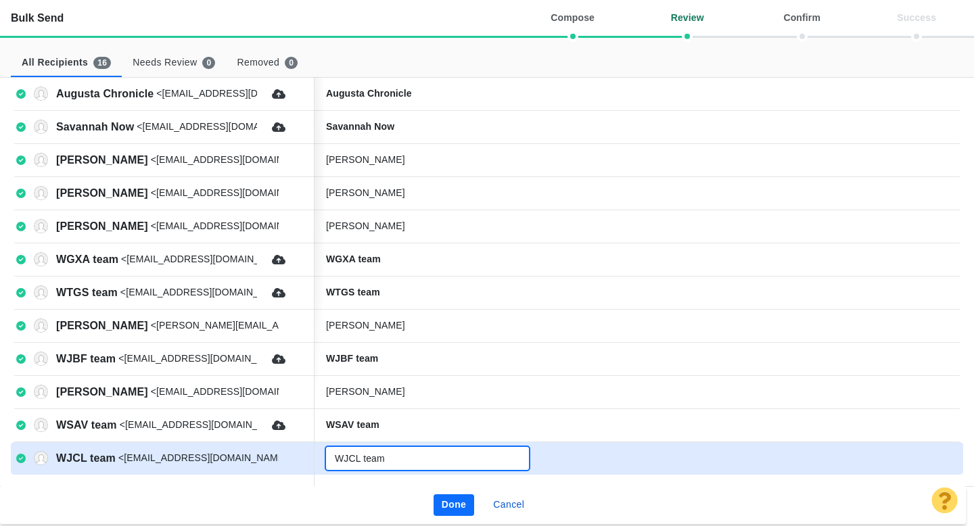
type input "WJCL team"
click at [449, 498] on button "Done" at bounding box center [454, 506] width 41 height 22
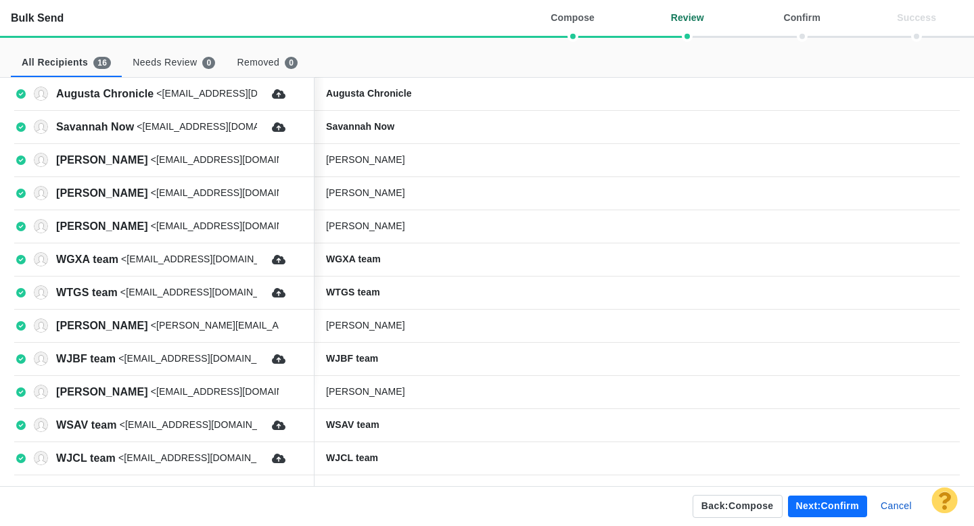
click at [824, 506] on button "Next: confirm" at bounding box center [827, 507] width 79 height 22
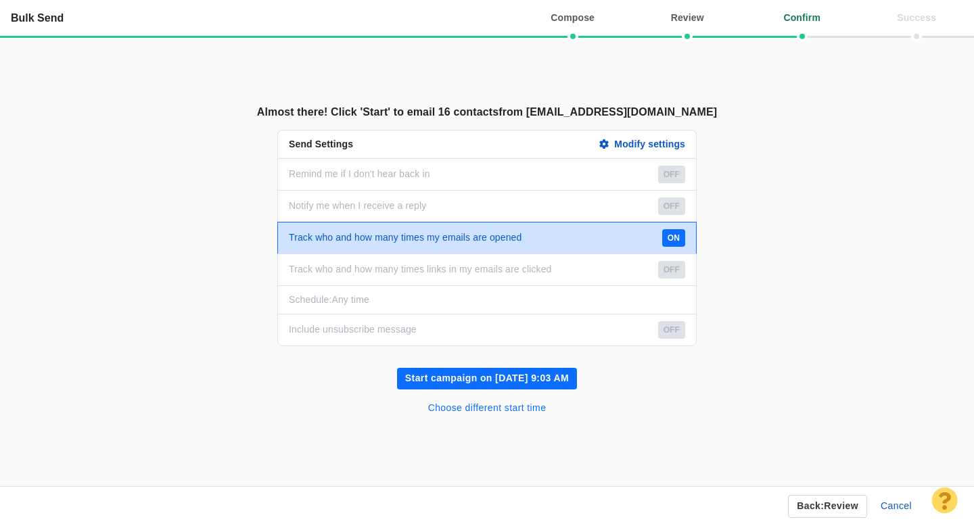
click at [512, 408] on button "Choose different start time" at bounding box center [487, 409] width 135 height 22
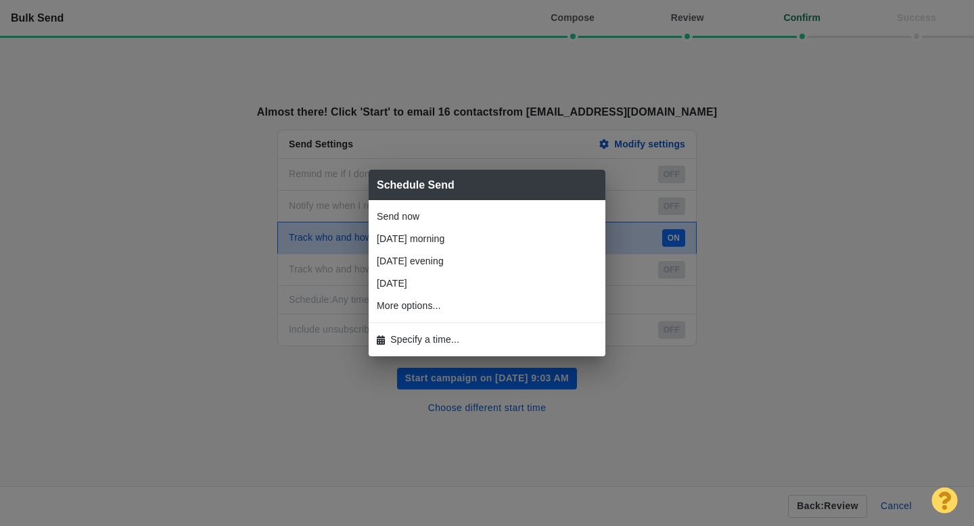
click at [453, 337] on span "Specify a time..." at bounding box center [424, 340] width 69 height 14
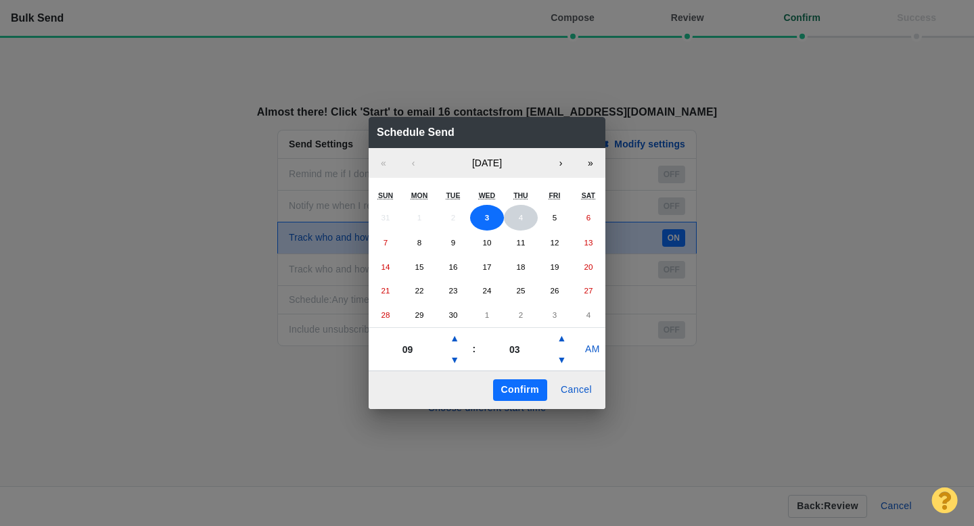
click at [520, 225] on button "4" at bounding box center [521, 218] width 34 height 26
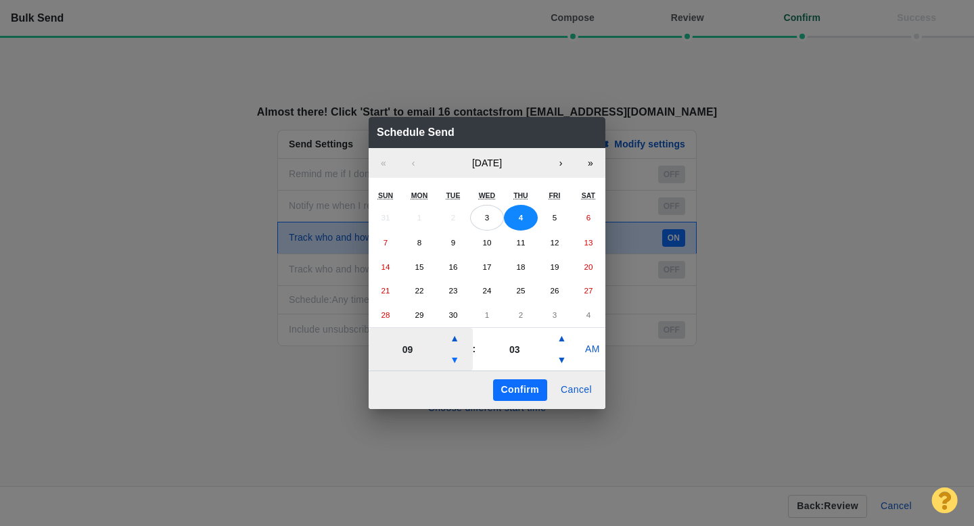
click at [454, 362] on button "▼" at bounding box center [454, 361] width 16 height 22
type input "07"
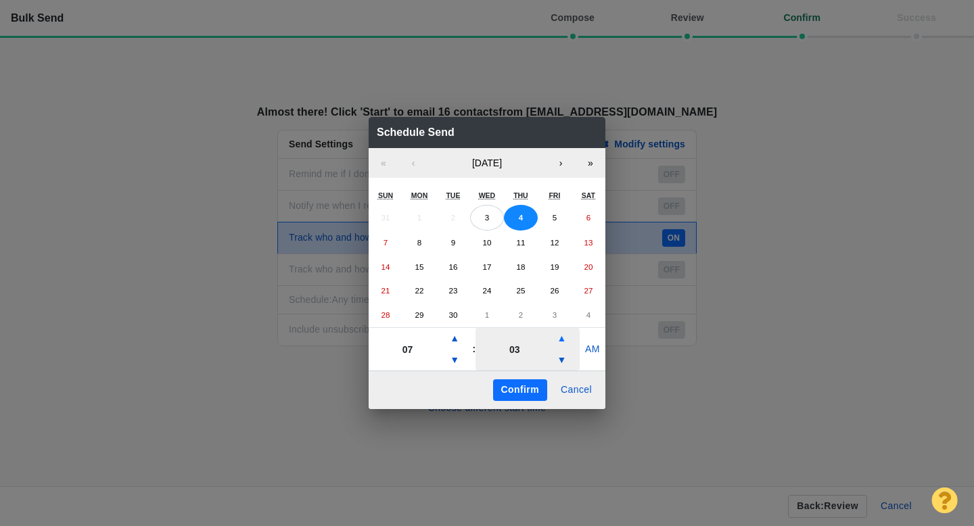
click at [561, 340] on button "▲" at bounding box center [561, 339] width 16 height 22
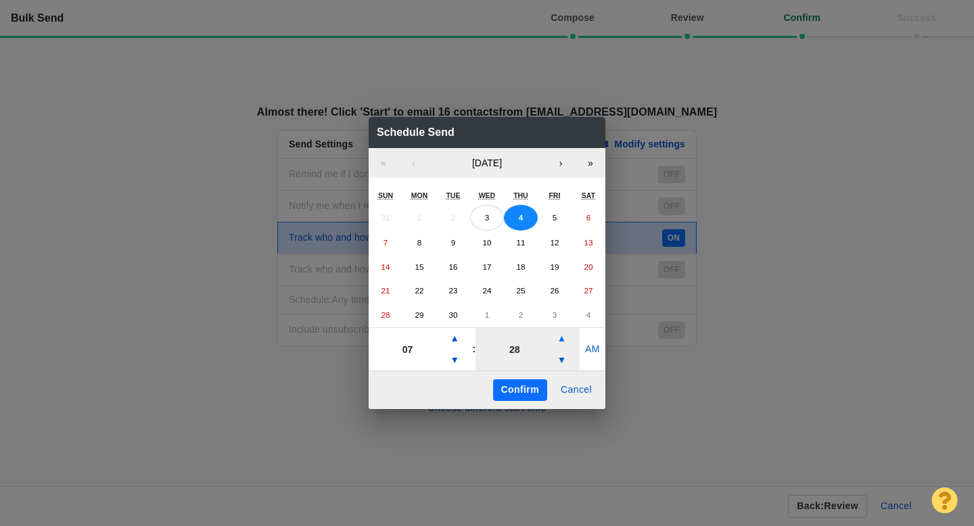
click at [561, 340] on button "▲" at bounding box center [561, 339] width 16 height 22
type input "33"
click at [524, 392] on button "Confirm" at bounding box center [520, 391] width 54 height 22
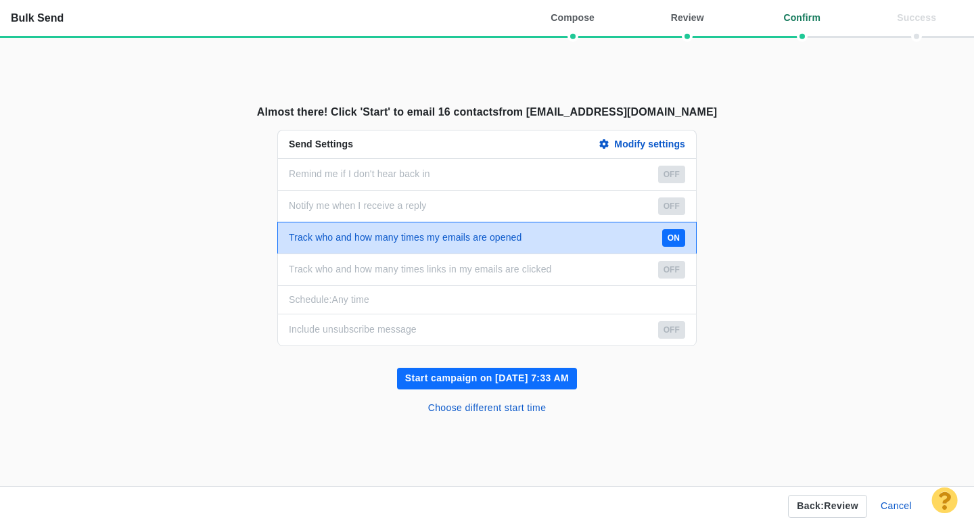
click at [495, 380] on button "Start campaign on Sep 4, 7:33 AM" at bounding box center [487, 379] width 180 height 22
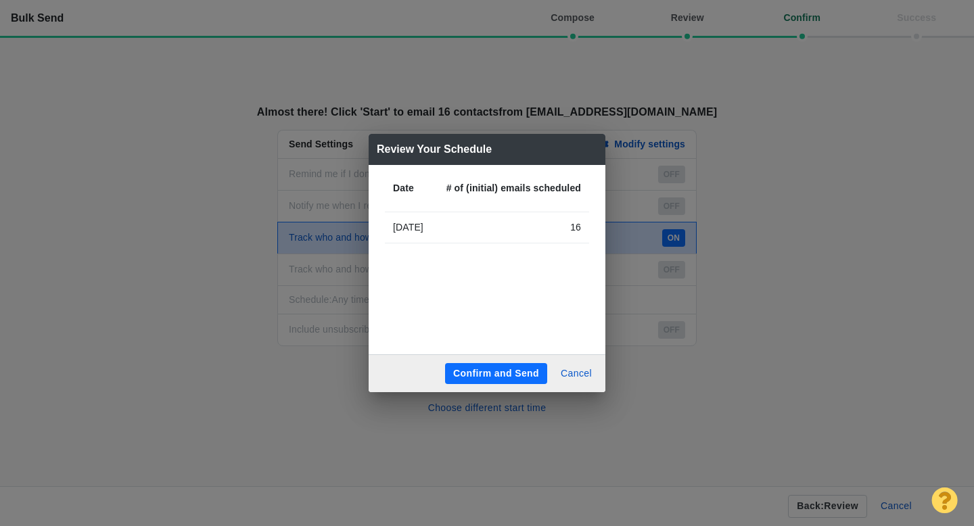
click at [484, 374] on button "Confirm and Send" at bounding box center [496, 374] width 102 height 22
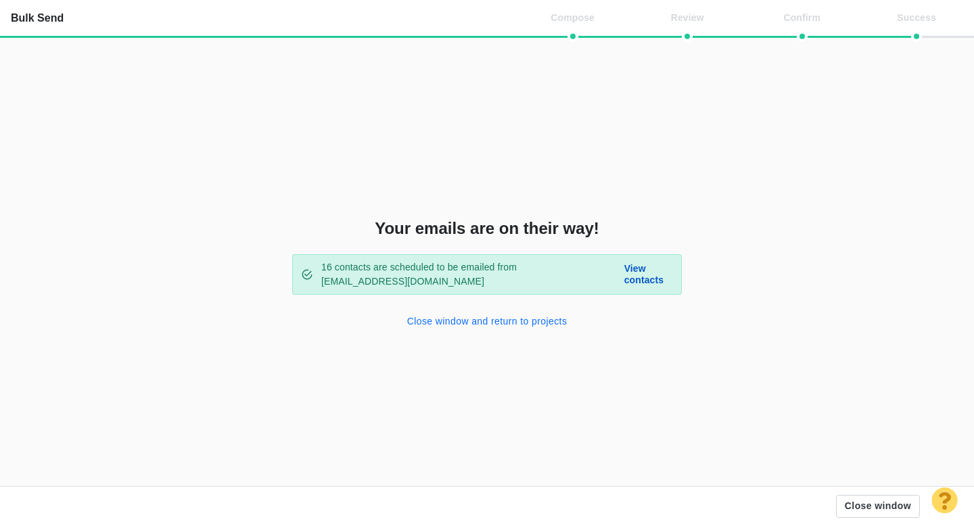
click at [480, 319] on button "Close window and return to projects" at bounding box center [487, 322] width 177 height 22
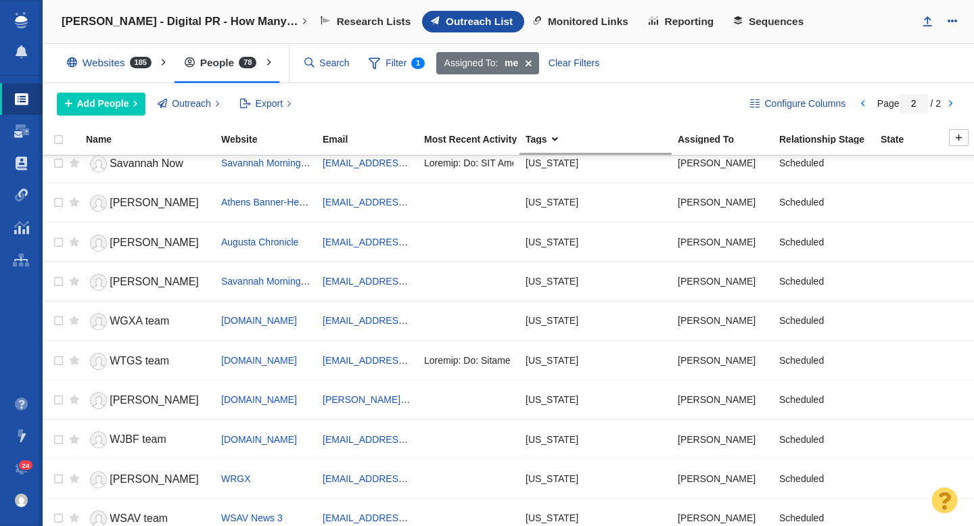
scroll to position [168, 0]
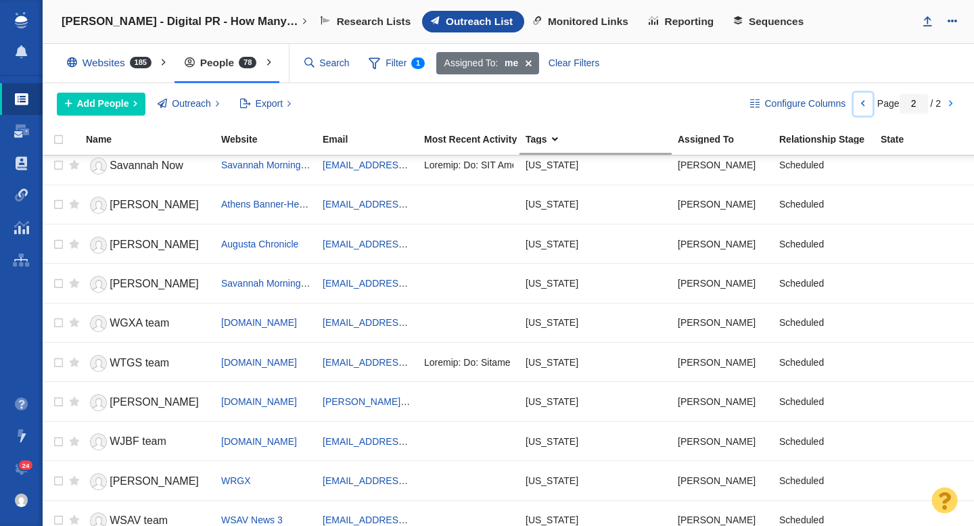
click at [858, 104] on link at bounding box center [863, 104] width 19 height 23
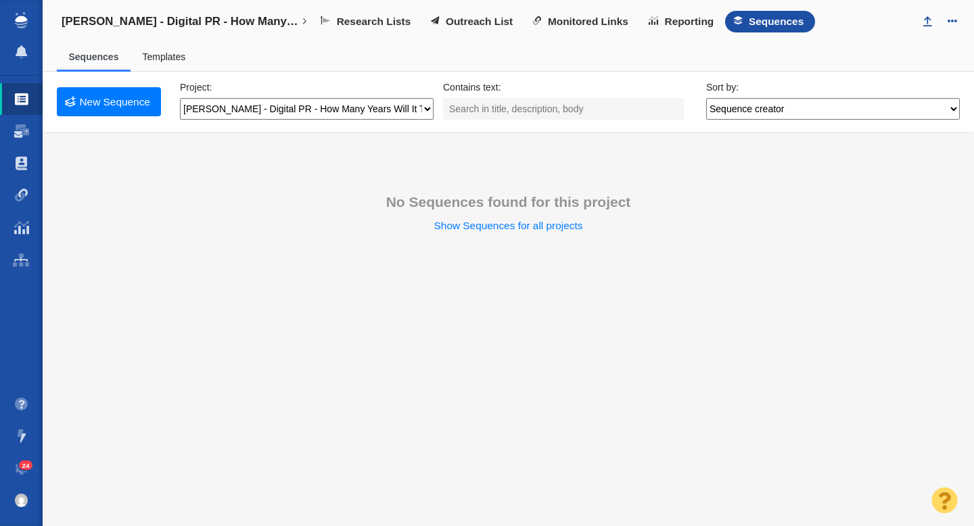
click at [164, 58] on link "Templates" at bounding box center [163, 56] width 43 height 11
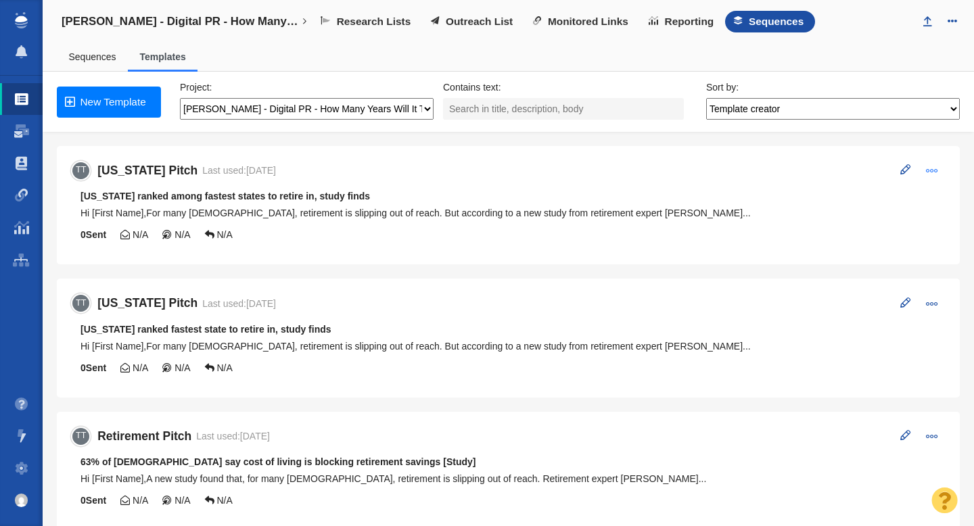
click at [931, 173] on span at bounding box center [932, 170] width 12 height 12
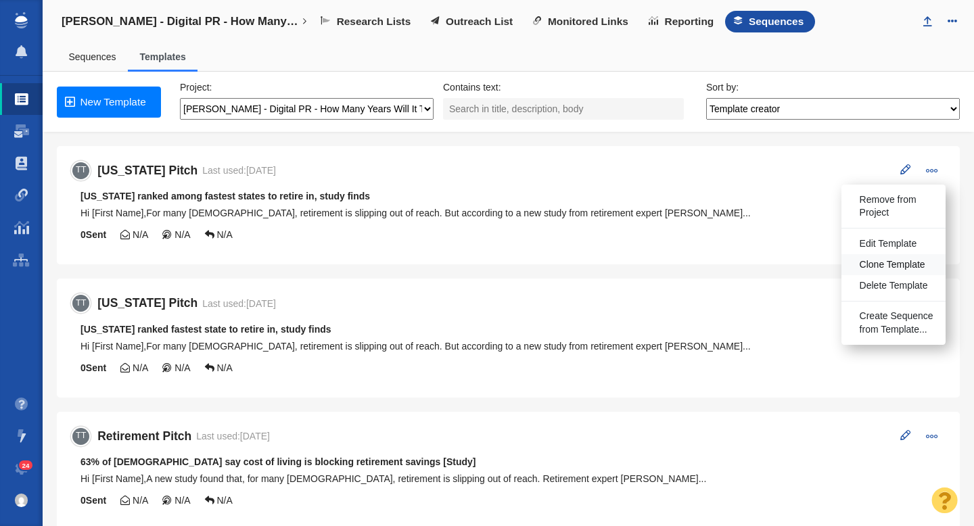
click at [893, 263] on span "Clone Template" at bounding box center [893, 265] width 66 height 14
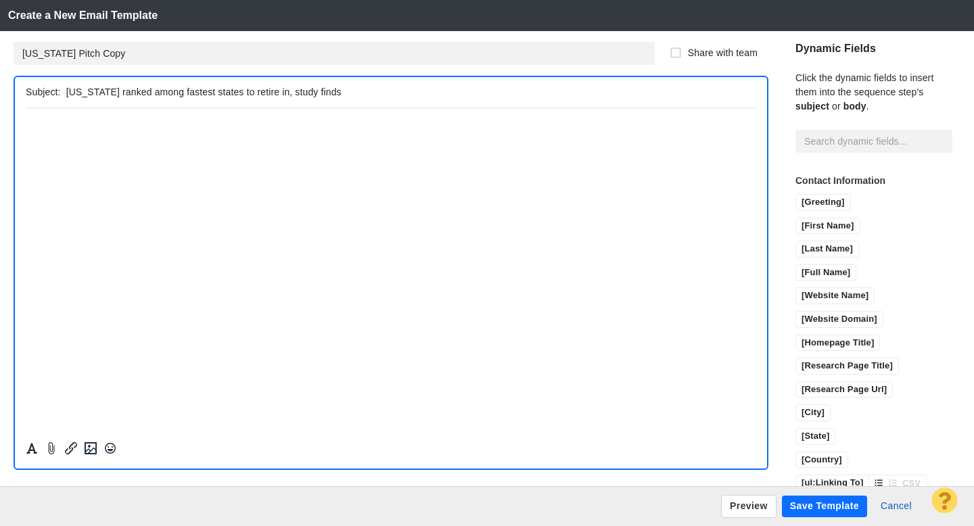
click at [100, 94] on input "[US_STATE] ranked among fastest states to retire in, study finds" at bounding box center [408, 93] width 685 height 20
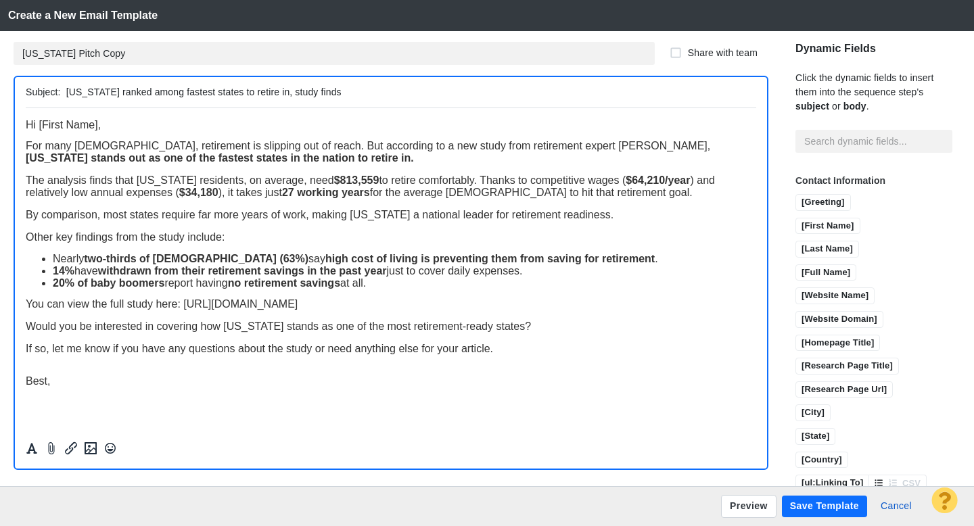
drag, startPoint x: 100, startPoint y: 93, endPoint x: 70, endPoint y: 93, distance: 30.4
click at [70, 93] on input "[US_STATE] ranked among fastest states to retire in, study finds" at bounding box center [408, 93] width 685 height 20
type input "[US_STATE] ranked among fastest states to retire in, study finds"
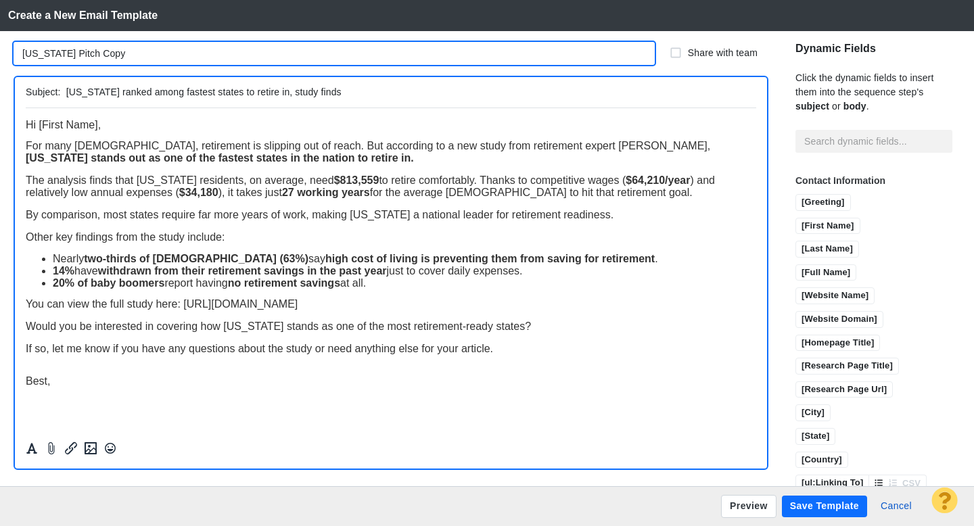
drag, startPoint x: 57, startPoint y: 55, endPoint x: 22, endPoint y: 54, distance: 34.5
click at [22, 54] on input "[US_STATE] Pitch Copy" at bounding box center [334, 53] width 641 height 23
drag, startPoint x: 108, startPoint y: 55, endPoint x: 69, endPoint y: 54, distance: 38.6
click at [70, 54] on input "[US_STATE] Pitch Copy" at bounding box center [334, 53] width 641 height 23
type input "[US_STATE] Pitch"
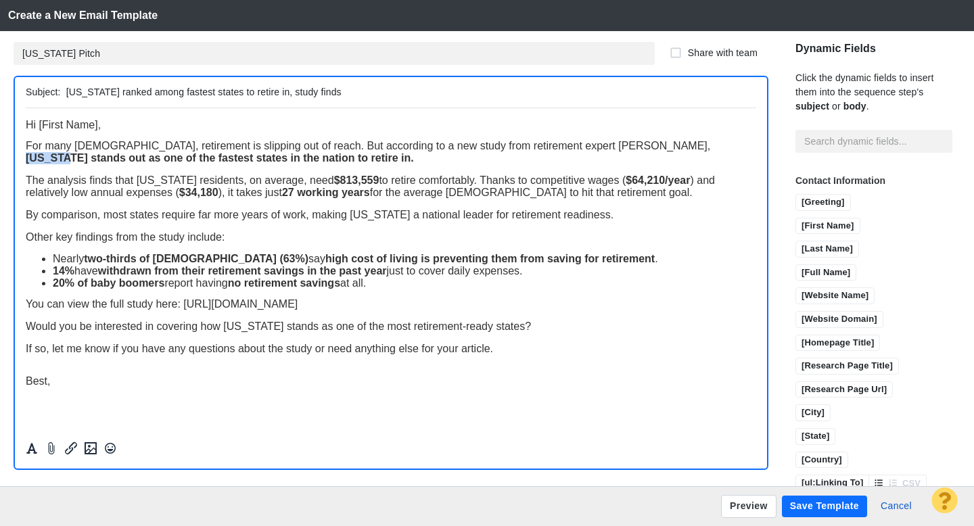
drag, startPoint x: 672, startPoint y: 148, endPoint x: 635, endPoint y: 149, distance: 37.2
click at [414, 152] on strong "[US_STATE] stands out as one of the fastest states in the nation to retire in." at bounding box center [220, 158] width 388 height 12
drag, startPoint x: 175, startPoint y: 182, endPoint x: 140, endPoint y: 182, distance: 35.2
click at [140, 182] on span "The analysis finds that [US_STATE] residents, on average, need $813,559 to reti…" at bounding box center [370, 186] width 689 height 24
drag, startPoint x: 348, startPoint y: 184, endPoint x: 307, endPoint y: 183, distance: 41.3
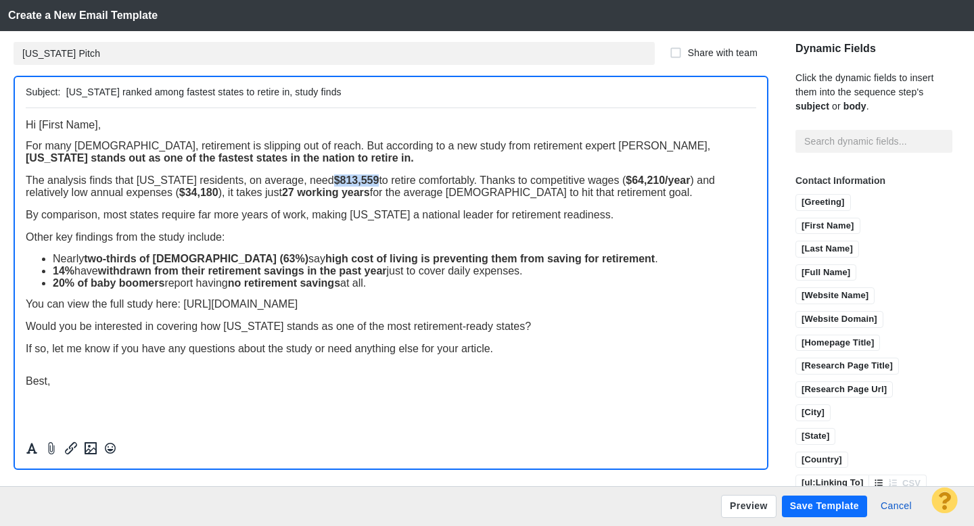
click at [334, 183] on strong "$813,559" at bounding box center [356, 180] width 45 height 12
drag, startPoint x: 350, startPoint y: 184, endPoint x: 308, endPoint y: 184, distance: 41.3
click at [308, 184] on span "The analysis finds that [US_STATE] residents, on average, need $830,083 to reti…" at bounding box center [373, 186] width 695 height 24
click at [341, 180] on span "The analysis finds that [US_STATE] residents, on average, need $830,083 to reti…" at bounding box center [373, 186] width 695 height 24
click at [352, 183] on span "The analysis finds that Texas residents, on average, need $830,083 to retire co…" at bounding box center [373, 186] width 695 height 24
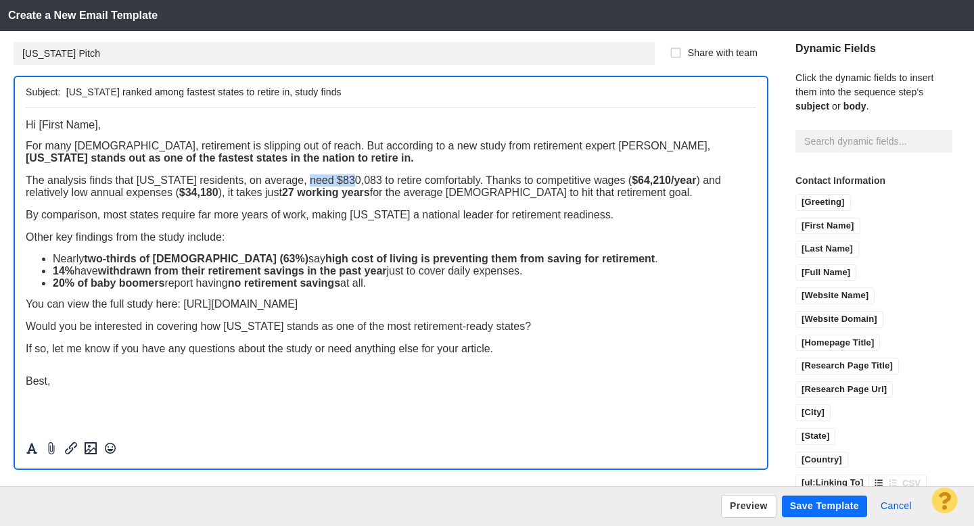
drag, startPoint x: 348, startPoint y: 183, endPoint x: 306, endPoint y: 183, distance: 42.6
click at [306, 183] on span "The analysis finds that Texas residents, on average, need $830,083 to retire co…" at bounding box center [373, 186] width 695 height 24
drag, startPoint x: 639, startPoint y: 183, endPoint x: 601, endPoint y: 182, distance: 37.2
click at [626, 182] on strong "$64,210/year" at bounding box center [658, 180] width 64 height 12
drag, startPoint x: 638, startPoint y: 183, endPoint x: 602, endPoint y: 183, distance: 35.9
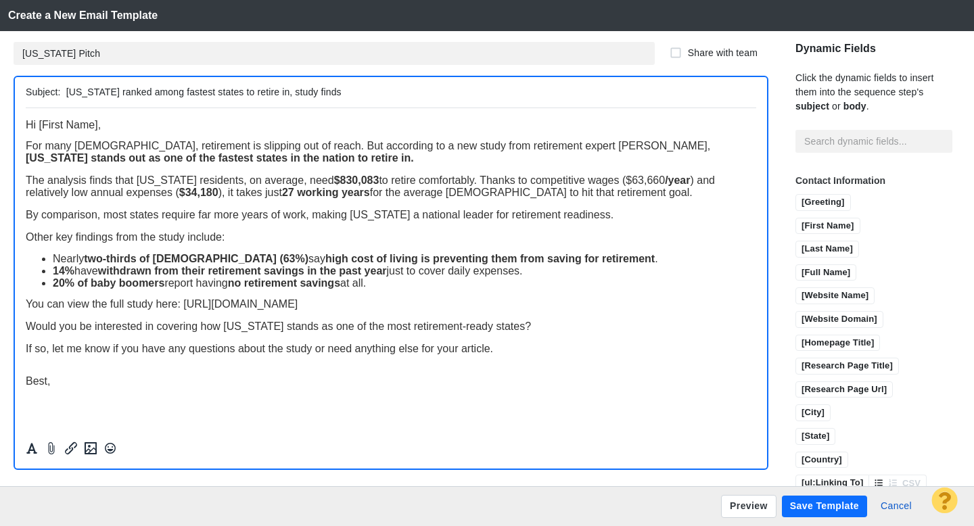
click at [602, 183] on span "The analysis finds that Texas residents, on average, need $830,083 to retire co…" at bounding box center [370, 186] width 689 height 24
click at [662, 183] on strong "$63,660/year" at bounding box center [658, 180] width 64 height 12
drag, startPoint x: 285, startPoint y: 196, endPoint x: 245, endPoint y: 197, distance: 40.6
click at [245, 197] on span "The analysis finds that Texas residents, on average, need $830,083 to retire co…" at bounding box center [387, 186] width 722 height 24
drag, startPoint x: 282, startPoint y: 193, endPoint x: 248, endPoint y: 196, distance: 33.9
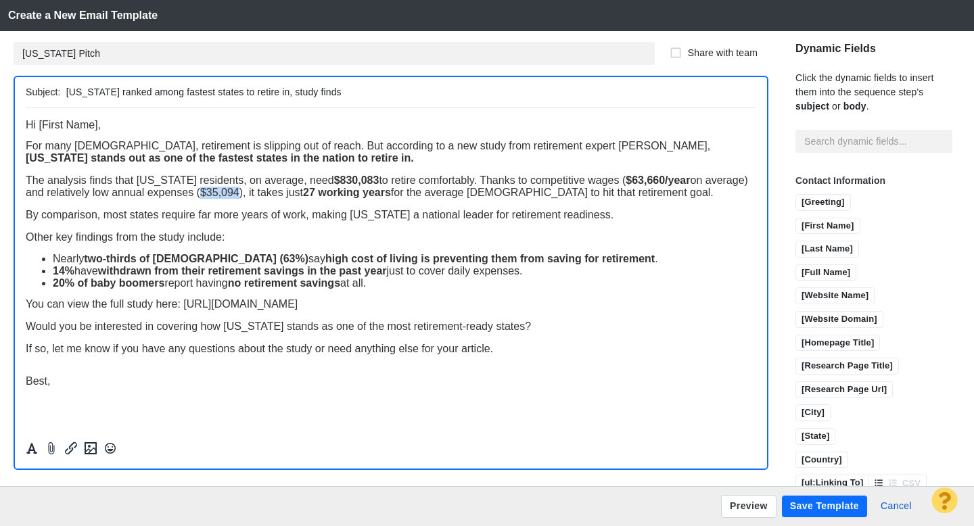
click at [248, 196] on span "The analysis finds that Texas residents, on average, need $830,083 to retire co…" at bounding box center [387, 186] width 722 height 24
click at [362, 193] on strong "27 working years" at bounding box center [347, 192] width 88 height 12
drag, startPoint x: 561, startPoint y: 197, endPoint x: 523, endPoint y: 195, distance: 38.6
click at [523, 195] on span "The analysis finds that Texas residents, on average, need $830,083 to retire co…" at bounding box center [387, 186] width 722 height 24
drag, startPoint x: 381, startPoint y: 219, endPoint x: 351, endPoint y: 221, distance: 29.8
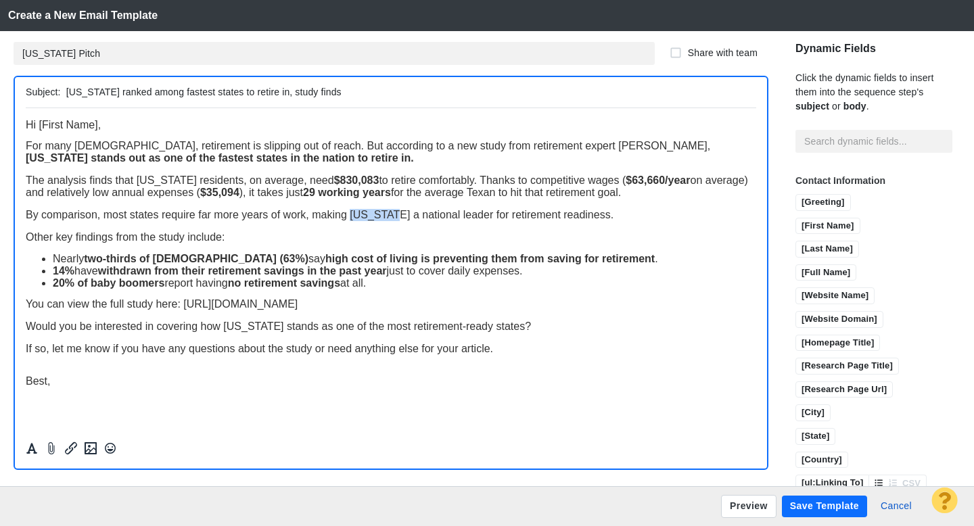
click at [351, 220] on span "By comparison, most states require far more years of work, making Illinois a na…" at bounding box center [320, 214] width 588 height 12
drag, startPoint x: 262, startPoint y: 331, endPoint x: 227, endPoint y: 330, distance: 35.9
click at [227, 330] on span "Would you be interested in covering how Georgia stands as one of the most retir…" at bounding box center [278, 326] width 505 height 12
click at [490, 390] on html "Hi [First Name], For many Americans, retirement is slipping out of reach. But a…" at bounding box center [391, 253] width 731 height 290
click at [278, 383] on div "Best," at bounding box center [391, 381] width 731 height 12
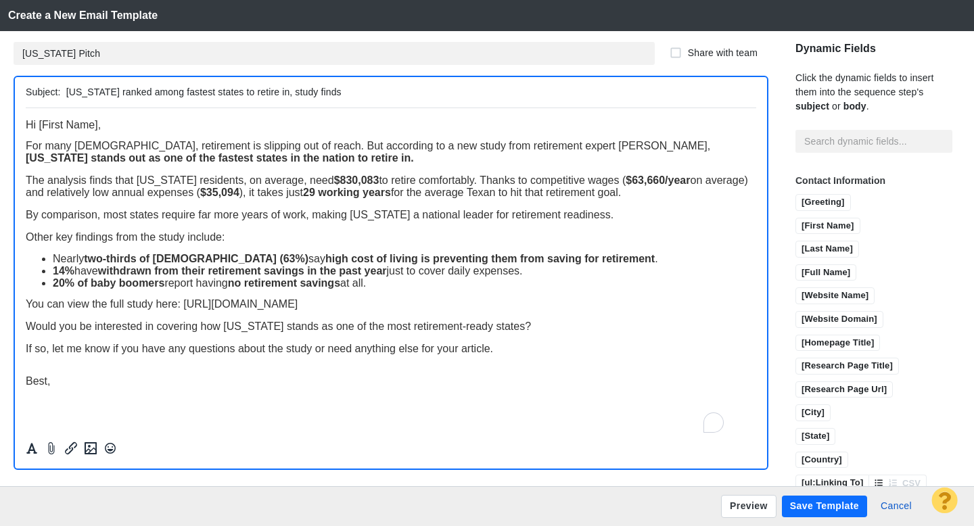
click at [816, 505] on button "Save Template" at bounding box center [824, 507] width 85 height 22
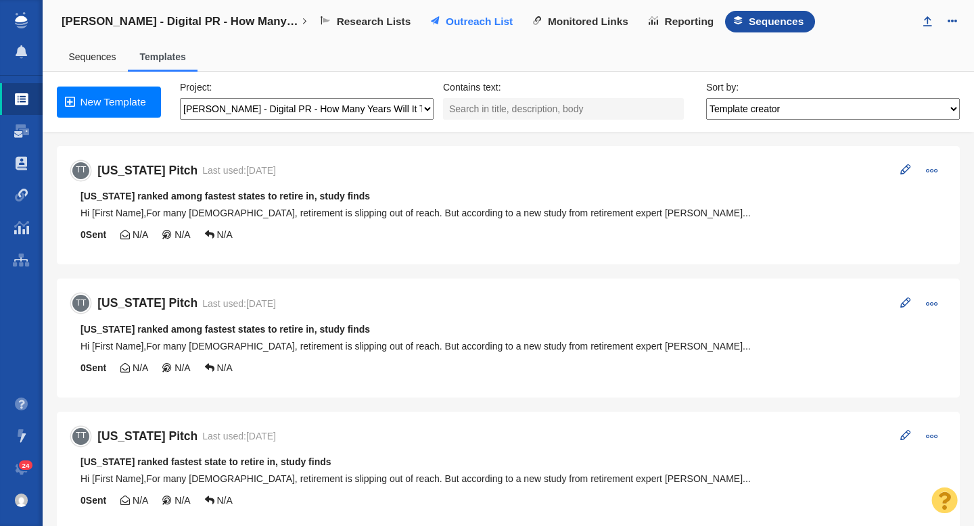
click at [463, 27] on span "Outreach List" at bounding box center [479, 22] width 67 height 12
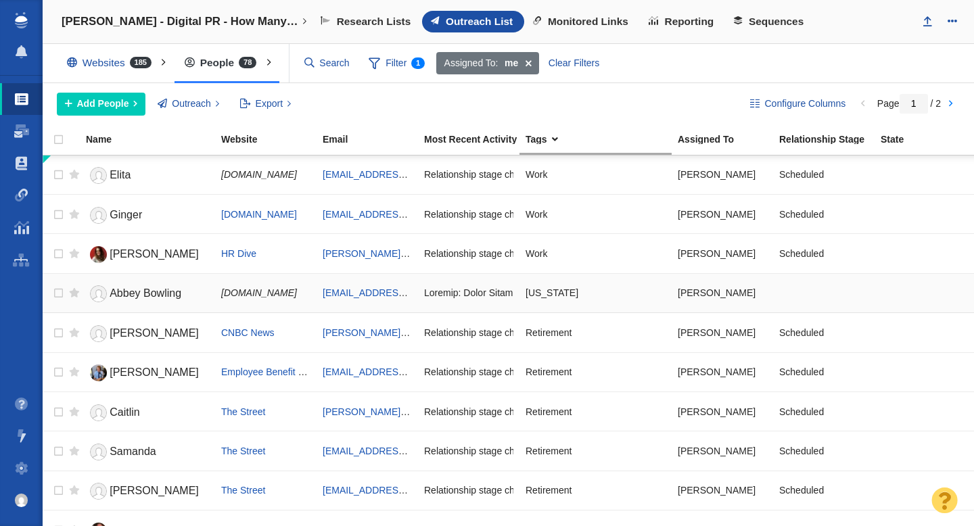
click at [147, 297] on span "Abbey Bowling" at bounding box center [146, 294] width 72 height 12
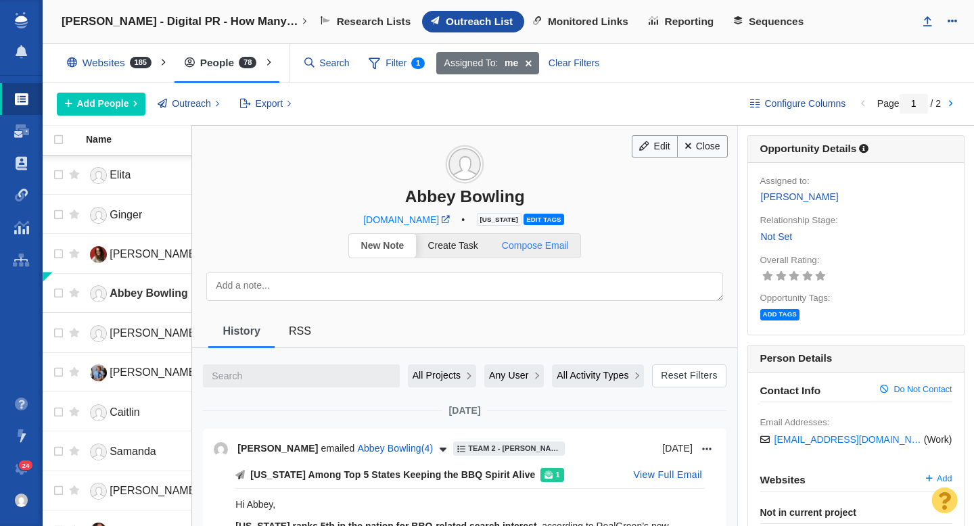
click at [548, 247] on span "Compose Email" at bounding box center [535, 245] width 67 height 11
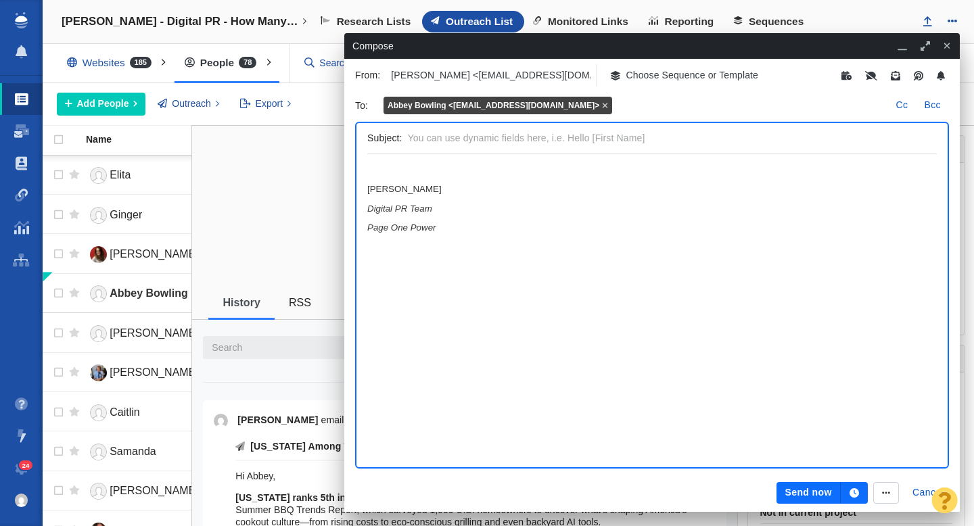
click at [653, 74] on p "Choose Sequence or Template" at bounding box center [692, 75] width 133 height 14
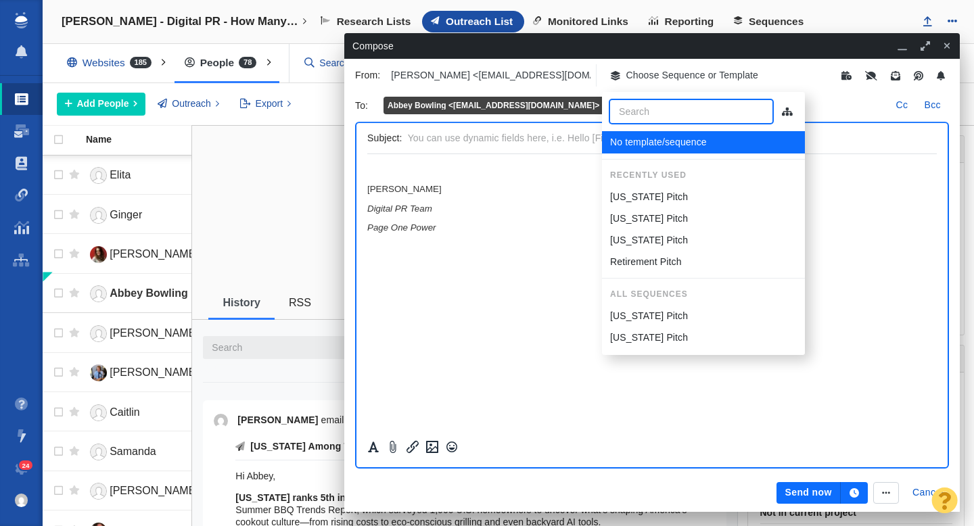
click at [633, 193] on p "[US_STATE] Pitch" at bounding box center [649, 197] width 78 height 14
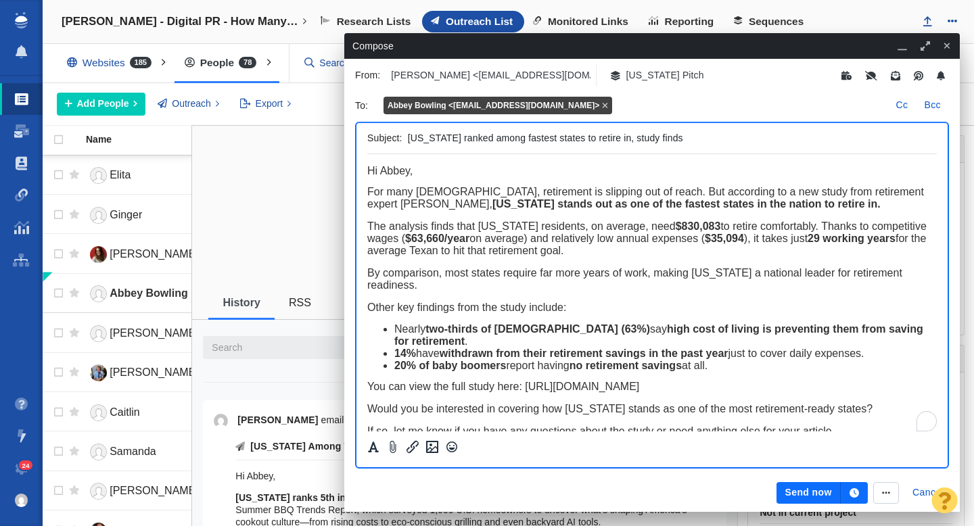
click at [858, 495] on icon "button" at bounding box center [854, 492] width 9 height 9
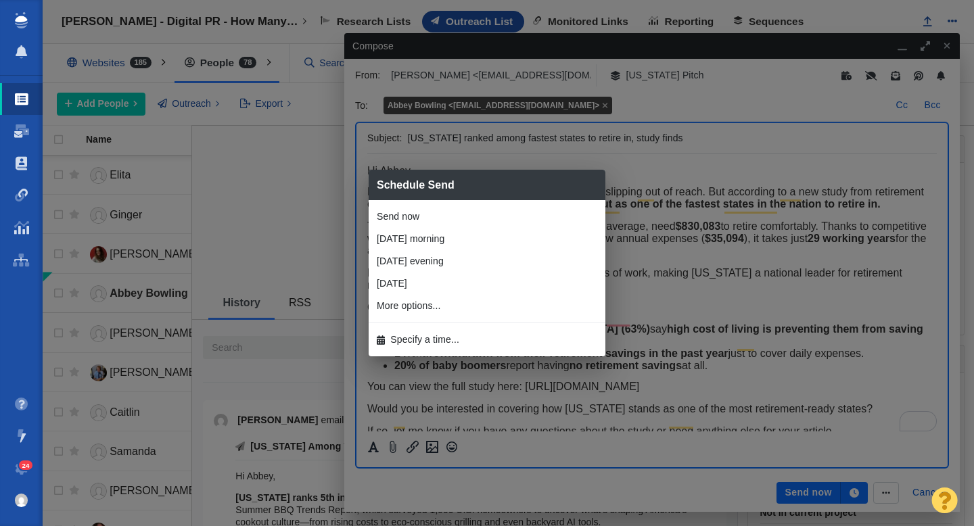
click at [454, 346] on span "Specify a time..." at bounding box center [424, 340] width 69 height 14
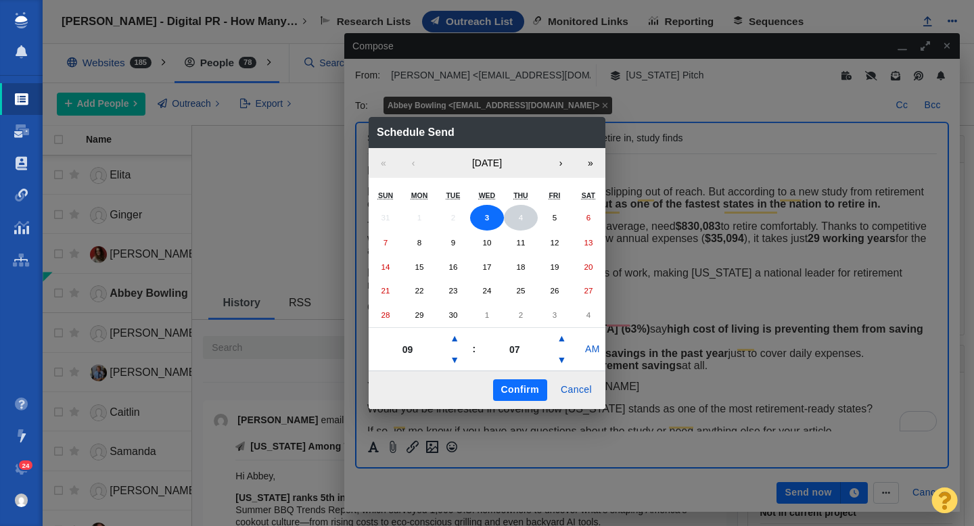
click at [518, 216] on button "4" at bounding box center [521, 218] width 34 height 26
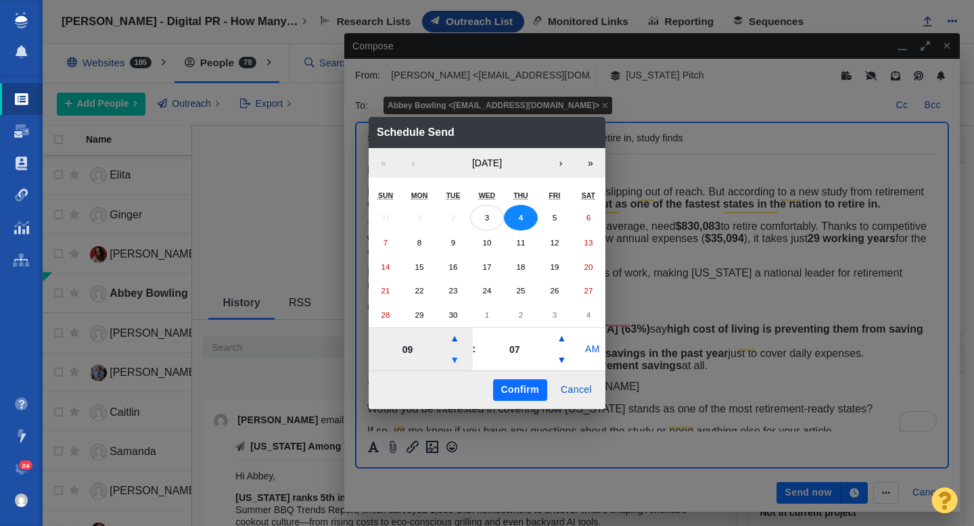
click at [453, 362] on button "▼" at bounding box center [454, 361] width 16 height 22
type input "07"
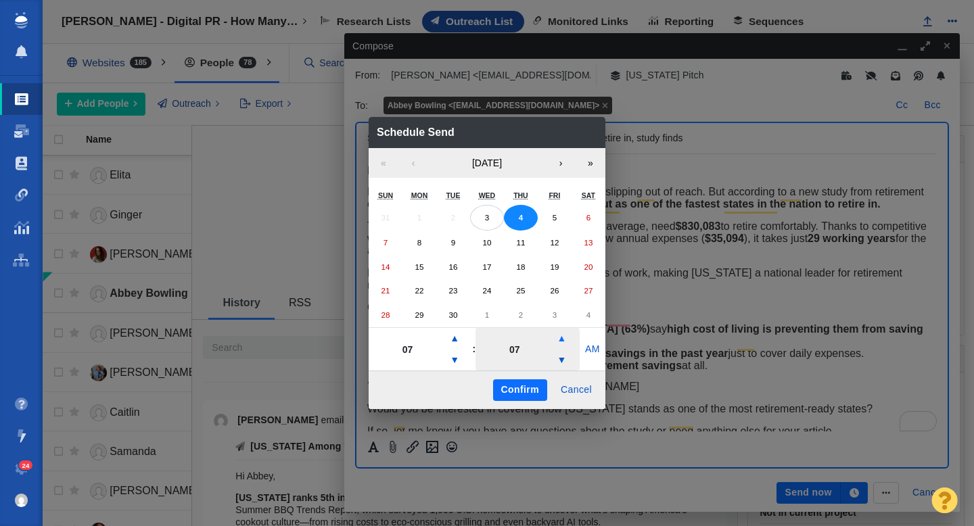
click at [562, 340] on button "▲" at bounding box center [561, 339] width 16 height 22
type input "12"
click at [529, 390] on button "Confirm" at bounding box center [520, 391] width 54 height 22
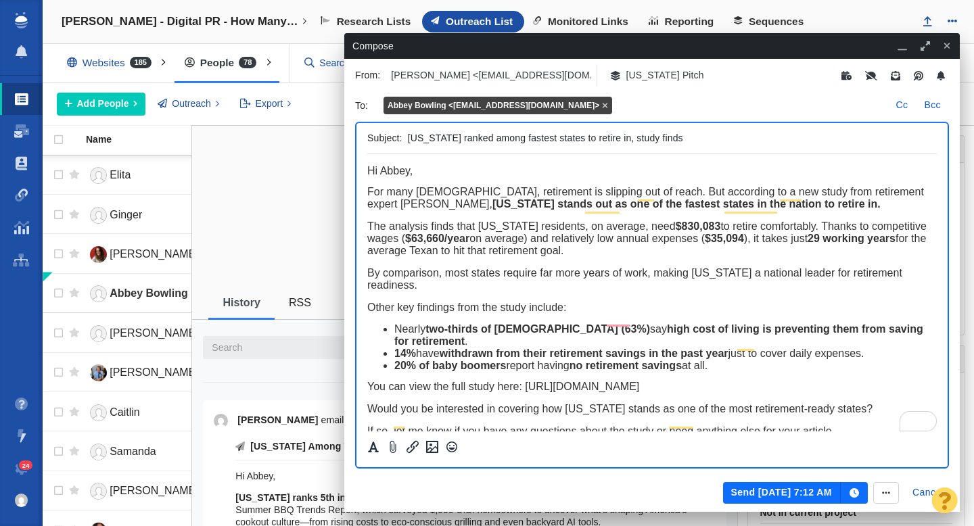
click at [746, 491] on button "Send Sep 4, 7:12 AM" at bounding box center [782, 493] width 118 height 22
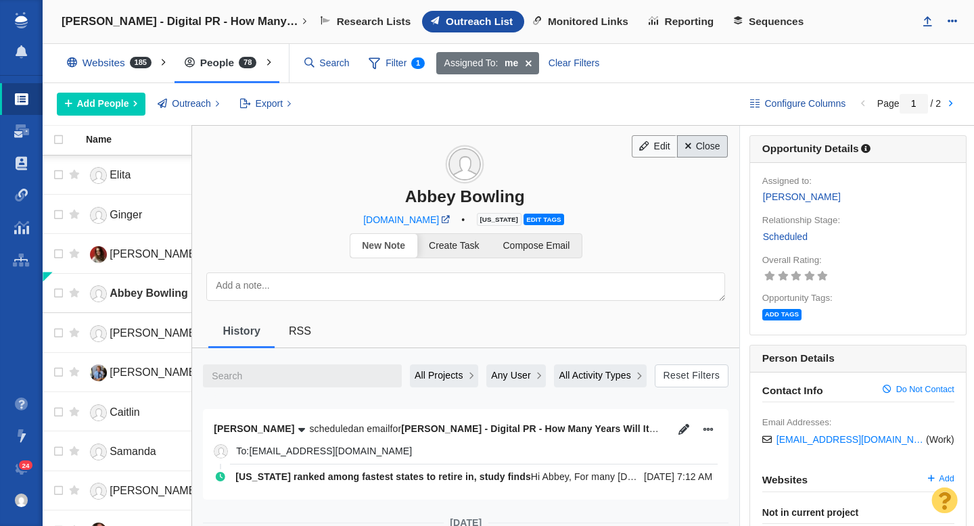
click at [705, 152] on link "Close" at bounding box center [702, 146] width 51 height 23
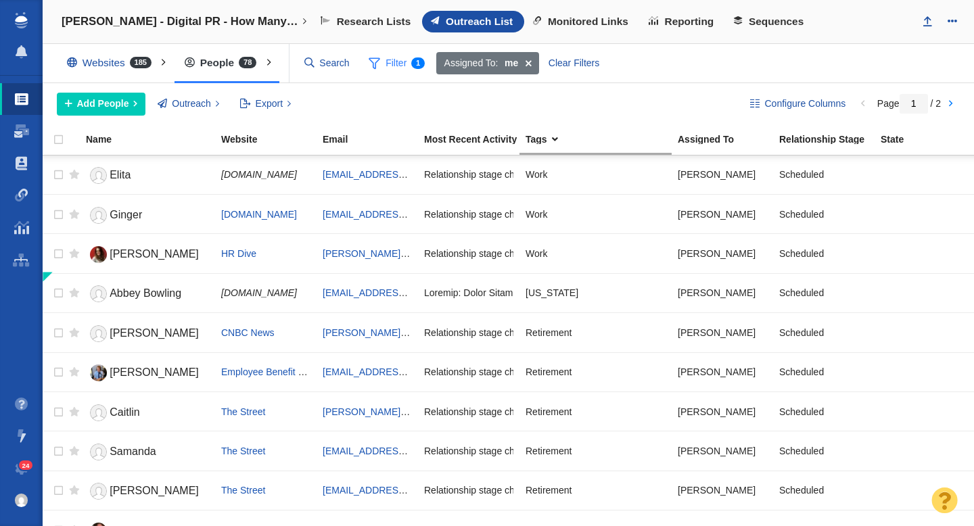
click at [390, 67] on span "Filter 1" at bounding box center [397, 64] width 72 height 26
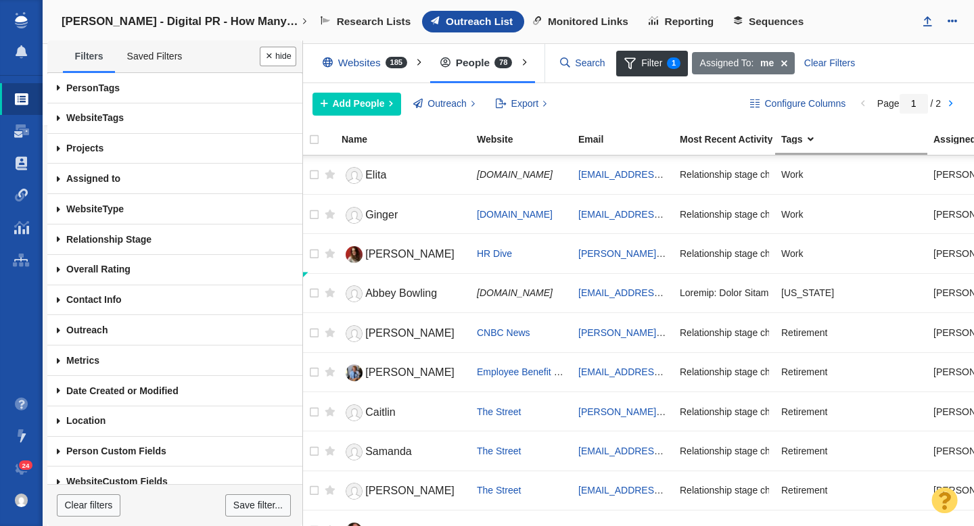
click at [60, 89] on span at bounding box center [58, 88] width 22 height 30
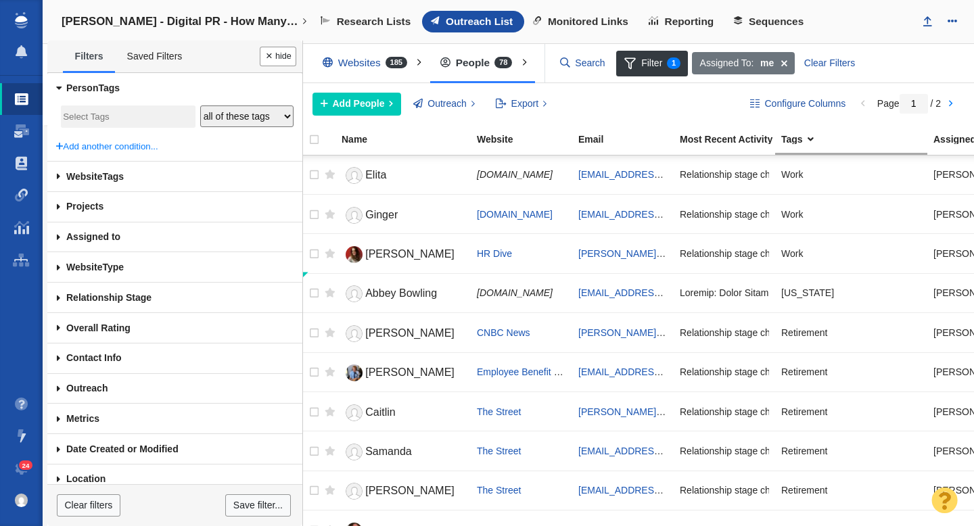
click at [96, 115] on input "search" at bounding box center [128, 117] width 130 height 18
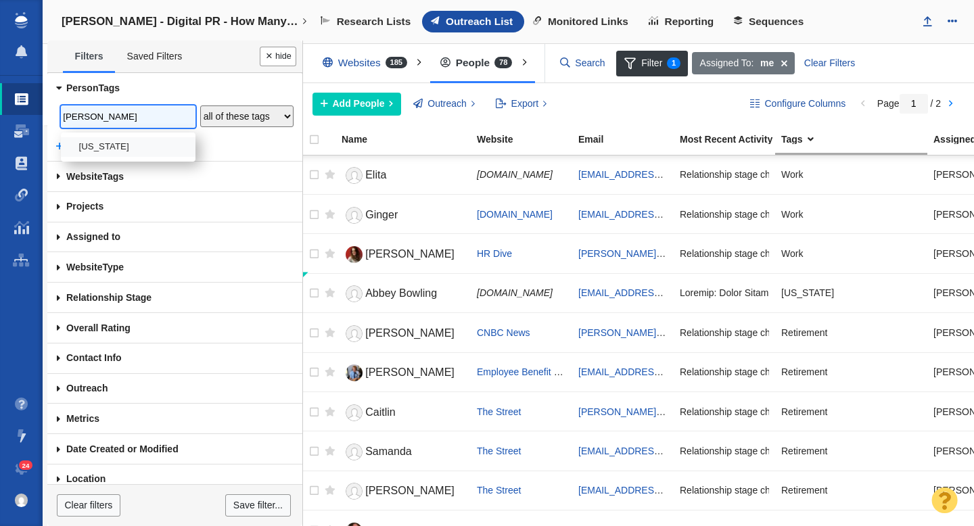
type input "georg"
click at [104, 144] on li "[US_STATE]" at bounding box center [128, 147] width 135 height 20
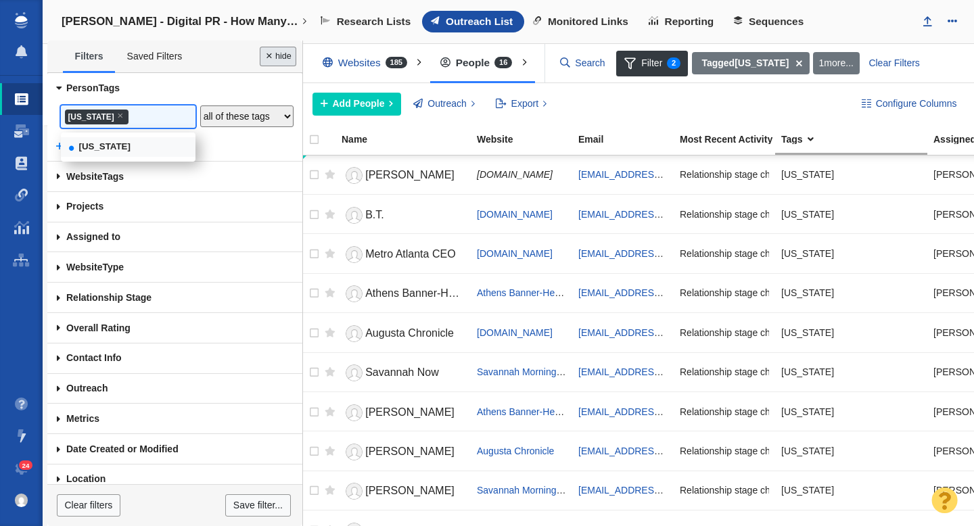
click at [285, 58] on button "Done" at bounding box center [278, 57] width 37 height 20
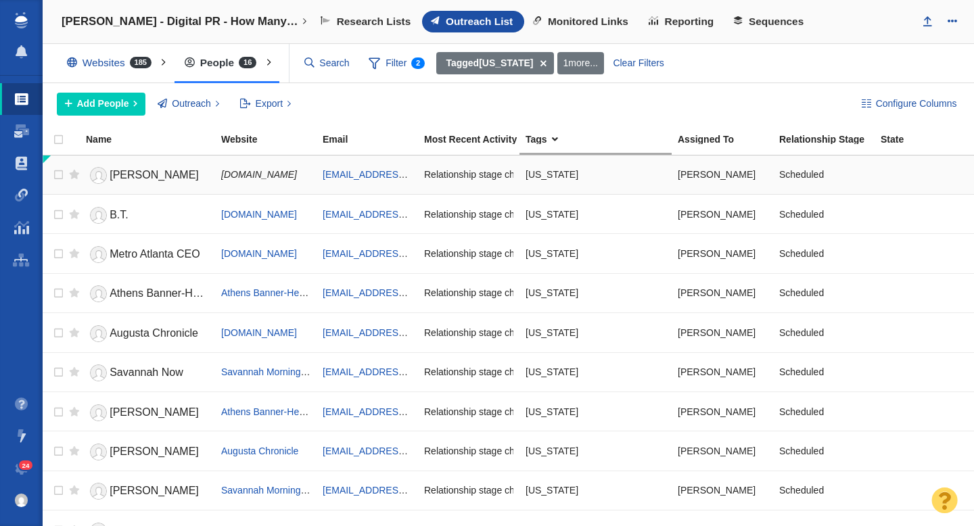
click at [163, 180] on span "Della Gladieux" at bounding box center [154, 175] width 89 height 12
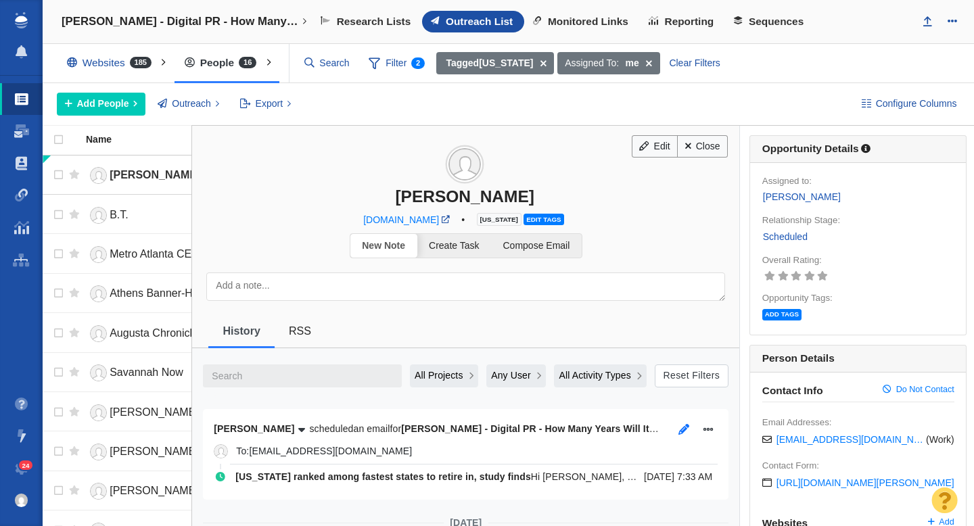
click at [680, 431] on icon "button" at bounding box center [684, 429] width 11 height 11
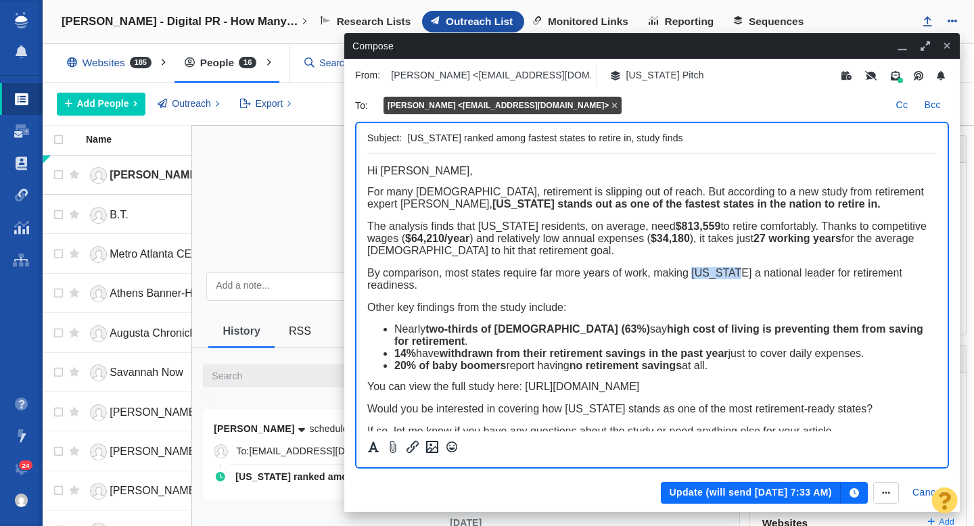
drag, startPoint x: 722, startPoint y: 276, endPoint x: 692, endPoint y: 276, distance: 30.4
click at [692, 276] on span "By comparison, most states require far more years of work, making [US_STATE] a …" at bounding box center [634, 279] width 535 height 24
click at [700, 492] on button "Update (will send Sep 4, 7:33 AM)" at bounding box center [750, 493] width 179 height 22
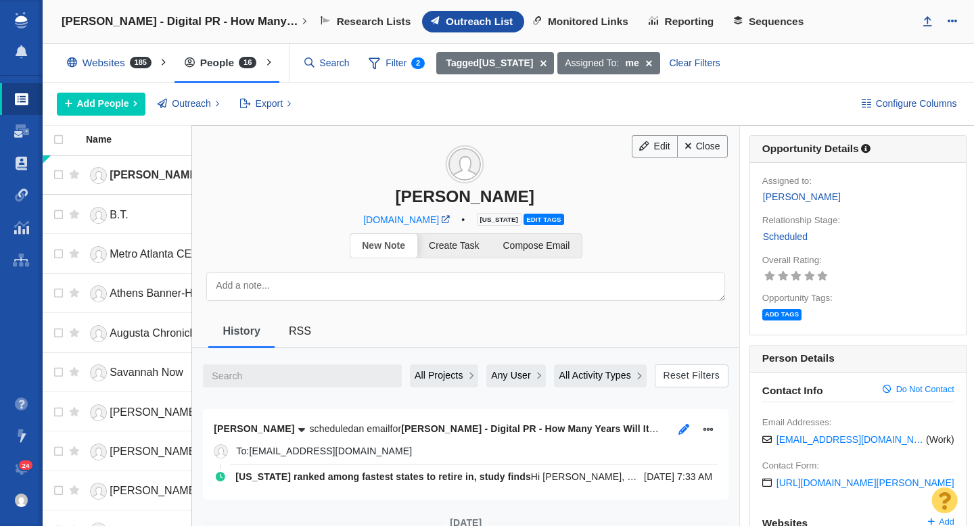
click at [681, 427] on icon "button" at bounding box center [684, 429] width 11 height 11
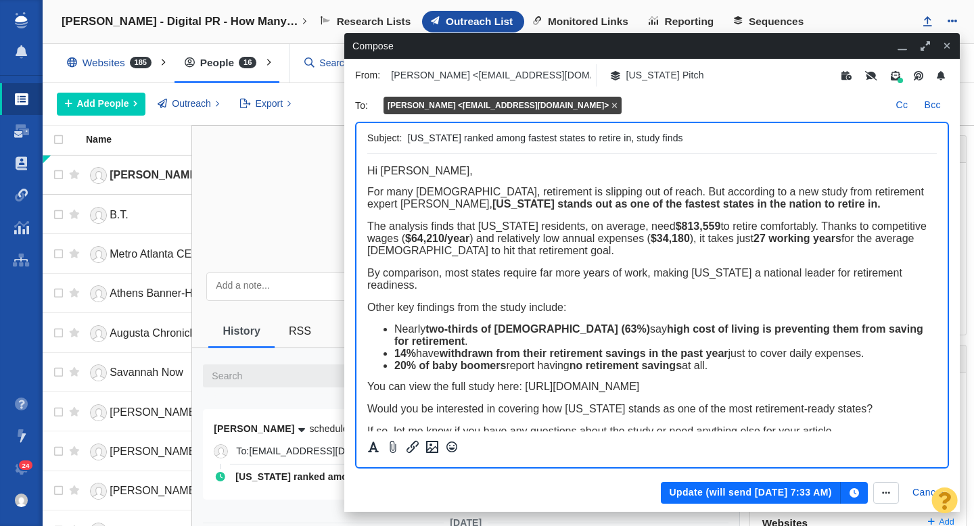
click at [705, 494] on button "Update (will send Sep 4, 7:33 AM)" at bounding box center [750, 493] width 179 height 22
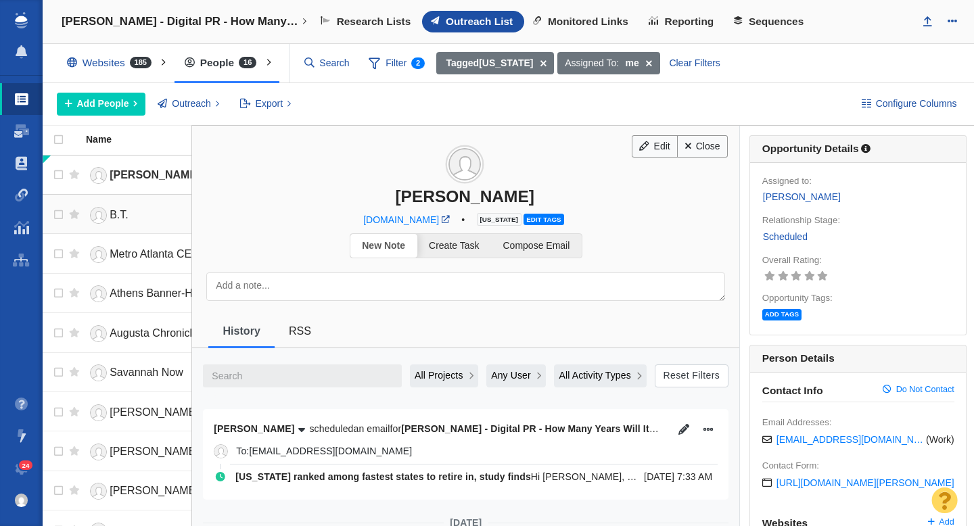
click at [128, 219] on span "B.T." at bounding box center [119, 215] width 19 height 12
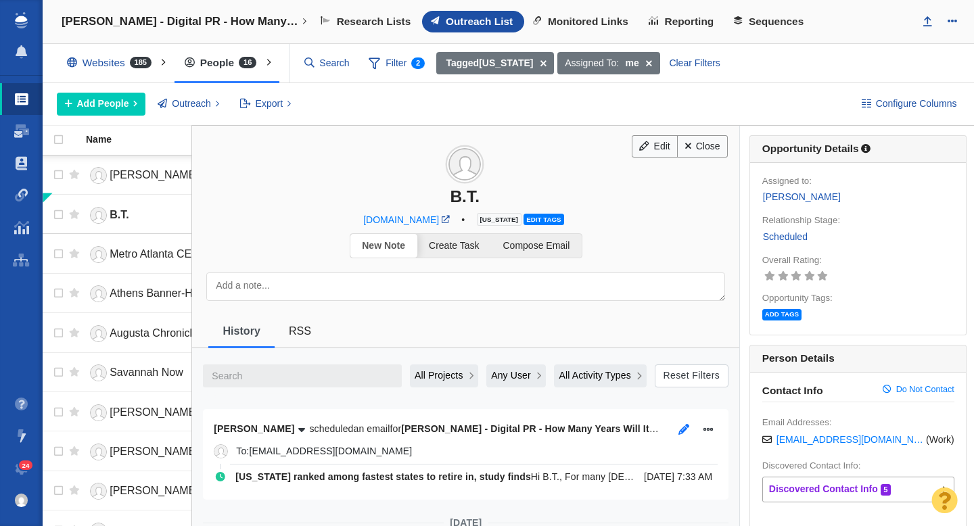
click at [683, 428] on icon "button" at bounding box center [684, 429] width 11 height 11
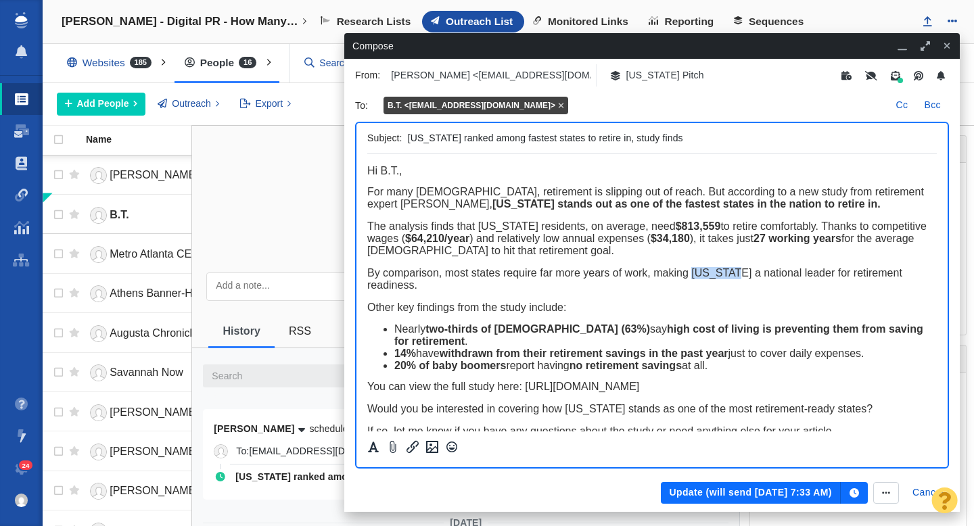
drag, startPoint x: 721, startPoint y: 273, endPoint x: 691, endPoint y: 275, distance: 30.5
click at [691, 275] on span "By comparison, most states require far more years of work, making [US_STATE] a …" at bounding box center [634, 279] width 535 height 24
click at [743, 493] on button "Update (will send Sep 4, 7:33 AM)" at bounding box center [750, 493] width 179 height 22
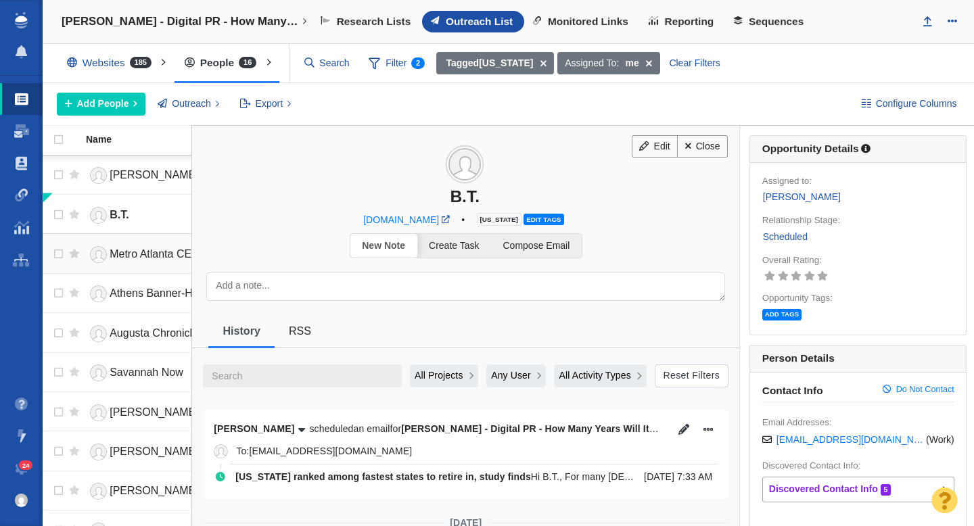
click at [158, 262] on link "Metro Atlanta CEO" at bounding box center [147, 255] width 123 height 24
click at [685, 428] on icon "button" at bounding box center [684, 429] width 11 height 11
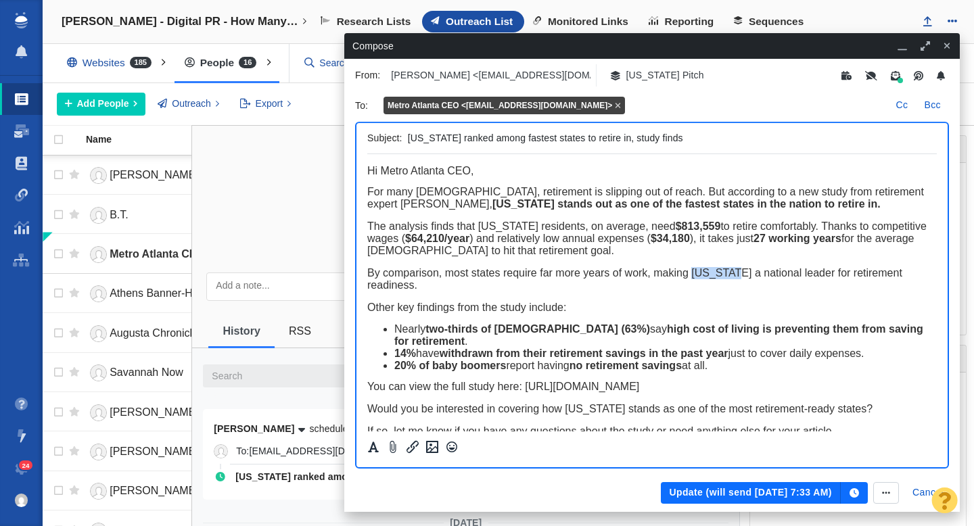
drag, startPoint x: 721, startPoint y: 278, endPoint x: 691, endPoint y: 277, distance: 30.4
click at [691, 277] on span "By comparison, most states require far more years of work, making [US_STATE] a …" at bounding box center [634, 279] width 535 height 24
click at [731, 486] on button "Update (will send Sep 4, 7:33 AM)" at bounding box center [750, 493] width 179 height 22
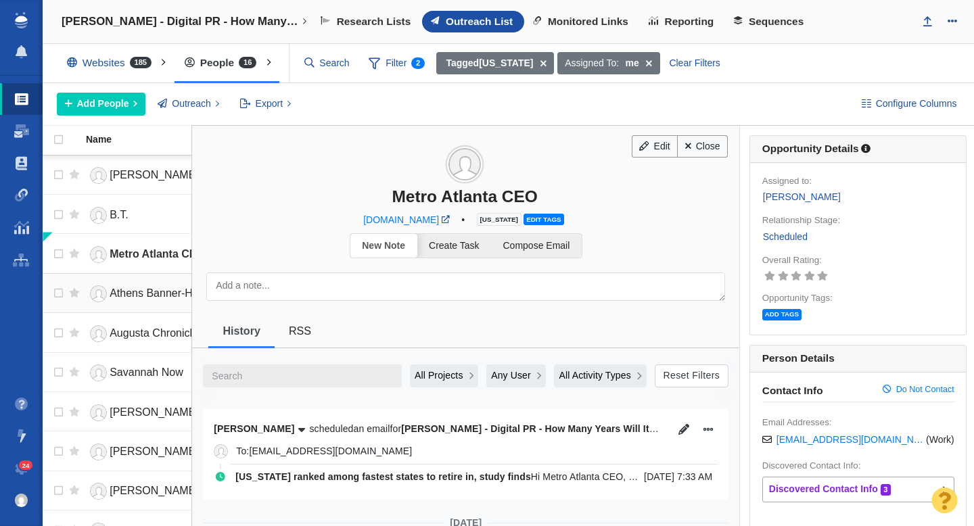
click at [160, 294] on span "Athens Banner-Herald" at bounding box center [163, 294] width 107 height 12
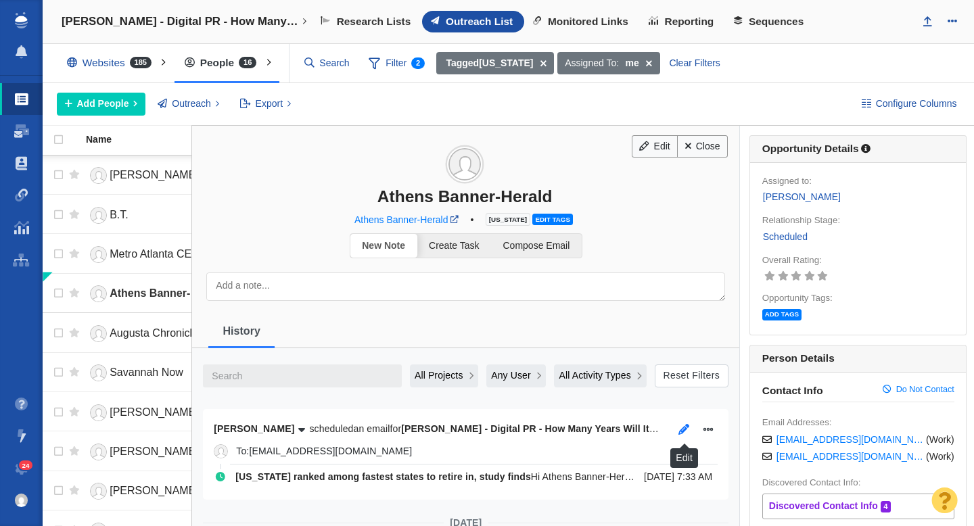
click at [687, 432] on icon "button" at bounding box center [684, 429] width 11 height 11
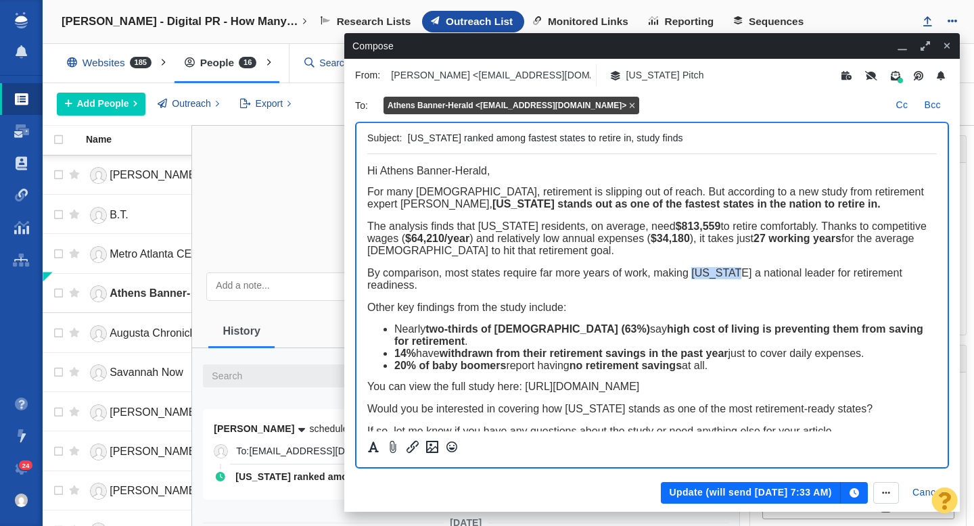
drag, startPoint x: 722, startPoint y: 275, endPoint x: 692, endPoint y: 277, distance: 29.8
click at [692, 276] on span "By comparison, most states require far more years of work, making [US_STATE] a …" at bounding box center [634, 279] width 535 height 24
click at [717, 490] on button "Update (will send [DATE] 7:33 AM)" at bounding box center [750, 493] width 179 height 22
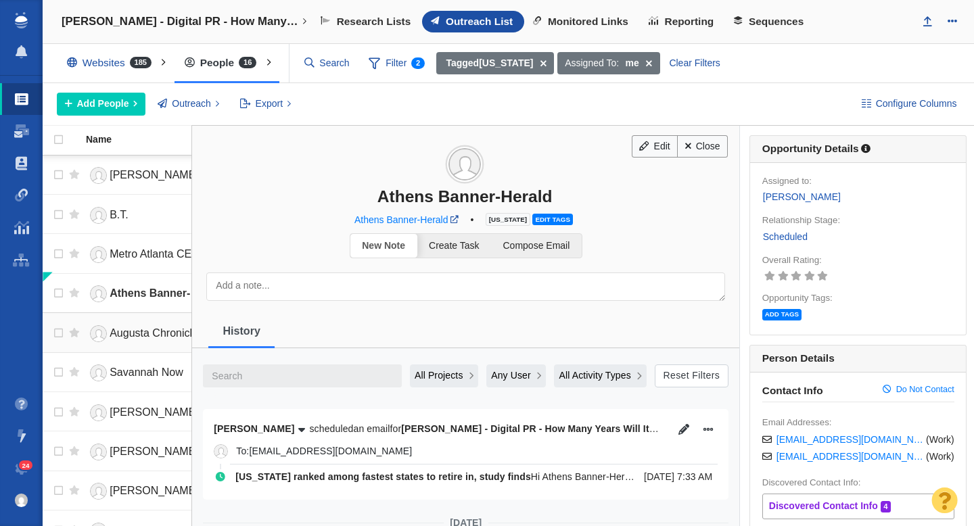
click at [147, 338] on span "Augusta Chronicle" at bounding box center [154, 333] width 89 height 12
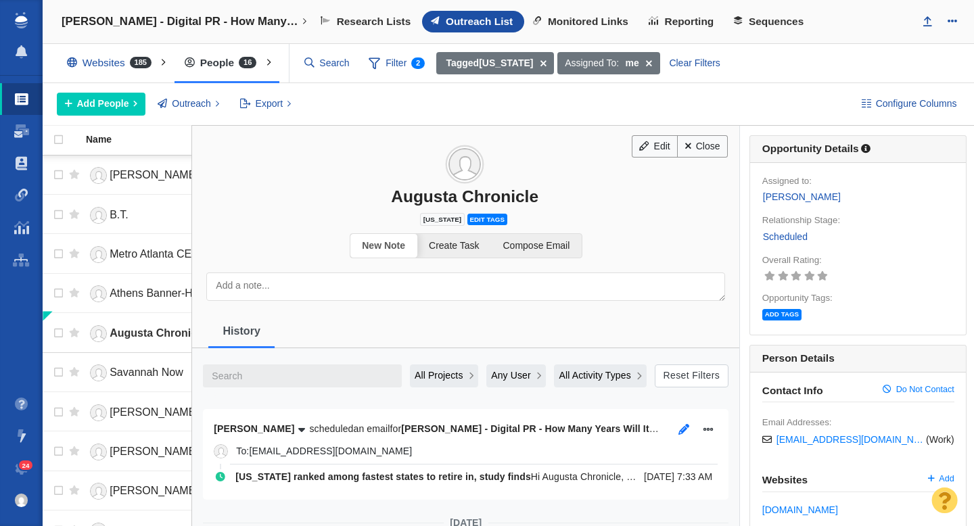
click at [684, 430] on icon "button" at bounding box center [684, 429] width 11 height 11
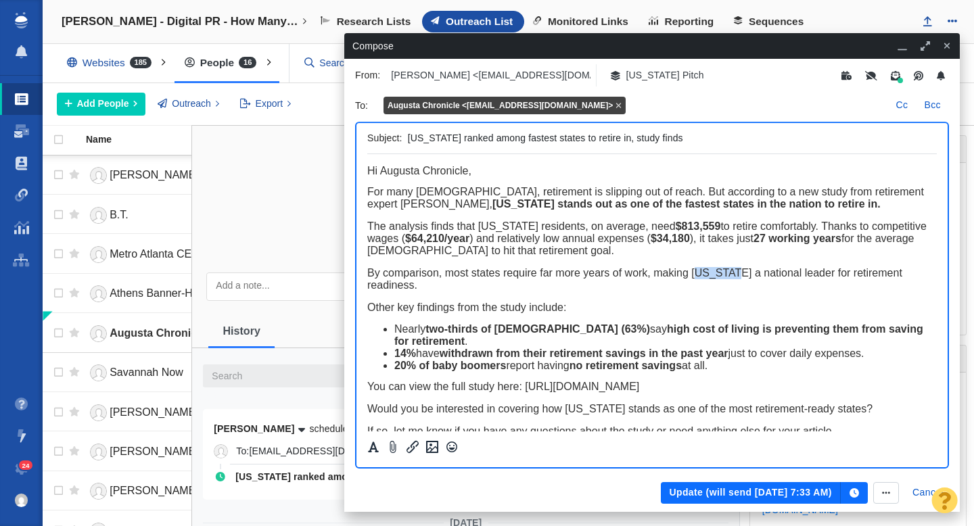
drag, startPoint x: 720, startPoint y: 275, endPoint x: 693, endPoint y: 275, distance: 27.1
click at [693, 275] on span "By comparison, most states require far more years of work, making [US_STATE] a …" at bounding box center [634, 279] width 535 height 24
click at [730, 497] on button "Update (will send [DATE] 7:33 AM)" at bounding box center [750, 493] width 179 height 22
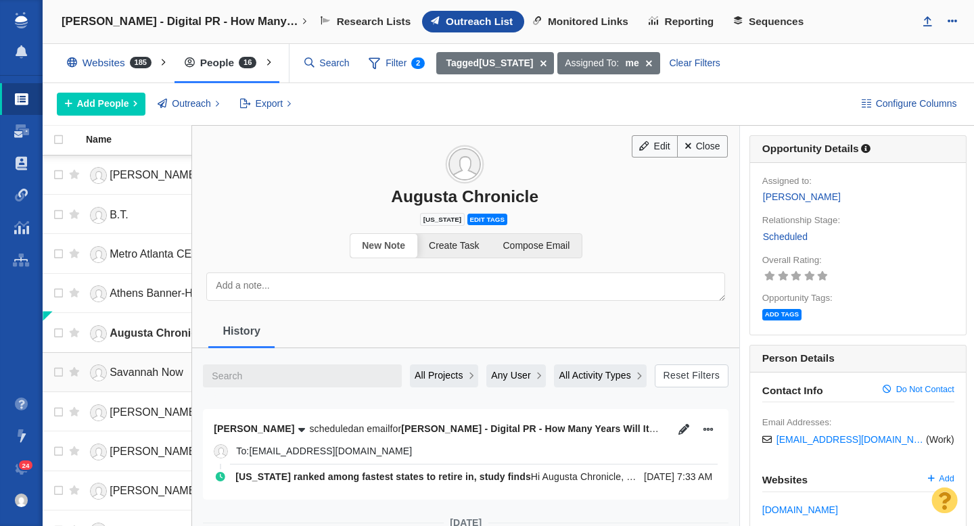
click at [154, 375] on span "Savannah Now" at bounding box center [147, 373] width 74 height 12
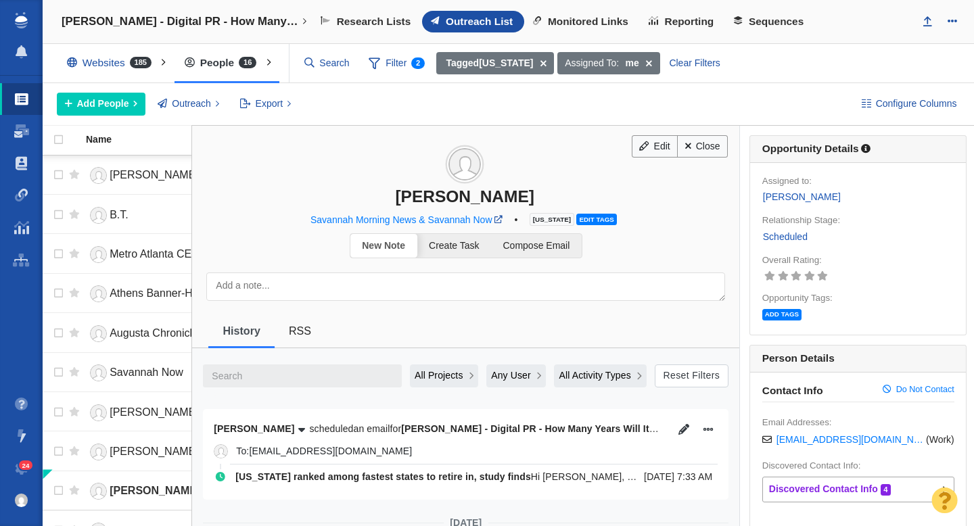
scroll to position [261, 0]
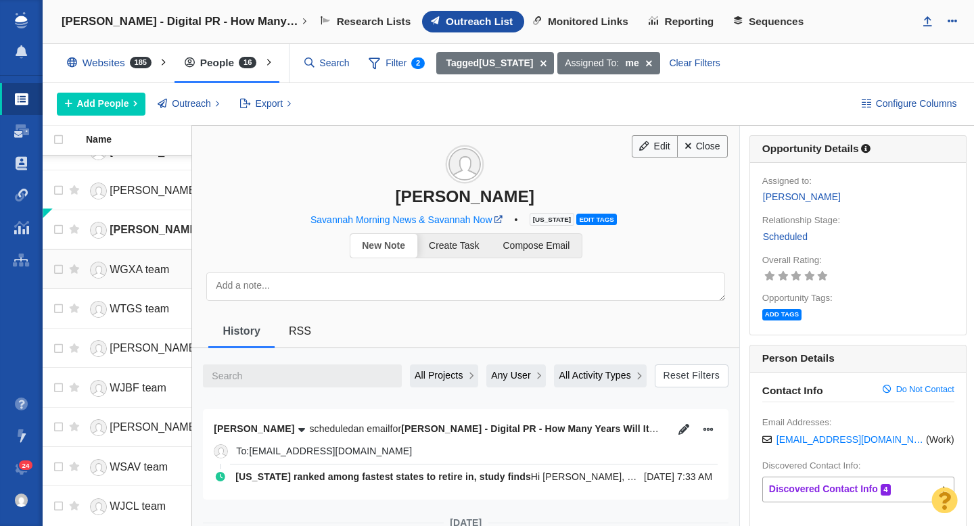
click at [133, 271] on span "WGXA team" at bounding box center [140, 270] width 60 height 12
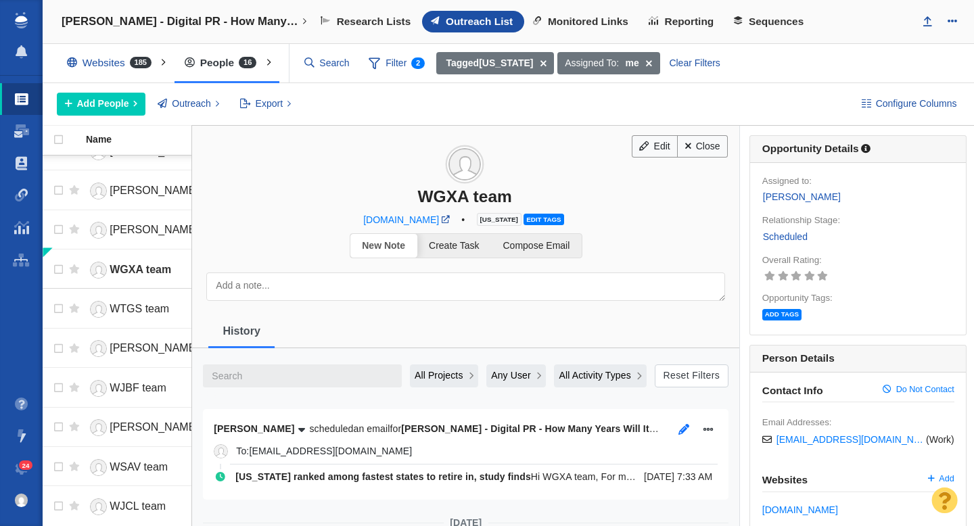
click at [685, 433] on icon "button" at bounding box center [684, 429] width 11 height 11
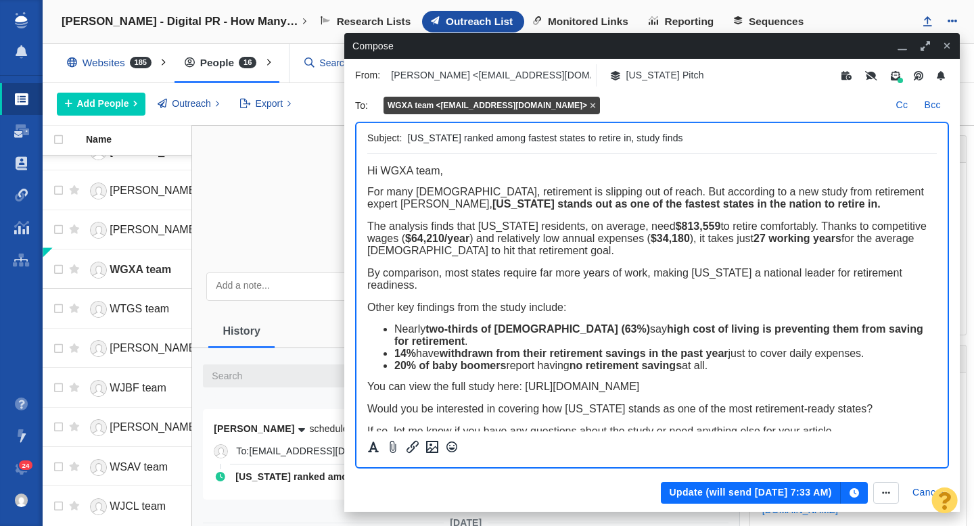
scroll to position [0, 0]
drag, startPoint x: 720, startPoint y: 276, endPoint x: 693, endPoint y: 276, distance: 26.4
click at [693, 276] on span "By comparison, most states require far more years of work, making [US_STATE] a …" at bounding box center [634, 279] width 535 height 24
click at [710, 492] on button "Update (will send [DATE] 7:33 AM)" at bounding box center [750, 493] width 179 height 22
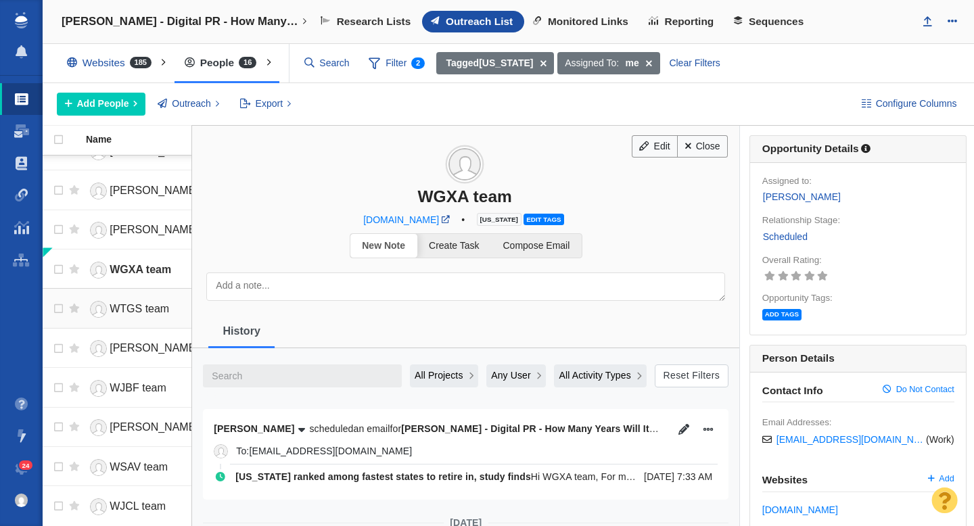
click at [143, 310] on span "WTGS team" at bounding box center [140, 309] width 60 height 12
click at [688, 428] on icon "button" at bounding box center [684, 429] width 11 height 11
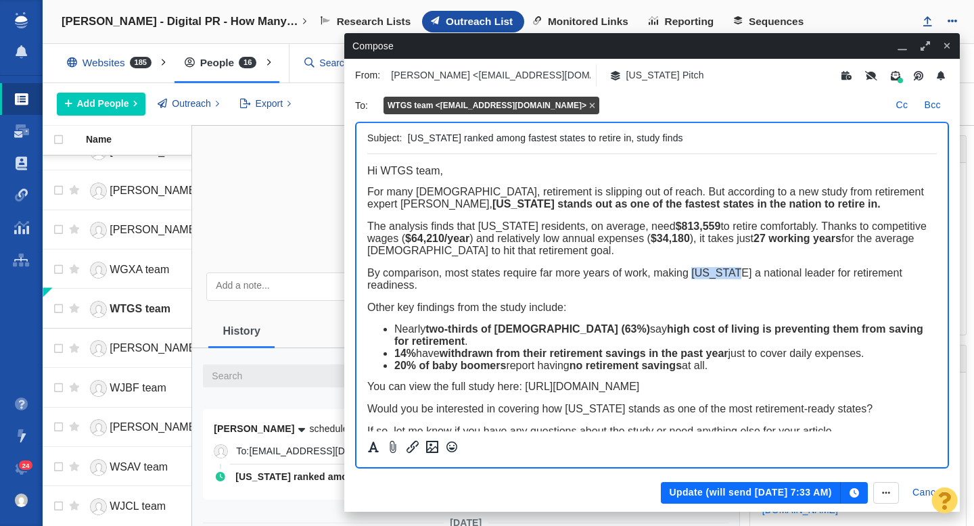
drag, startPoint x: 722, startPoint y: 279, endPoint x: 691, endPoint y: 277, distance: 31.9
click at [691, 277] on span "By comparison, most states require far more years of work, making Illinois a na…" at bounding box center [634, 279] width 535 height 24
click at [711, 496] on button "Update (will send Sep 4, 7:33 AM)" at bounding box center [750, 493] width 179 height 22
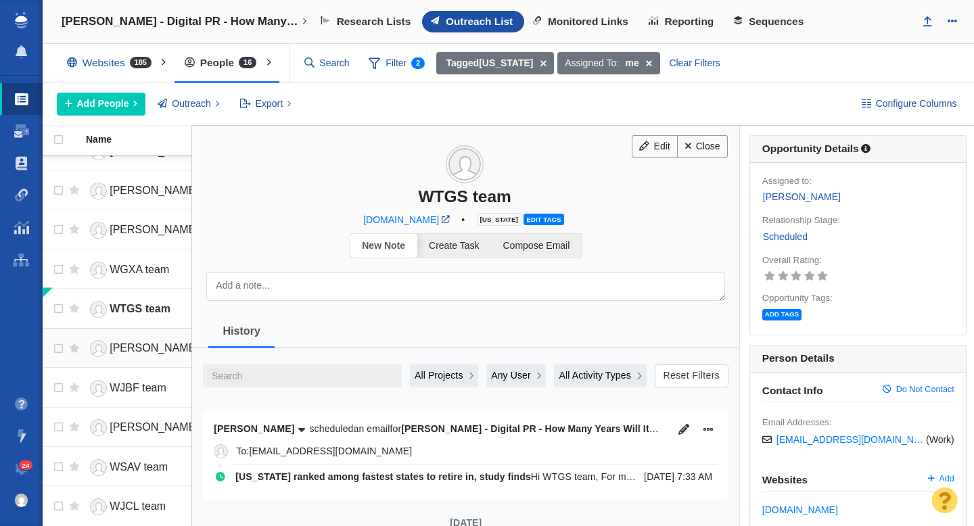
click at [148, 354] on link "Bob" at bounding box center [147, 349] width 123 height 24
click at [679, 429] on icon "button" at bounding box center [684, 429] width 11 height 11
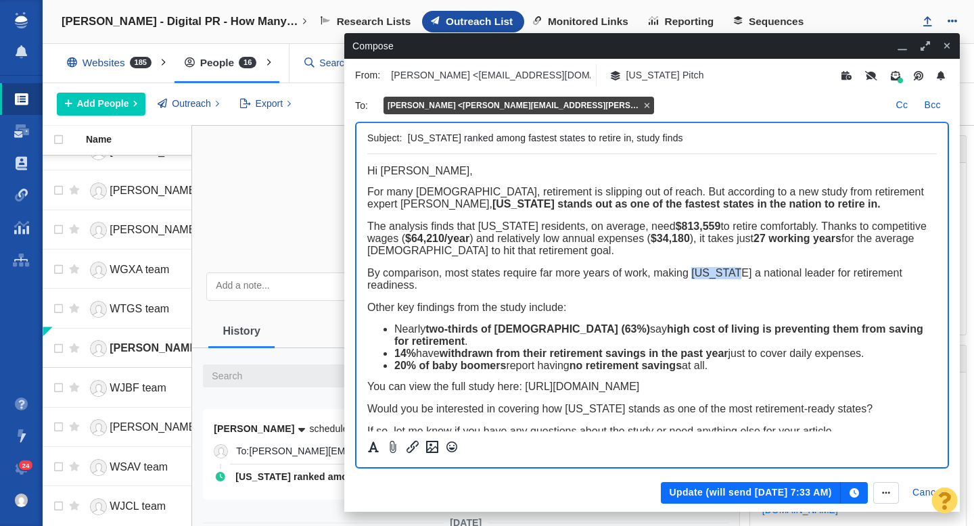
drag, startPoint x: 722, startPoint y: 279, endPoint x: 691, endPoint y: 279, distance: 30.4
click at [691, 279] on span "By comparison, most states require far more years of work, making Illinois a na…" at bounding box center [634, 279] width 535 height 24
click at [716, 491] on button "Update (will send Sep 4, 7:33 AM)" at bounding box center [750, 493] width 179 height 22
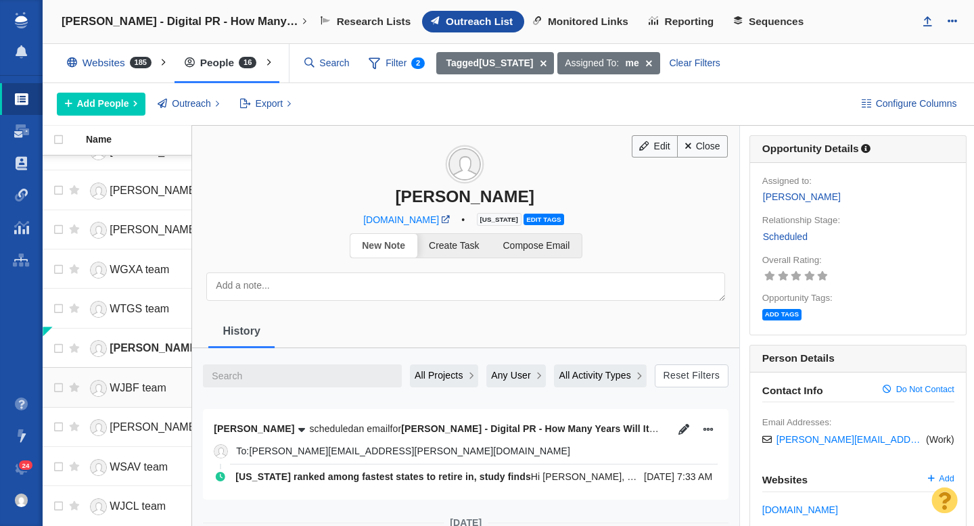
click at [128, 386] on span "WJBF team" at bounding box center [138, 388] width 57 height 12
click at [682, 431] on icon "button" at bounding box center [684, 429] width 11 height 11
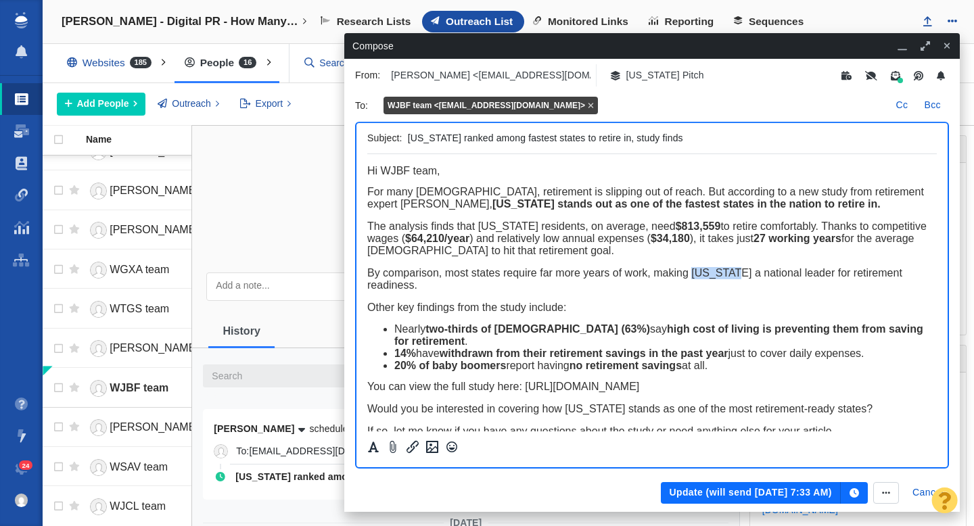
drag, startPoint x: 722, startPoint y: 276, endPoint x: 693, endPoint y: 276, distance: 29.1
click at [693, 276] on span "By comparison, most states require far more years of work, making Illinois a na…" at bounding box center [634, 279] width 535 height 24
click at [739, 496] on button "Update (will send Sep 4, 7:33 AM)" at bounding box center [750, 493] width 179 height 22
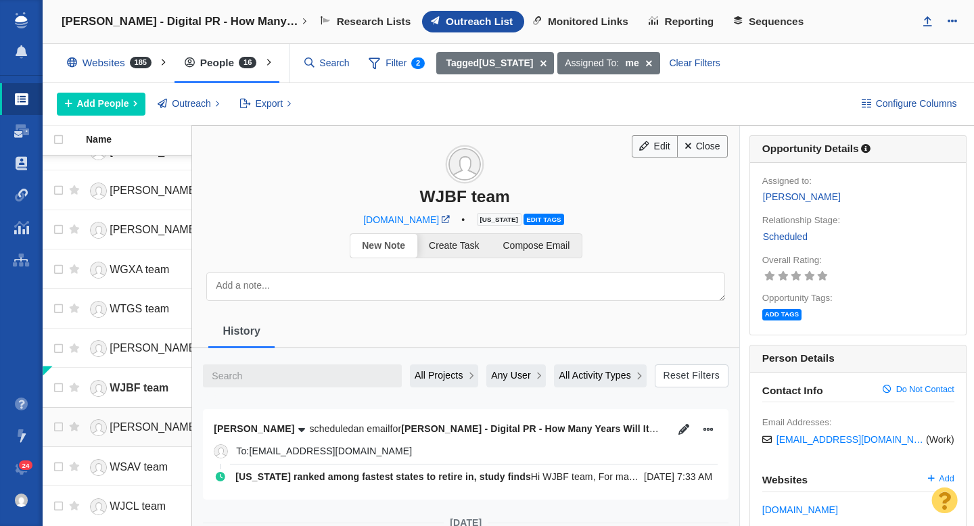
click at [137, 426] on link "[PERSON_NAME]" at bounding box center [147, 428] width 123 height 24
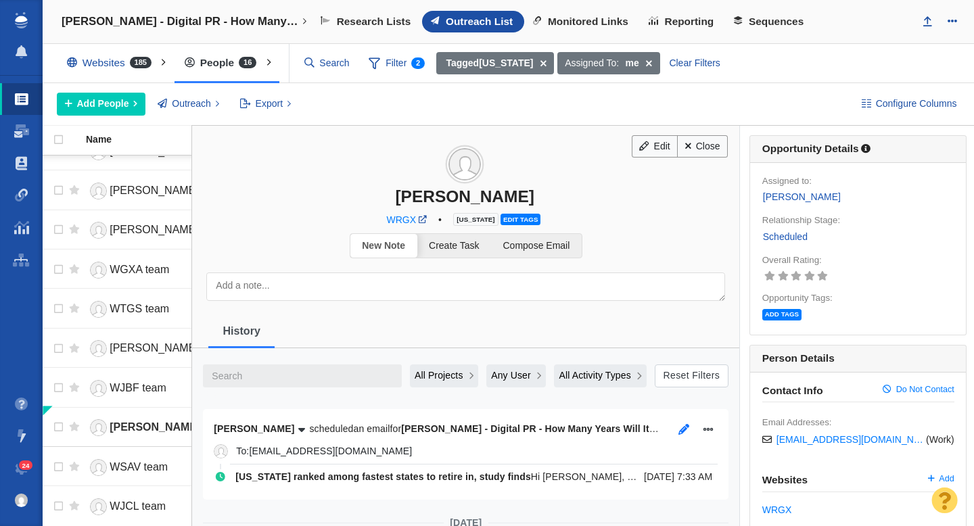
click at [684, 430] on icon "button" at bounding box center [684, 429] width 11 height 11
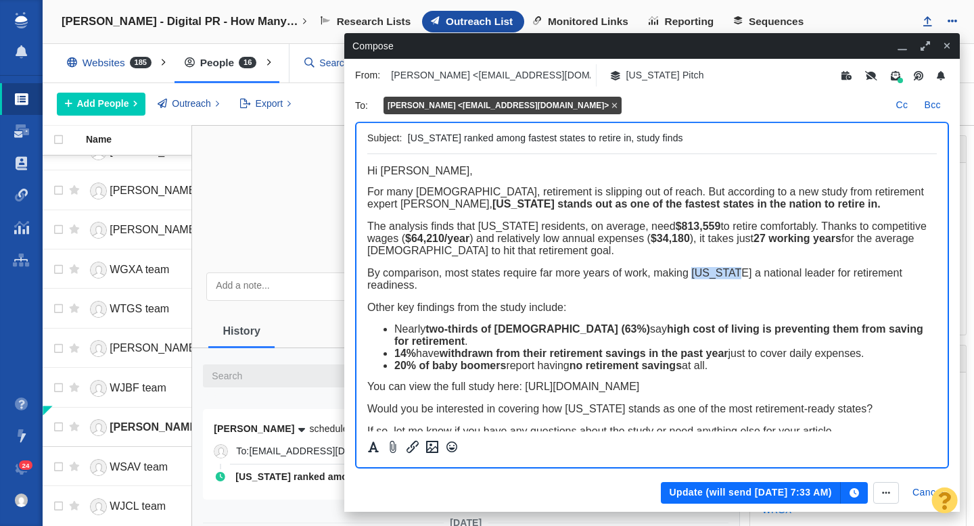
drag, startPoint x: 721, startPoint y: 279, endPoint x: 691, endPoint y: 278, distance: 29.8
click at [691, 278] on span "By comparison, most states require far more years of work, making Illinois a na…" at bounding box center [634, 279] width 535 height 24
click at [733, 494] on button "Update (will send Sep 4, 7:33 AM)" at bounding box center [750, 493] width 179 height 22
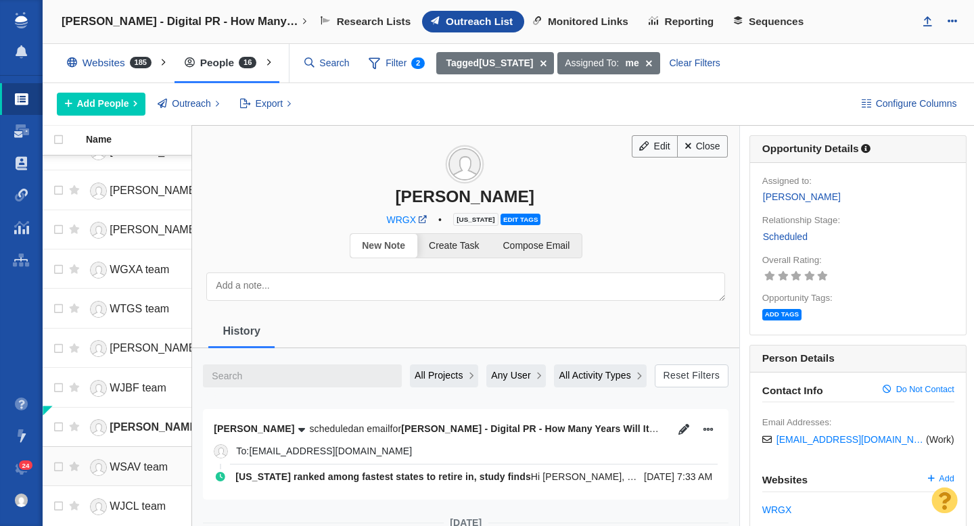
click at [124, 467] on span "WSAV team" at bounding box center [139, 467] width 58 height 12
click at [681, 431] on icon "button" at bounding box center [684, 429] width 11 height 11
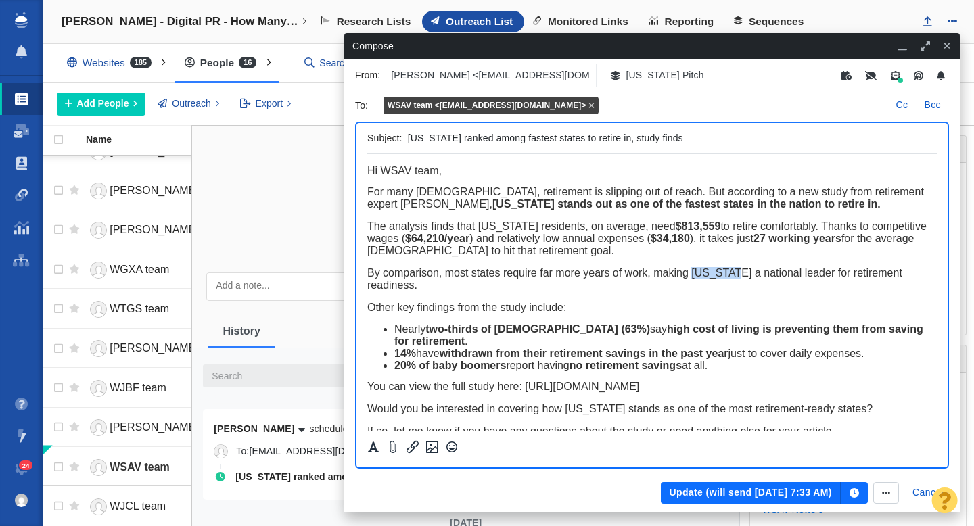
drag, startPoint x: 722, startPoint y: 276, endPoint x: 691, endPoint y: 276, distance: 30.4
click at [691, 276] on span "By comparison, most states require far more years of work, making Illinois a na…" at bounding box center [634, 279] width 535 height 24
click at [735, 500] on button "Update (will send Sep 4, 7:33 AM)" at bounding box center [750, 493] width 179 height 22
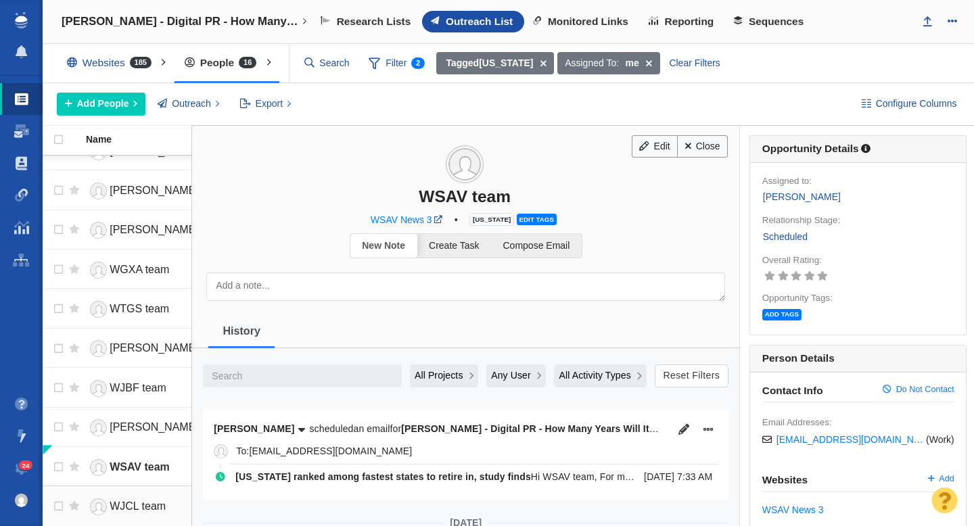
click at [131, 499] on link "WJCL team" at bounding box center [147, 507] width 123 height 24
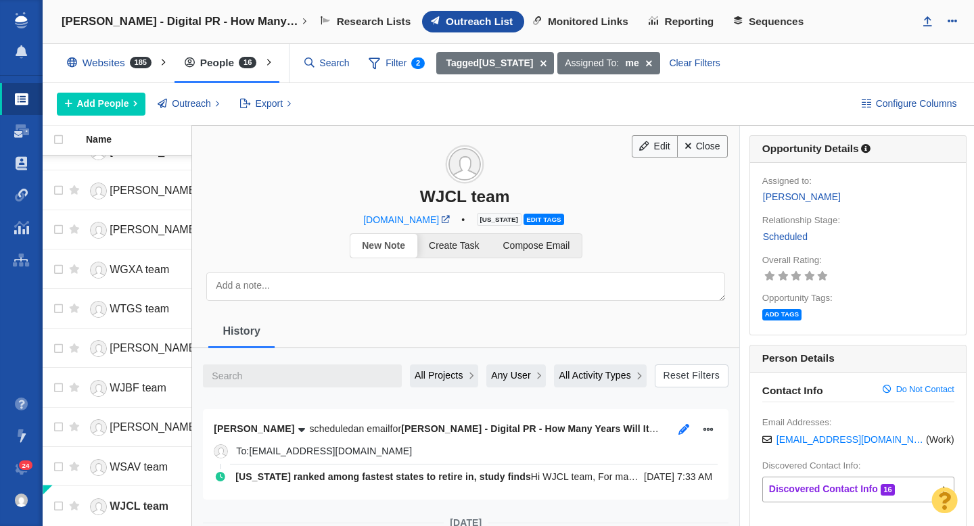
click at [682, 431] on icon "button" at bounding box center [684, 429] width 11 height 11
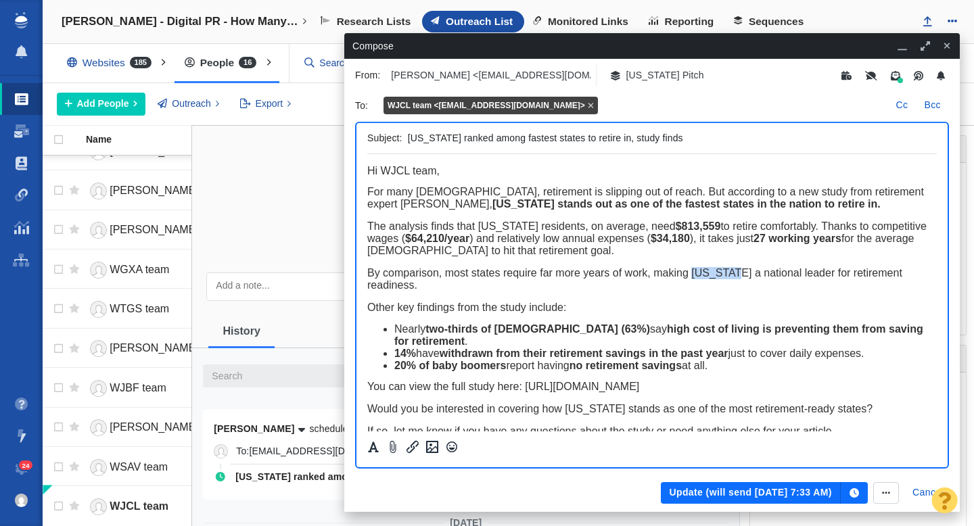
drag, startPoint x: 722, startPoint y: 277, endPoint x: 691, endPoint y: 277, distance: 30.4
click at [691, 277] on span "By comparison, most states require far more years of work, making Illinois a na…" at bounding box center [634, 279] width 535 height 24
click at [735, 489] on button "Update (will send Sep 4, 7:33 AM)" at bounding box center [750, 493] width 179 height 22
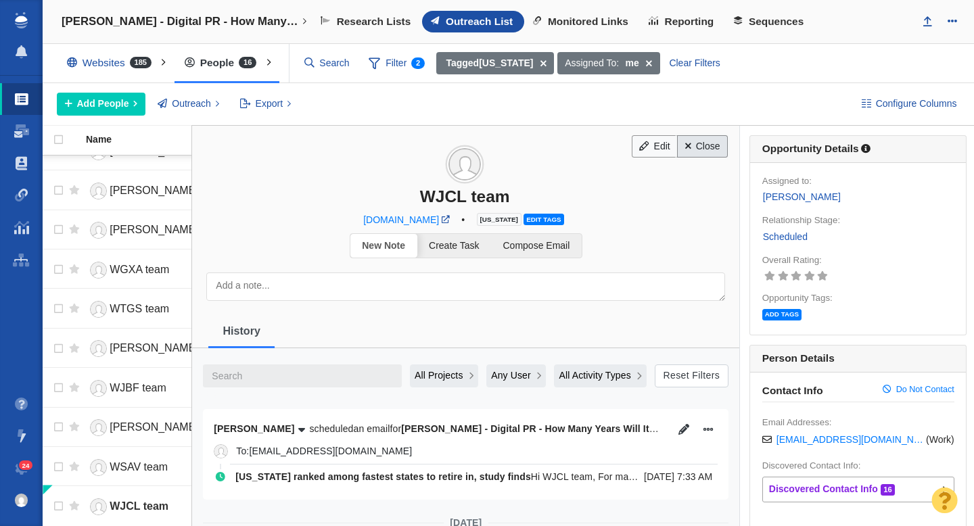
click at [686, 150] on span at bounding box center [688, 145] width 6 height 9
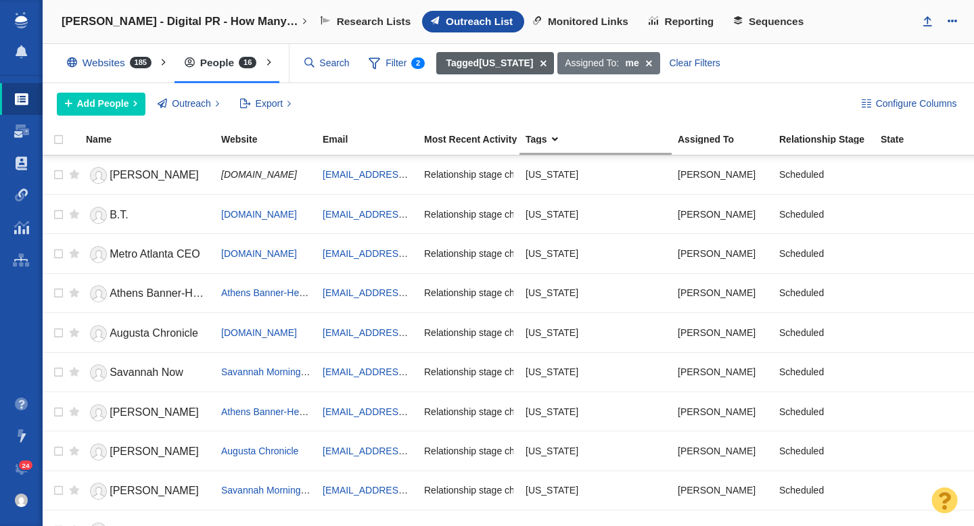
click at [533, 63] on span at bounding box center [543, 63] width 21 height 23
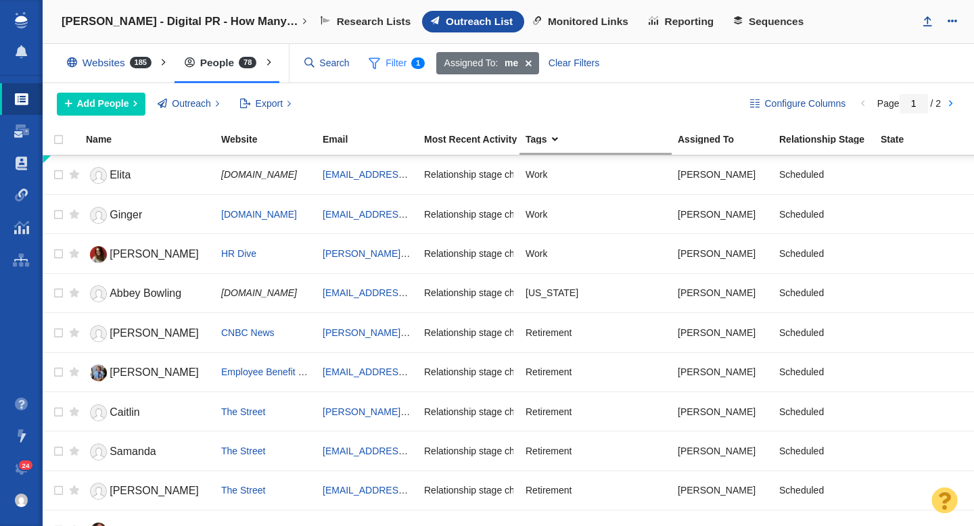
click at [392, 66] on span "Filter 1" at bounding box center [397, 64] width 72 height 26
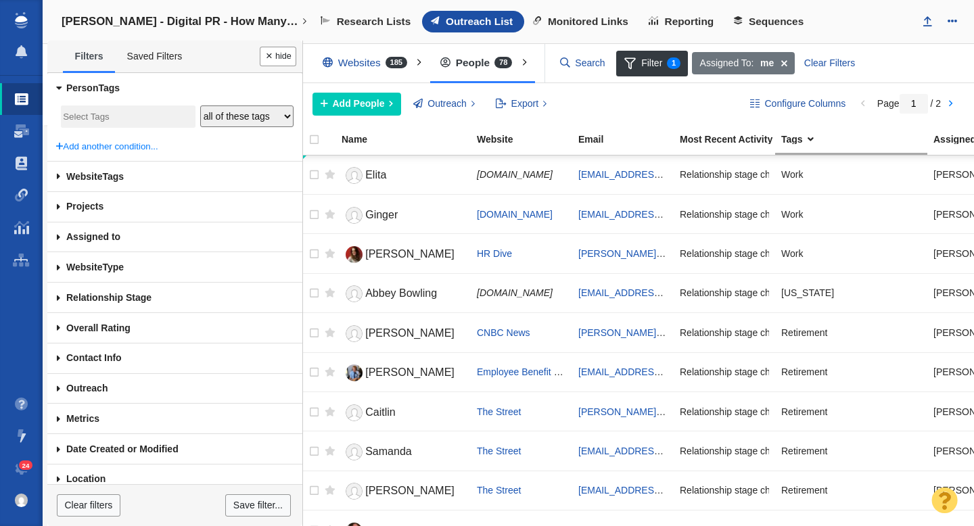
click at [94, 120] on input "search" at bounding box center [128, 117] width 130 height 18
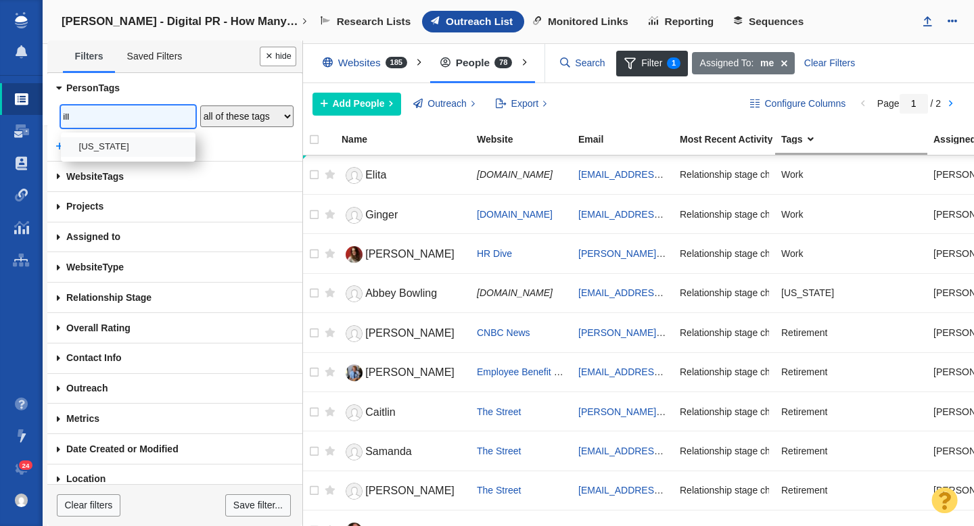
type input "ill"
click at [97, 145] on li "[US_STATE]" at bounding box center [128, 147] width 135 height 20
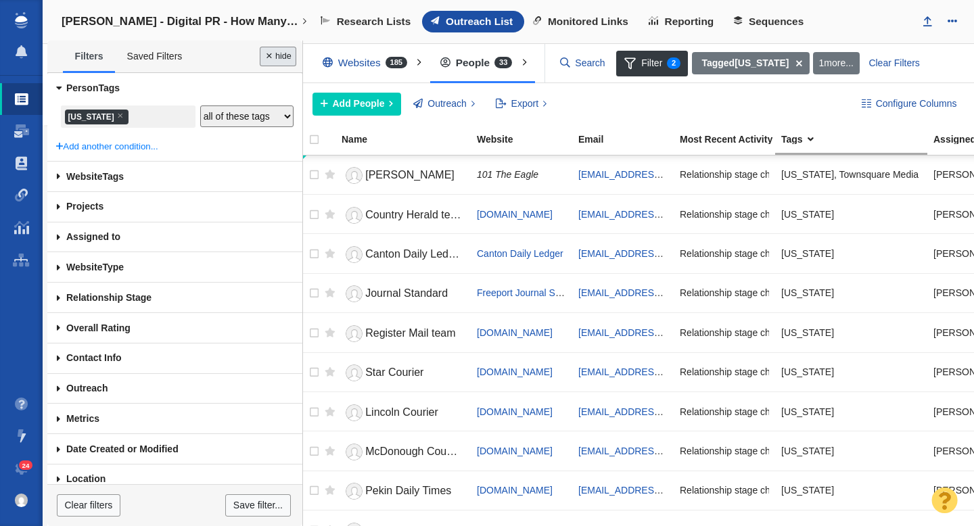
click at [277, 58] on button "Done" at bounding box center [278, 57] width 37 height 20
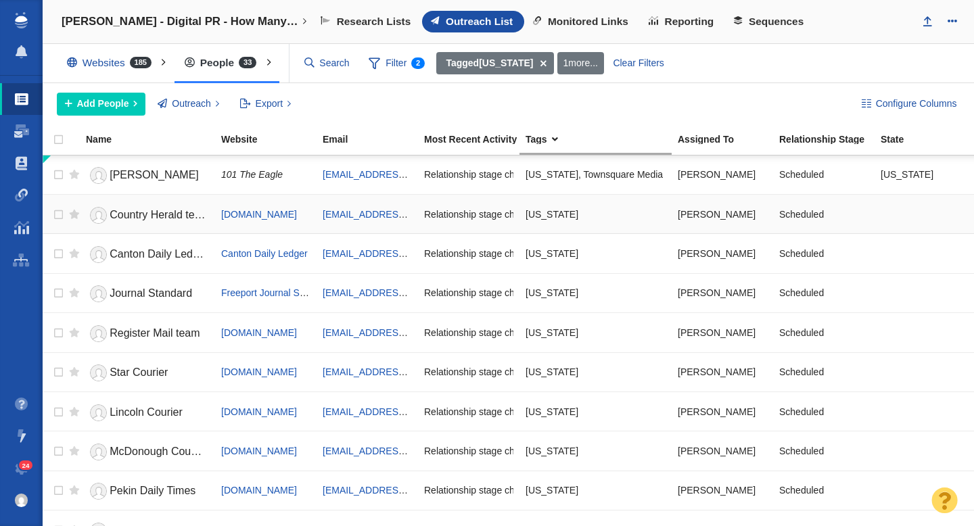
click at [152, 214] on span "Country Herald team" at bounding box center [160, 215] width 100 height 12
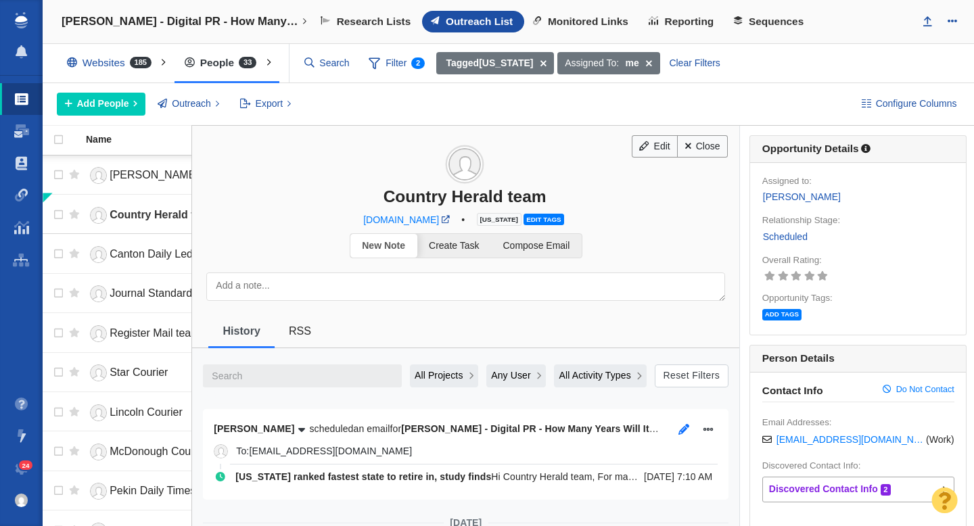
click at [684, 426] on icon "button" at bounding box center [684, 429] width 11 height 11
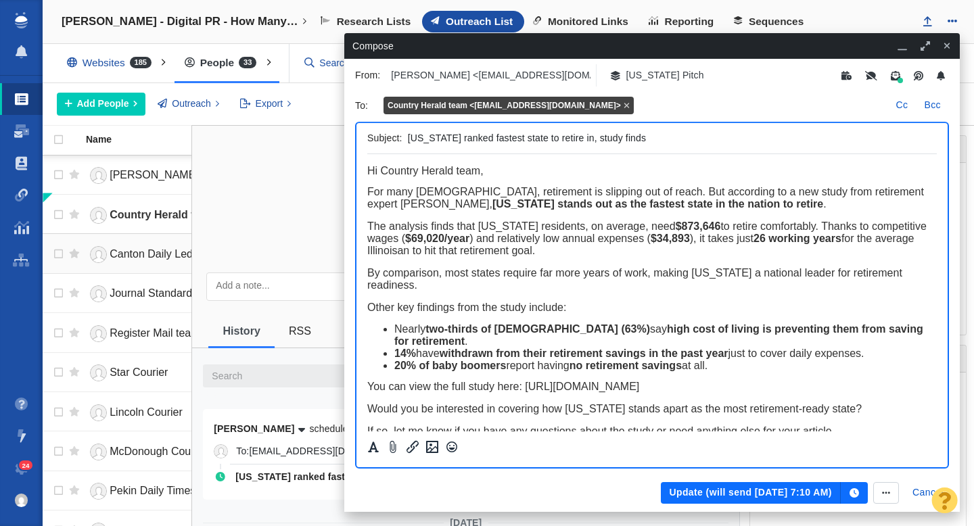
click at [147, 258] on span "Canton Daily Ledger" at bounding box center [159, 254] width 99 height 12
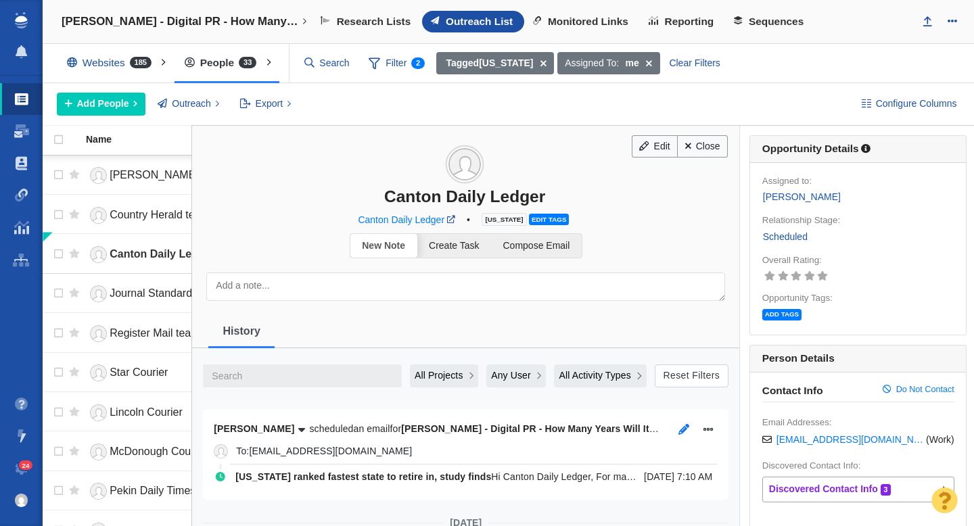
click at [681, 431] on icon "button" at bounding box center [684, 429] width 11 height 11
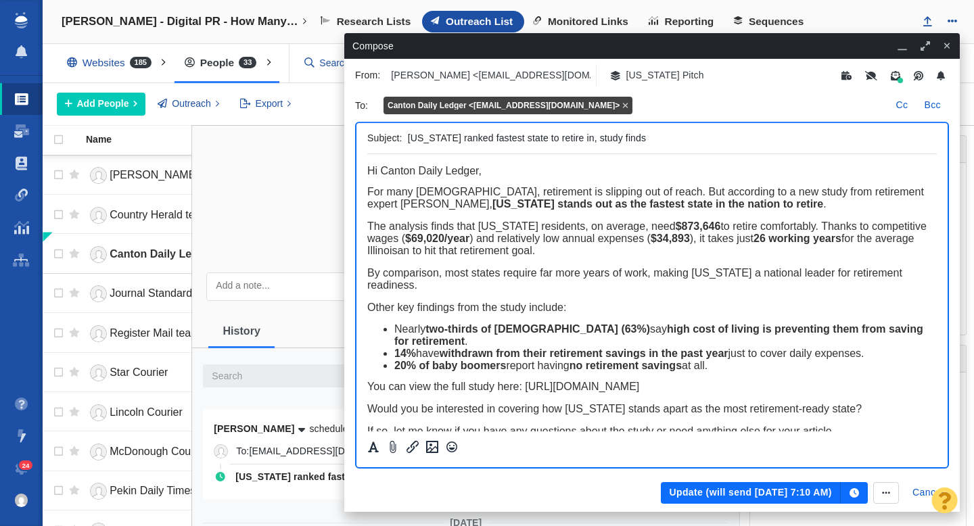
click at [729, 494] on button "Update (will send Sep 4, 7:10 AM)" at bounding box center [750, 493] width 179 height 22
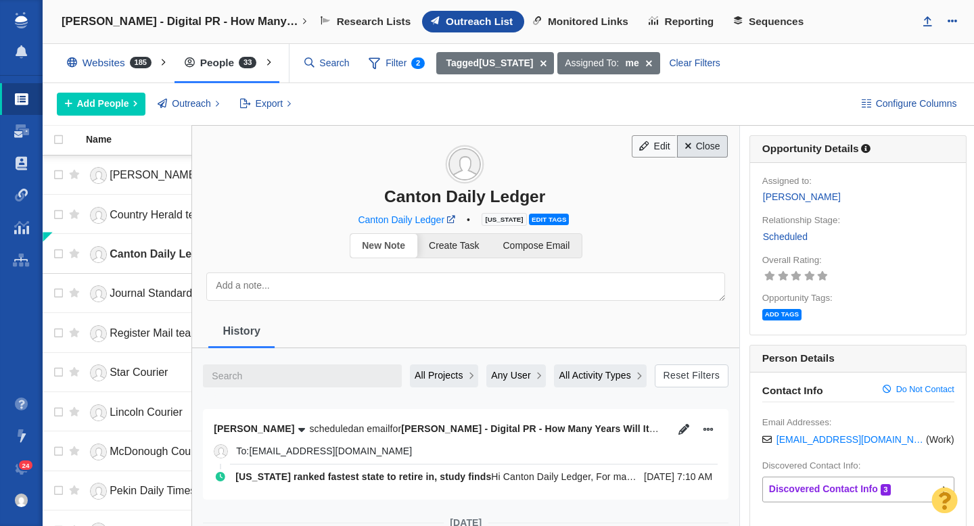
click at [685, 148] on span at bounding box center [688, 145] width 6 height 9
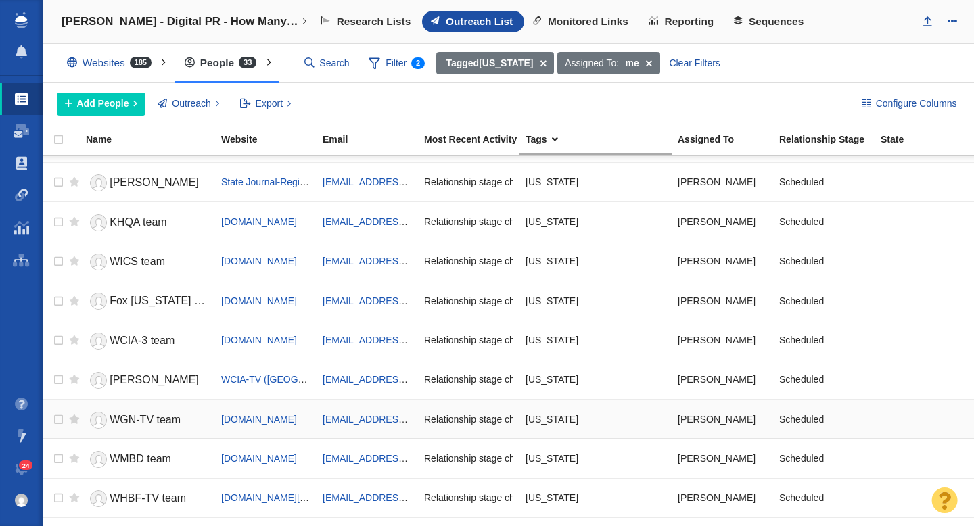
scroll to position [557, 0]
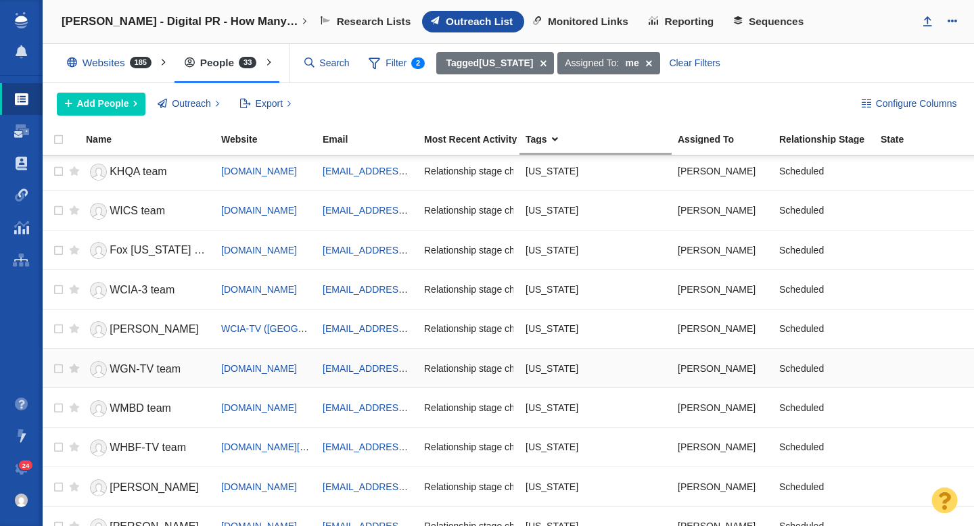
click at [148, 376] on link "WGN-TV team" at bounding box center [147, 370] width 123 height 24
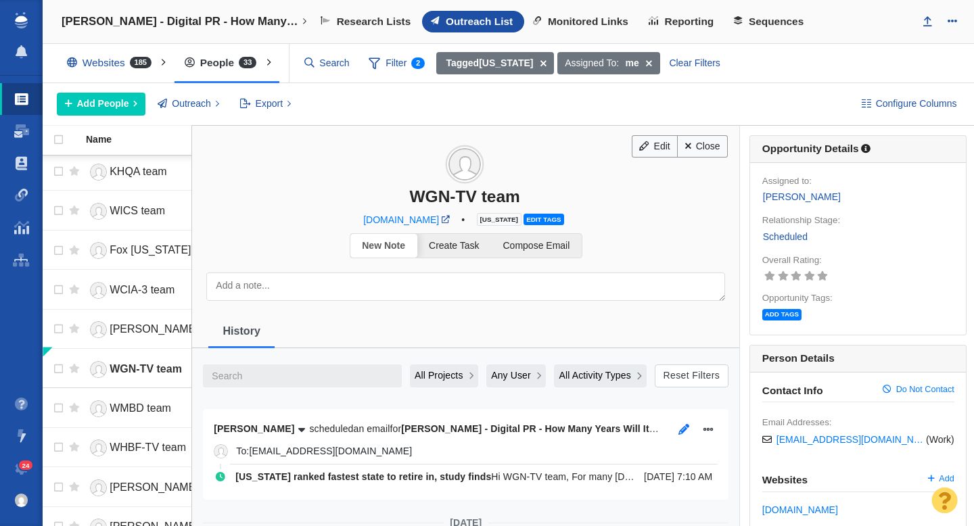
click at [679, 430] on icon "button" at bounding box center [684, 429] width 11 height 11
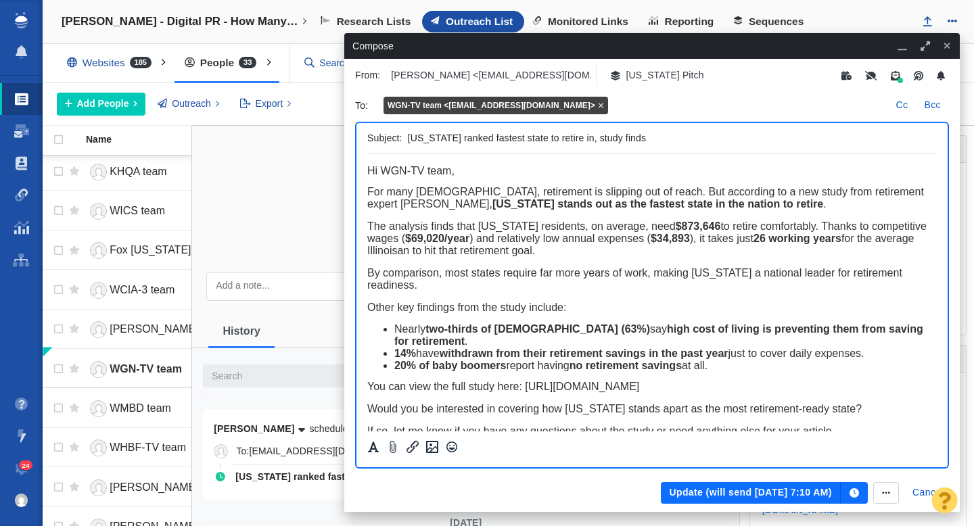
scroll to position [0, 0]
click at [712, 497] on button "Update (will send Sep 4, 7:10 AM)" at bounding box center [750, 493] width 179 height 22
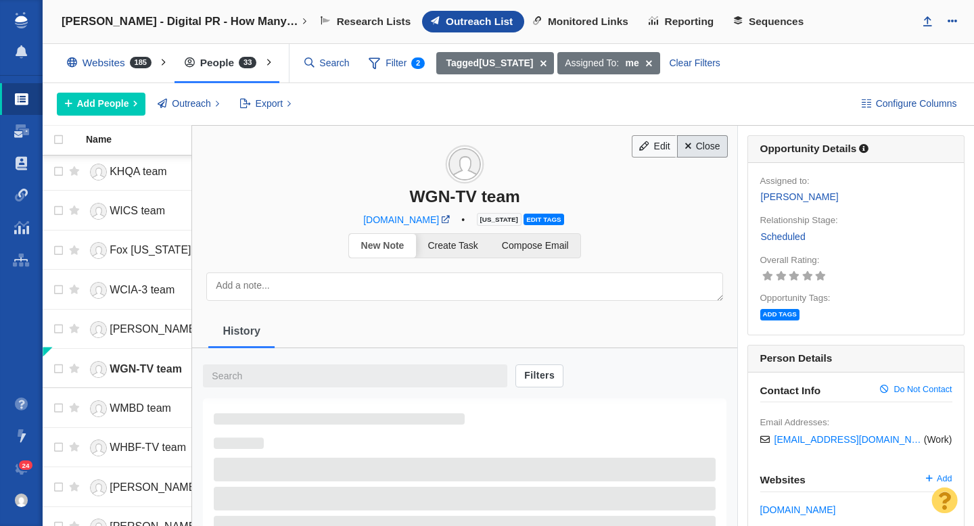
click at [687, 147] on span at bounding box center [688, 145] width 6 height 9
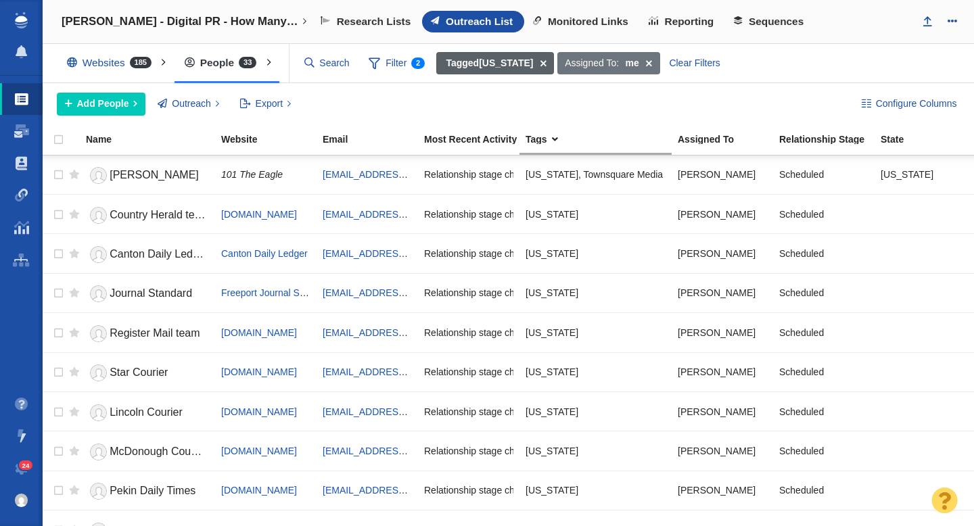
click at [533, 64] on span at bounding box center [543, 63] width 21 height 23
